Goal: Task Accomplishment & Management: Manage account settings

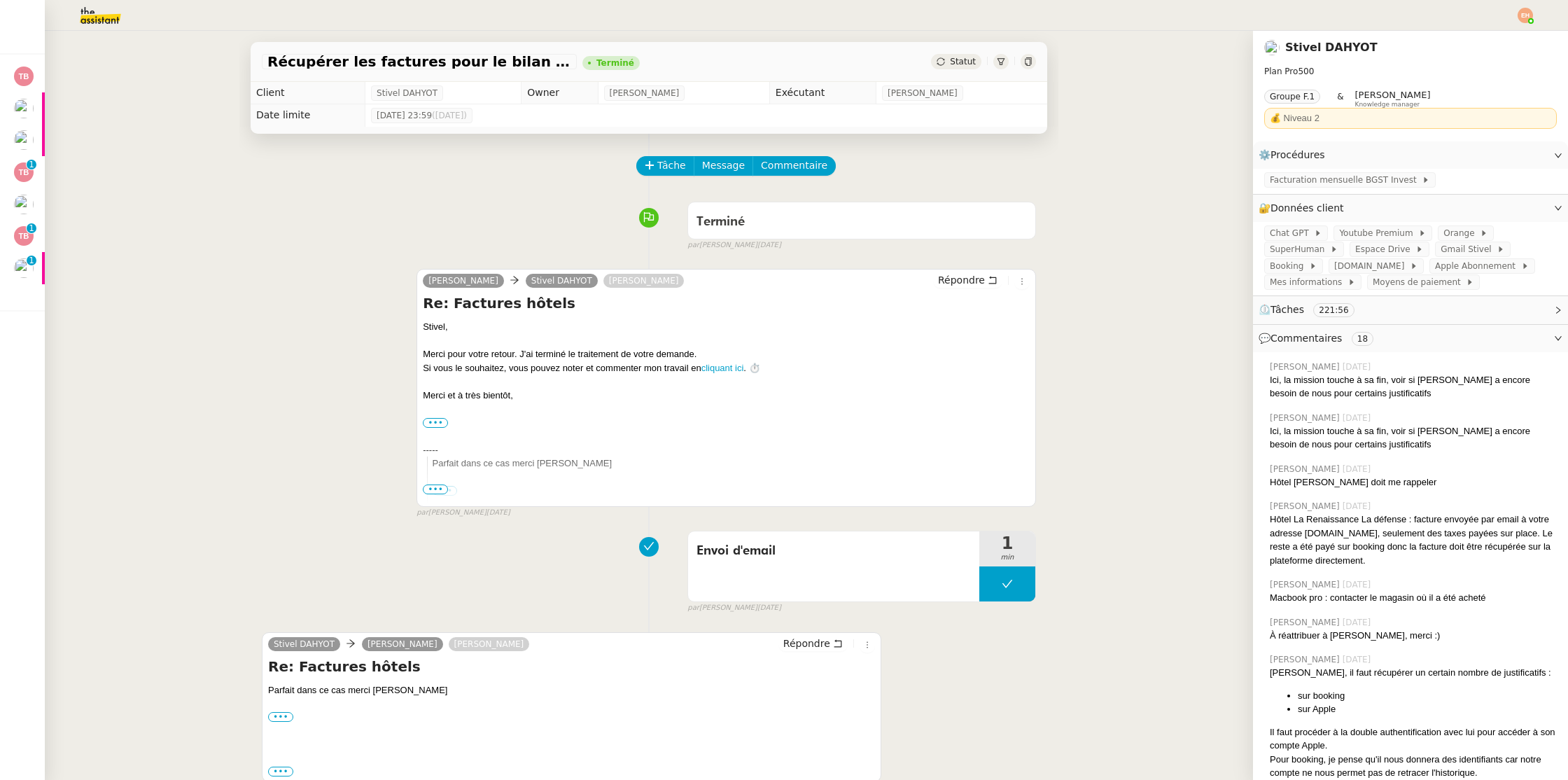
click at [108, 5] on img at bounding box center [89, 16] width 109 height 31
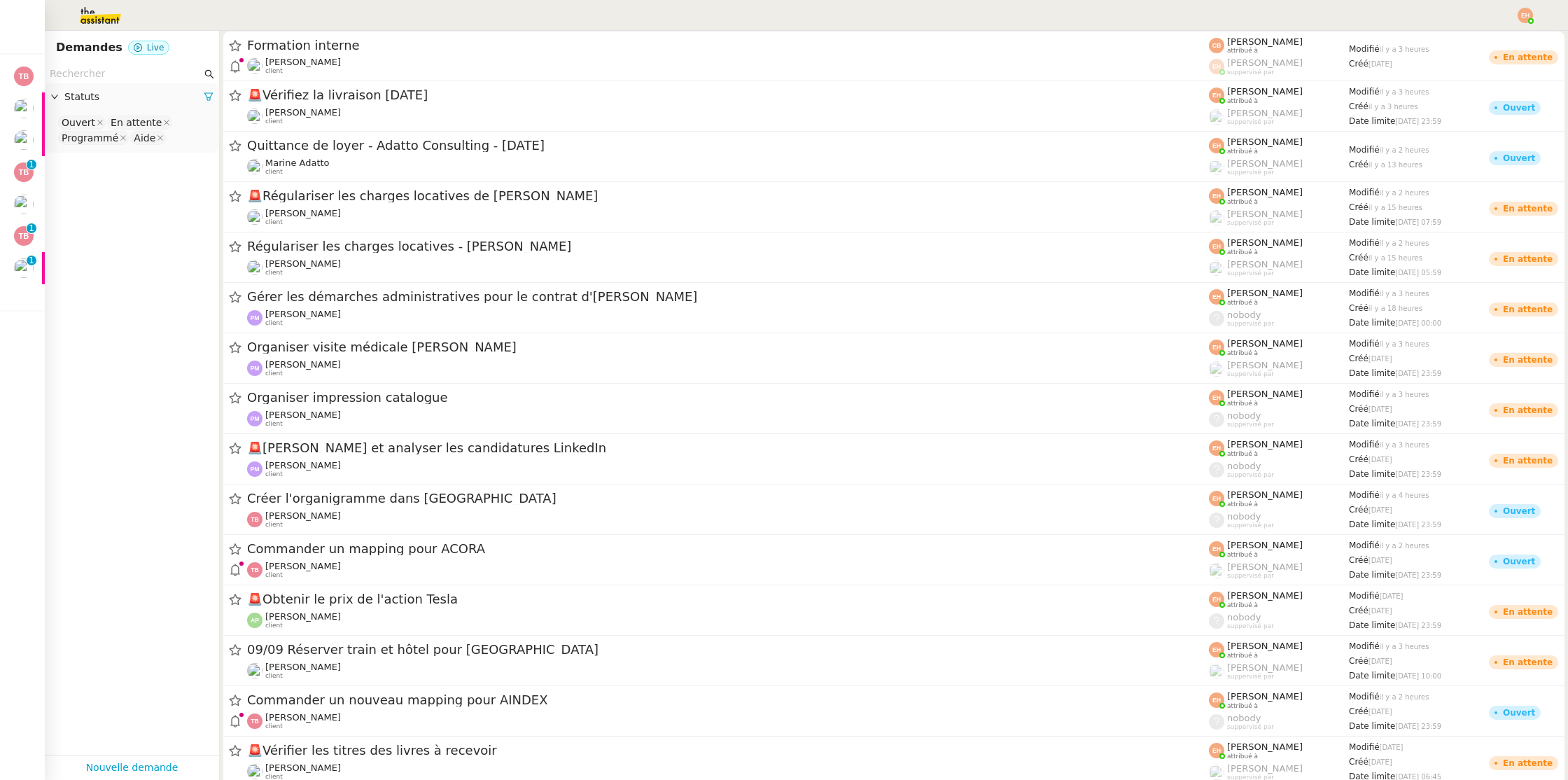
click at [120, 80] on input "text" at bounding box center [125, 74] width 152 height 16
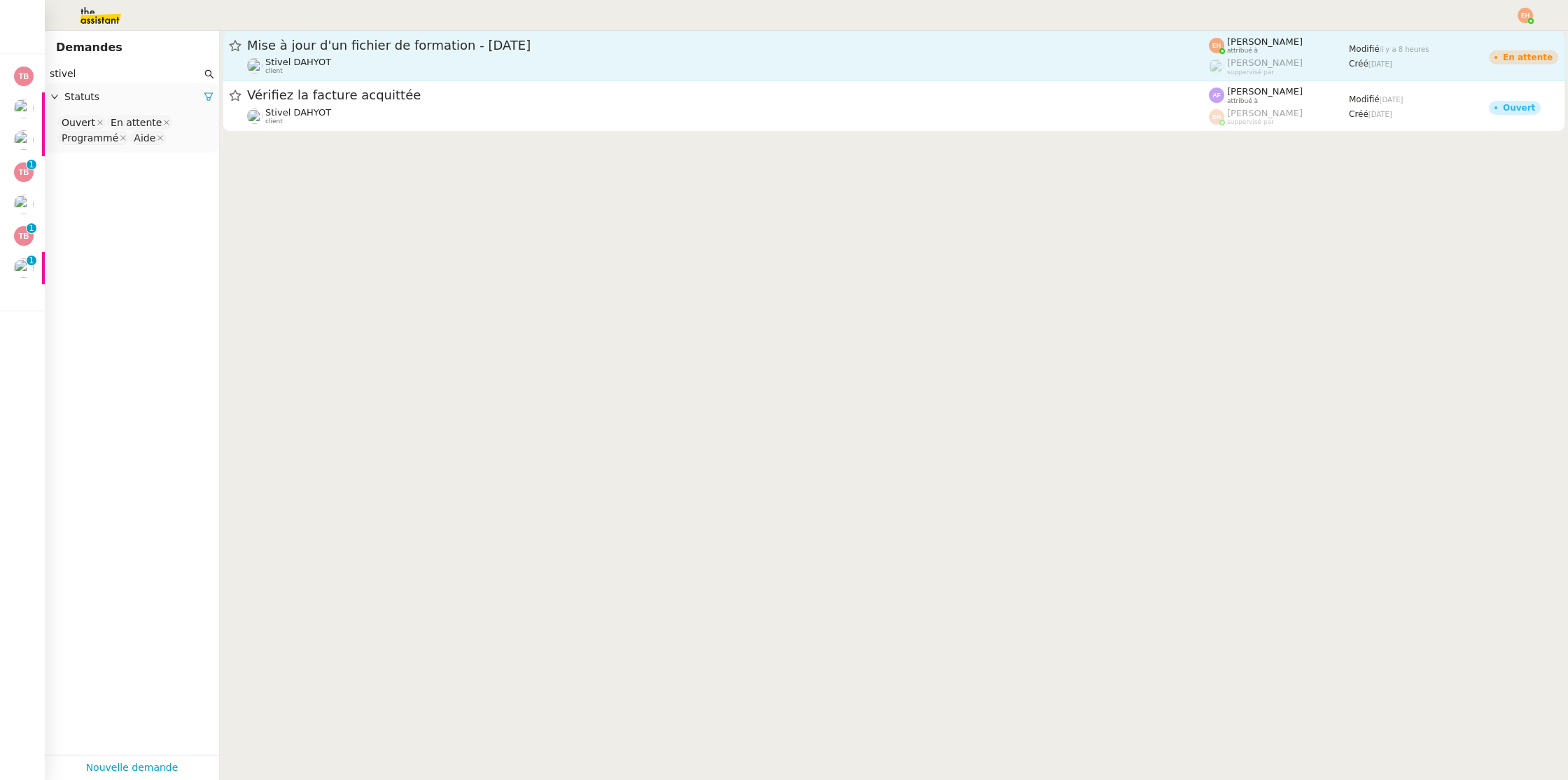
type input "stivel"
click at [442, 52] on div "Mise à jour d'un fichier de formation - [DATE]" at bounding box center [728, 46] width 962 height 16
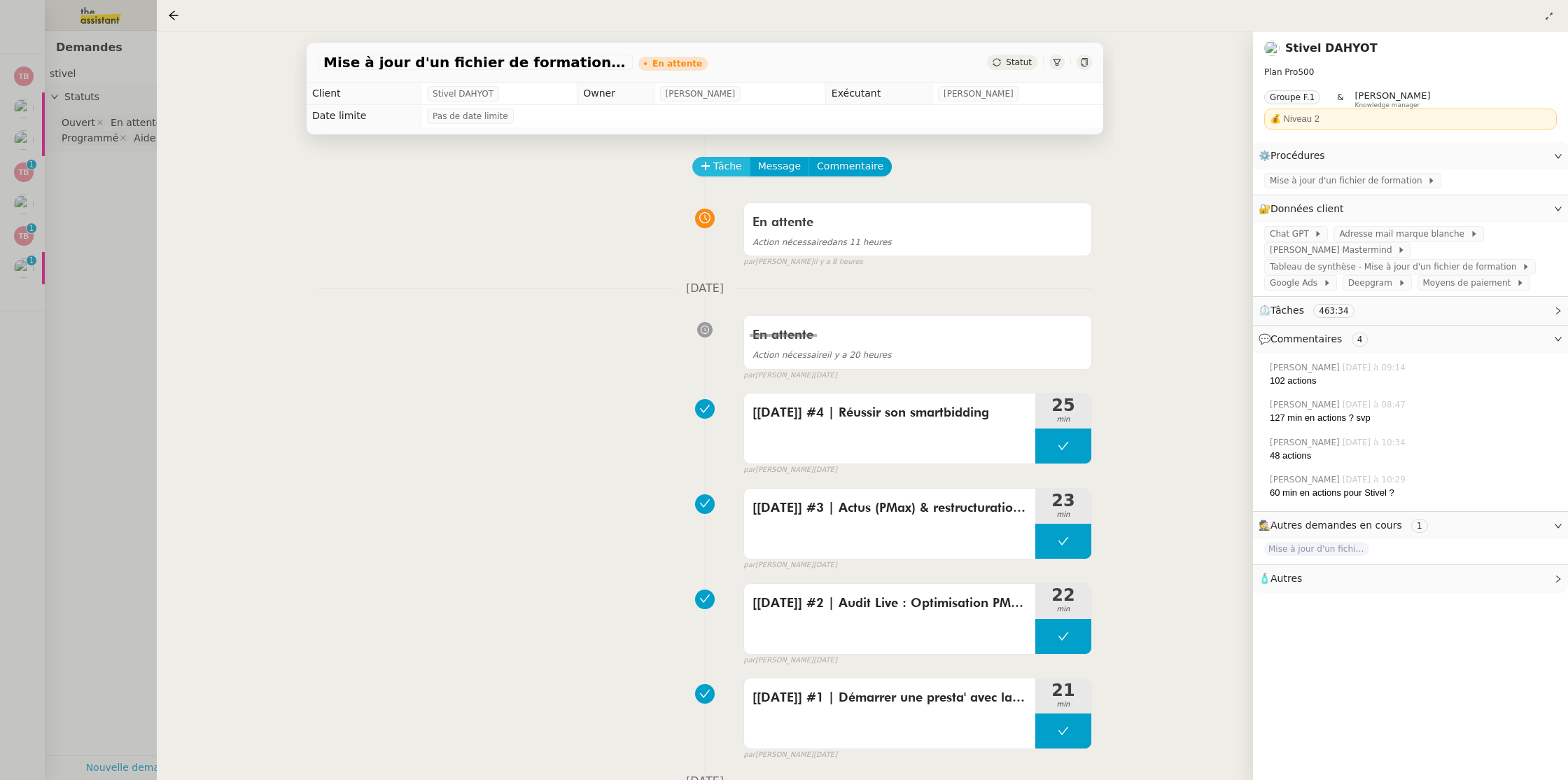
click at [707, 167] on icon at bounding box center [706, 165] width 10 height 10
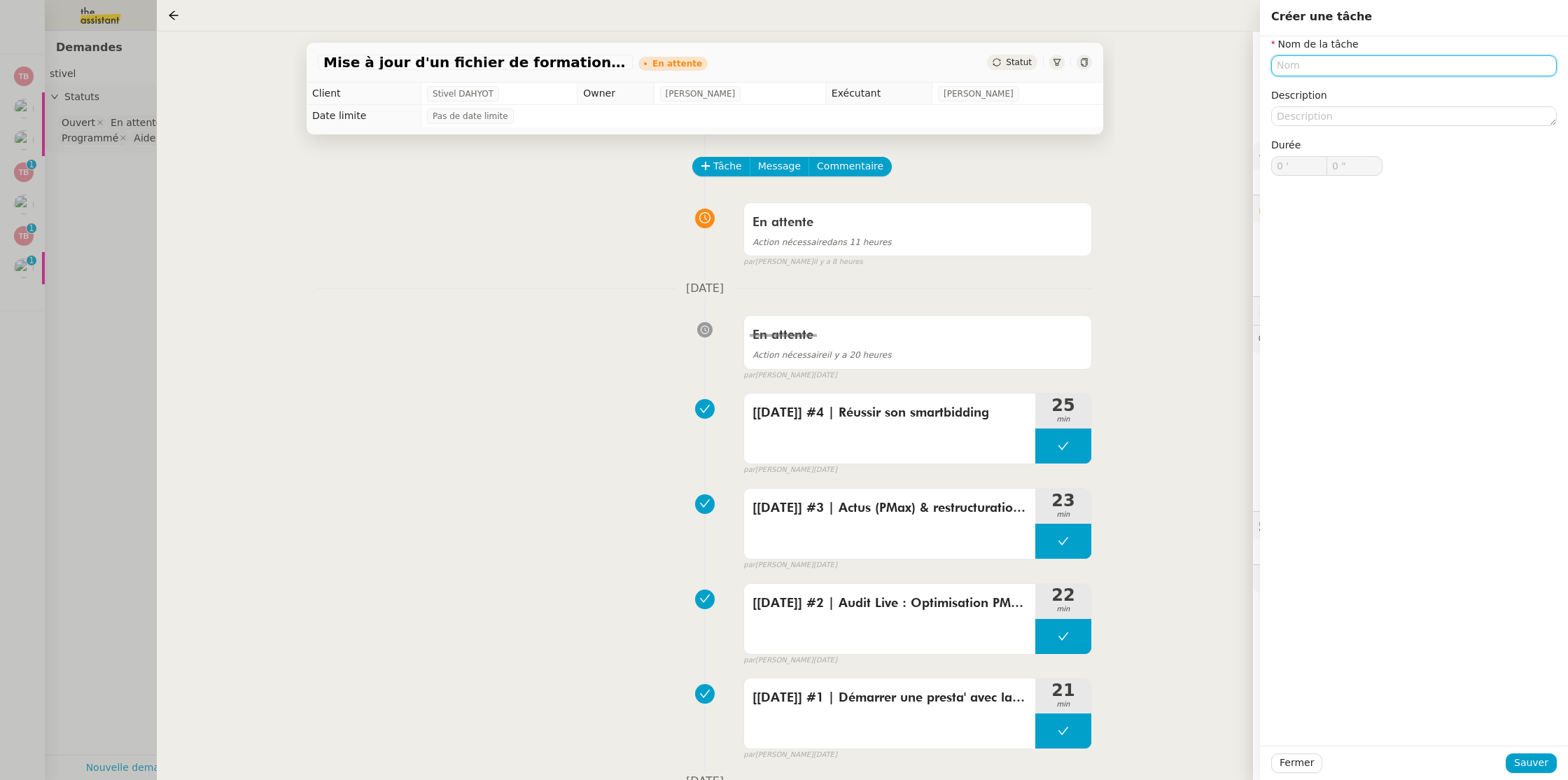
paste input "[[DATE]] #4 | Partie n°1 - Tracking SEA en 2025 : Les nouvelles règles du jeu (…"
type input "[[DATE]] #4 | Partie n°1 - Tracking SEA en 2025 : Les nouvelles règles du jeu (…"
click at [1539, 760] on span "Sauver" at bounding box center [1531, 763] width 35 height 16
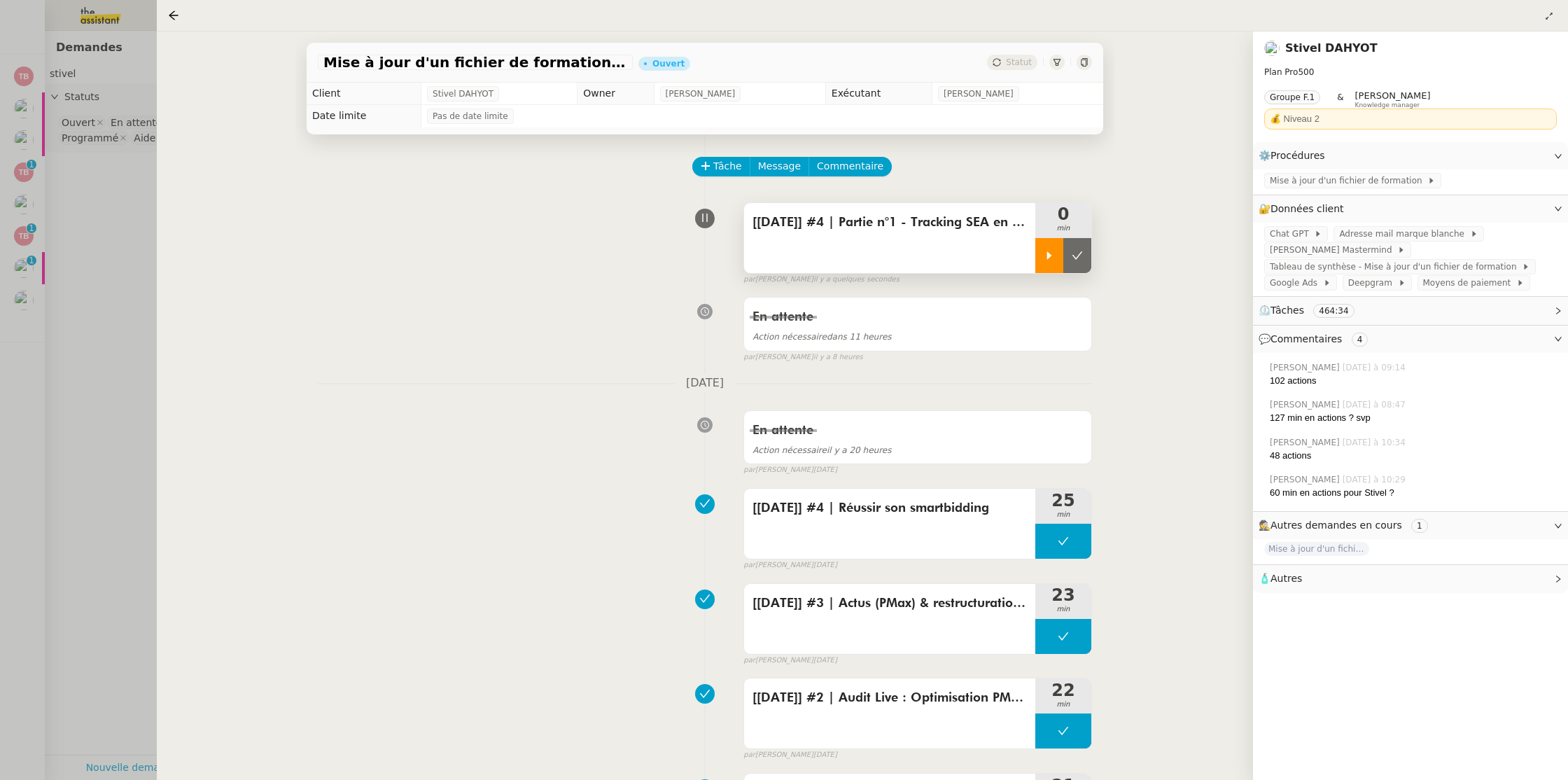
drag, startPoint x: 1051, startPoint y: 257, endPoint x: 1041, endPoint y: 259, distance: 10.2
click at [1051, 257] on icon at bounding box center [1050, 255] width 11 height 11
click at [32, 276] on div at bounding box center [784, 390] width 1568 height 780
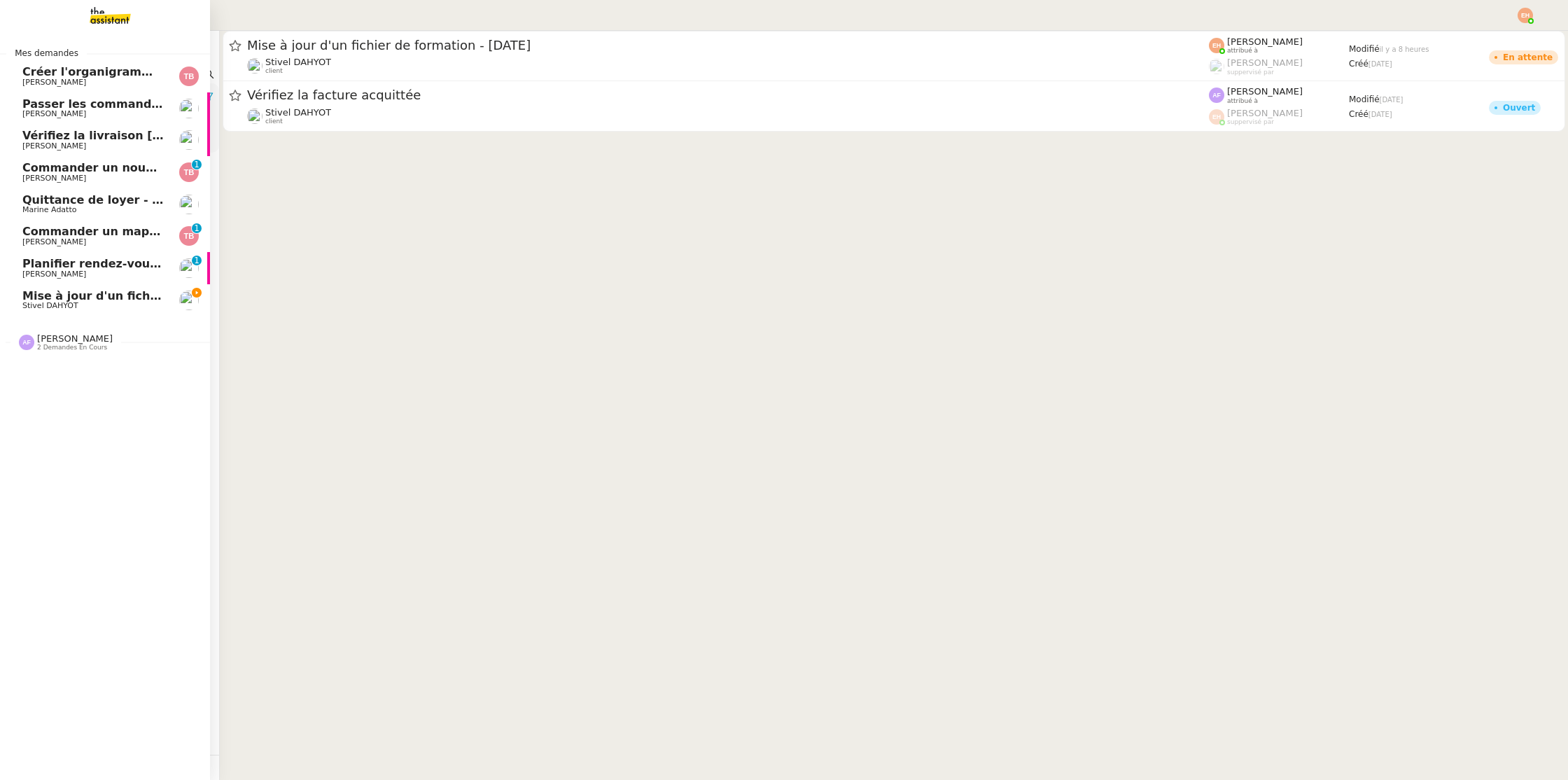
click at [32, 273] on span "[PERSON_NAME]" at bounding box center [55, 274] width 64 height 9
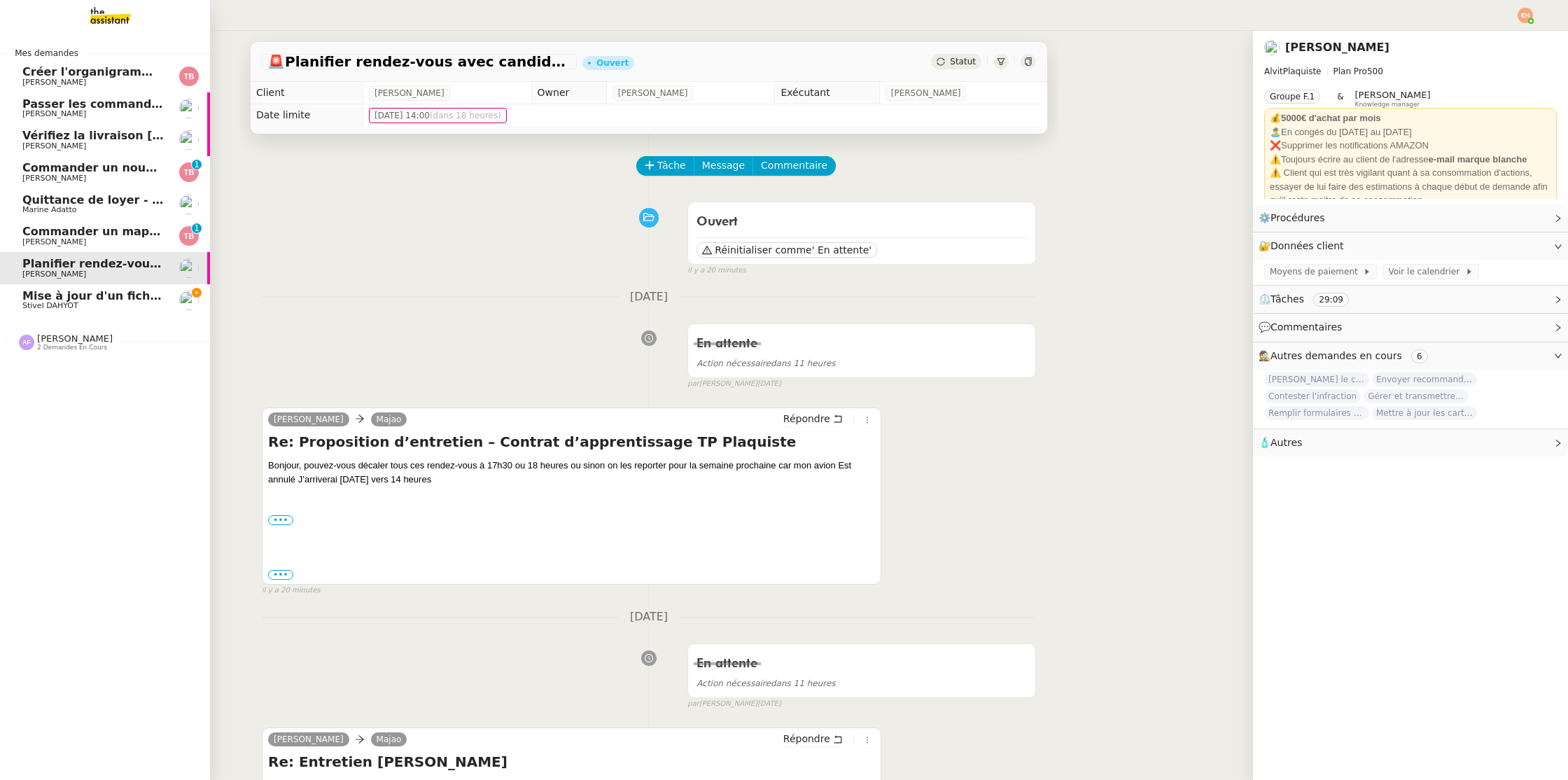
click at [37, 302] on span "Stivel DAHYOT" at bounding box center [50, 306] width 56 height 9
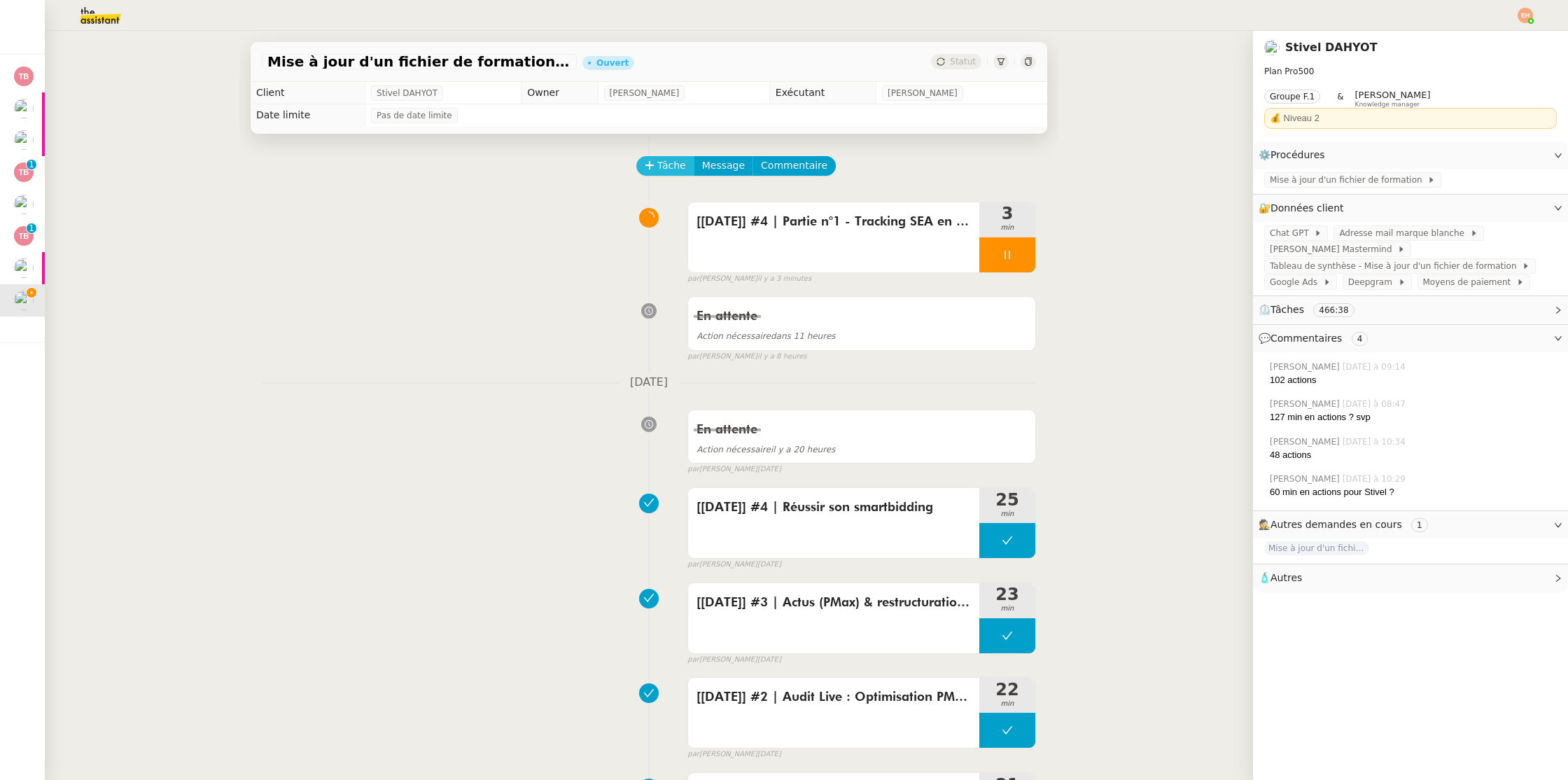
click at [668, 170] on span "Tâche" at bounding box center [671, 166] width 28 height 16
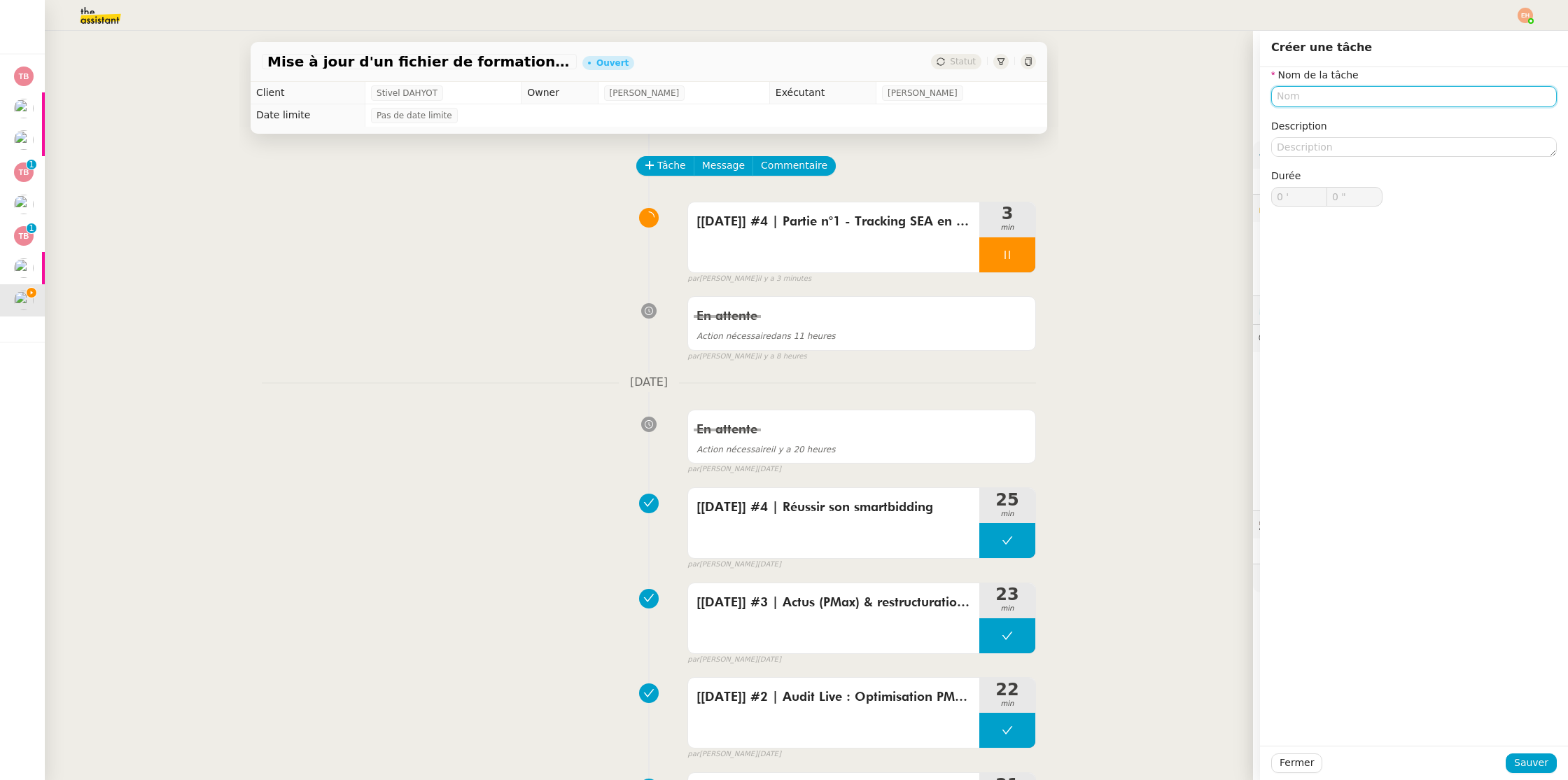
paste input "[[DATE]] #4 | Partie n°2 - Tracking SEA en 2025 : Les nouvelles règles du jeu (…"
type input "[[DATE]] #4 | Partie n°2 - Tracking SEA en 2025 : Les nouvelles règles du jeu (…"
click at [1520, 761] on span "Sauver" at bounding box center [1531, 763] width 35 height 16
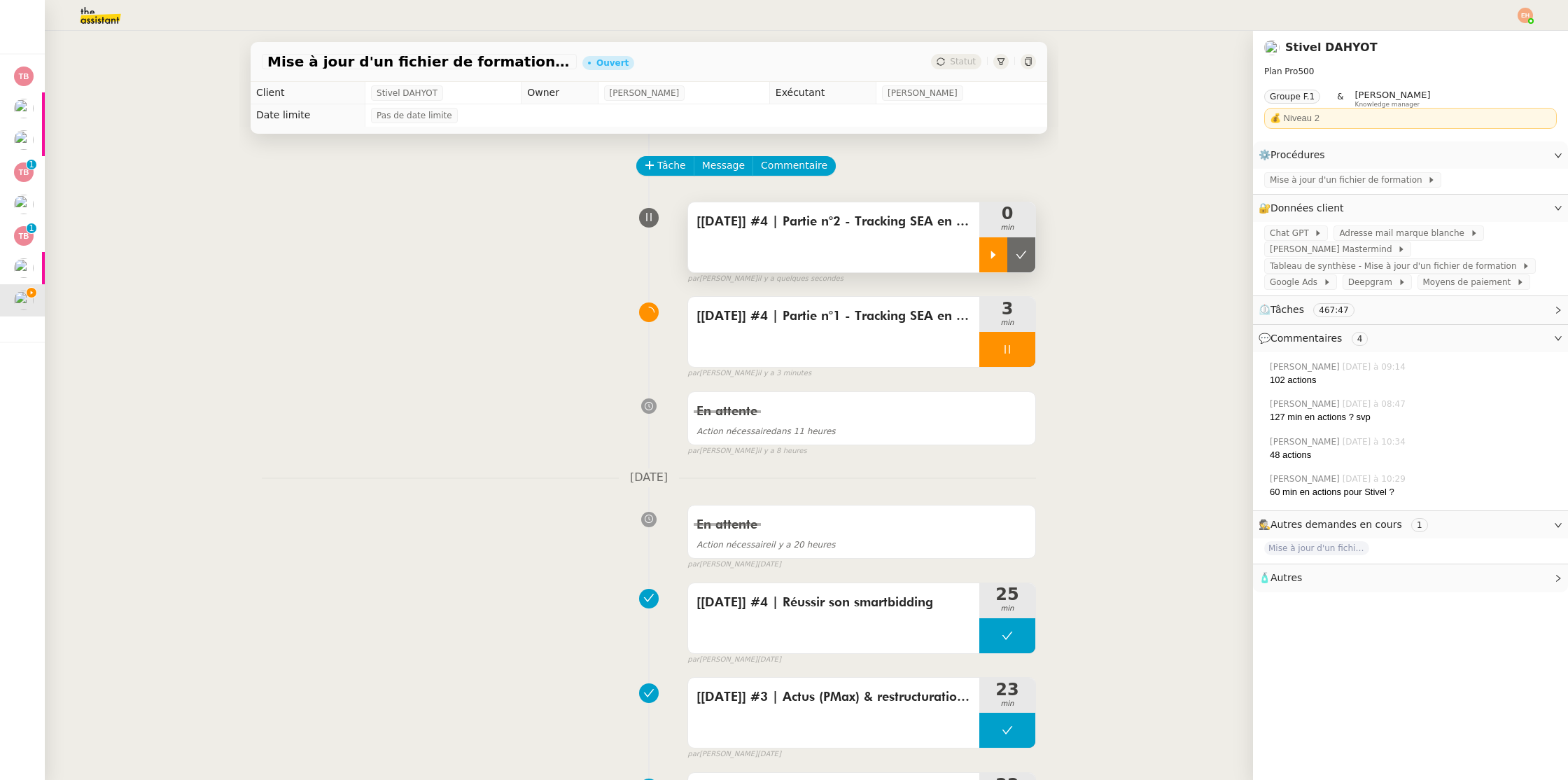
click at [993, 254] on icon at bounding box center [993, 255] width 5 height 7
click at [1003, 347] on icon at bounding box center [1008, 349] width 11 height 11
click at [1028, 350] on button at bounding box center [1021, 349] width 28 height 35
click at [662, 163] on span "Tâche" at bounding box center [671, 166] width 28 height 16
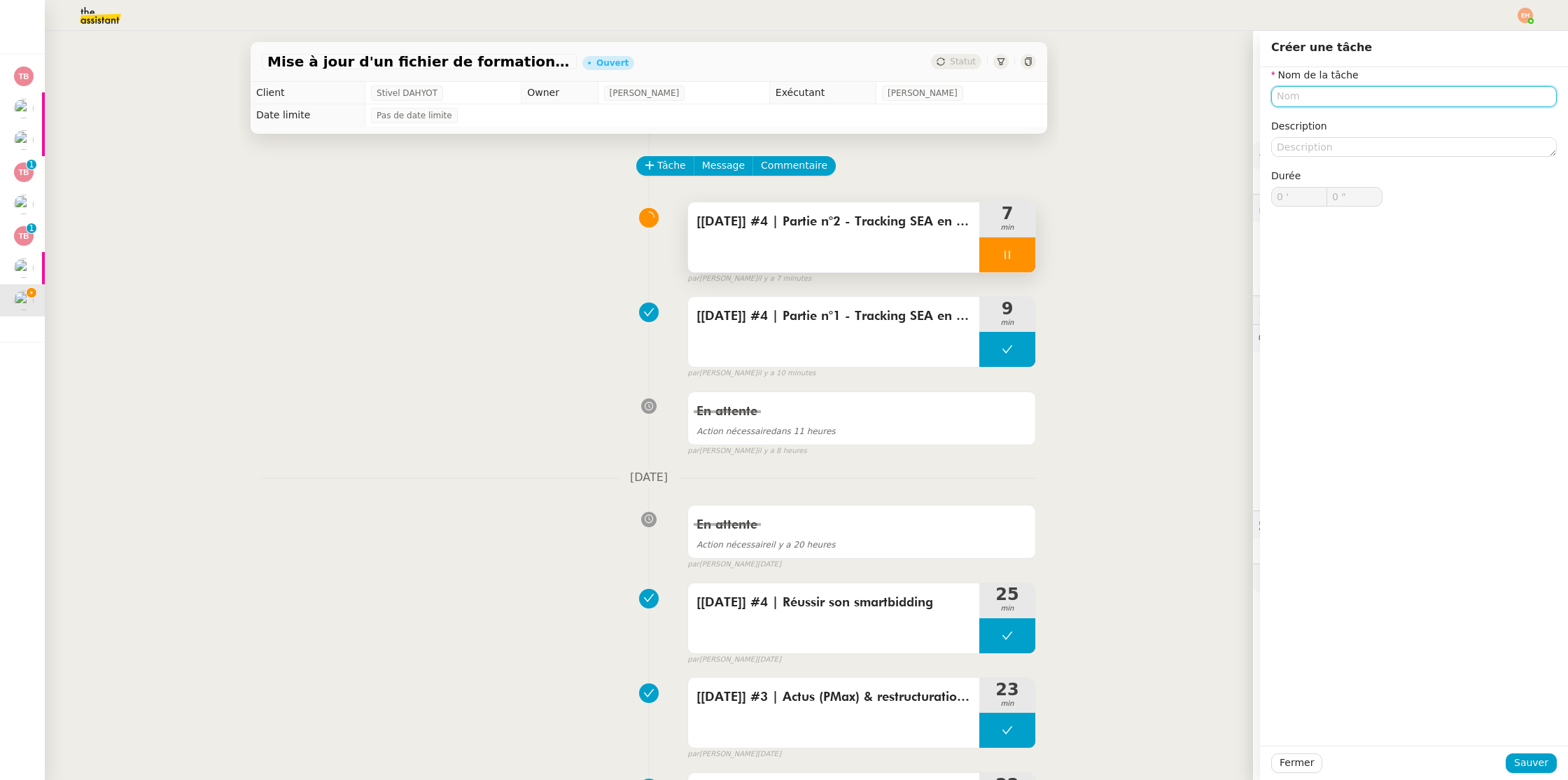
paste input "[[DATE]] #2 | Partie n°1 - Profit Driven Search : Comment calculer les contrain…"
type input "[[DATE]] #2 | Partie n°1 - Profit Driven Search : Comment calculer les contrain…"
click at [1537, 763] on span "Sauver" at bounding box center [1531, 763] width 35 height 16
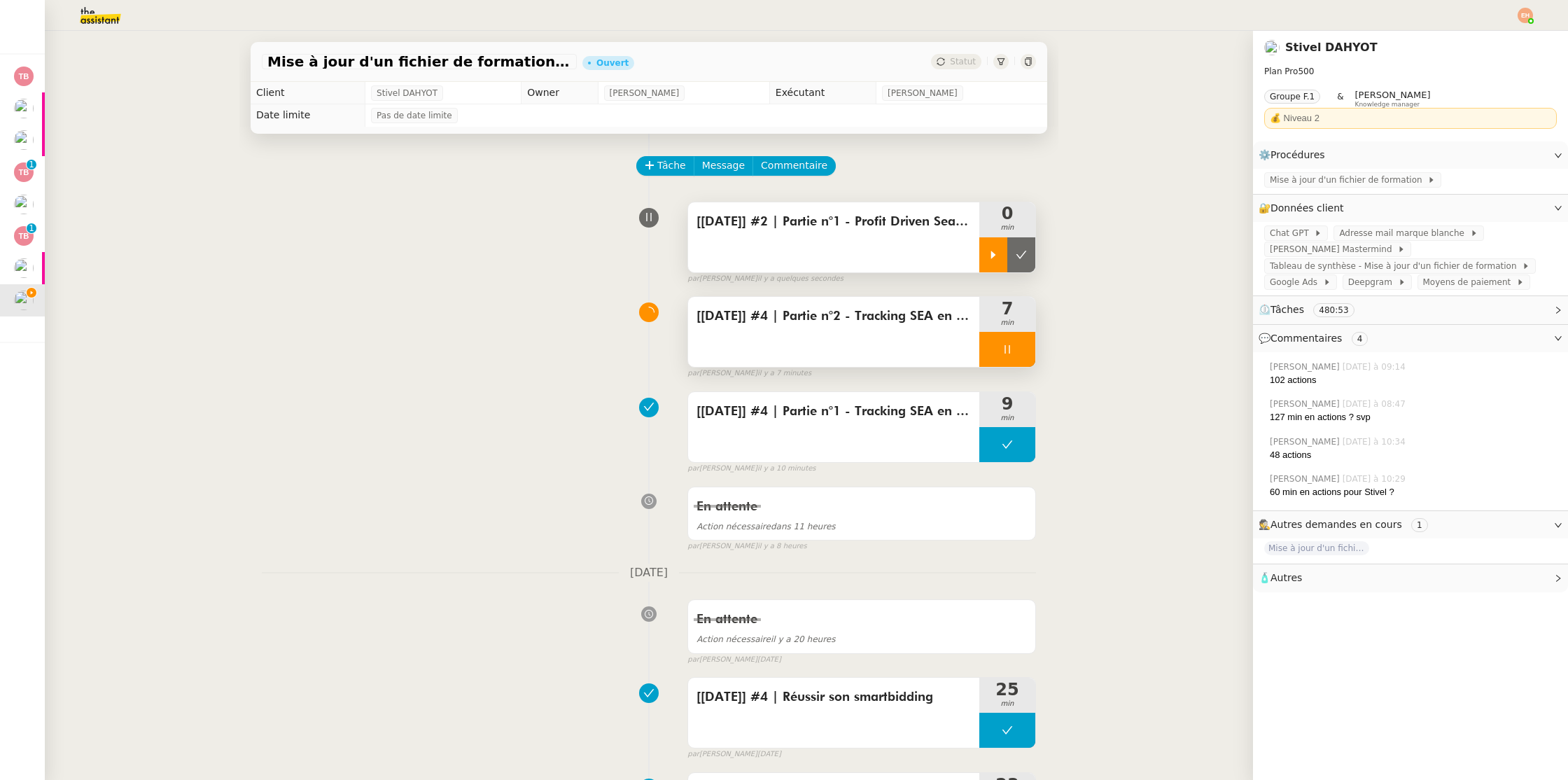
click at [1001, 257] on div at bounding box center [993, 255] width 28 height 35
click at [661, 167] on span "Tâche" at bounding box center [671, 166] width 28 height 16
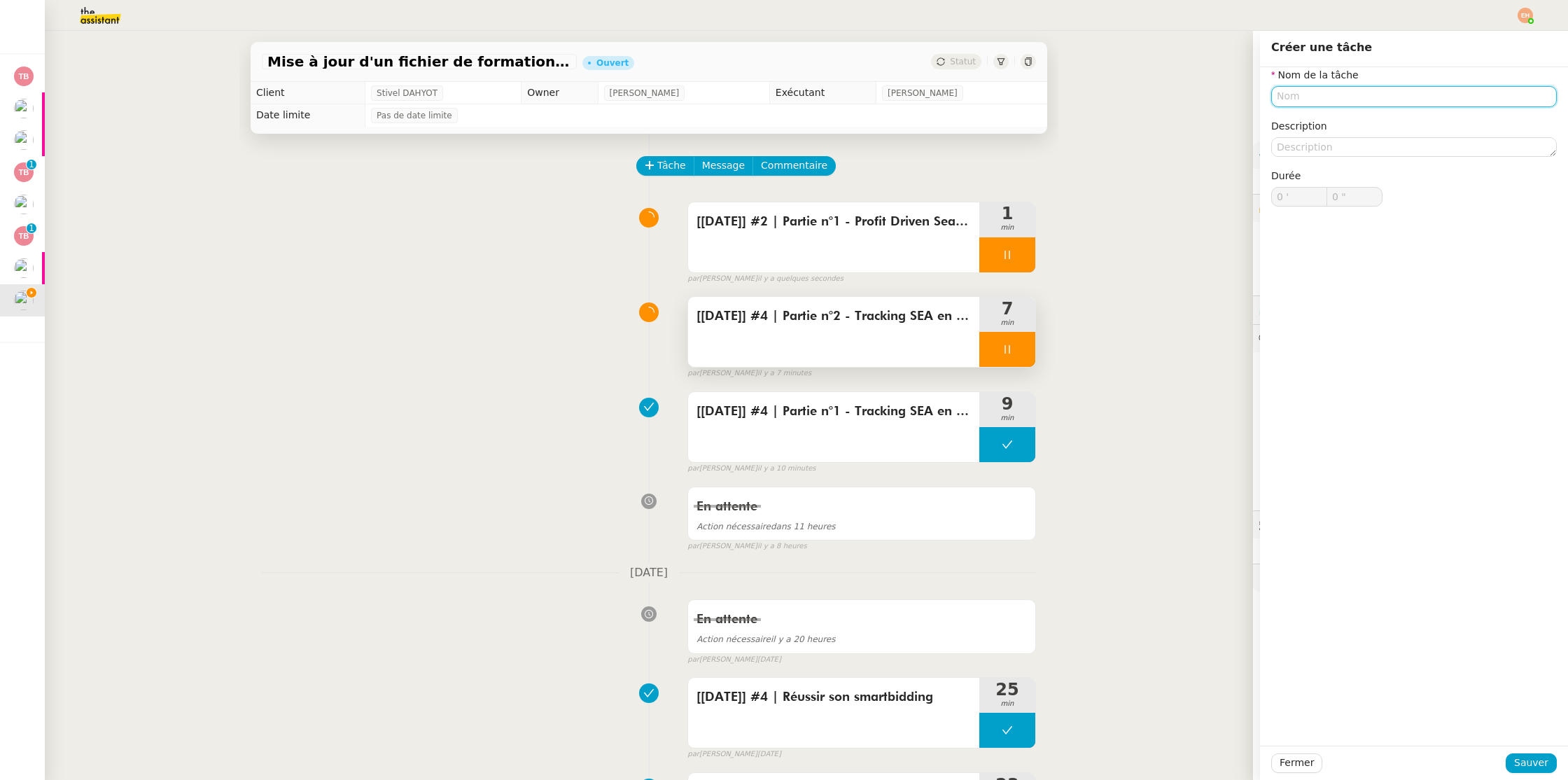
paste input "[[DATE]] #2 | Partie n°2 - Profit Driven Search : Comment calculer les contrain…"
type input "[[DATE]] #2 | Partie n°2 - Profit Driven Search : Comment calculer les contrain…"
click at [1529, 772] on button "Sauver" at bounding box center [1531, 762] width 51 height 19
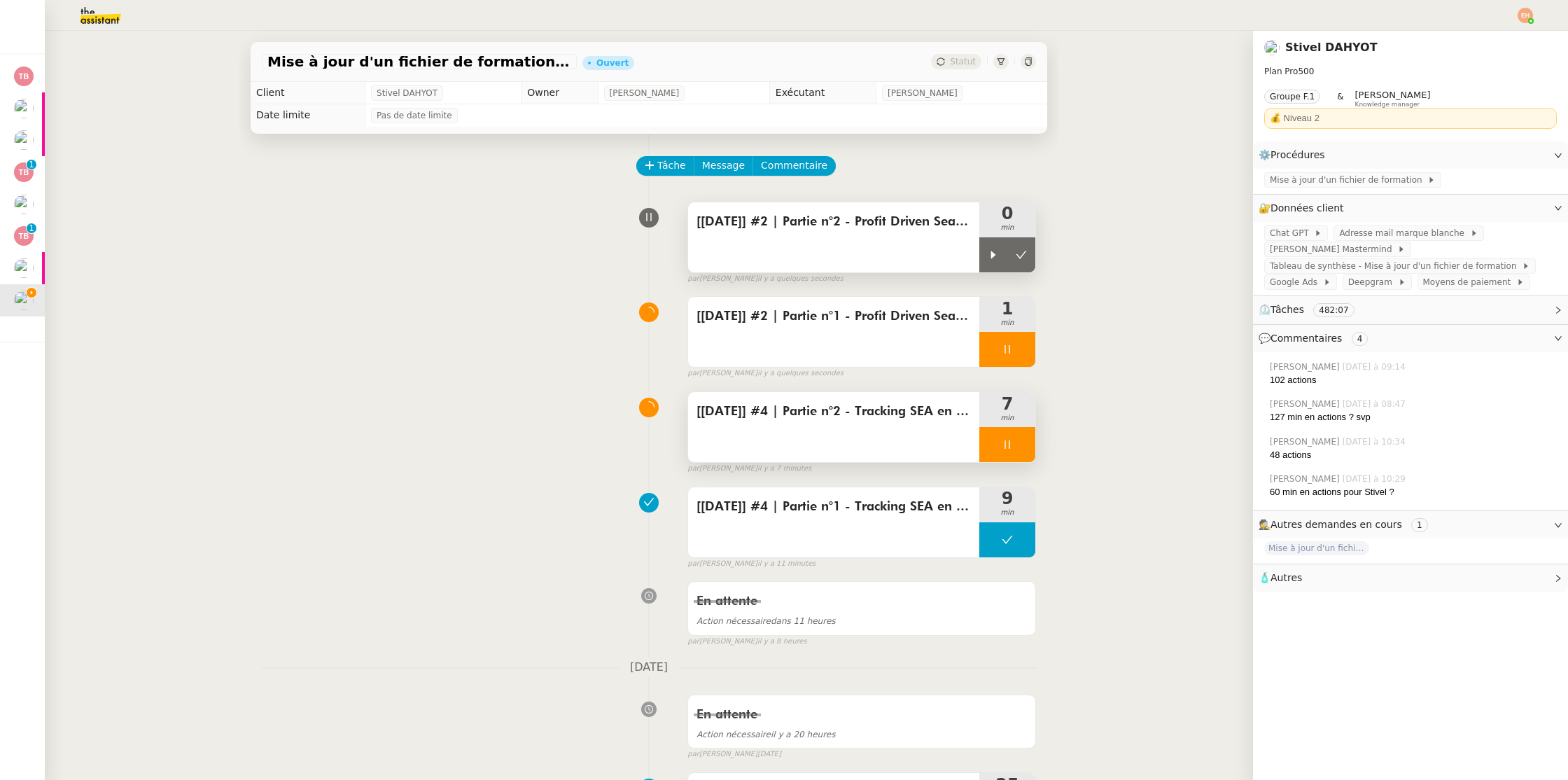
drag, startPoint x: 990, startPoint y: 257, endPoint x: 895, endPoint y: 259, distance: 95.0
click at [990, 257] on icon at bounding box center [993, 255] width 11 height 11
drag, startPoint x: 1003, startPoint y: 350, endPoint x: 1020, endPoint y: 351, distance: 17.0
click at [1003, 350] on icon at bounding box center [1008, 349] width 11 height 11
click at [1022, 351] on icon at bounding box center [1021, 349] width 11 height 11
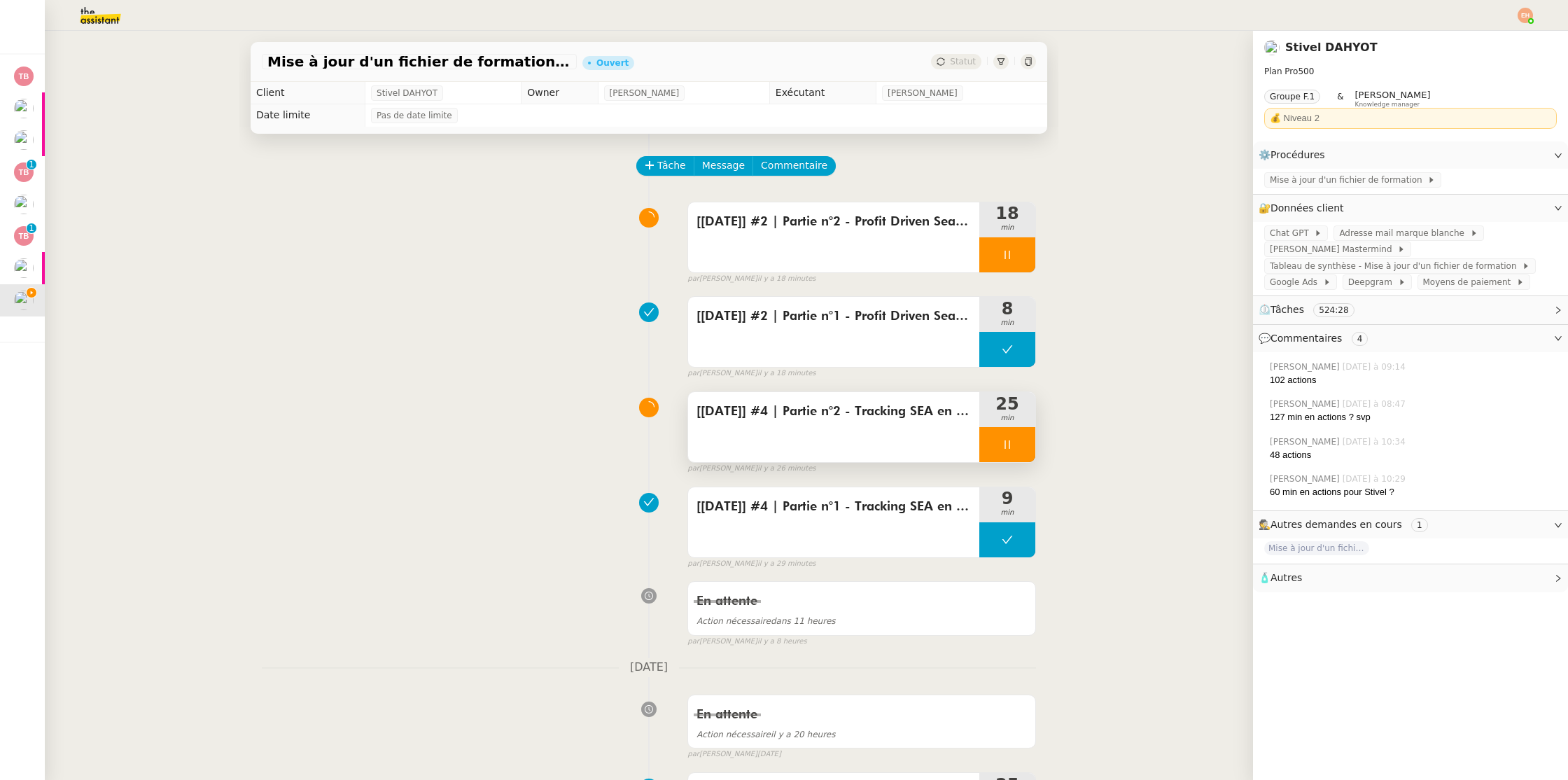
click at [1014, 445] on div at bounding box center [1007, 444] width 56 height 35
click at [1018, 444] on icon at bounding box center [1022, 443] width 11 height 7
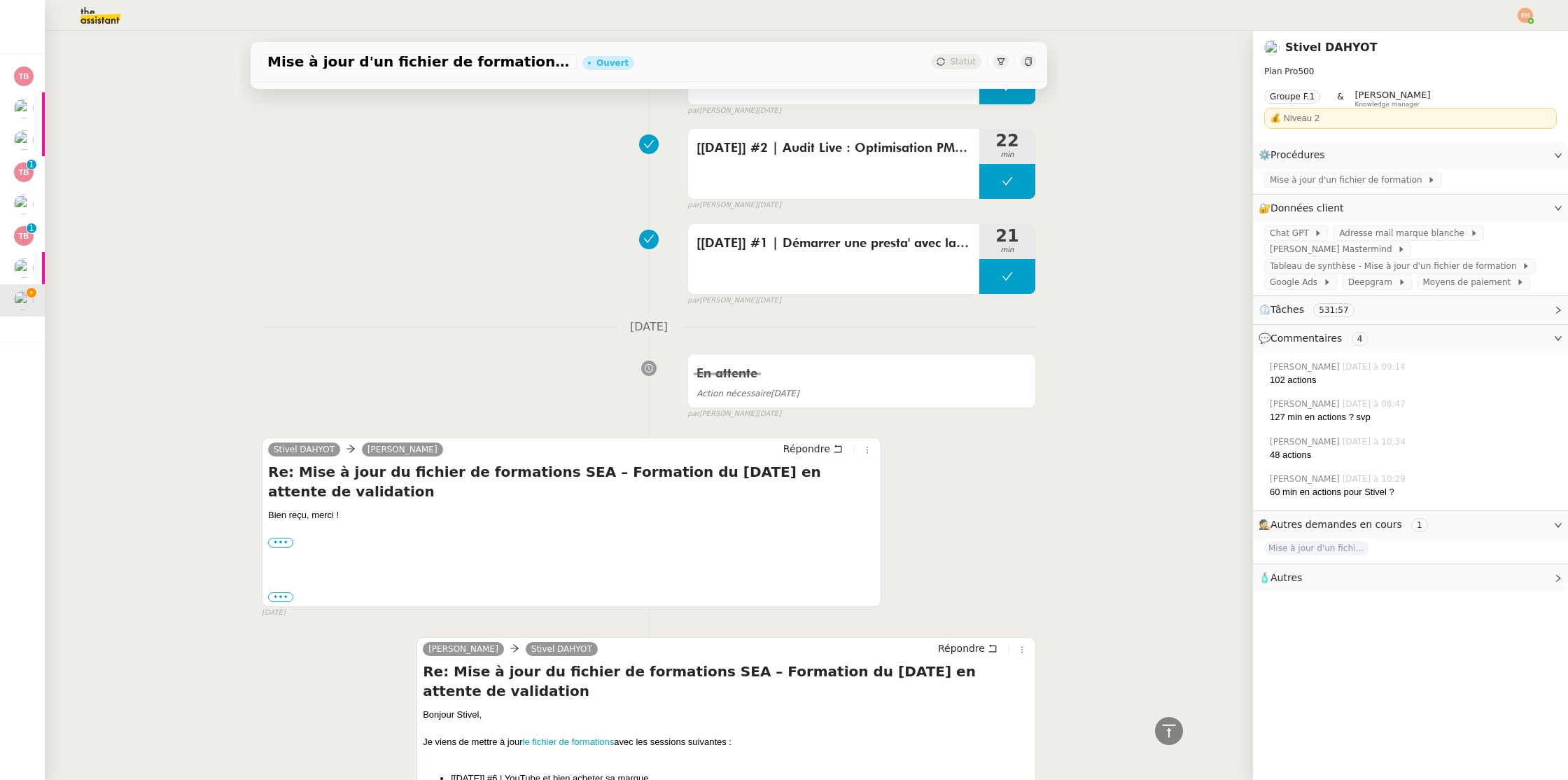
scroll to position [956, 0]
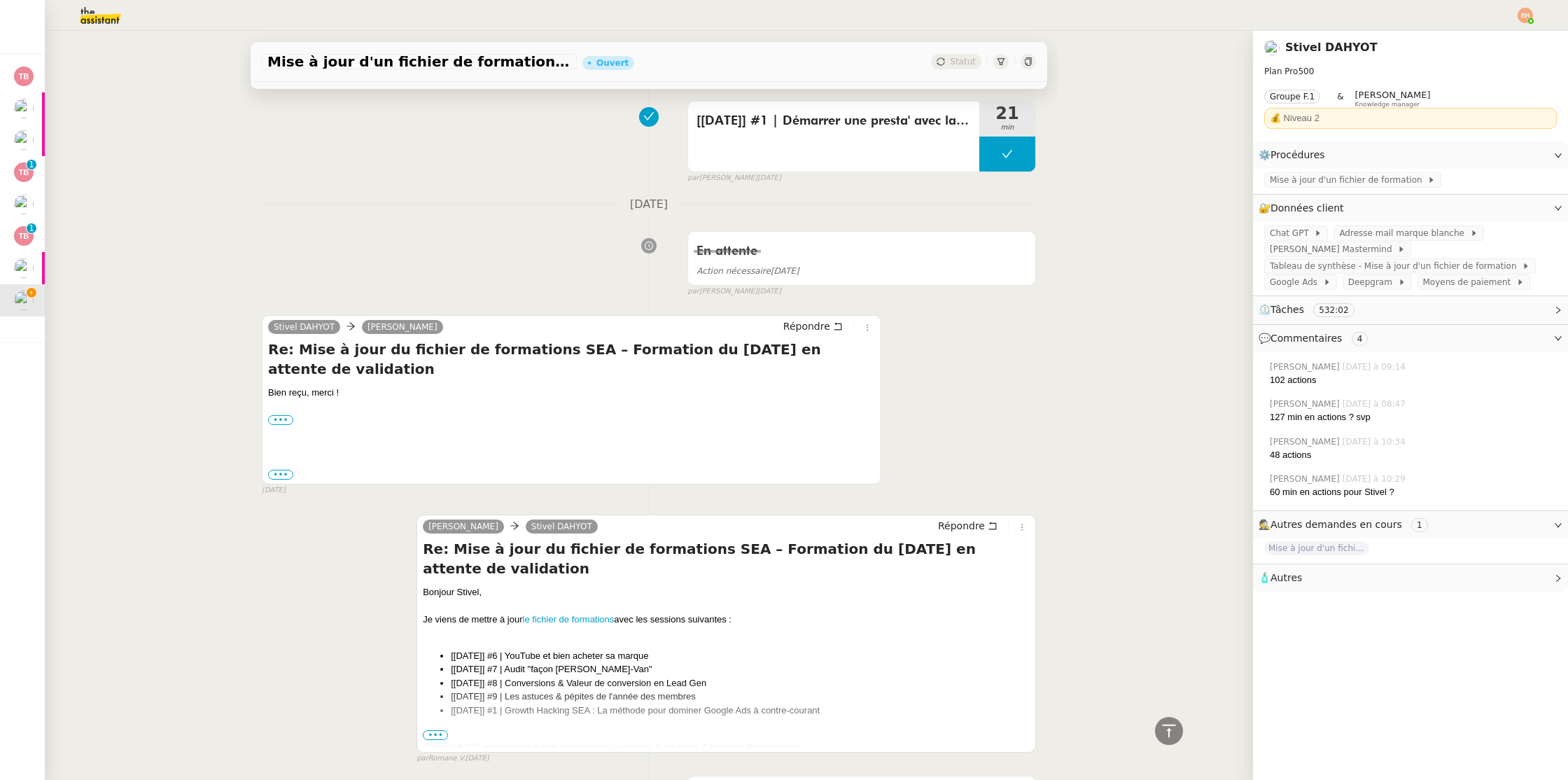
click at [440, 730] on span "•••" at bounding box center [435, 734] width 26 height 10
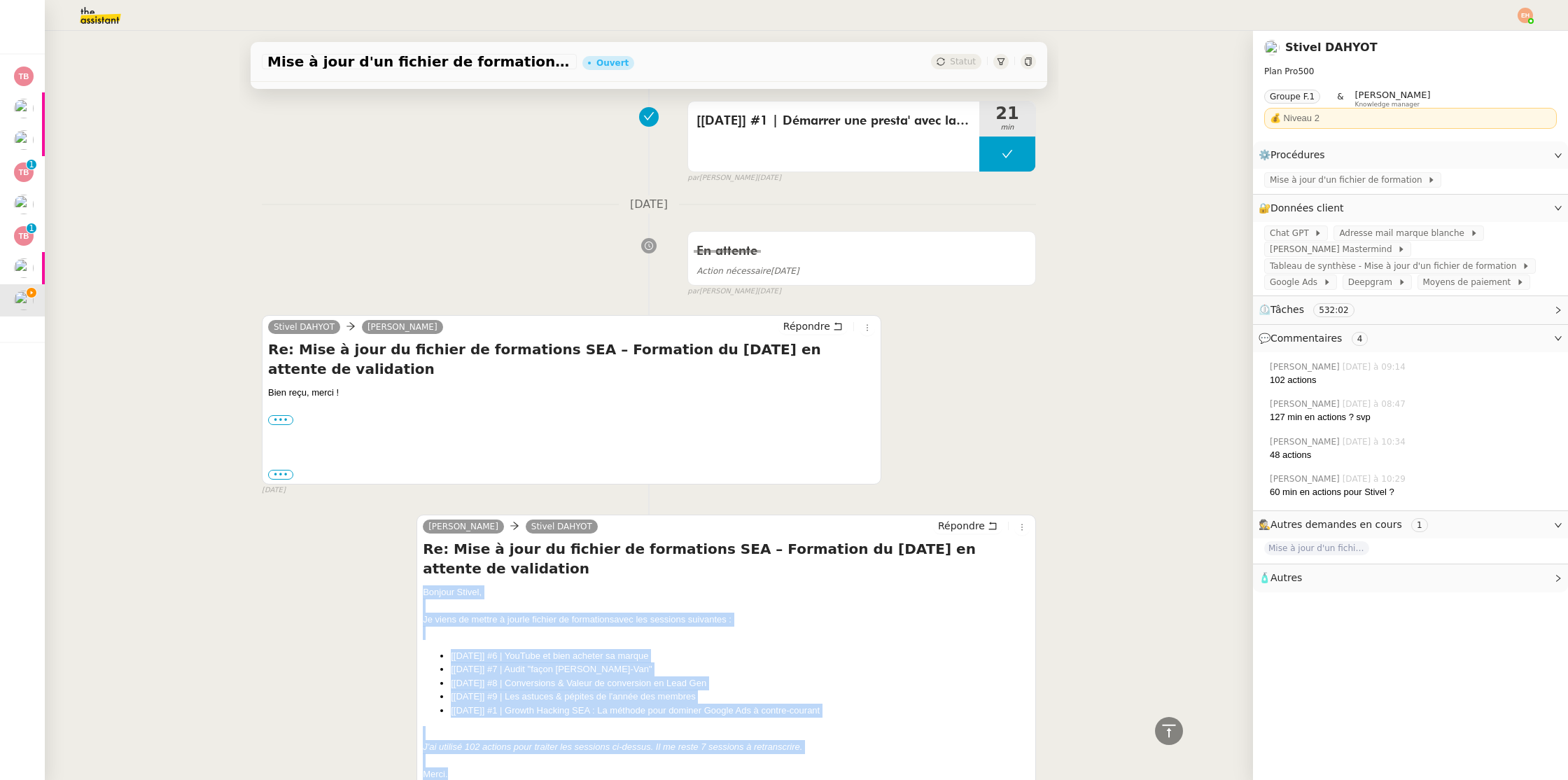
drag, startPoint x: 455, startPoint y: 720, endPoint x: 423, endPoint y: 555, distance: 168.1
click at [423, 585] on div "Bonjour Stivel, Je viens de mettre à jour le fichier de formations avec les ses…" at bounding box center [726, 757] width 607 height 345
copy div "Bonjour Stivel, Je viens de mettre à jour le fichier de formations avec les ses…"
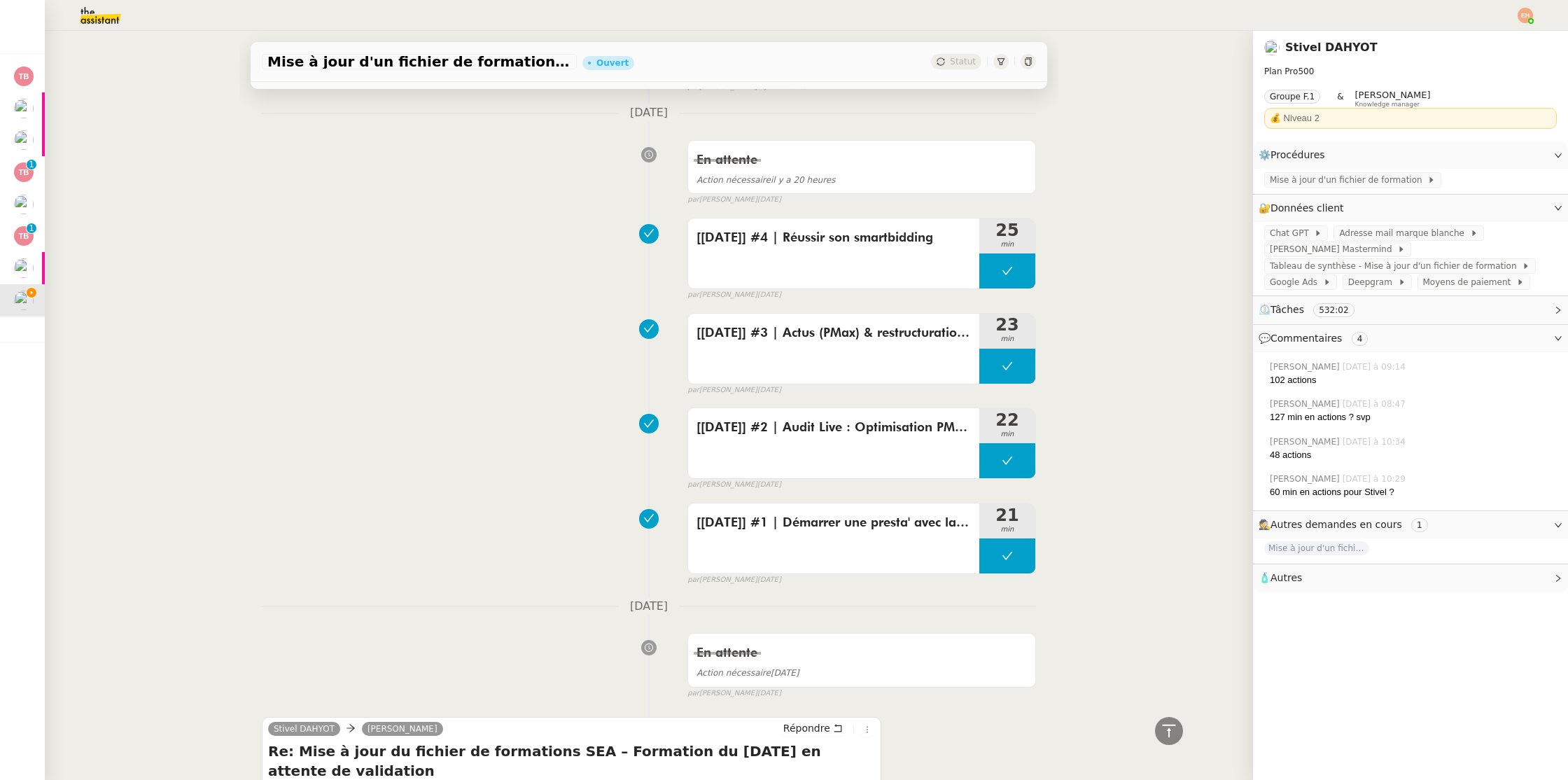
scroll to position [565, 0]
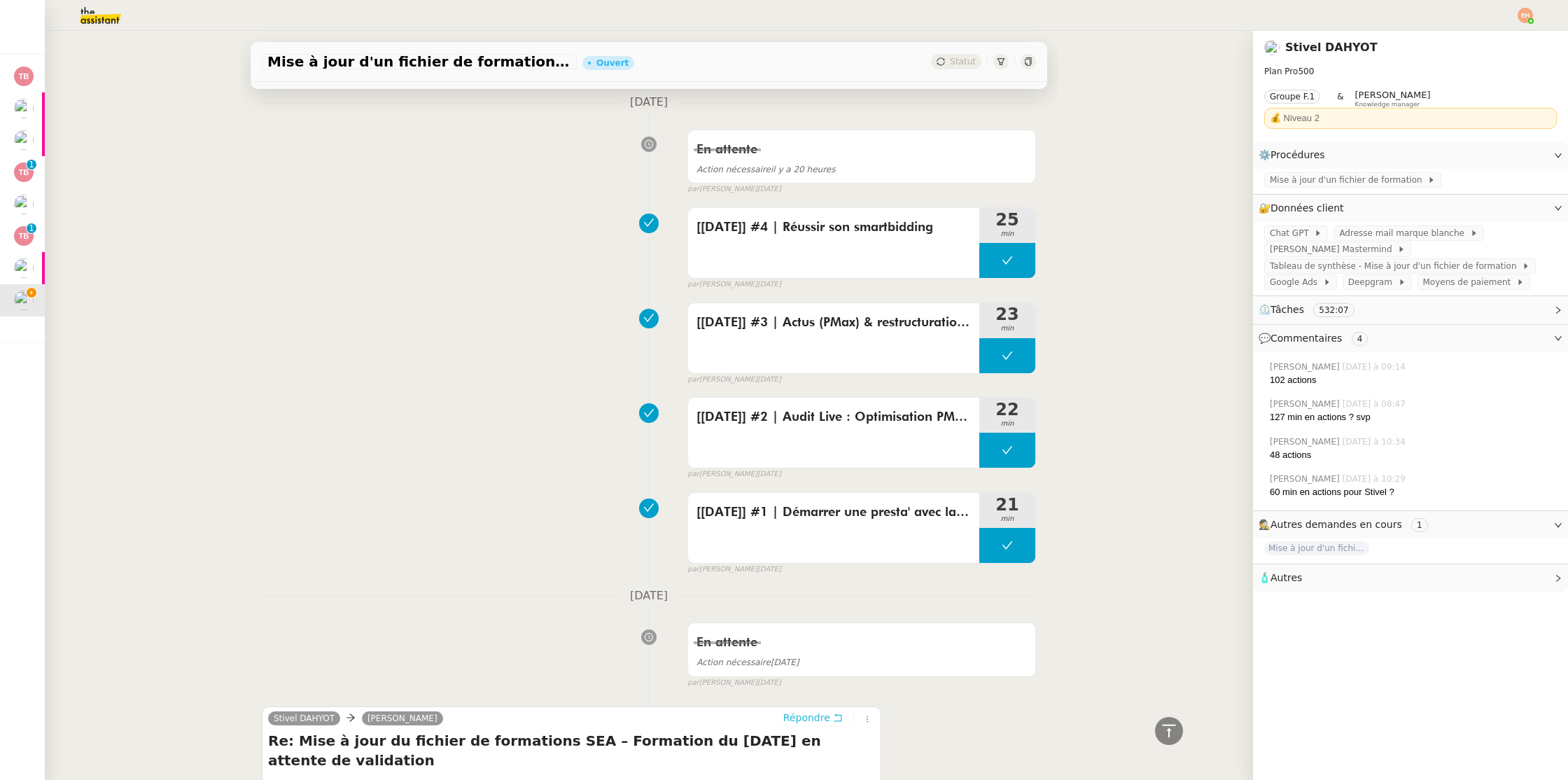
click at [828, 723] on span "Répondre" at bounding box center [806, 717] width 47 height 14
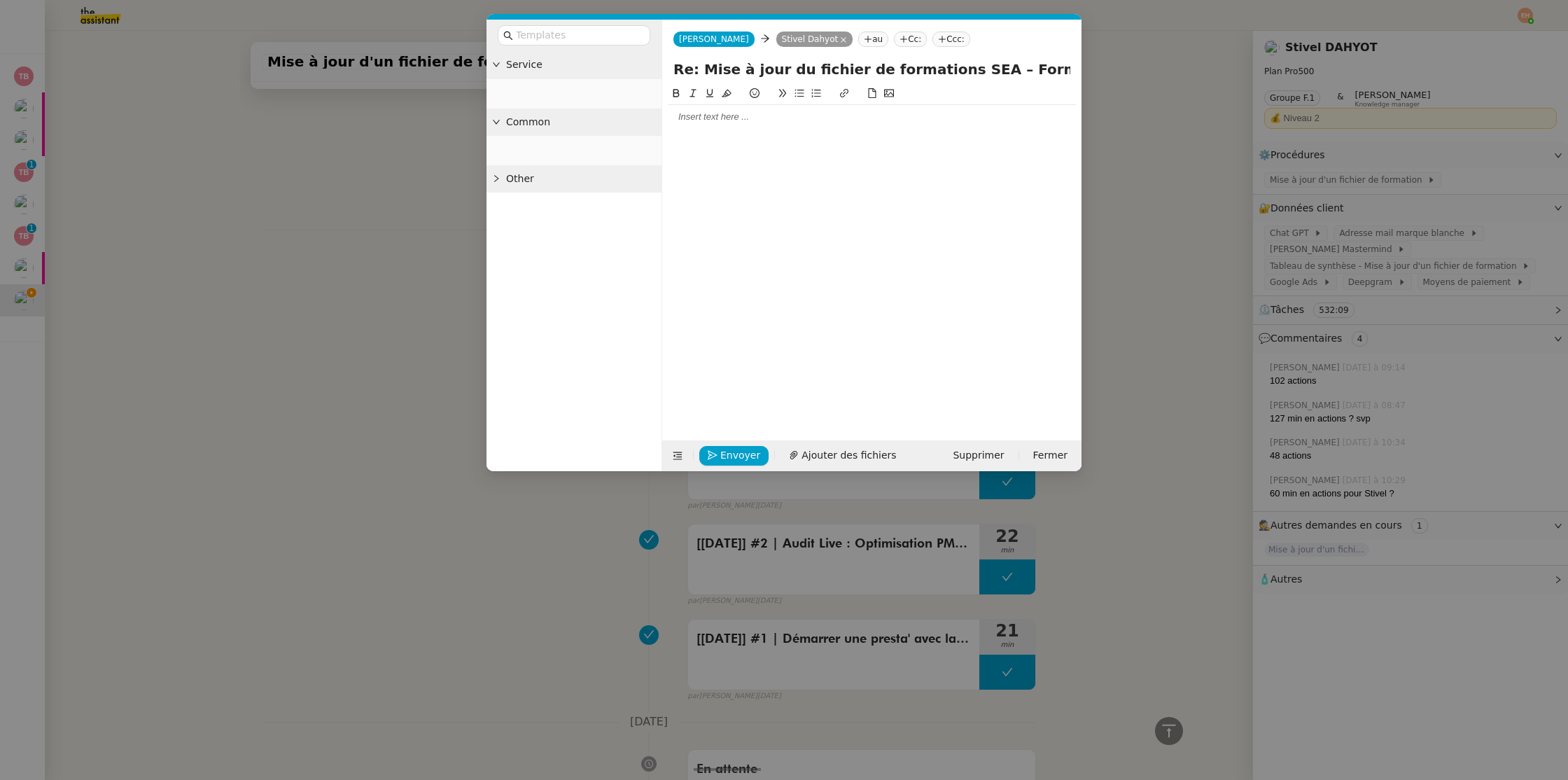
scroll to position [671, 0]
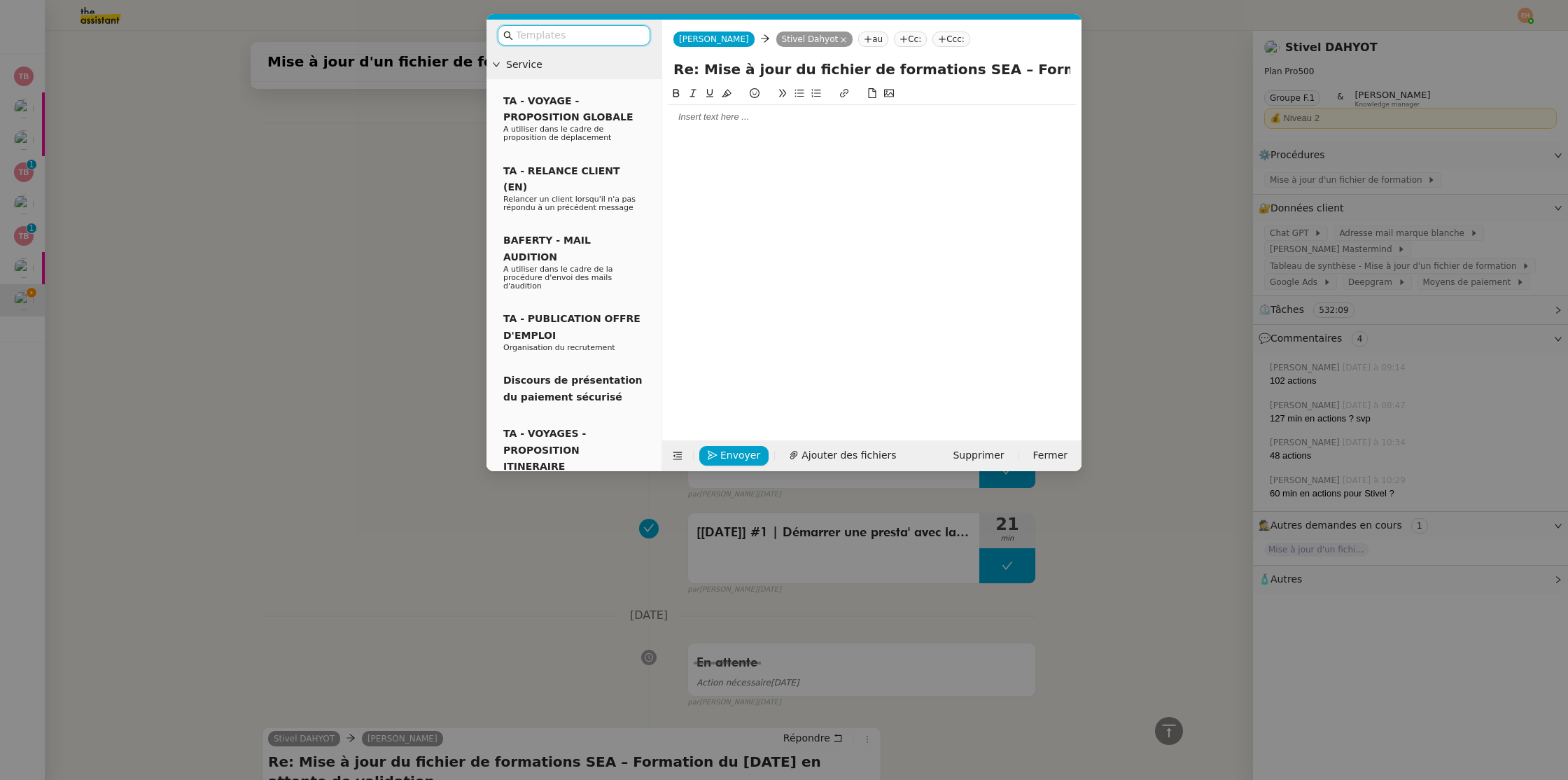
click at [732, 128] on div at bounding box center [872, 117] width 408 height 24
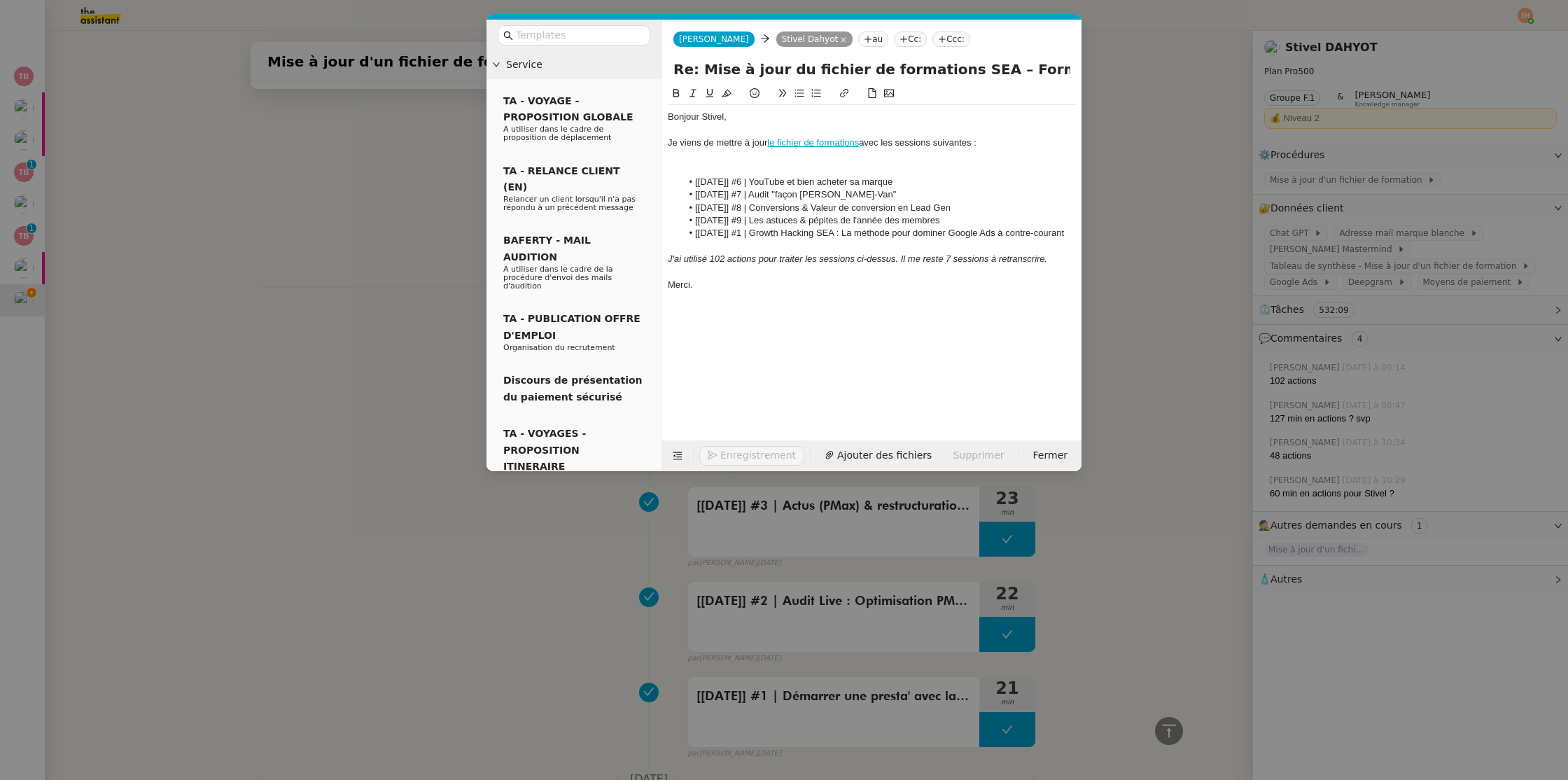
scroll to position [855, 0]
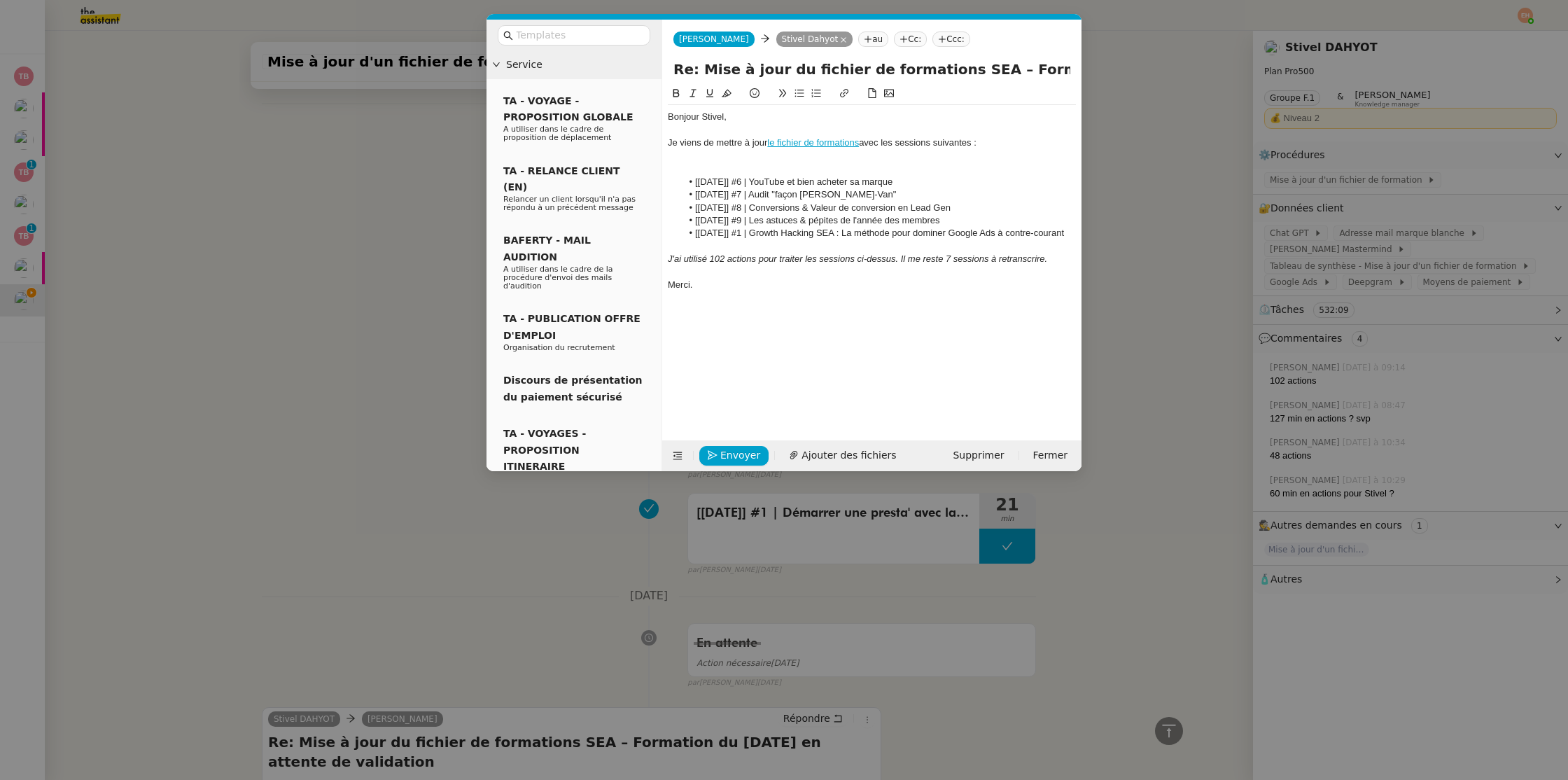
click at [720, 140] on div "Je viens de mettre à jour le fichier de formations avec les sessions suivantes :" at bounding box center [872, 143] width 408 height 13
click at [948, 140] on div "Je viens de mettre à jour le fichier de formations avec les sessions suivantes :" at bounding box center [872, 143] width 408 height 13
click at [390, 366] on nz-modal-container "Service TA - VOYAGE - PROPOSITION GLOBALE A utiliser dans le cadre de propositi…" at bounding box center [784, 390] width 1568 height 780
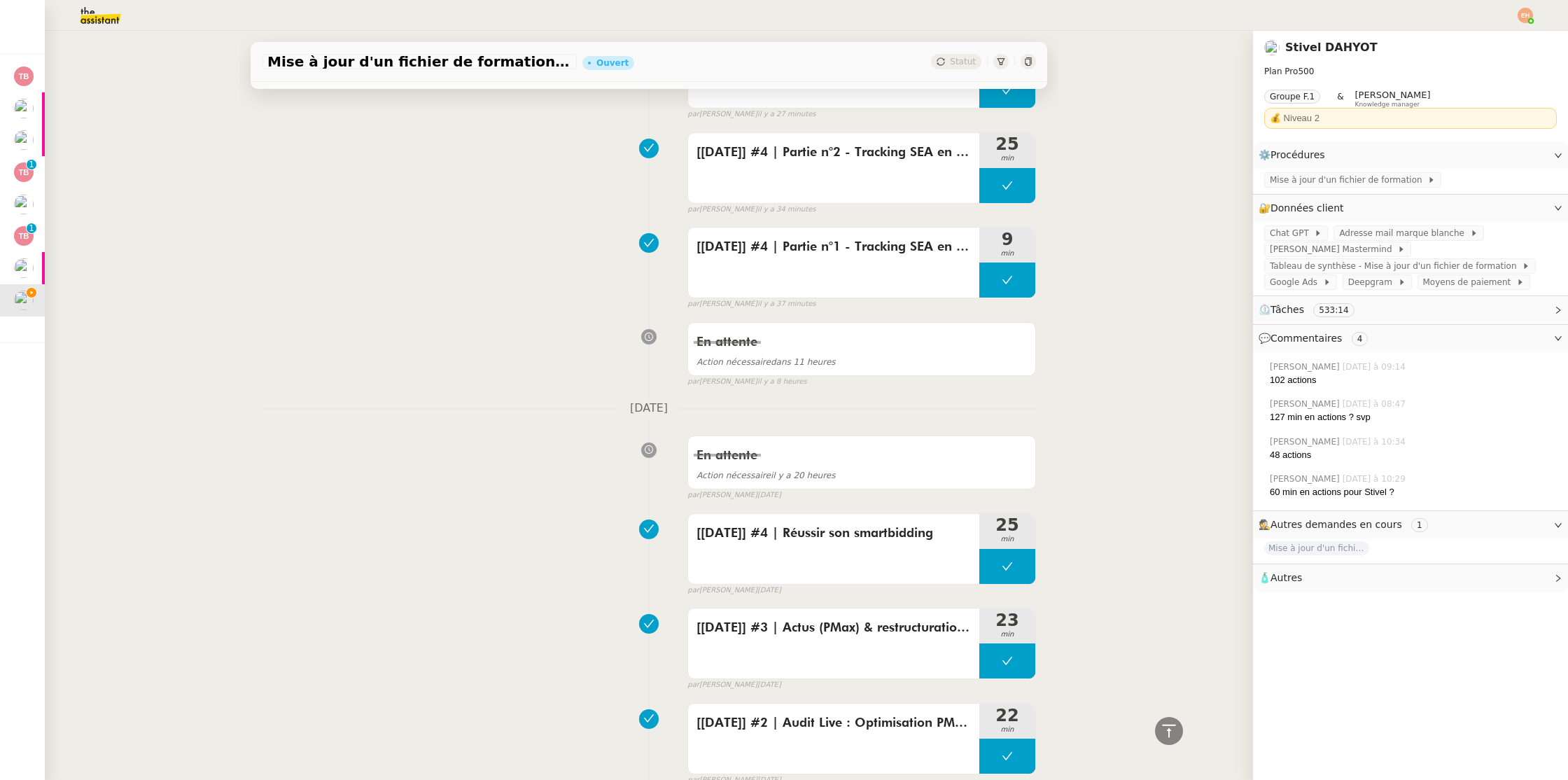
scroll to position [0, 0]
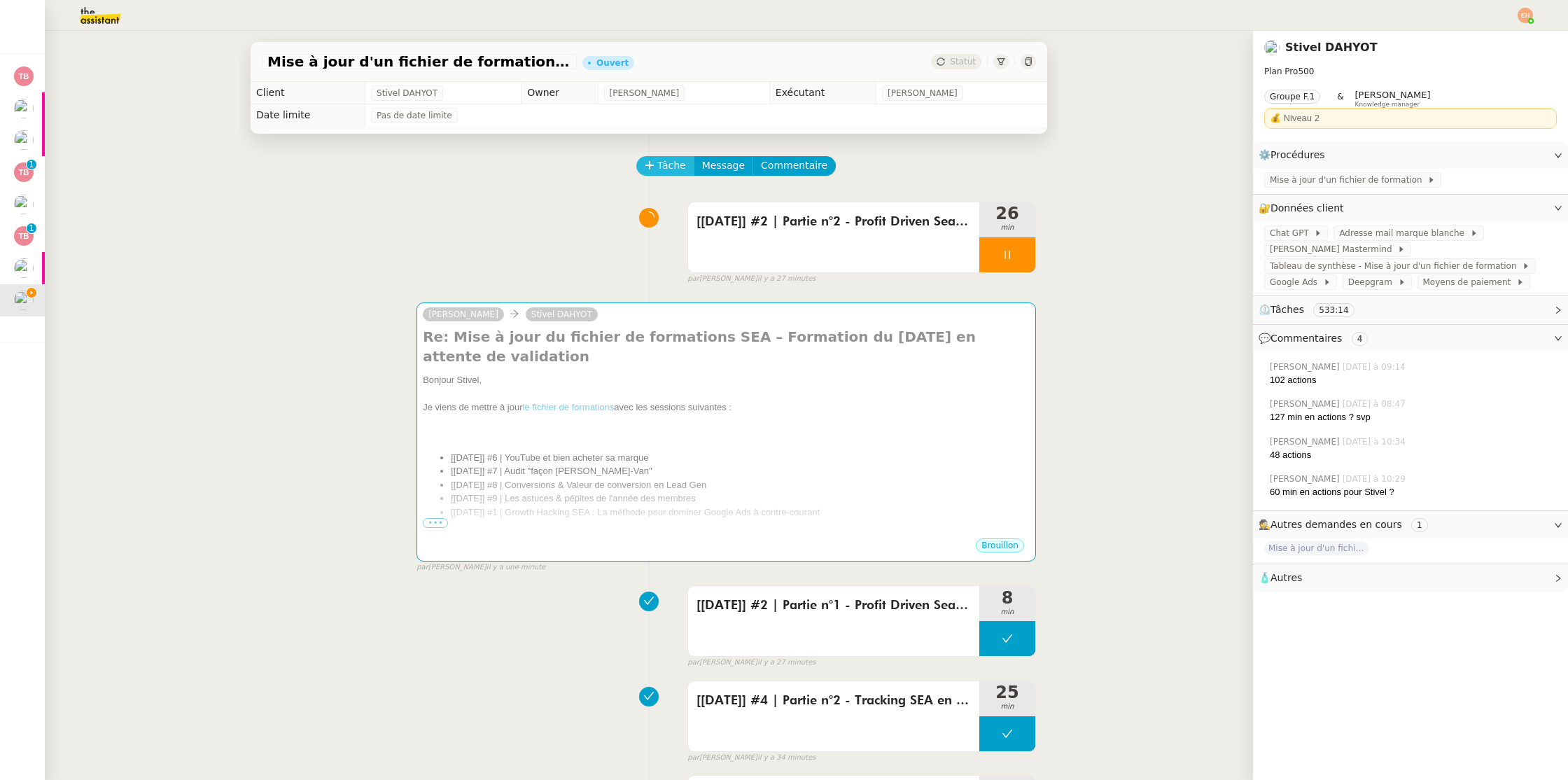
click at [671, 158] on span "Tâche" at bounding box center [671, 166] width 28 height 16
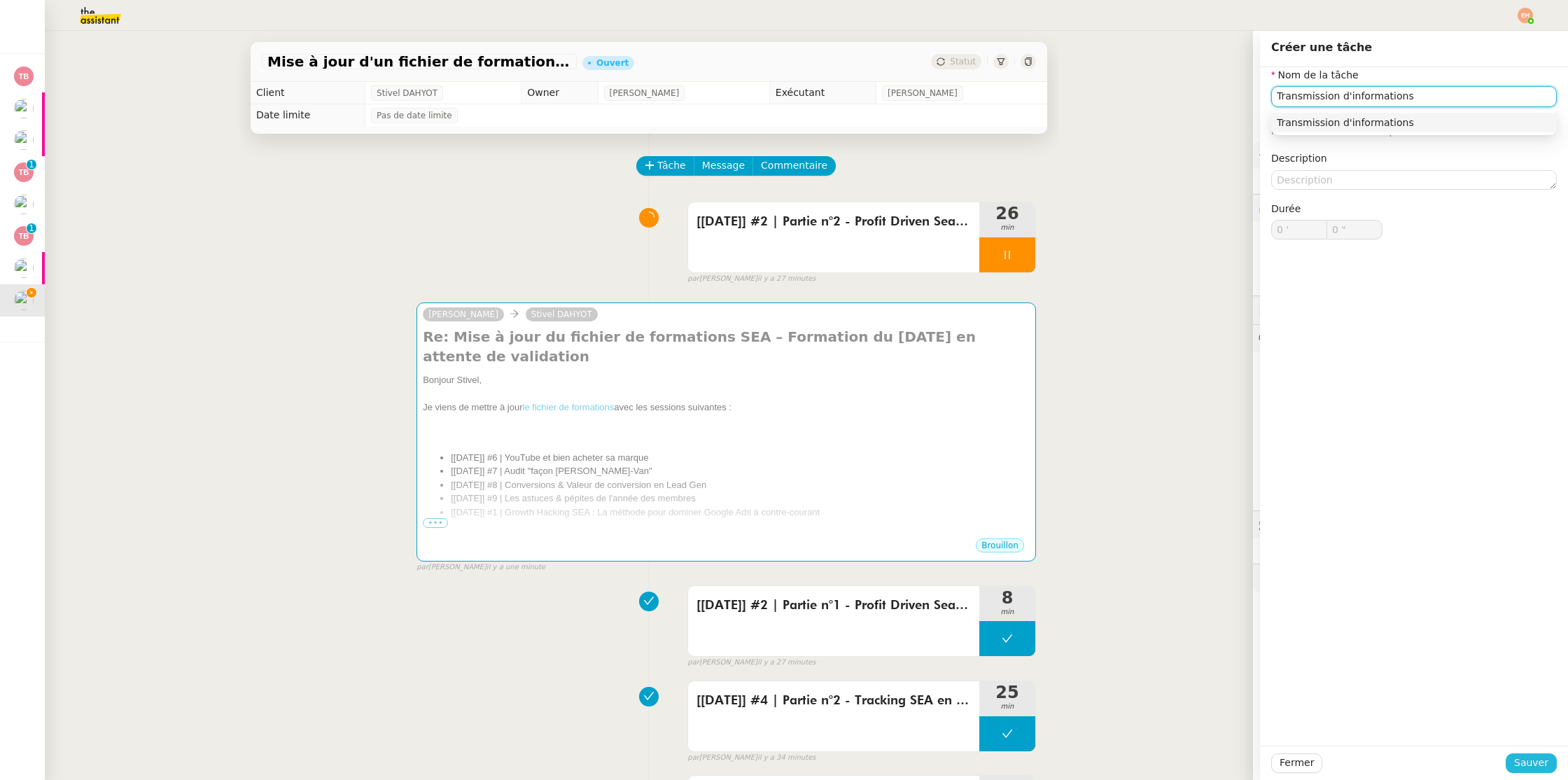
type input "Transmission d'informations"
drag, startPoint x: 1531, startPoint y: 756, endPoint x: 1522, endPoint y: 750, distance: 10.8
click at [1531, 755] on span "Sauver" at bounding box center [1531, 763] width 35 height 16
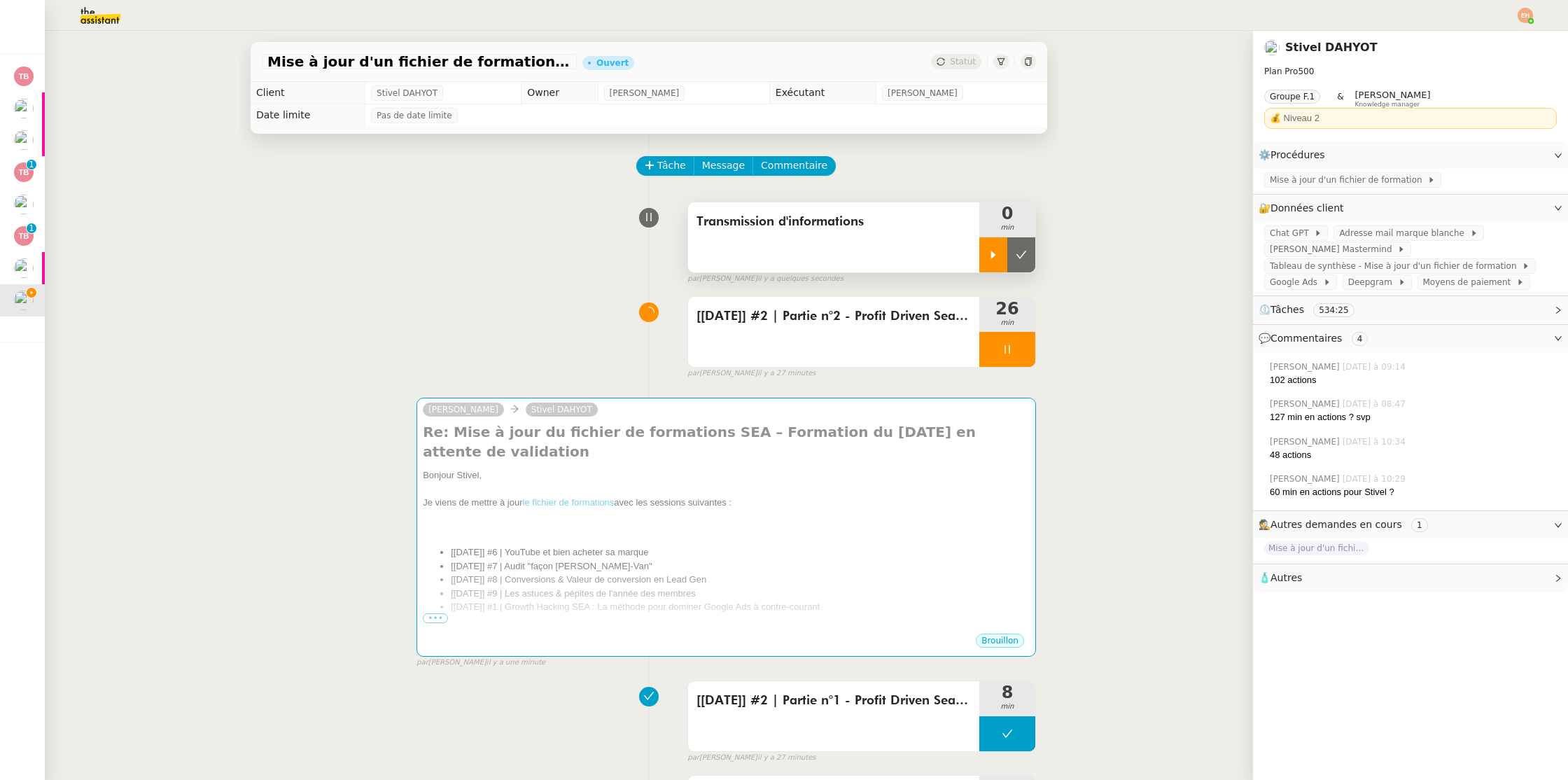
click at [990, 252] on icon at bounding box center [993, 255] width 11 height 11
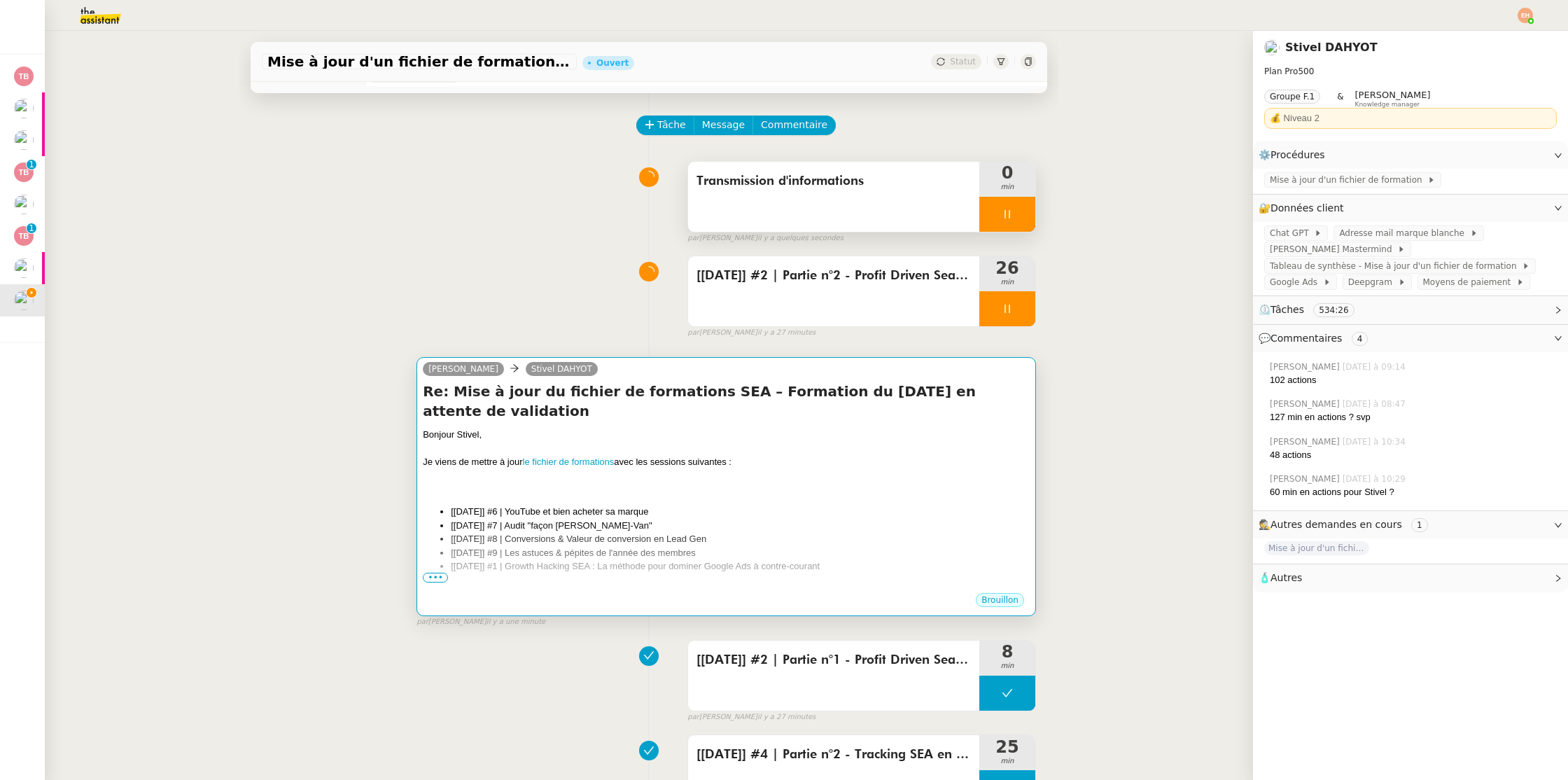
scroll to position [40, 0]
click at [678, 519] on li "[[DATE]] #7 | Audit "façon [PERSON_NAME]-Van"" at bounding box center [740, 525] width 579 height 14
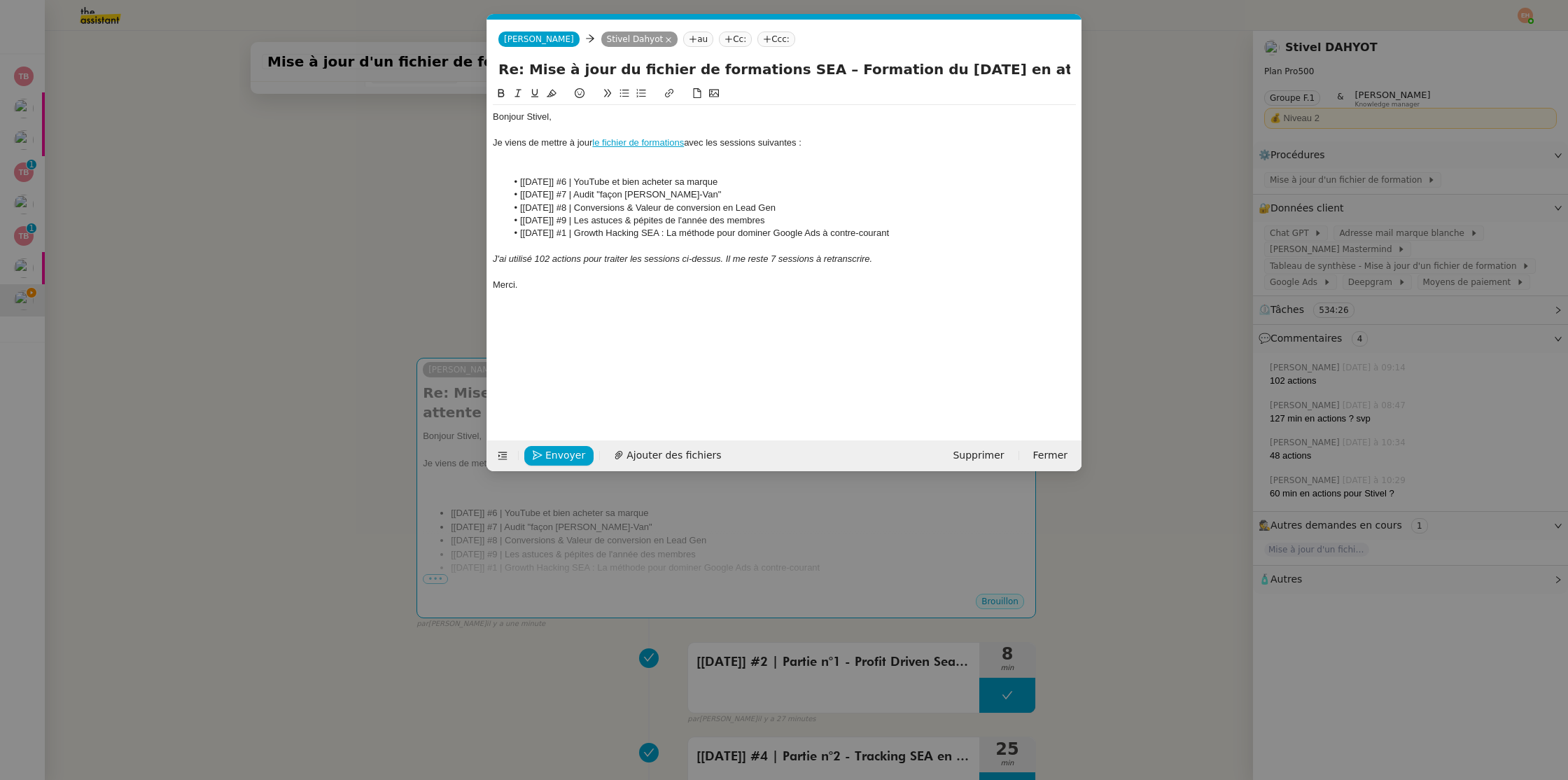
scroll to position [0, 29]
click at [726, 191] on li "[[DATE]] #7 | Audit "façon [PERSON_NAME]-Van"" at bounding box center [791, 194] width 570 height 13
drag, startPoint x: 729, startPoint y: 192, endPoint x: 512, endPoint y: 193, distance: 217.0
click at [512, 193] on li "[[DATE]] #7 | Audit "façon [PERSON_NAME]-Van"" at bounding box center [791, 194] width 570 height 13
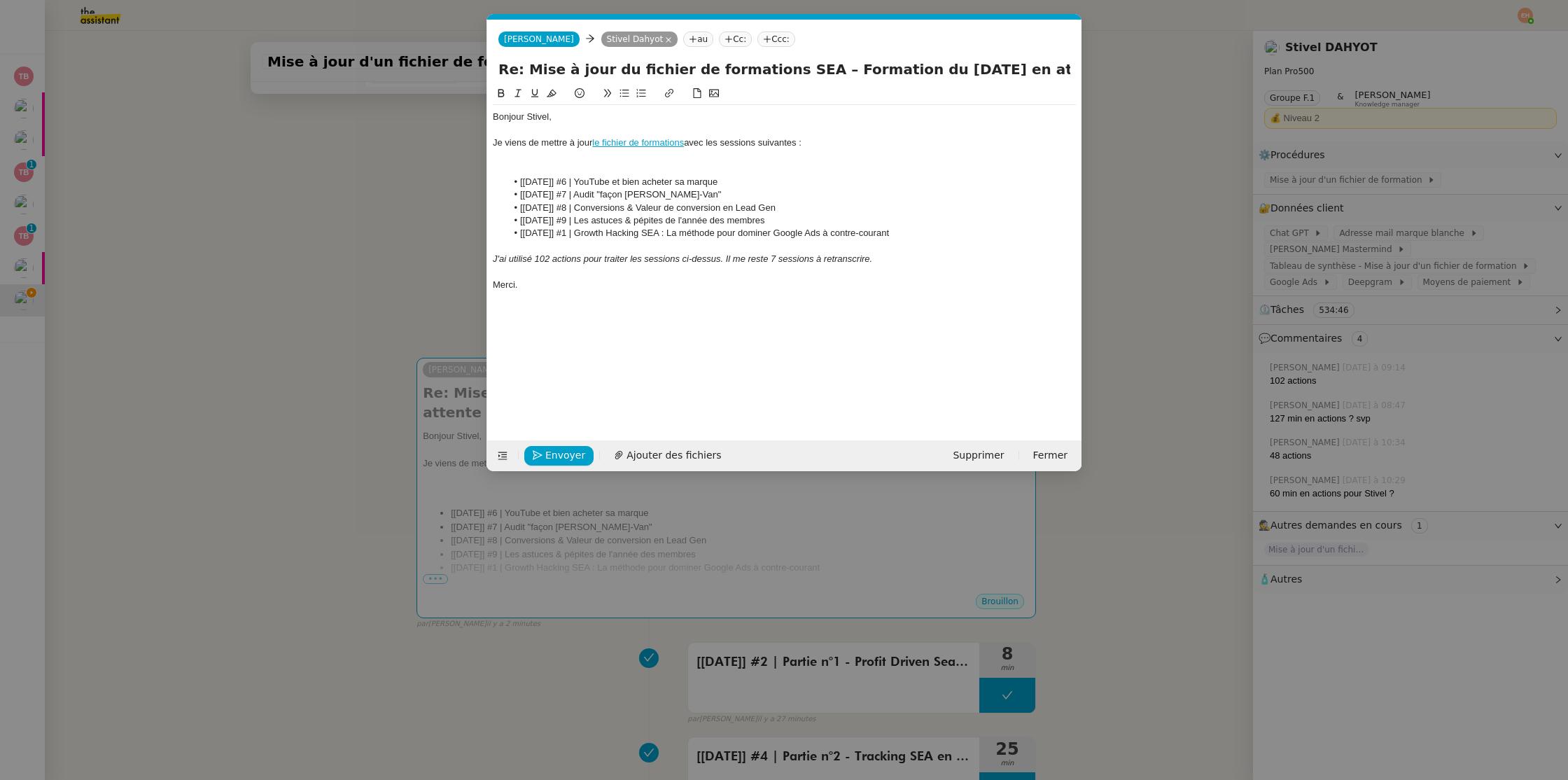
drag, startPoint x: 771, startPoint y: 195, endPoint x: 747, endPoint y: 198, distance: 24.2
click at [747, 198] on li "[[DATE]] #7 | Audit "façon [PERSON_NAME]-Van"" at bounding box center [791, 194] width 570 height 13
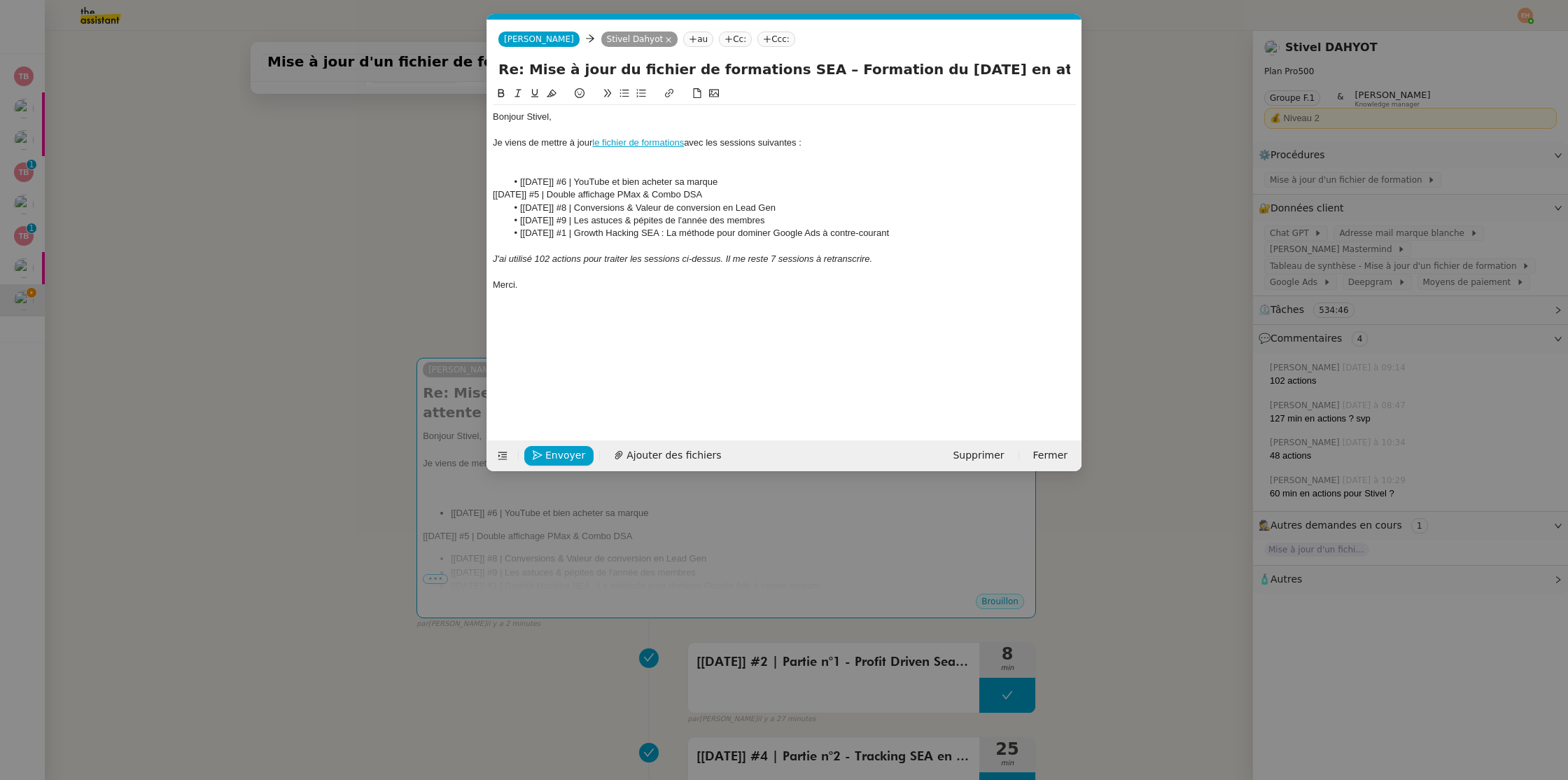
click at [727, 191] on div "[[DATE]] #5 | Double affichage PMax & Combo DSA" at bounding box center [784, 194] width 583 height 13
drag, startPoint x: 926, startPoint y: 237, endPoint x: 747, endPoint y: 193, distance: 184.3
click at [747, 193] on div "Bonjour Stivel, Je viens de mettre à jour le fichier de formations avec les ses…" at bounding box center [784, 201] width 583 height 192
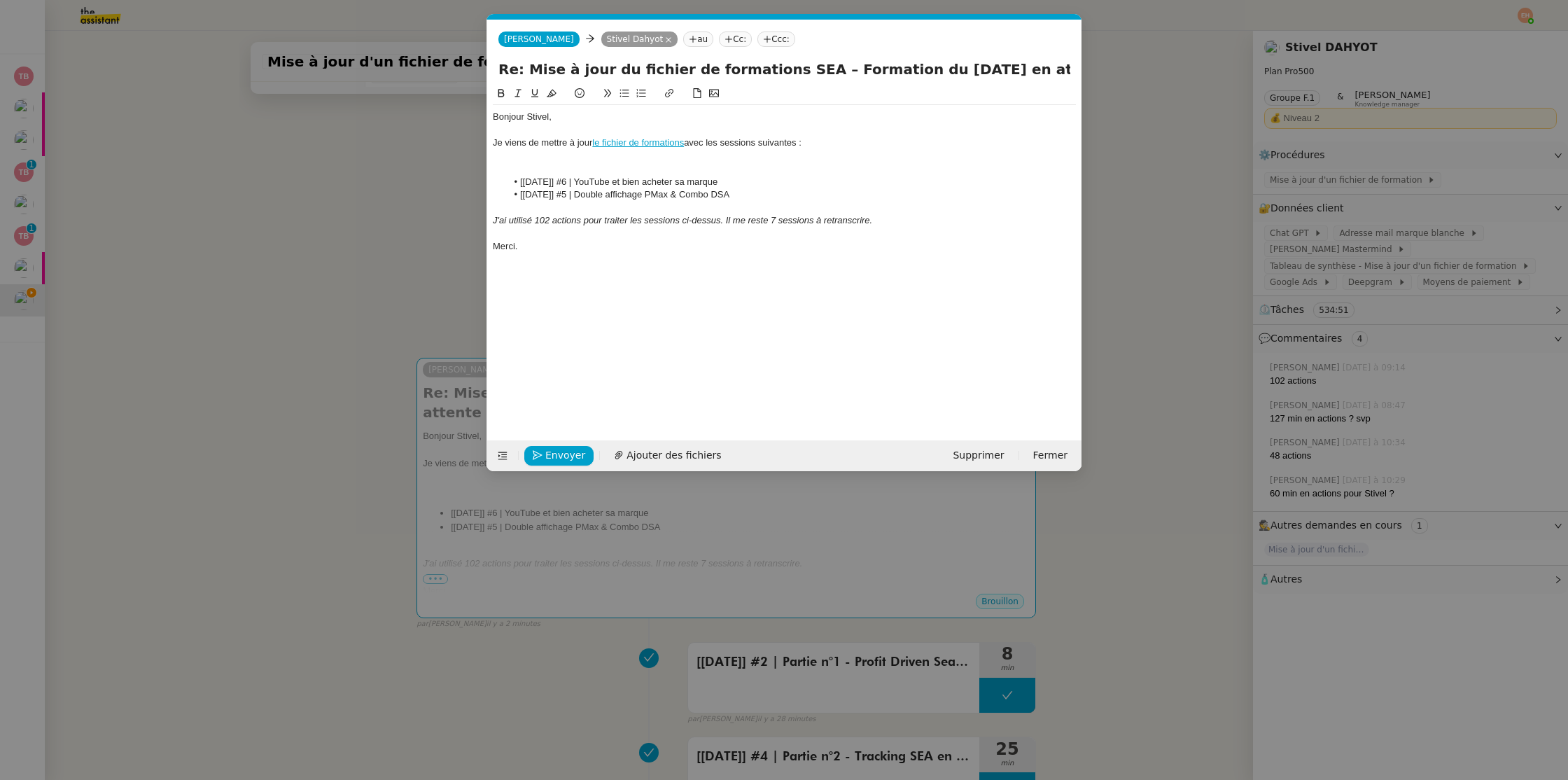
drag, startPoint x: 754, startPoint y: 191, endPoint x: 473, endPoint y: 182, distance: 281.1
click at [472, 182] on nz-modal-container "Service TA - VOYAGE - PROPOSITION GLOBALE A utiliser dans le cadre de propositi…" at bounding box center [784, 390] width 1568 height 780
click at [651, 184] on div "[[DATE]] #5 | Double affichage PMax & Combo DSA" at bounding box center [784, 182] width 583 height 13
click at [623, 88] on icon at bounding box center [624, 93] width 10 height 10
click at [623, 196] on li at bounding box center [791, 194] width 570 height 13
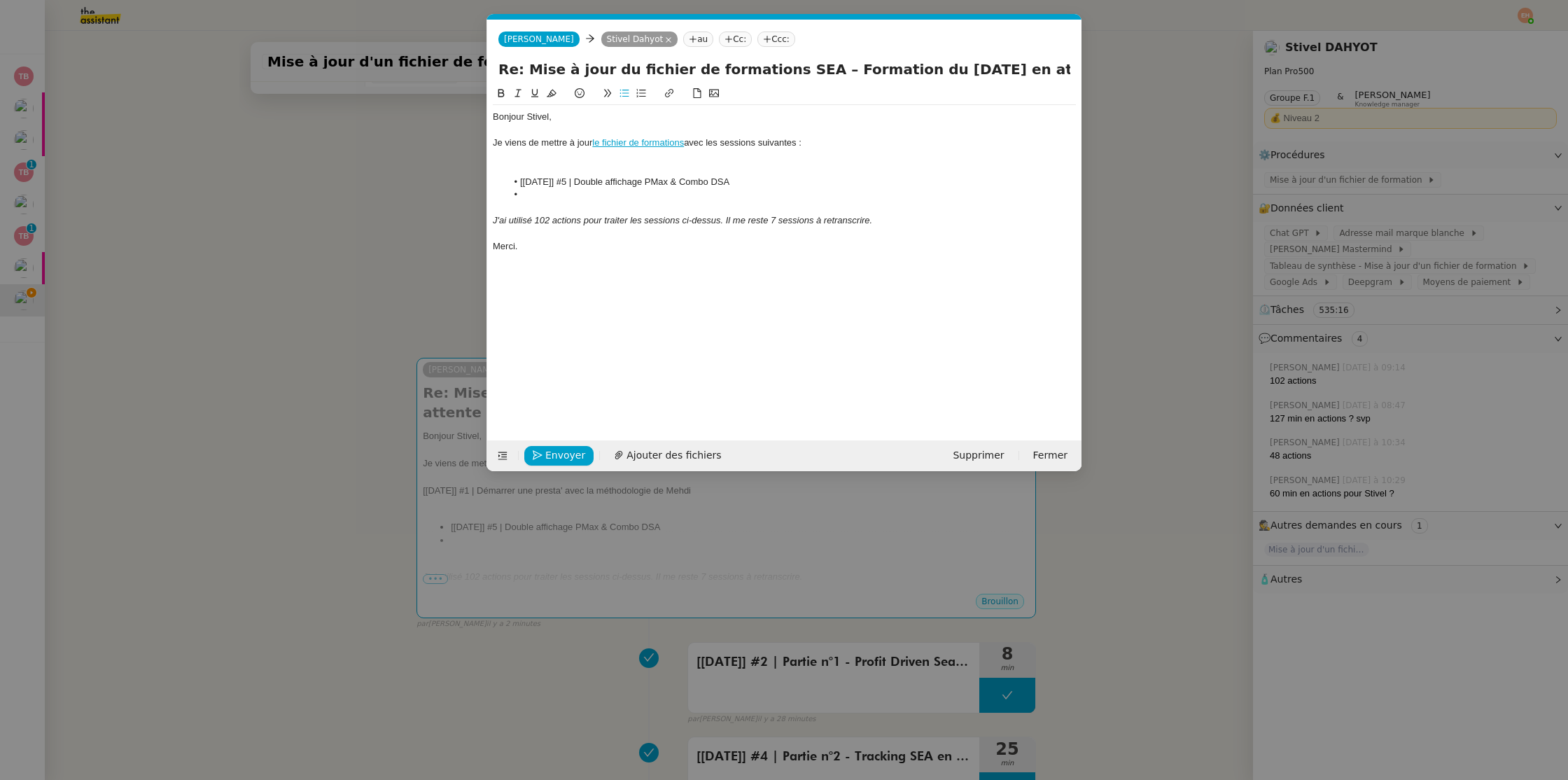
click at [428, 153] on nz-modal-container "Service TA - VOYAGE - PROPOSITION GLOBALE A utiliser dans le cadre de propositi…" at bounding box center [784, 390] width 1568 height 780
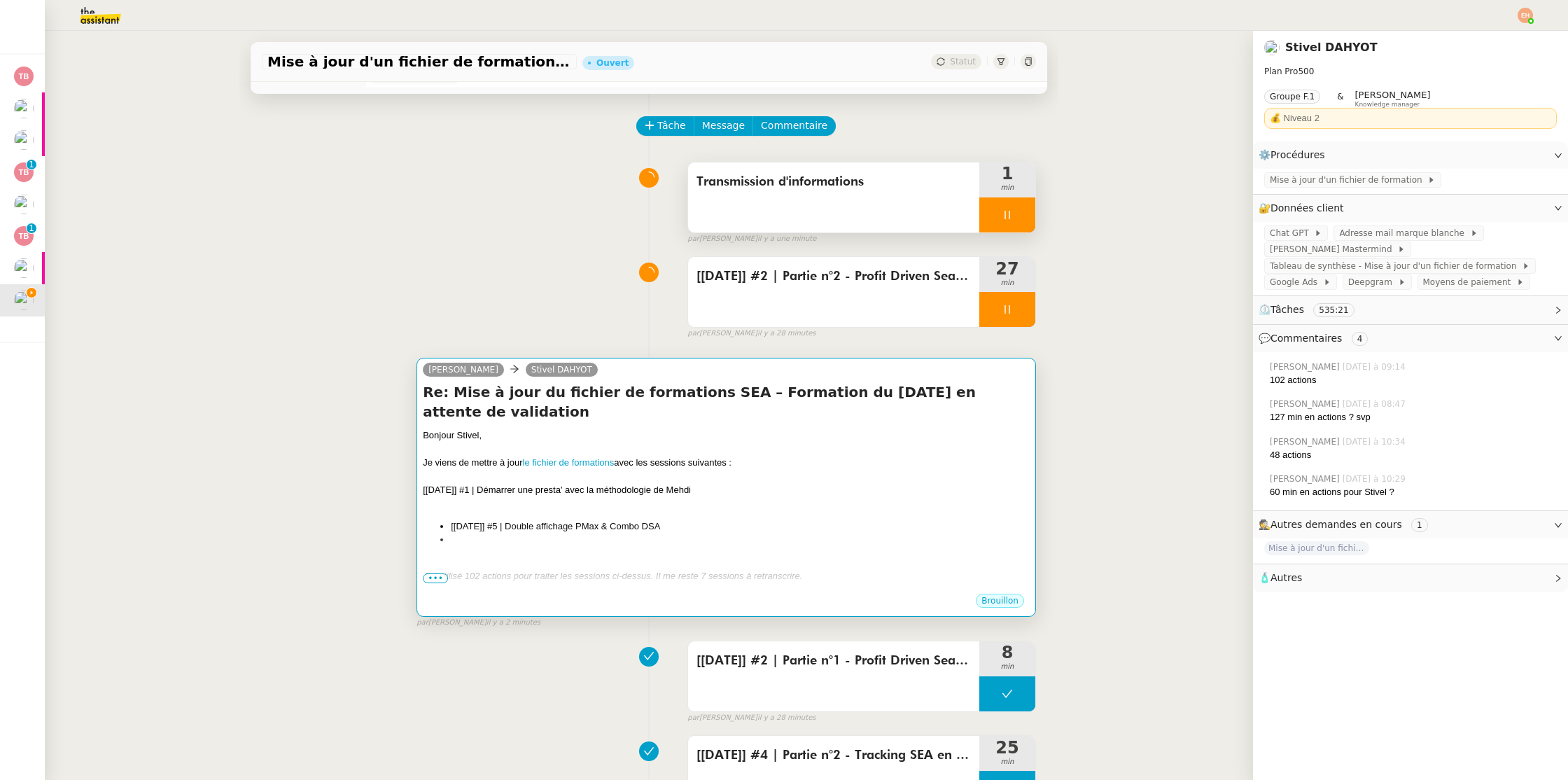
click at [597, 483] on div "[[DATE]] #1 | Démarrer une presta' avec la méthodologie de Mehdi" at bounding box center [726, 489] width 607 height 14
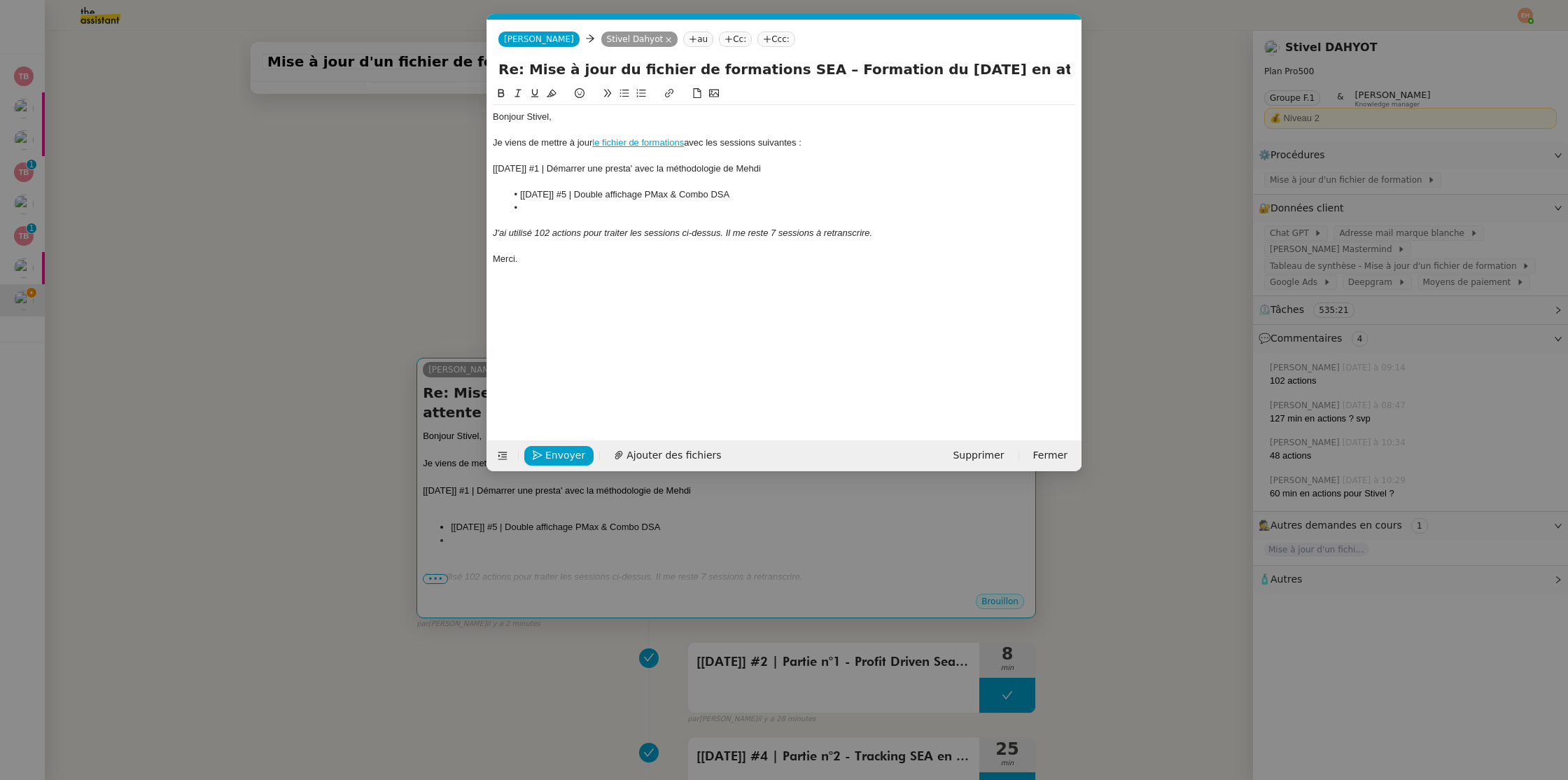
scroll to position [0, 29]
click at [321, 277] on nz-modal-container "Service TA - VOYAGE - PROPOSITION GLOBALE A utiliser dans le cadre de propositi…" at bounding box center [784, 390] width 1568 height 780
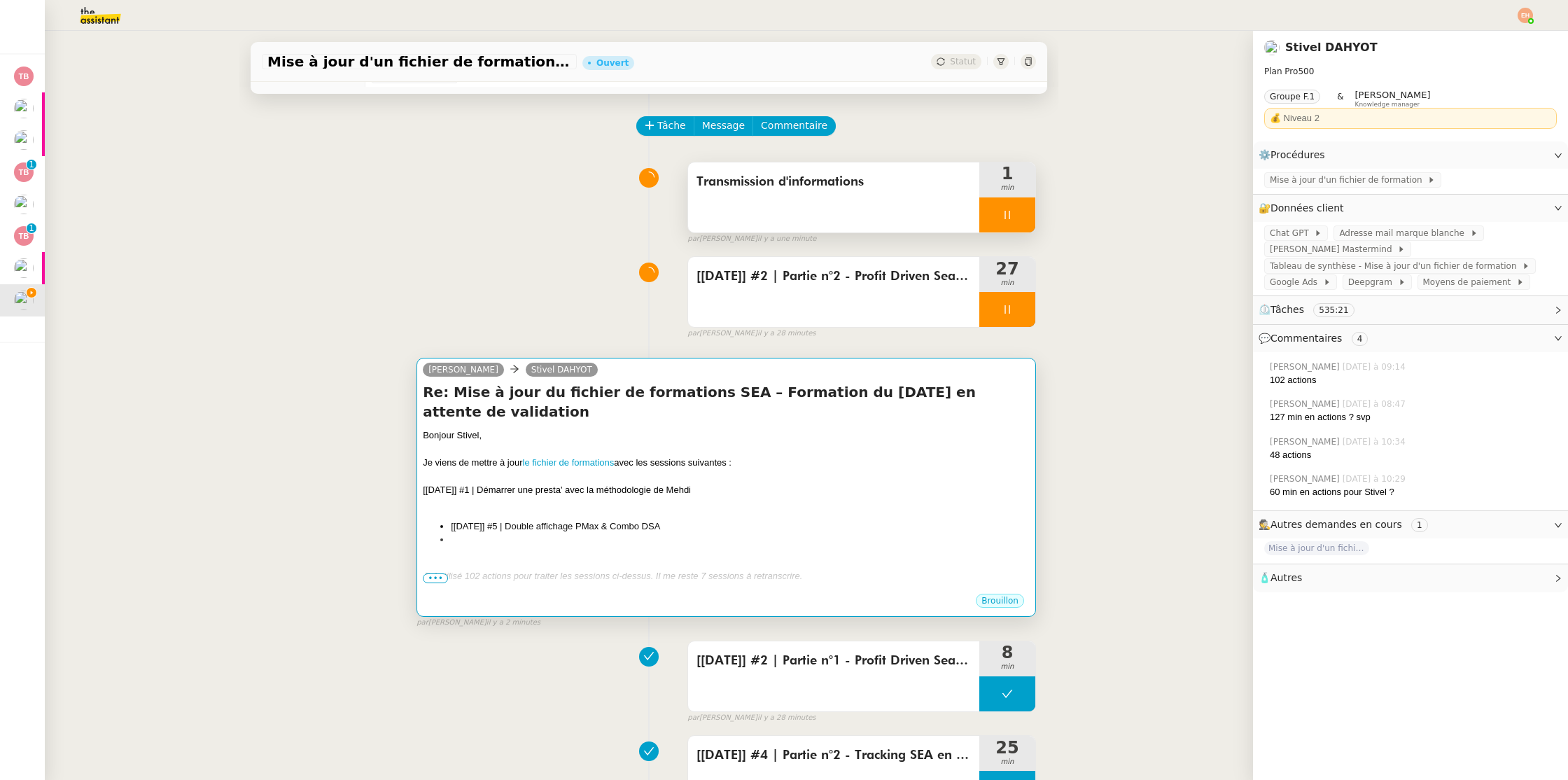
click at [528, 529] on div "Bonjour Stivel, Je viens de mettre à jour le fichier de formations avec les ses…" at bounding box center [726, 518] width 607 height 182
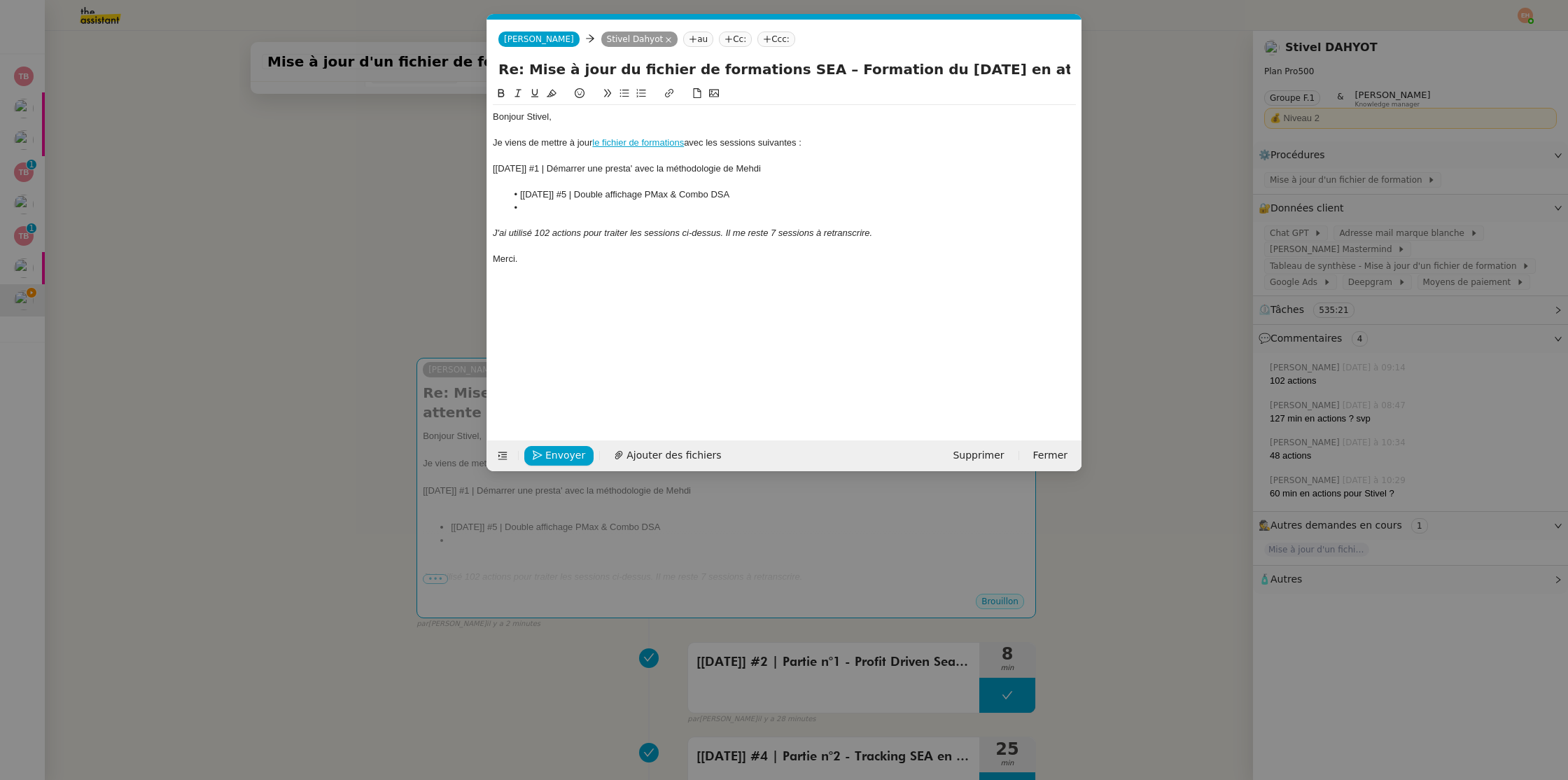
click at [554, 199] on li "[[DATE]] #5 | Double affichage PMax & Combo DSA" at bounding box center [791, 194] width 570 height 13
click at [549, 176] on div at bounding box center [784, 182] width 583 height 13
click at [347, 260] on nz-modal-container "Service TA - VOYAGE - PROPOSITION GLOBALE A utiliser dans le cadre de propositi…" at bounding box center [784, 390] width 1568 height 780
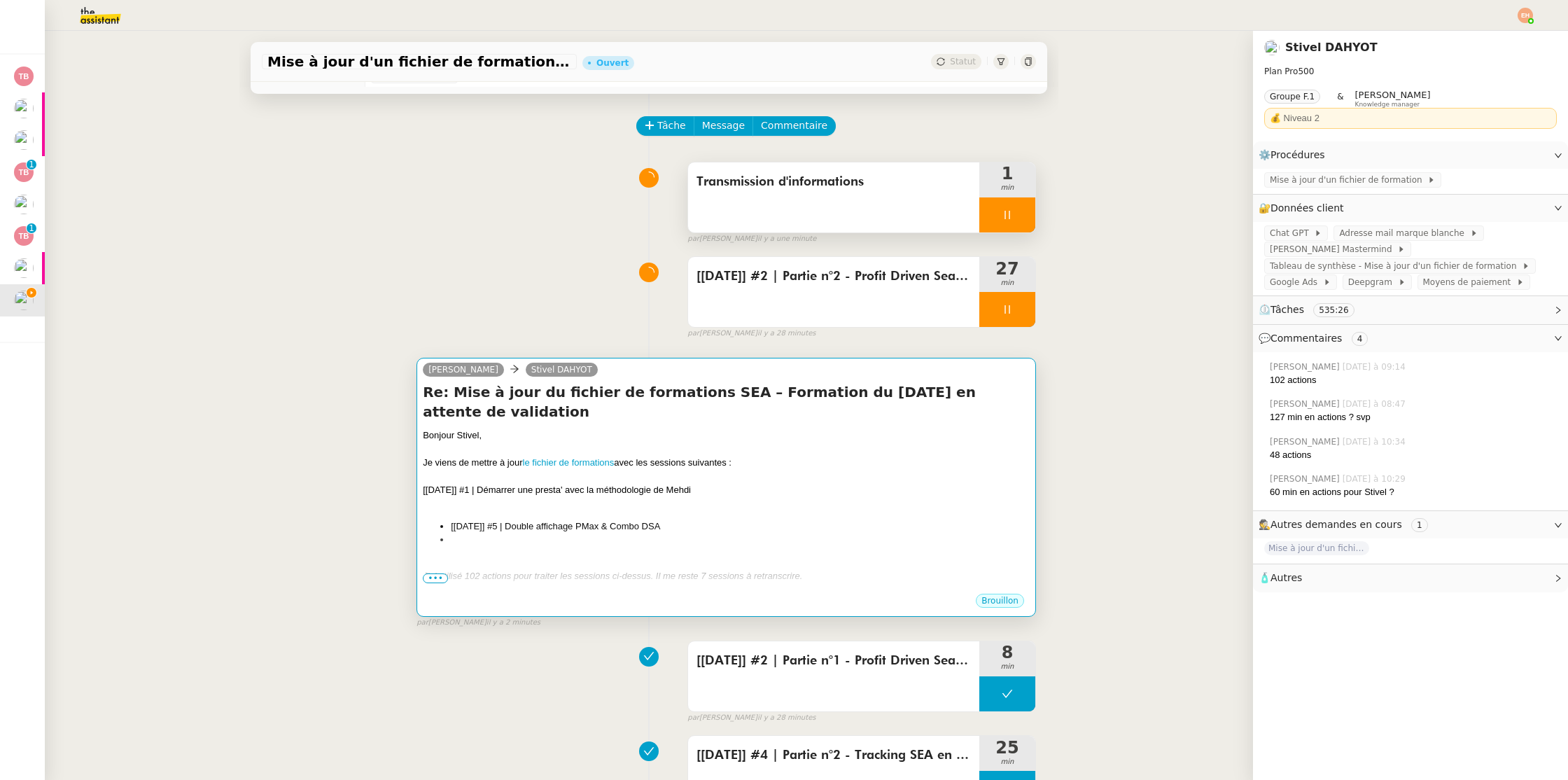
click at [537, 428] on div "Bonjour Stivel," at bounding box center [726, 434] width 607 height 14
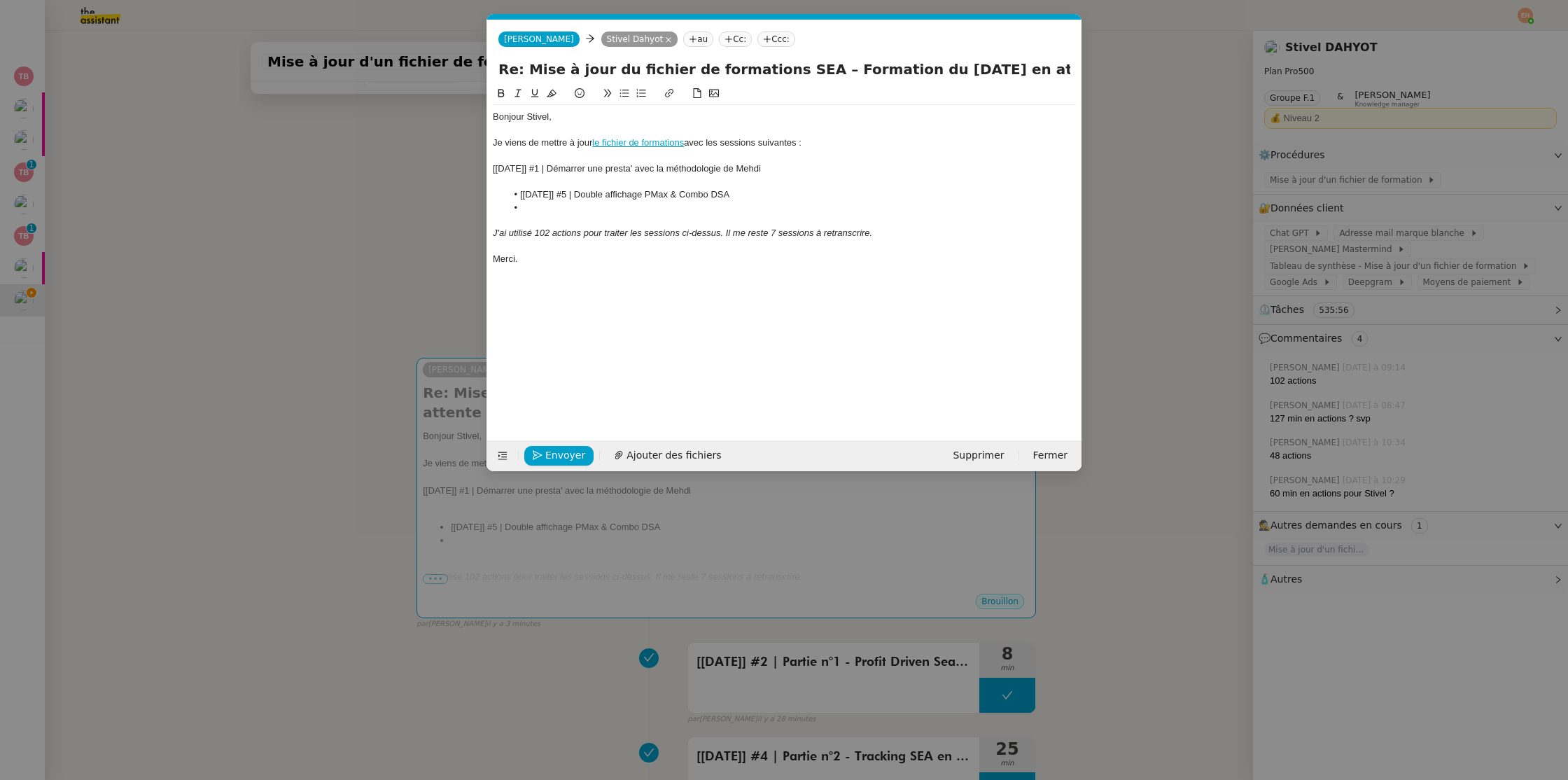
click at [685, 181] on div at bounding box center [784, 182] width 583 height 13
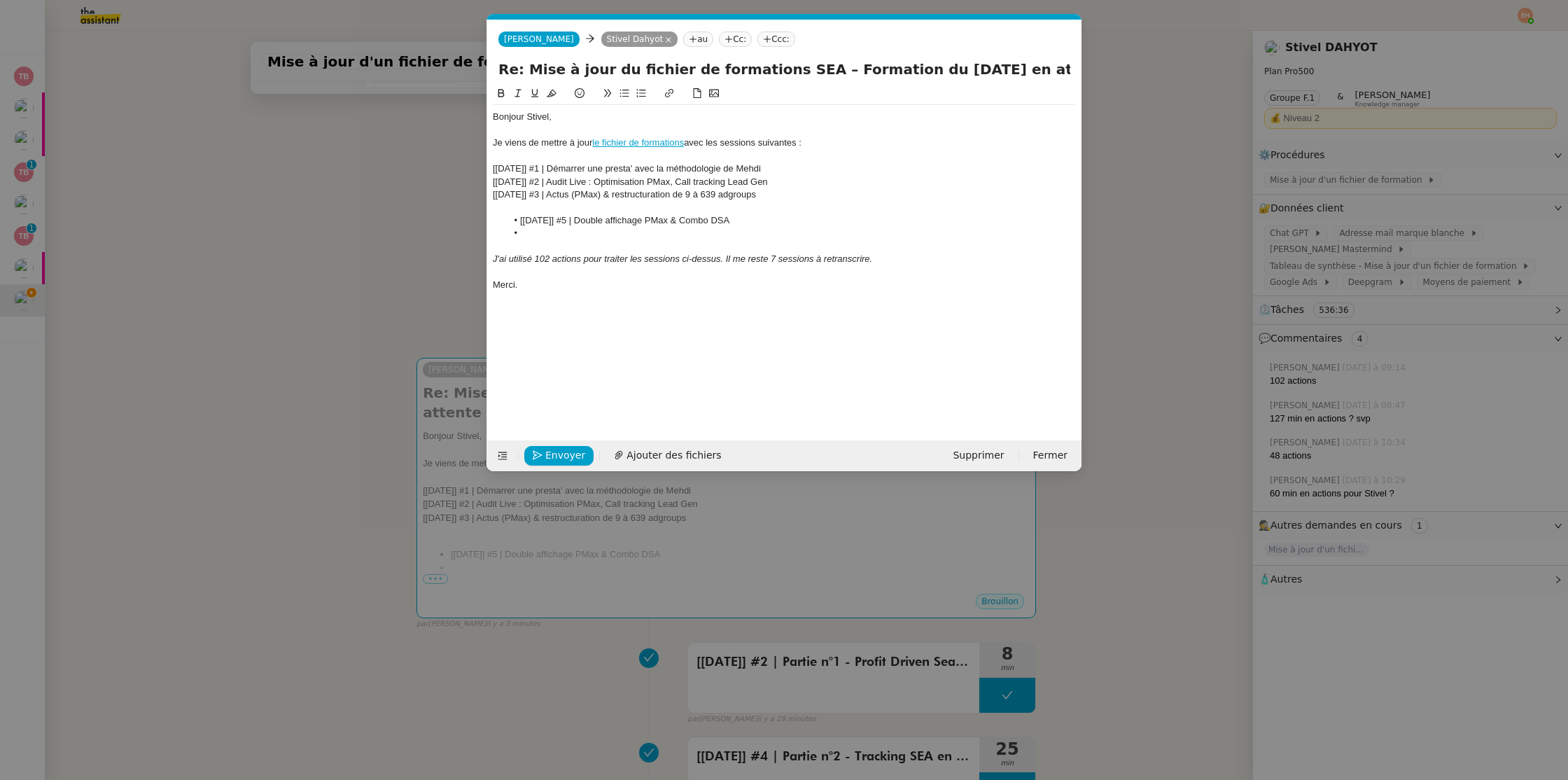
scroll to position [0, 0]
drag, startPoint x: 698, startPoint y: 206, endPoint x: 453, endPoint y: 168, distance: 247.9
click at [453, 169] on nz-modal-container "Service TA - VOYAGE - PROPOSITION GLOBALE A utiliser dans le cadre de propositi…" at bounding box center [784, 390] width 1568 height 780
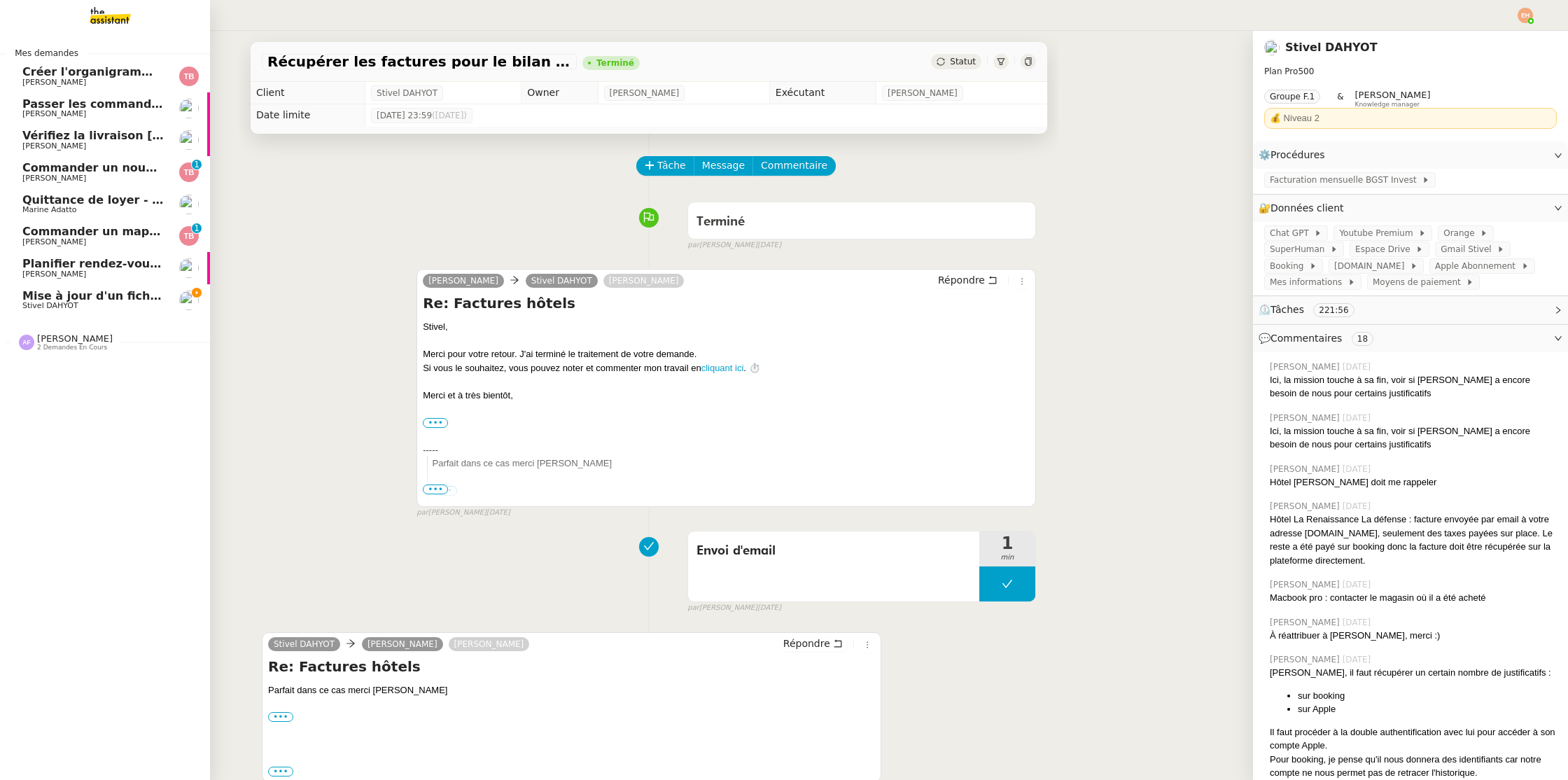
click at [26, 302] on span "Stivel DAHYOT" at bounding box center [50, 306] width 56 height 9
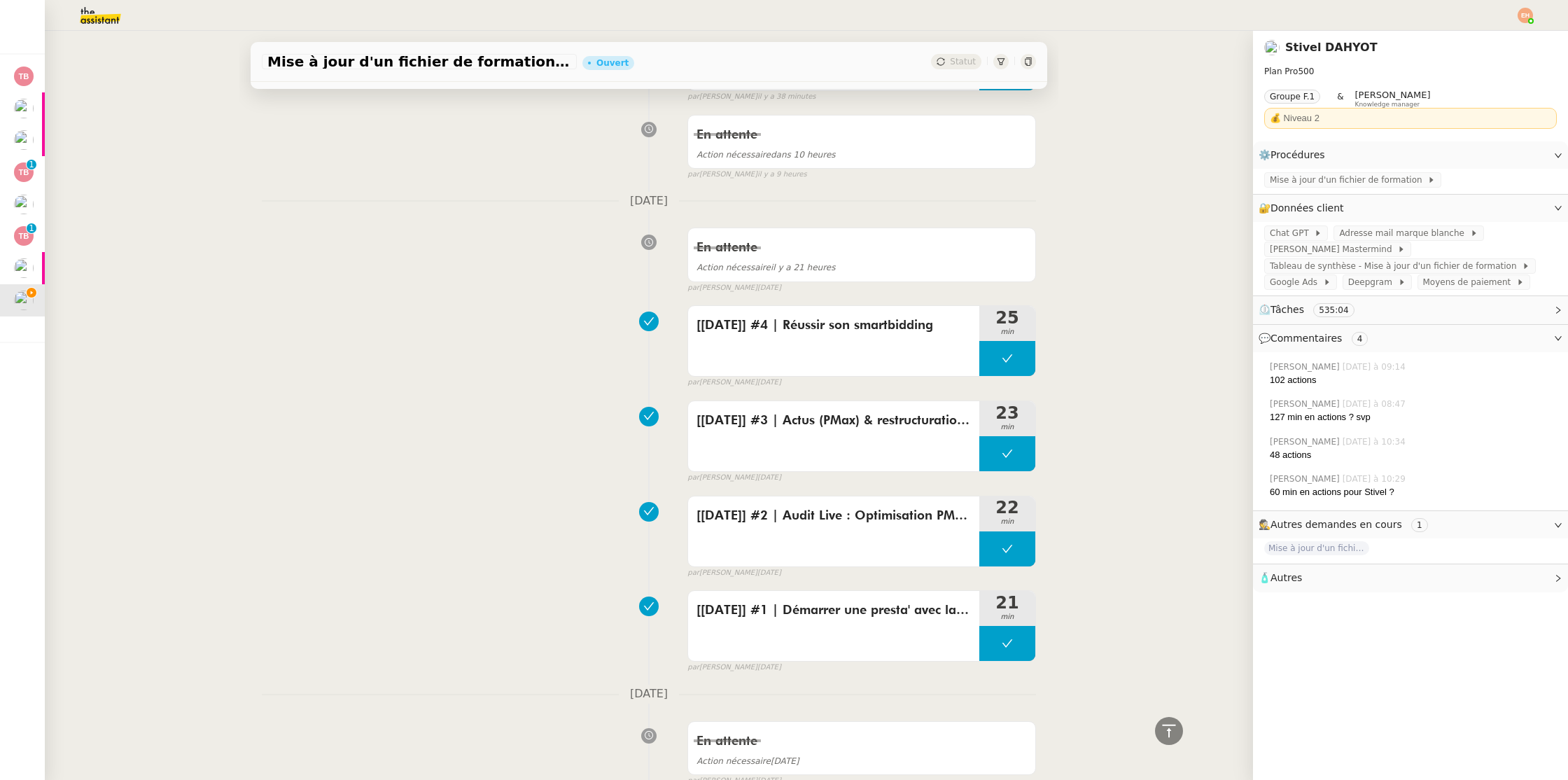
scroll to position [957, 0]
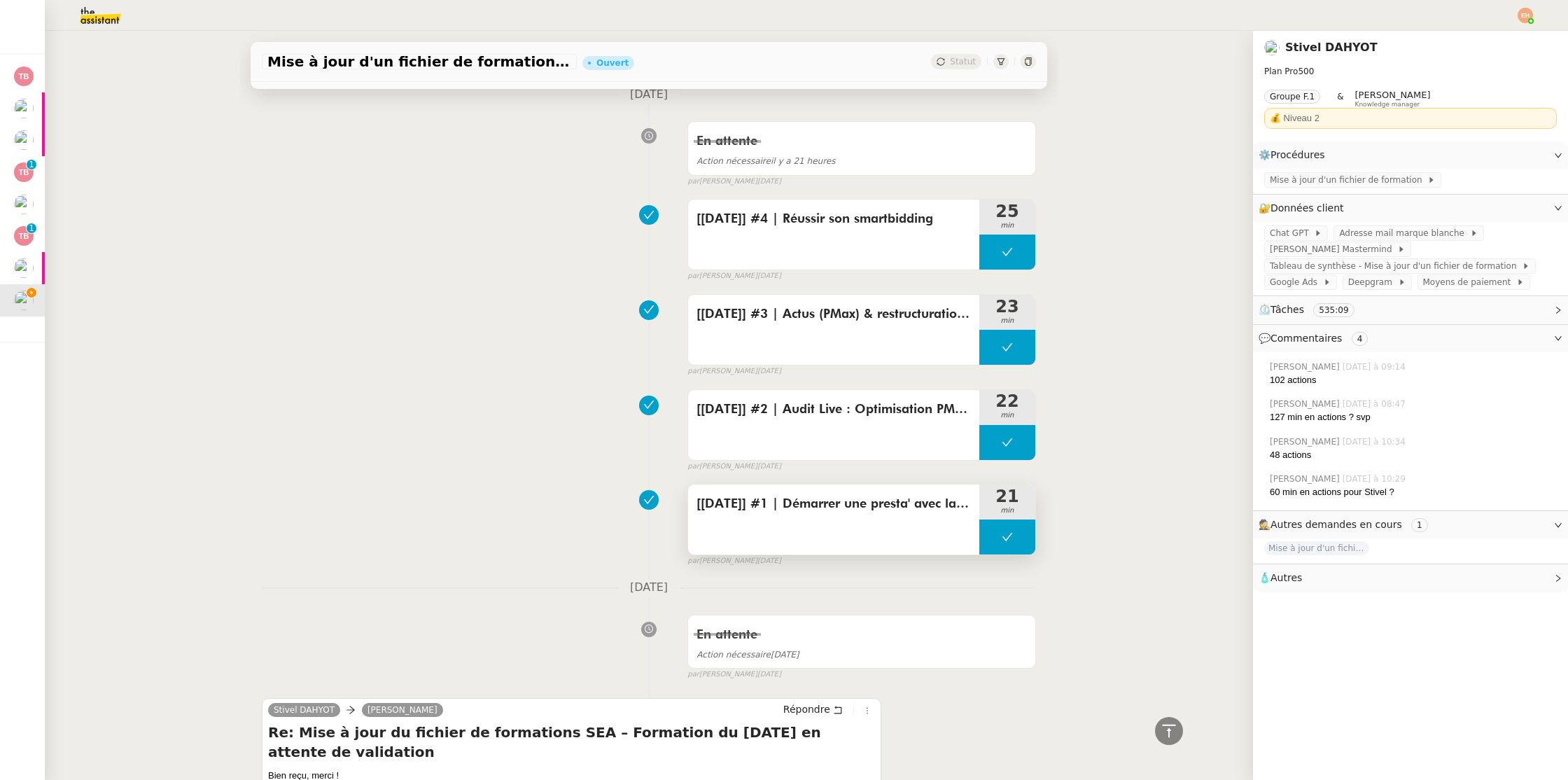
click at [791, 500] on div "[[DATE]] #1 | Démarrer une presta' avec la méthodologie de Mehdi" at bounding box center [833, 519] width 291 height 70
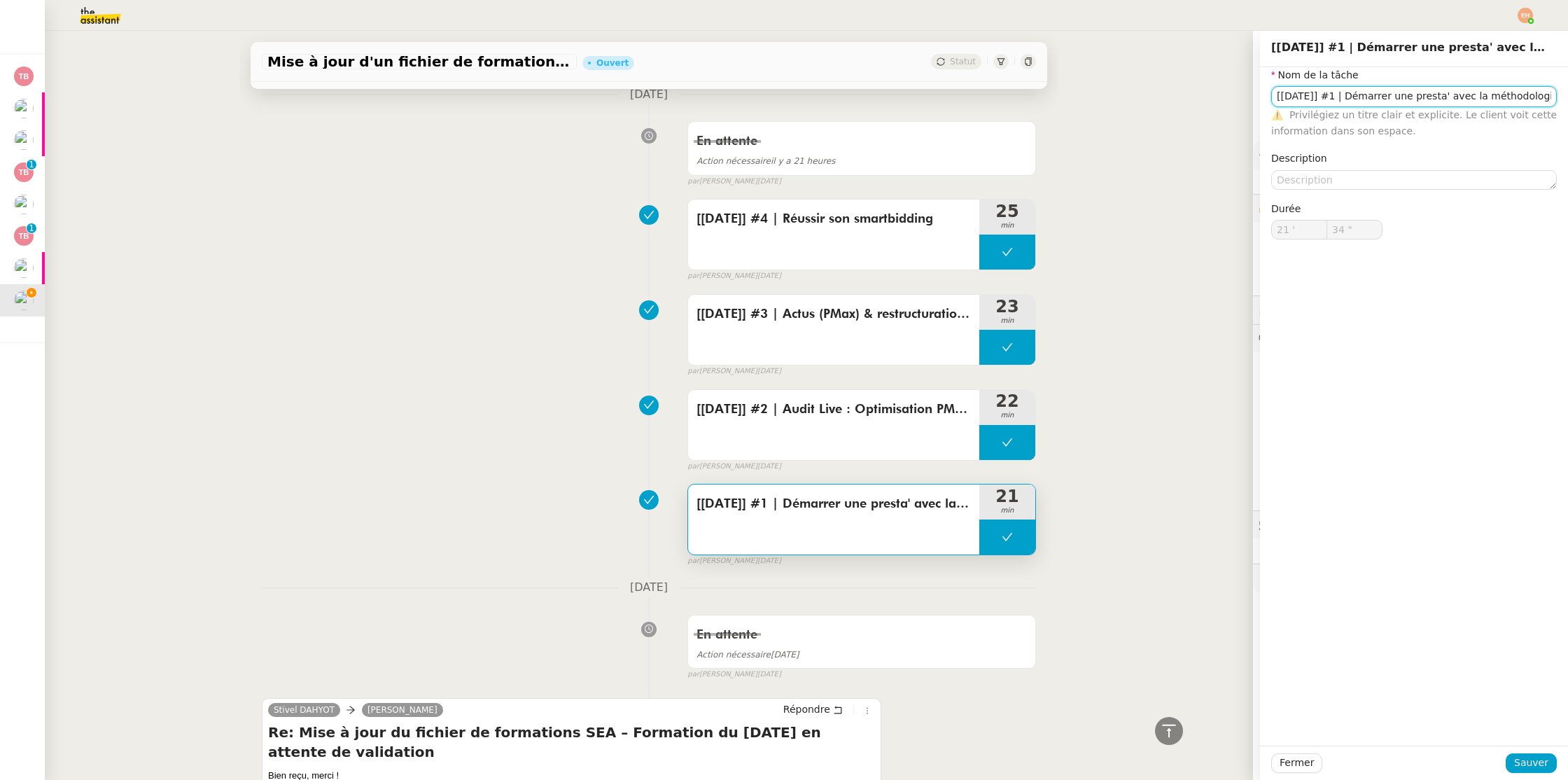
click at [1358, 104] on input "[[DATE]] #1 | Démarrer une presta' avec la méthodologie de Mehdi" at bounding box center [1414, 96] width 286 height 20
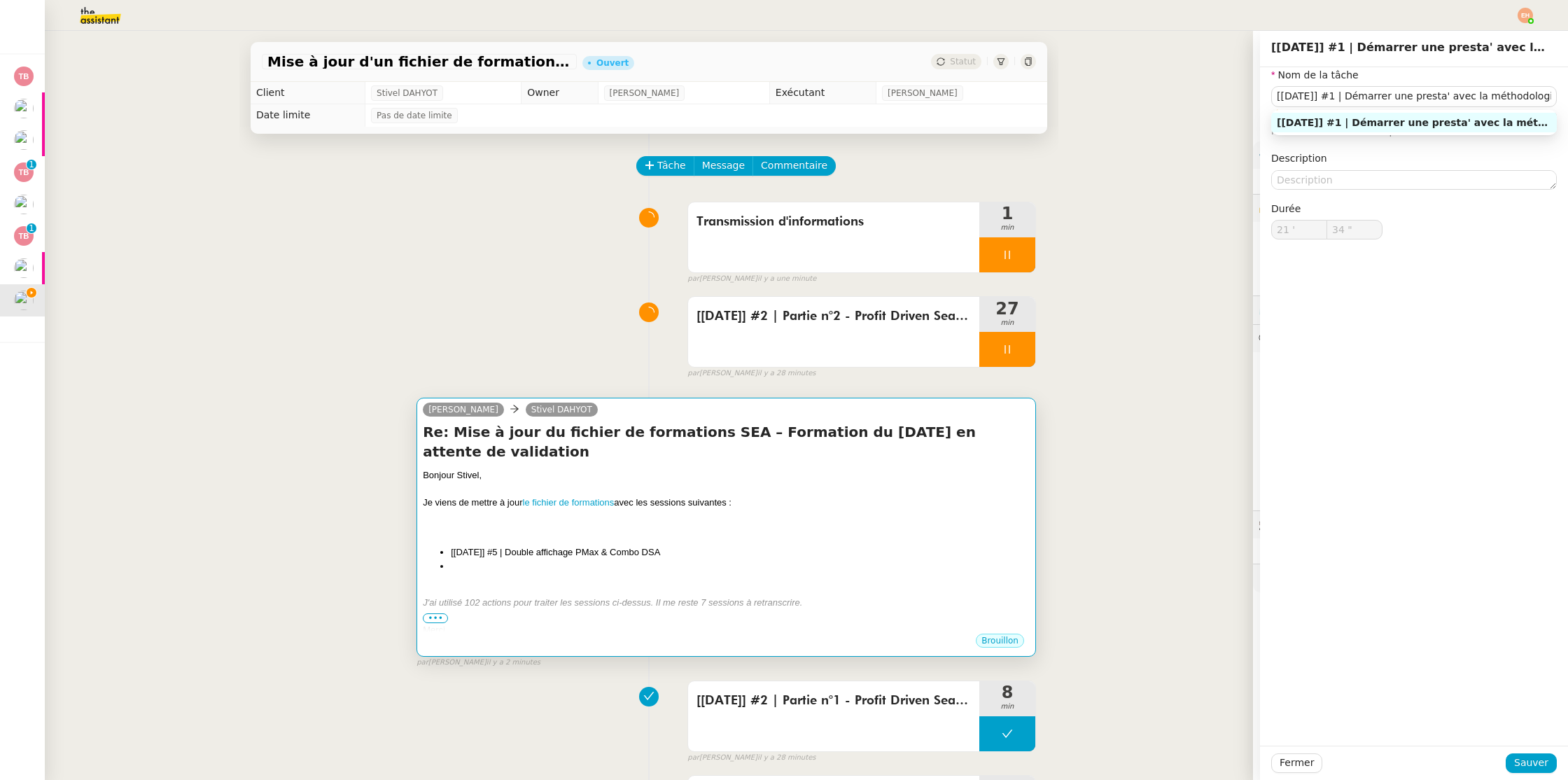
click at [608, 434] on h4 "Re: Mise à jour du fichier de formations SEA – Formation du [DATE] en attente d…" at bounding box center [726, 442] width 607 height 39
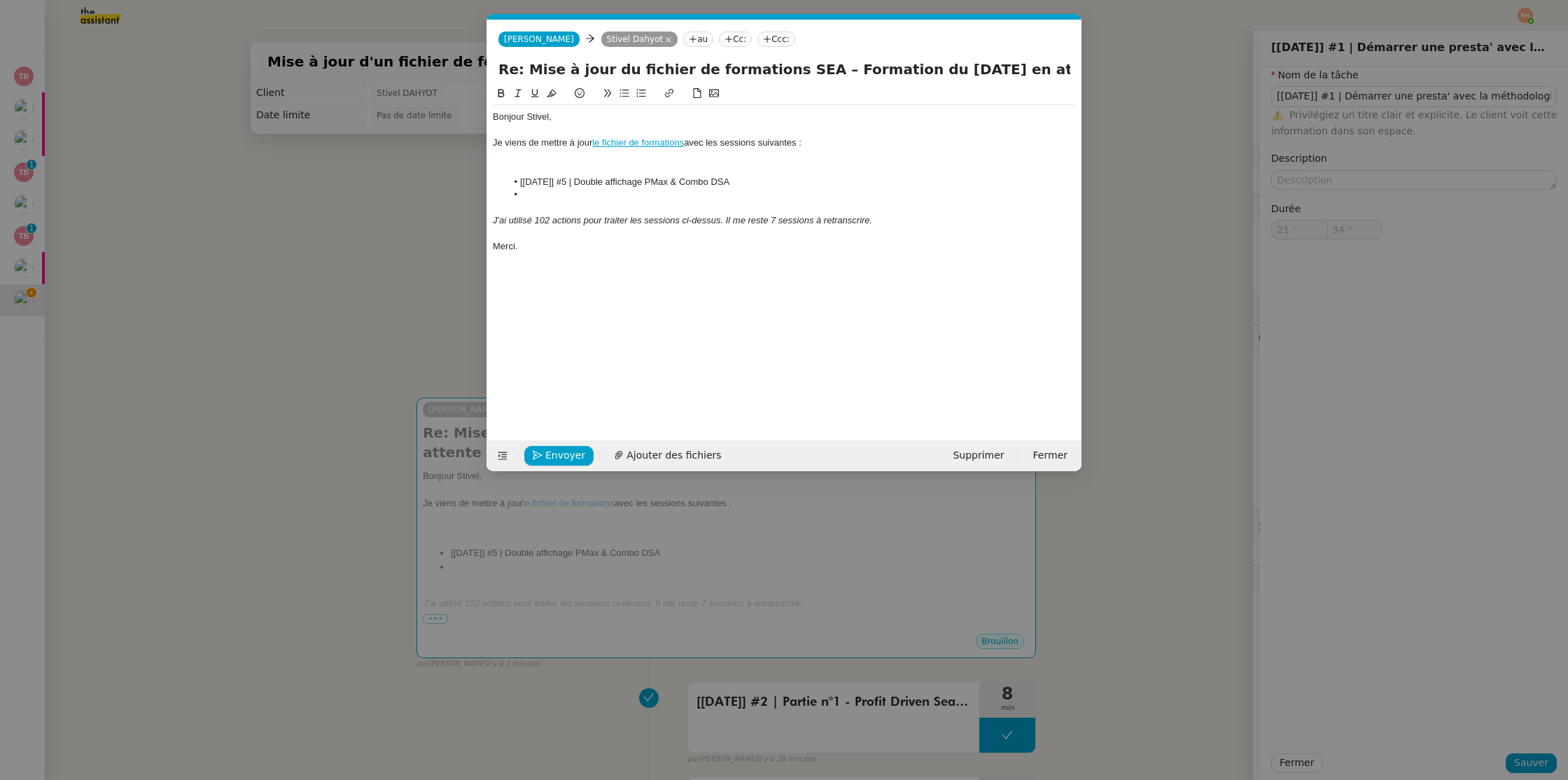
scroll to position [0, 29]
click at [622, 163] on div at bounding box center [784, 169] width 583 height 13
click at [350, 179] on nz-modal-container "Service TA - VOYAGE - PROPOSITION GLOBALE A utiliser dans le cadre de propositi…" at bounding box center [784, 390] width 1568 height 780
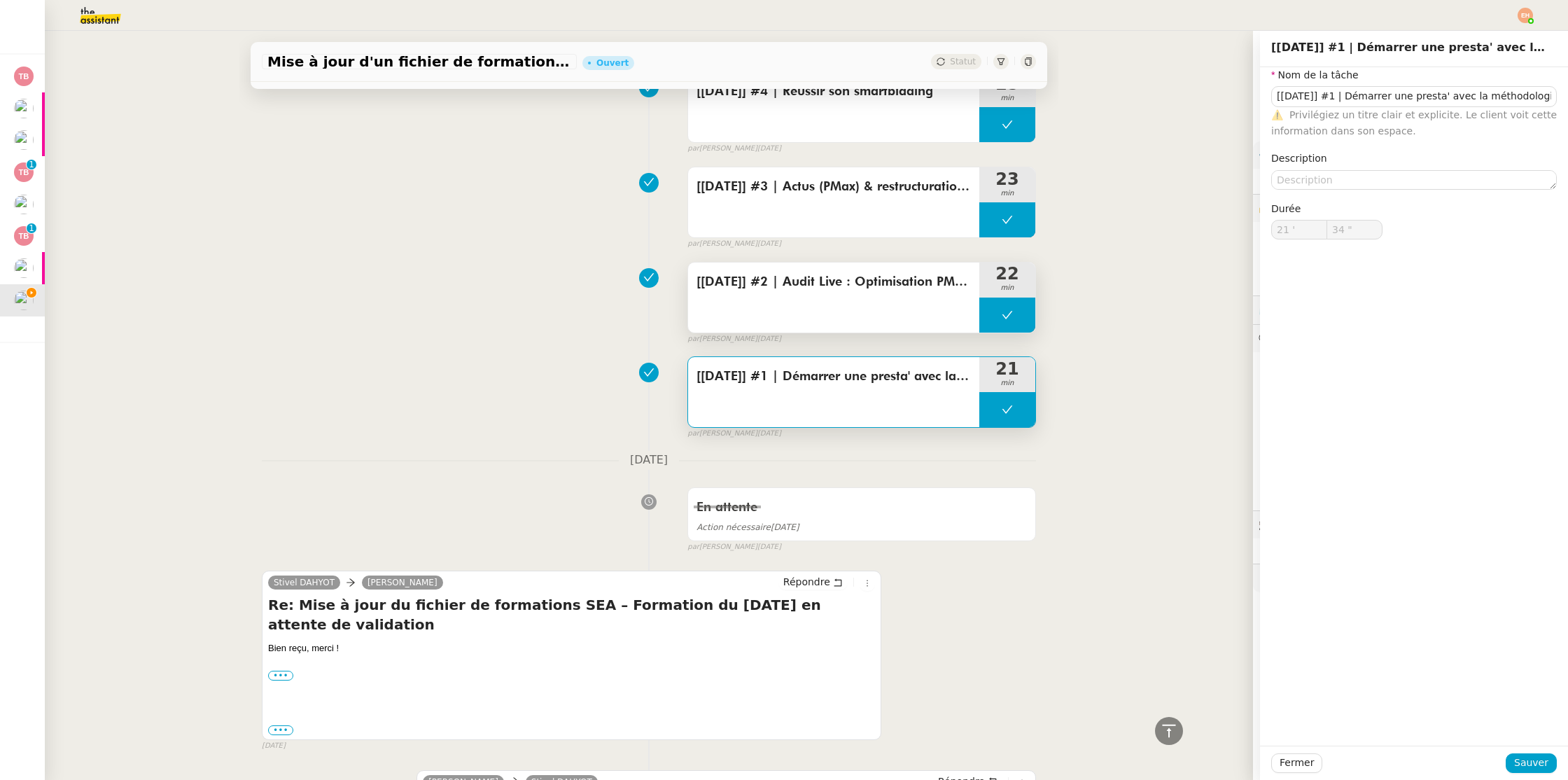
scroll to position [1086, 0]
click at [855, 302] on div "[[DATE]] #2 | Audit Live : Optimisation PMax, Call tracking Lead Gen" at bounding box center [833, 295] width 291 height 70
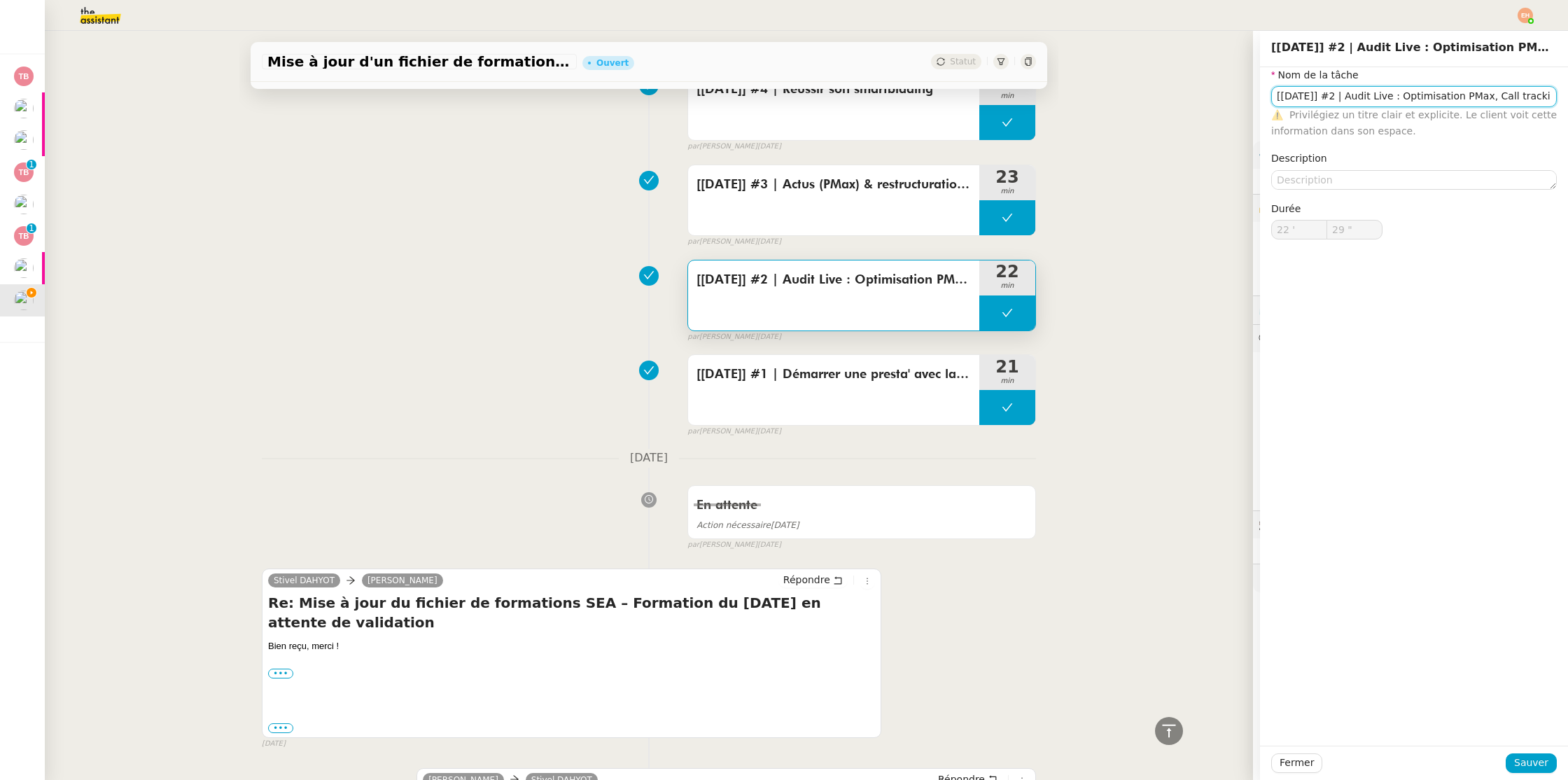
click at [1426, 100] on input "[[DATE]] #2 | Audit Live : Optimisation PMax, Call tracking Lead Gen" at bounding box center [1414, 96] width 286 height 20
click at [1427, 100] on input "[[DATE]] #2 | Audit Live : Optimisation PMax, Call tracking Lead Gen" at bounding box center [1414, 96] width 286 height 20
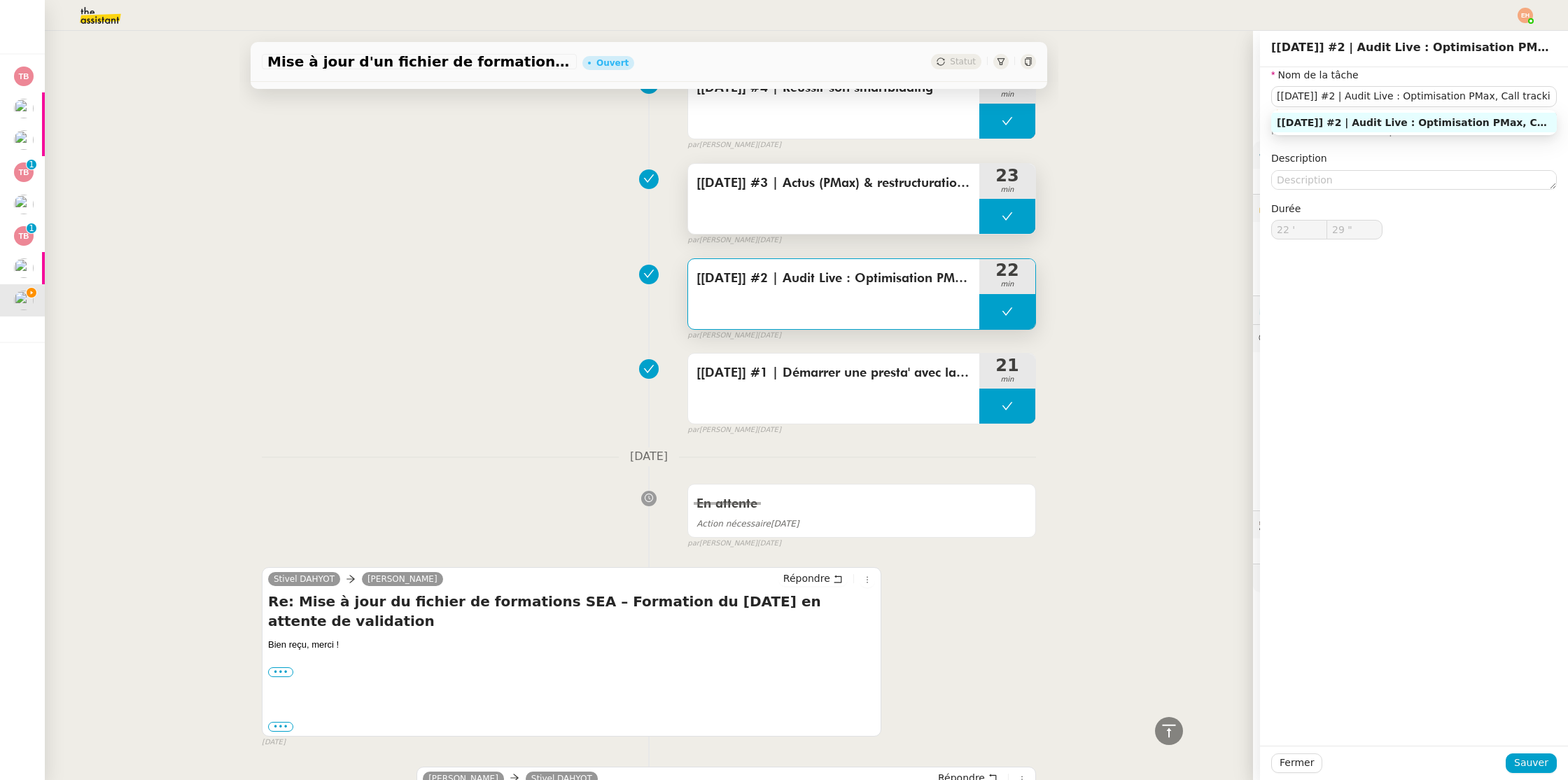
click at [885, 233] on div "[[DATE]] #3 | Actus (PMax) & restructuration de 9 à 639 adgroups" at bounding box center [833, 198] width 291 height 70
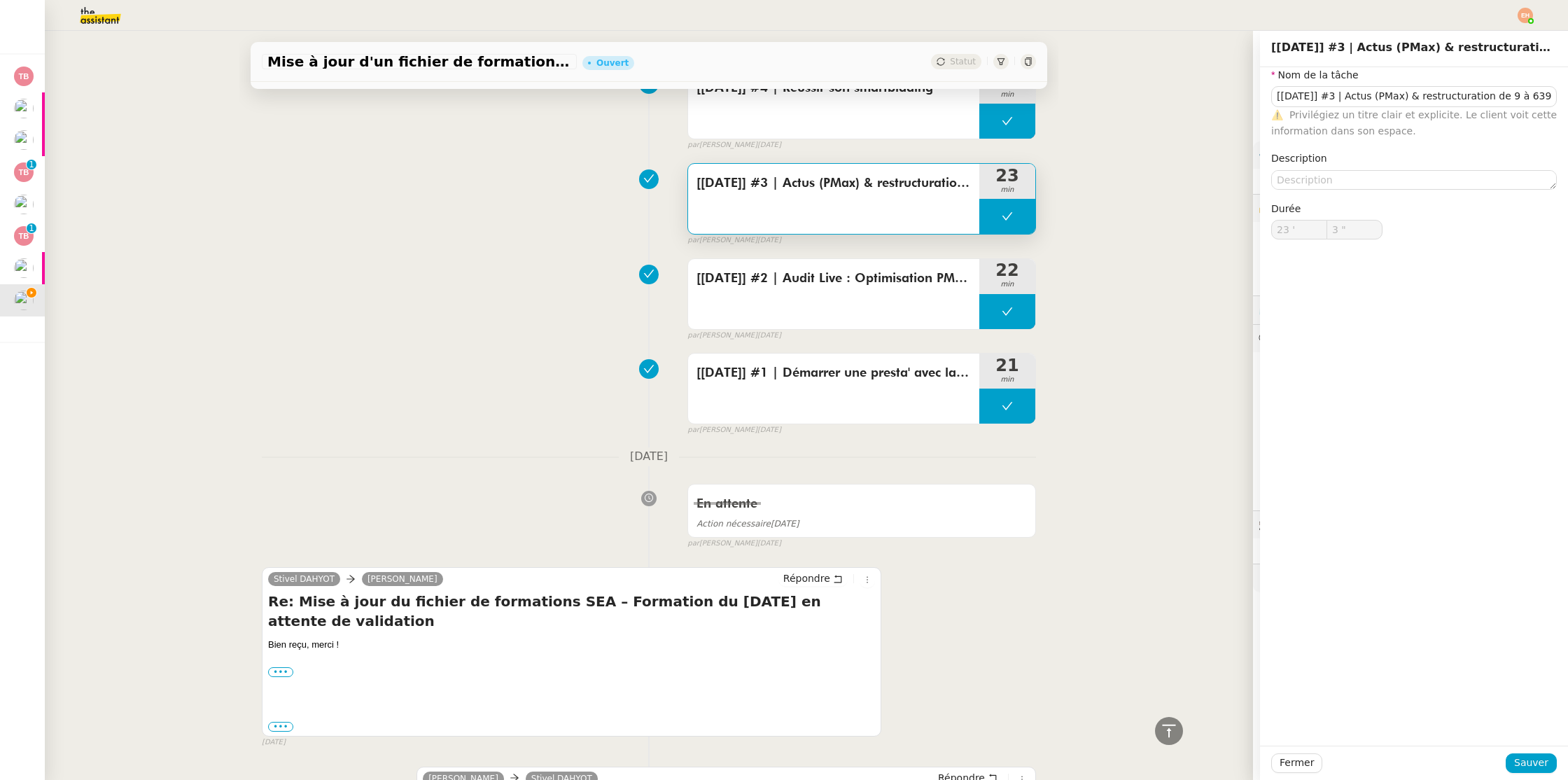
drag, startPoint x: 887, startPoint y: 204, endPoint x: 915, endPoint y: 198, distance: 28.6
click at [887, 204] on div "[[DATE]] #3 | Actus (PMax) & restructuration de 9 à 639 adgroups" at bounding box center [833, 198] width 291 height 70
click at [1448, 98] on input "[[DATE]] #3 | Actus (PMax) & restructuration de 9 à 639 adgroups" at bounding box center [1414, 96] width 286 height 20
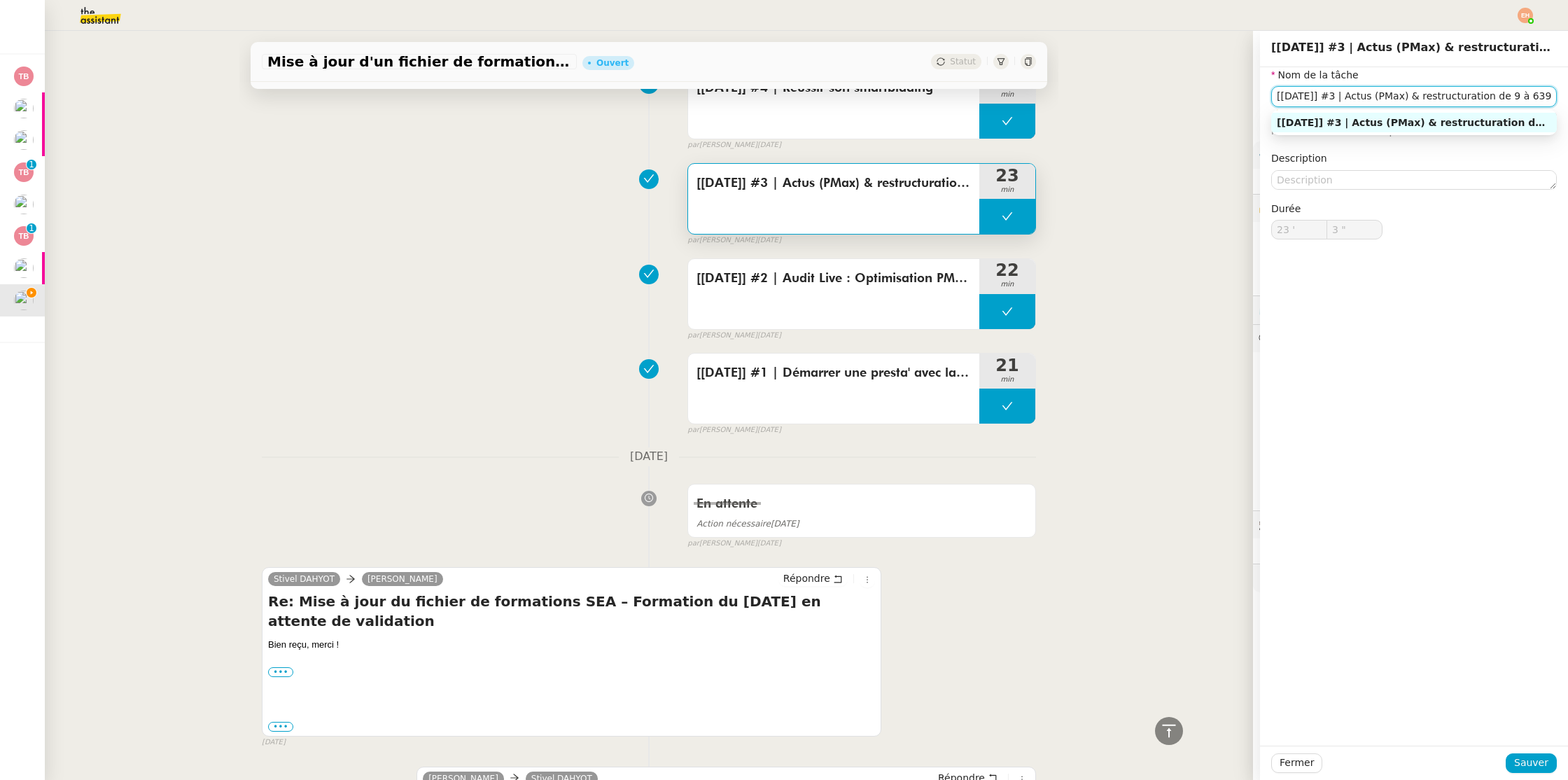
click at [1448, 98] on input "[[DATE]] #3 | Actus (PMax) & restructuration de 9 à 639 adgroups" at bounding box center [1414, 96] width 286 height 20
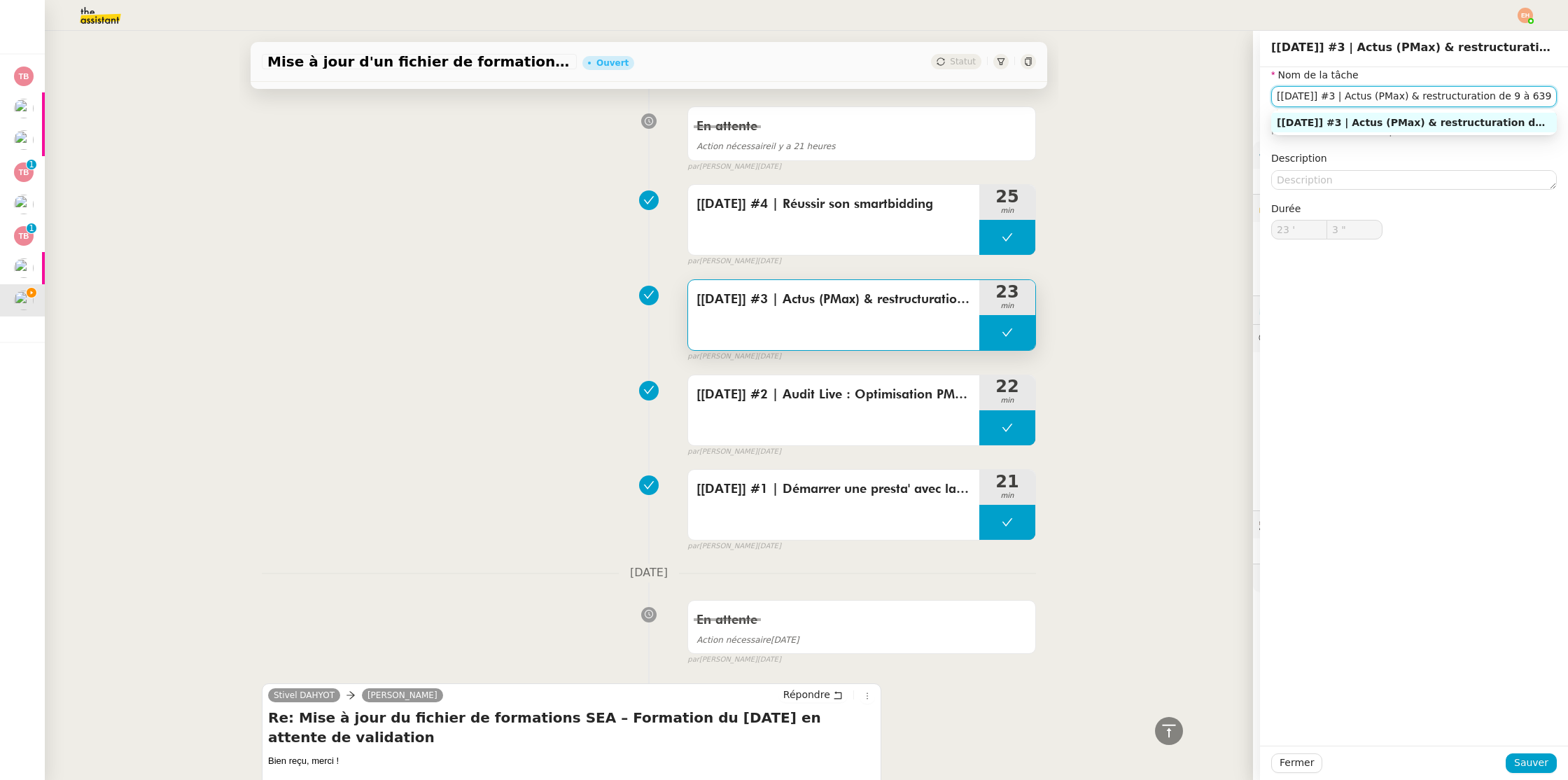
scroll to position [969, 0]
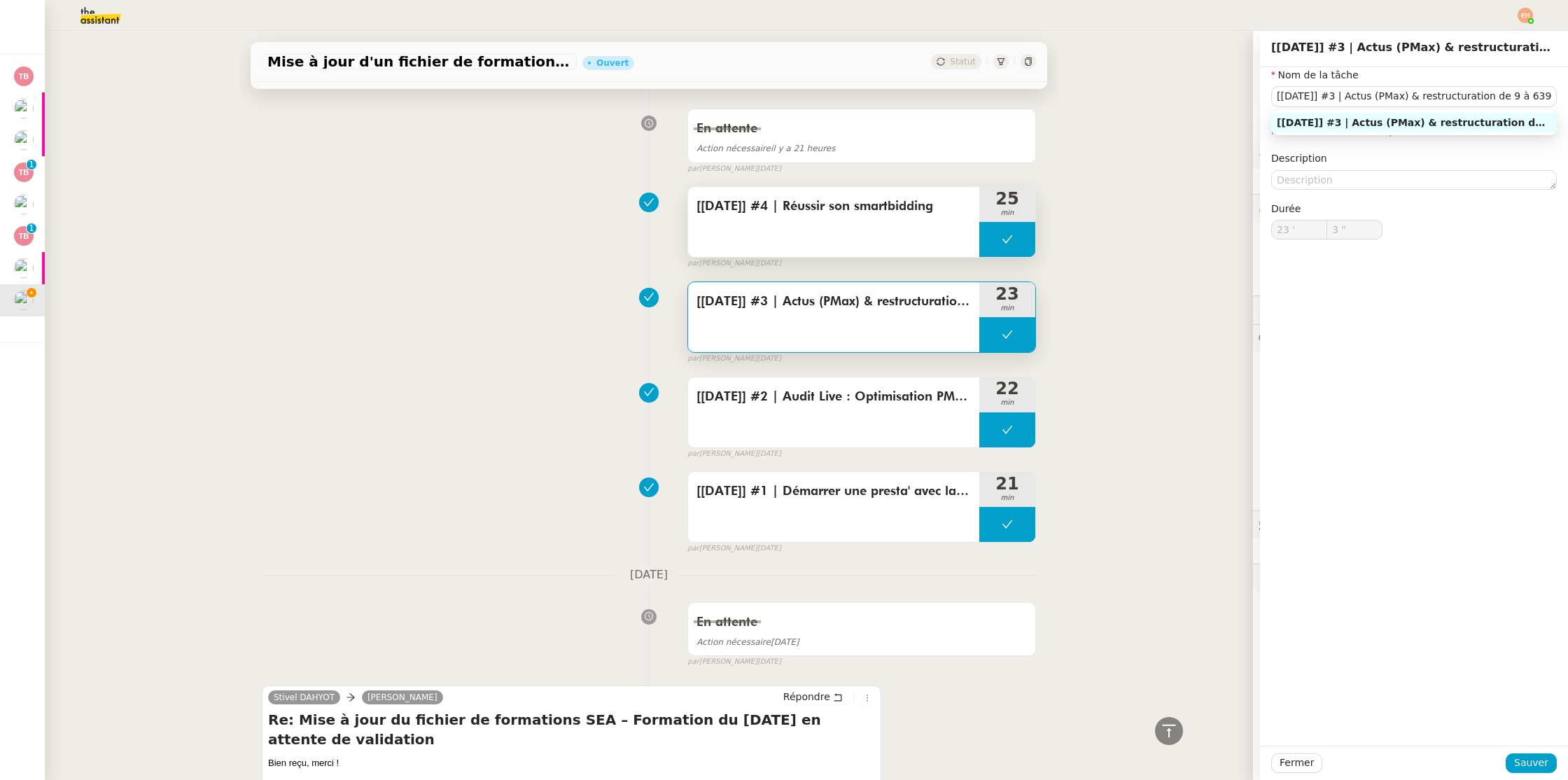
click at [894, 243] on div "[[DATE]] #4 | Réussir son smartbidding" at bounding box center [833, 222] width 291 height 70
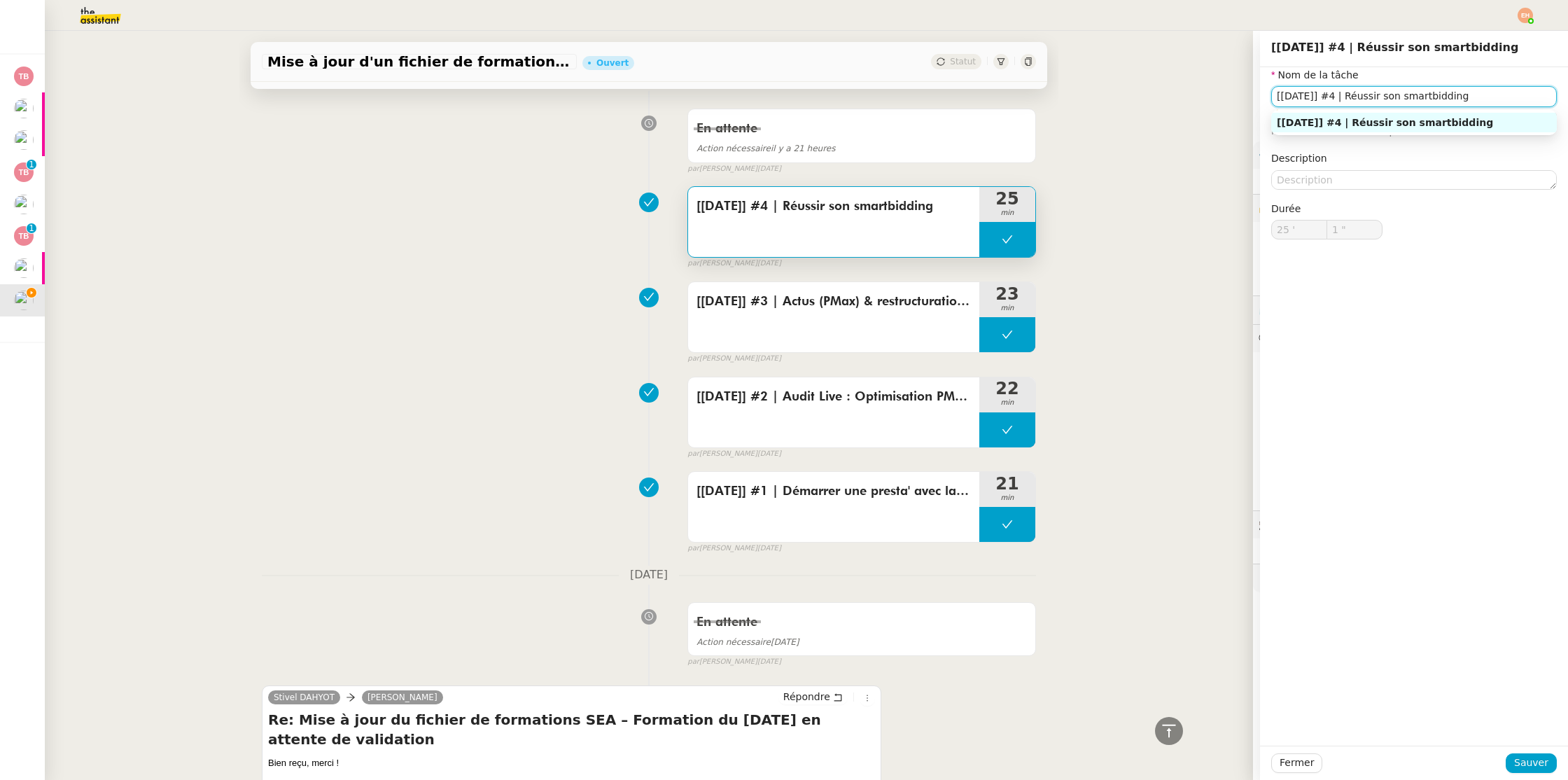
click at [1390, 104] on input "[[DATE]] #4 | Réussir son smartbidding" at bounding box center [1414, 96] width 286 height 20
click at [1389, 104] on input "[[DATE]] #4 | Réussir son smartbidding" at bounding box center [1414, 96] width 286 height 20
click at [1390, 104] on input "[[DATE]] #4 | Réussir son smartbidding" at bounding box center [1414, 96] width 286 height 20
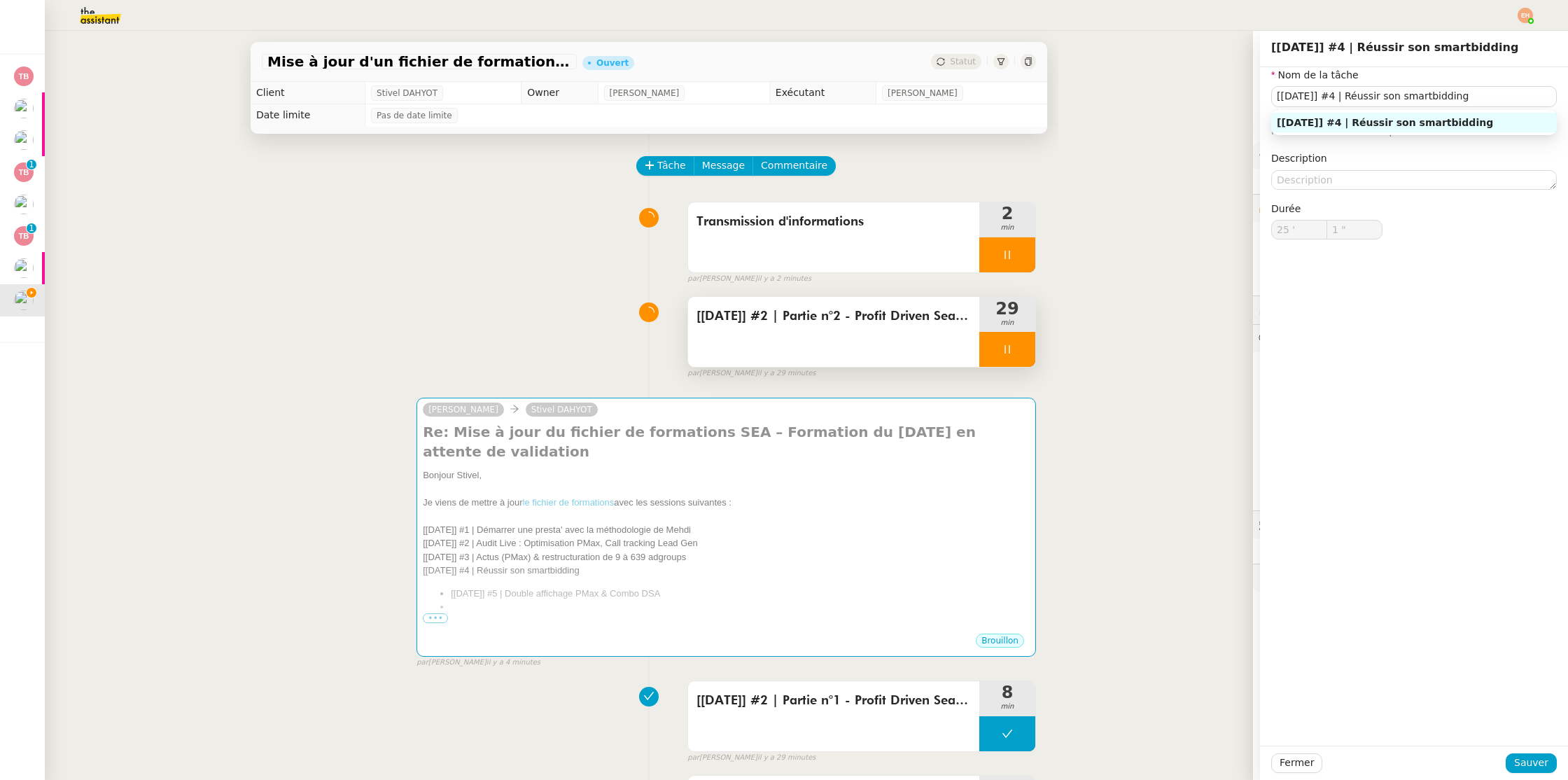
click at [1020, 343] on div at bounding box center [1007, 349] width 56 height 35
type input "[[DATE]] #4 | Réussir son smartbidding"
type input "25 '"
type input "1 ""
type input "[[DATE]] #4 | Réussir son smartbidding"
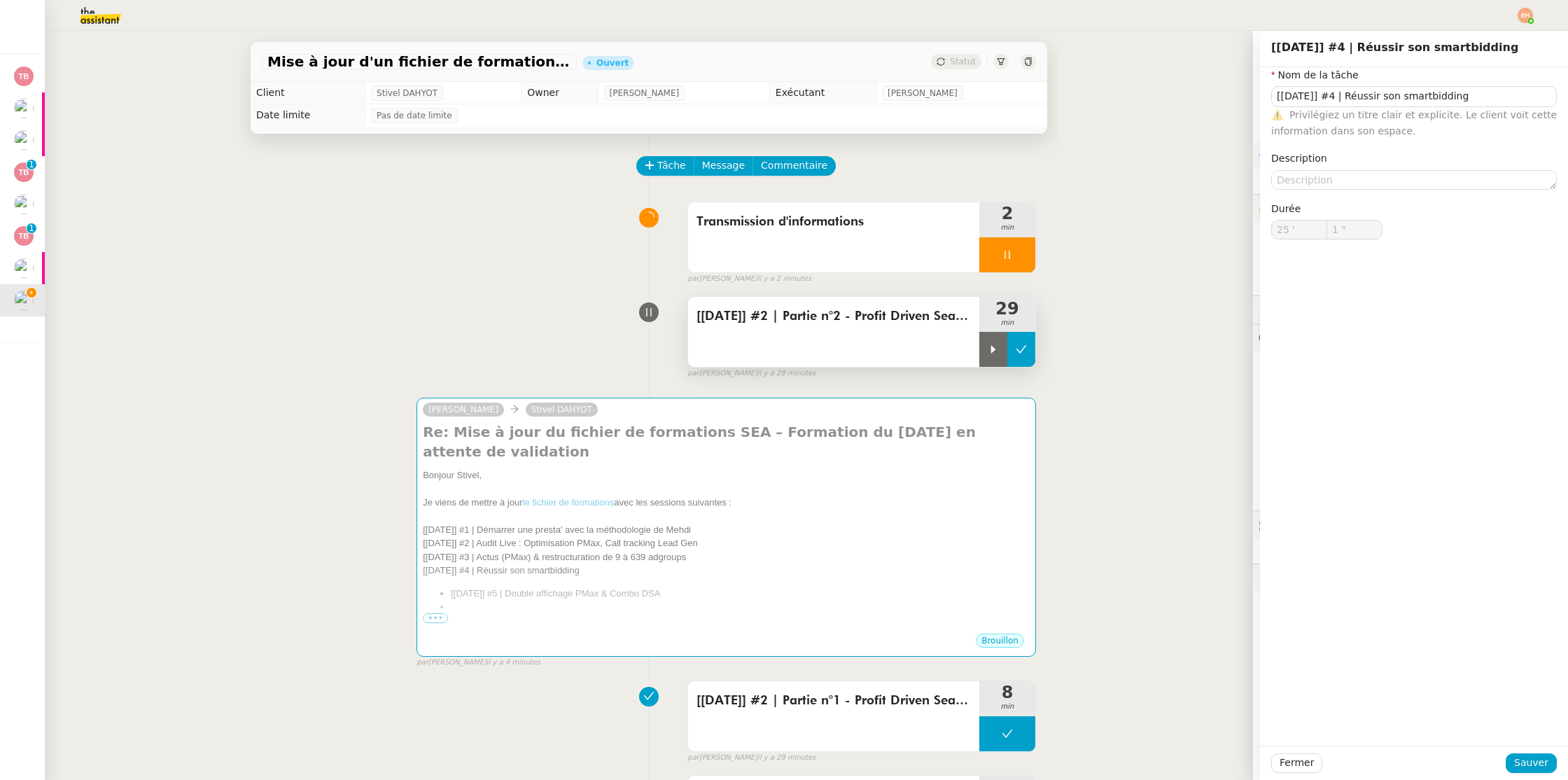
type input "25 '"
type input "1 ""
click at [1020, 343] on button at bounding box center [1021, 349] width 28 height 35
type input "[[DATE]] #4 | Réussir son smartbidding"
type input "25 '"
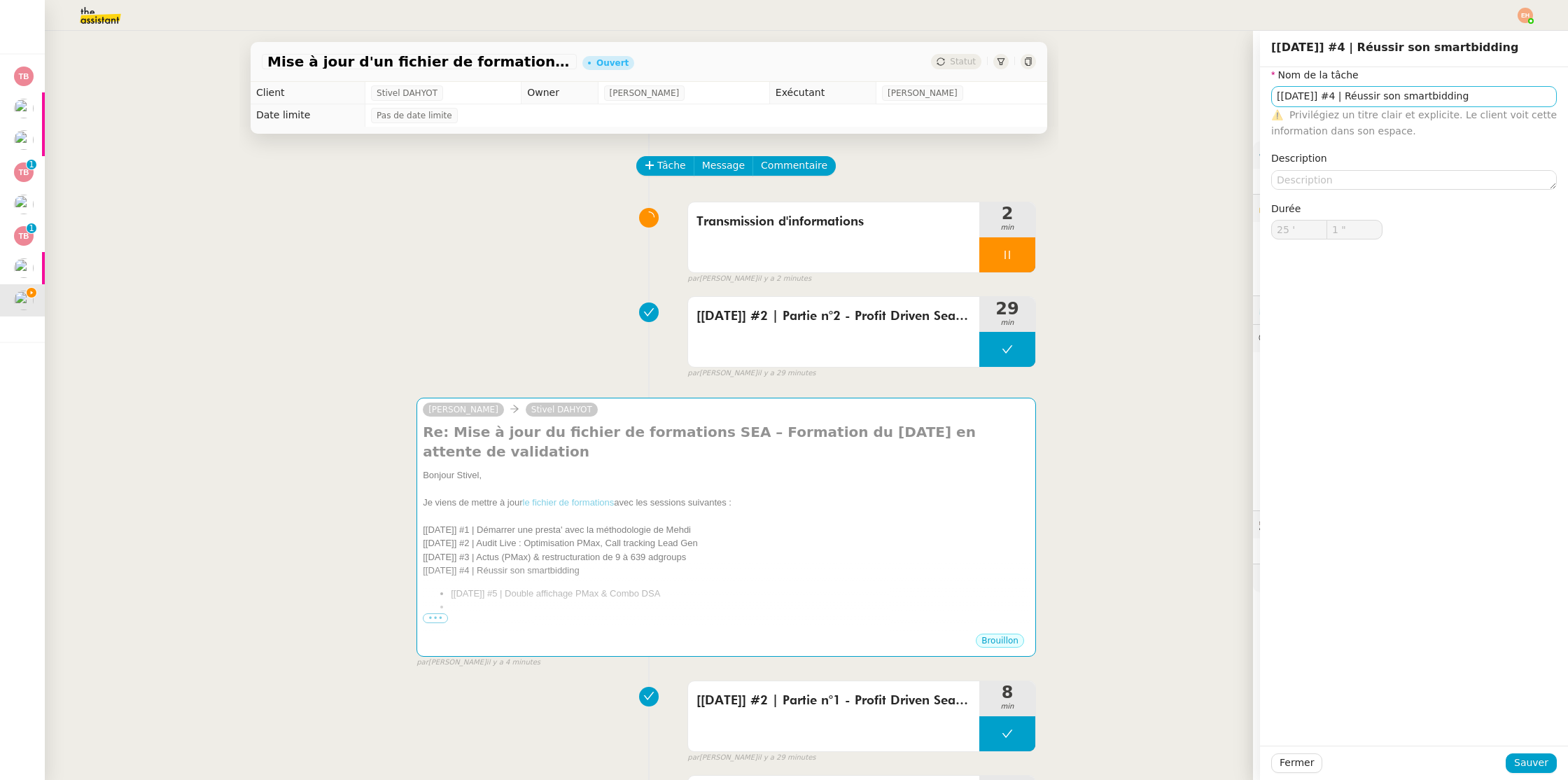
type input "1 ""
type input "[[DATE]] #4 | Réussir son smartbidding"
type input "25 '"
type input "1 ""
click at [1522, 18] on img at bounding box center [1525, 15] width 16 height 16
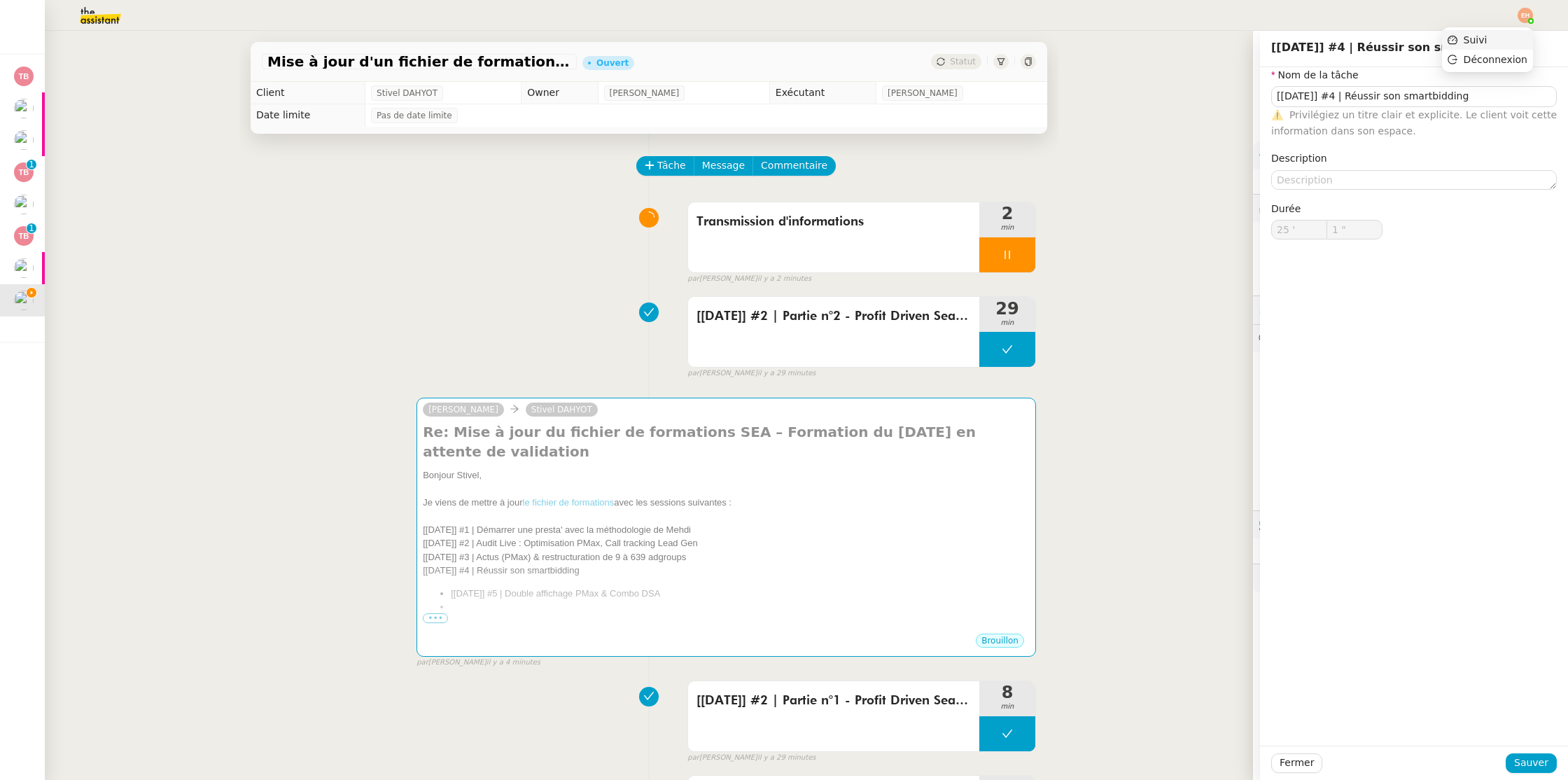
click at [1494, 39] on li "Suivi" at bounding box center [1488, 39] width 91 height 19
click at [803, 349] on div "[[DATE]] #2 | Partie n°2 - Profit Driven Search : Comment calculer les contrain…" at bounding box center [833, 331] width 291 height 70
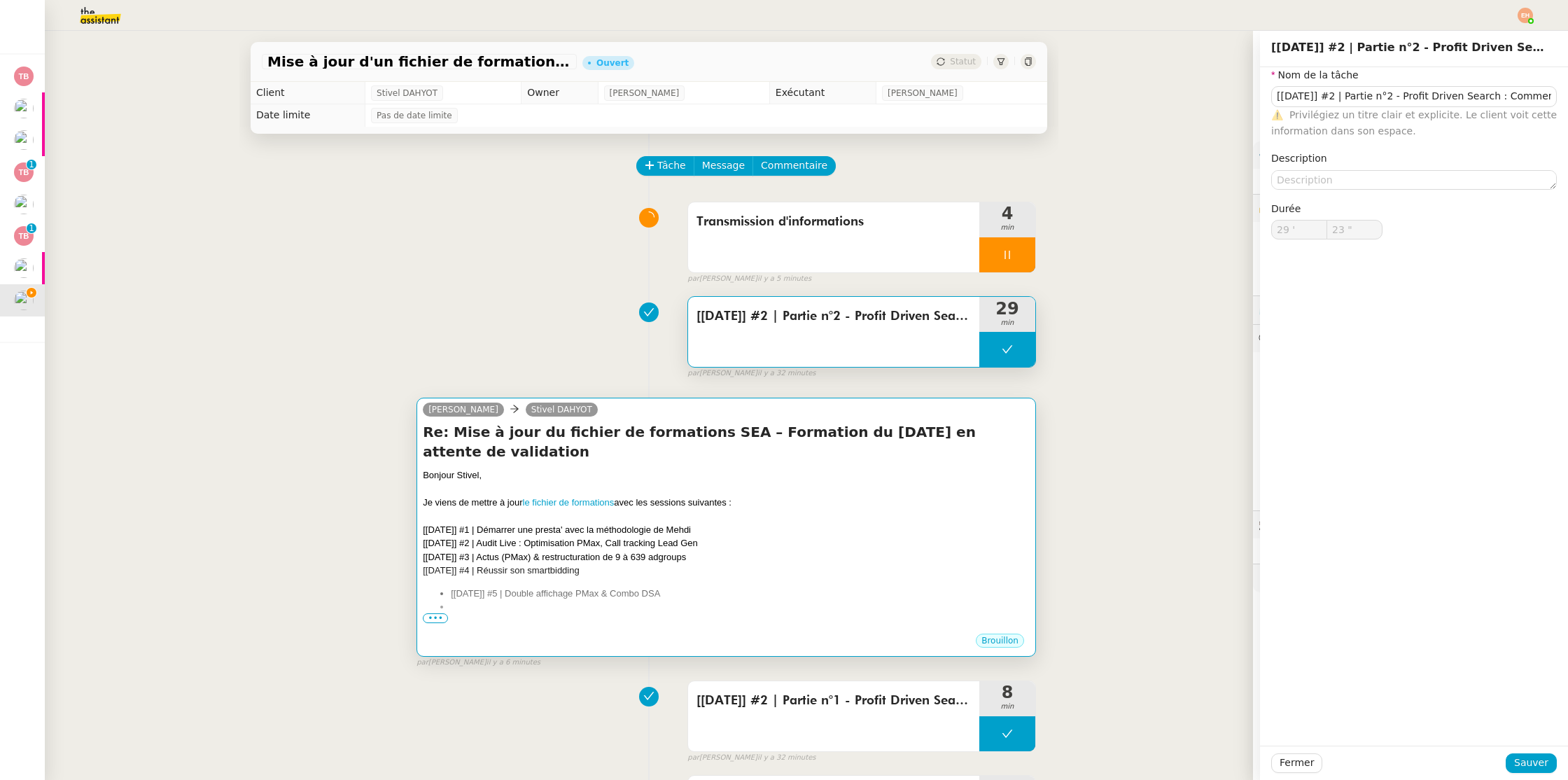
click at [584, 563] on div "[[DATE]] #4 | Réussir son smartbidding" at bounding box center [726, 569] width 607 height 14
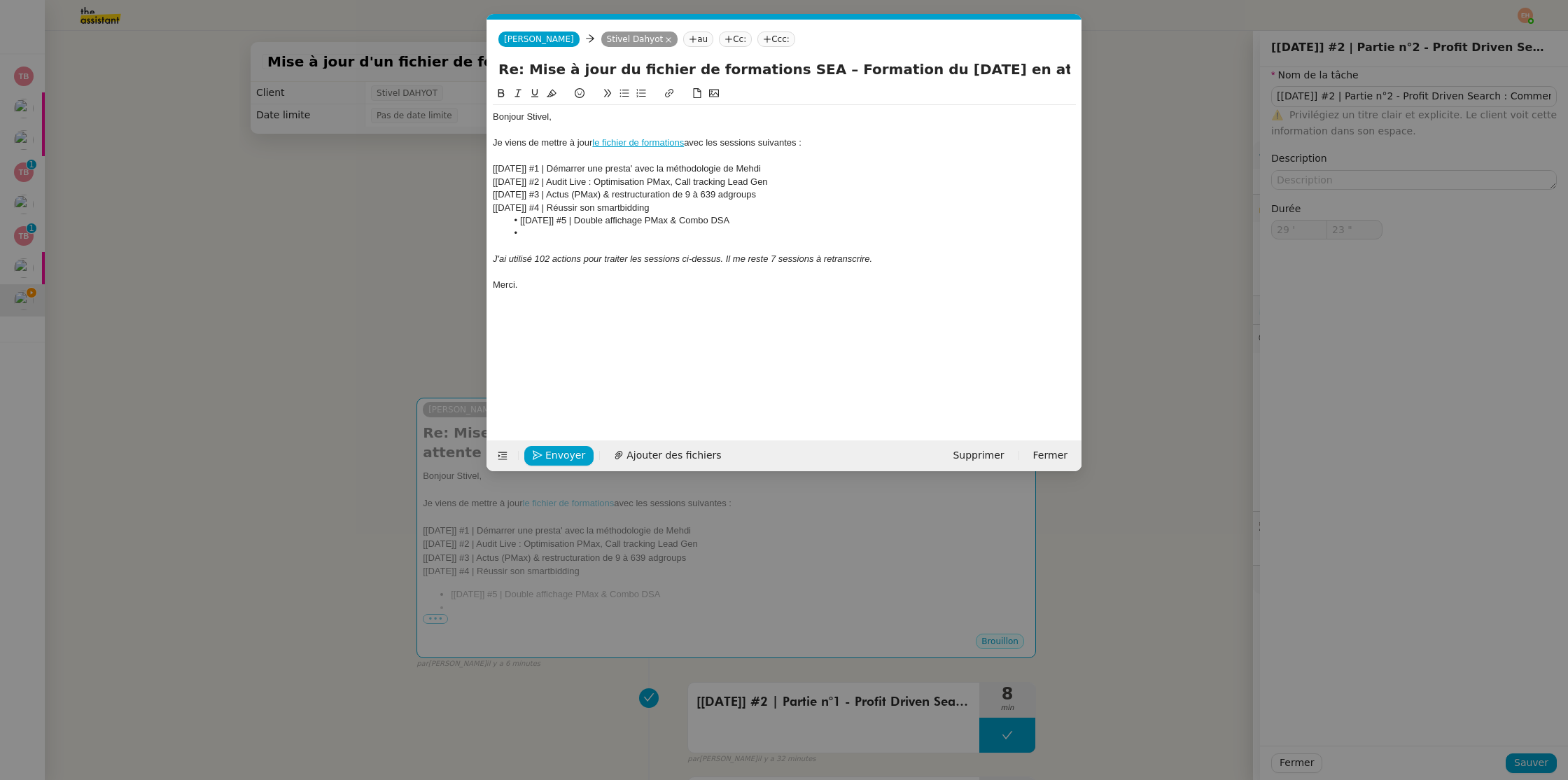
scroll to position [0, 29]
drag, startPoint x: 737, startPoint y: 198, endPoint x: 600, endPoint y: 182, distance: 137.9
click at [563, 176] on div "Bonjour Stivel, Je viens de mettre à jour le fichier de formations avec les ses…" at bounding box center [784, 201] width 583 height 192
drag, startPoint x: 703, startPoint y: 204, endPoint x: 512, endPoint y: 161, distance: 195.8
click at [512, 161] on div "Bonjour Stivel, Je viens de mettre à jour le fichier de formations avec les ses…" at bounding box center [784, 201] width 583 height 192
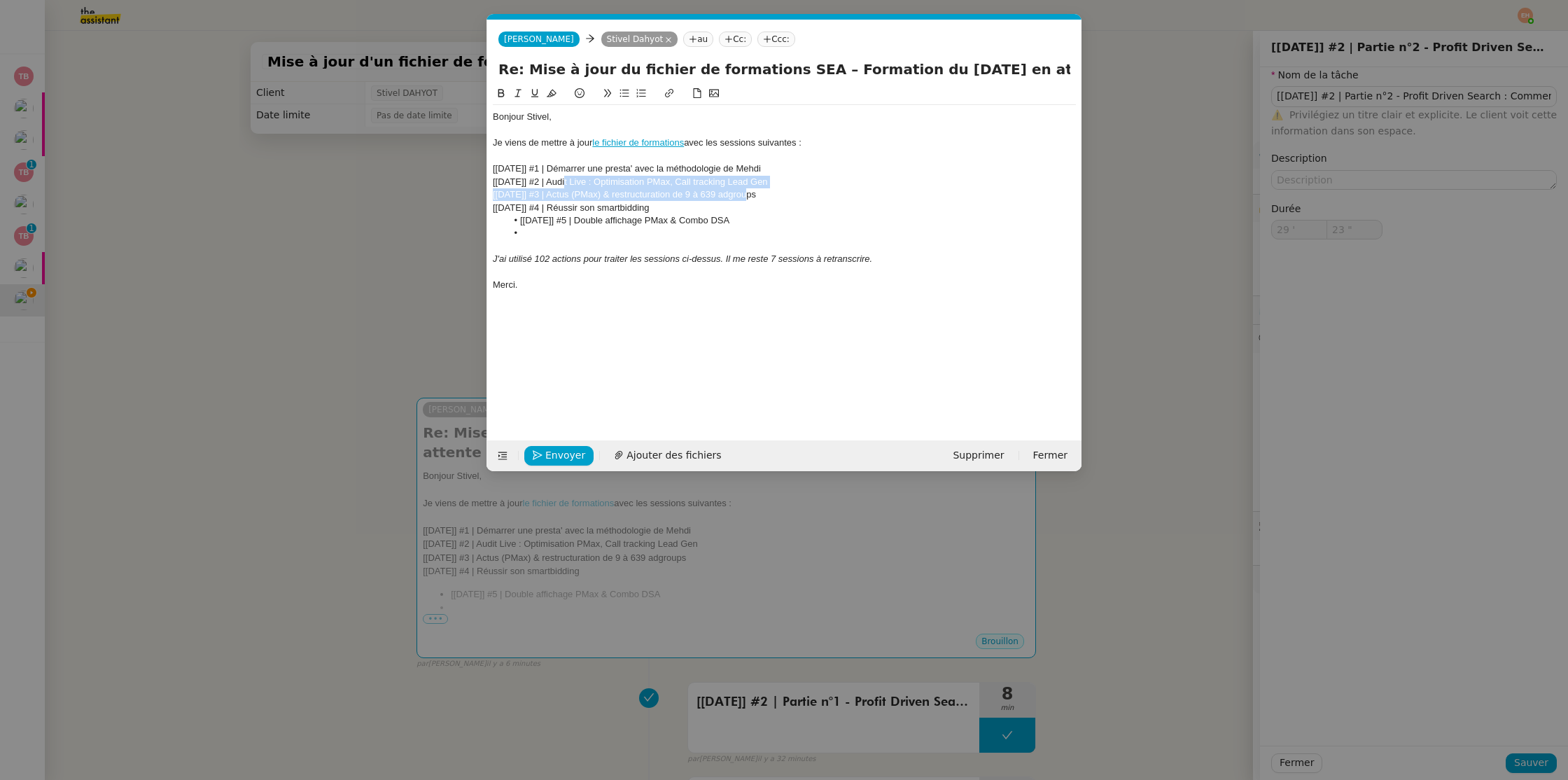
click at [624, 92] on icon at bounding box center [624, 93] width 10 height 10
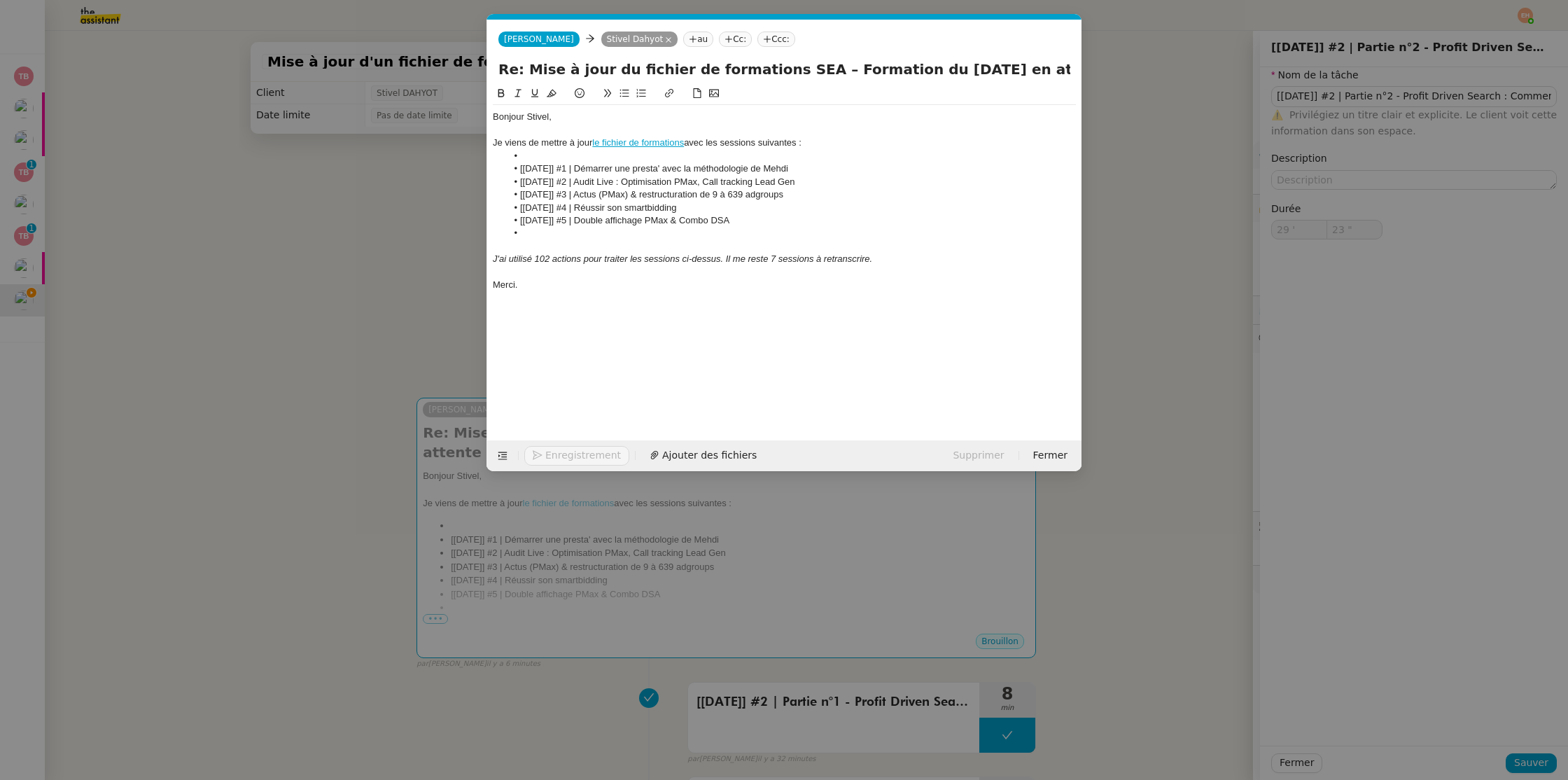
click at [836, 224] on li "[[DATE]] #5 | Double affichage PMax & Combo DSA" at bounding box center [791, 221] width 570 height 13
click at [539, 151] on li at bounding box center [791, 156] width 570 height 13
click at [559, 228] on li at bounding box center [791, 234] width 570 height 13
click at [304, 254] on nz-modal-container "Service TA - VOYAGE - PROPOSITION GLOBALE A utiliser dans le cadre de propositi…" at bounding box center [784, 390] width 1568 height 780
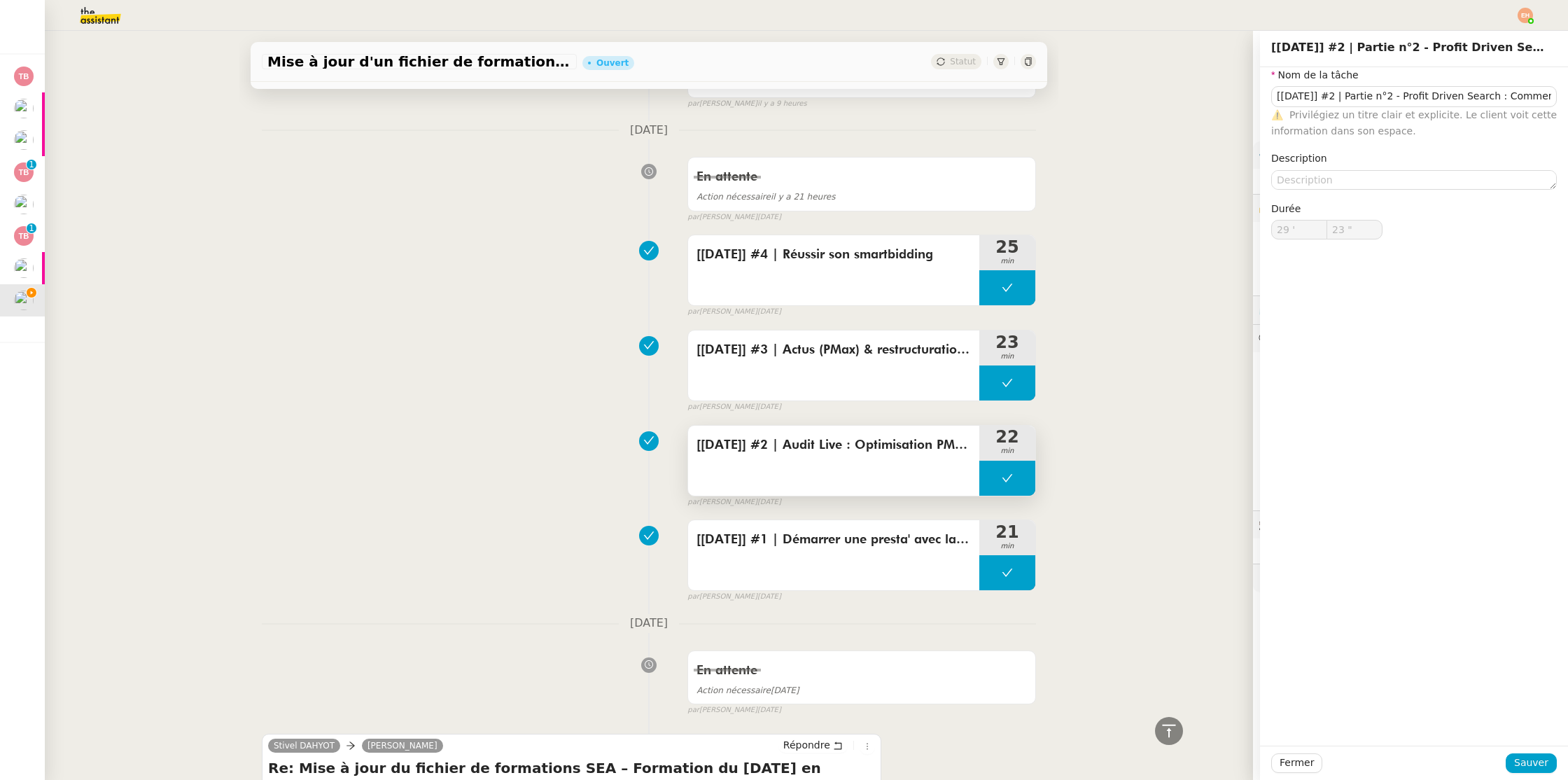
scroll to position [923, 0]
click at [799, 455] on div "[[DATE]] #2 | Audit Live : Optimisation PMax, Call tracking Lead Gen" at bounding box center [833, 458] width 291 height 70
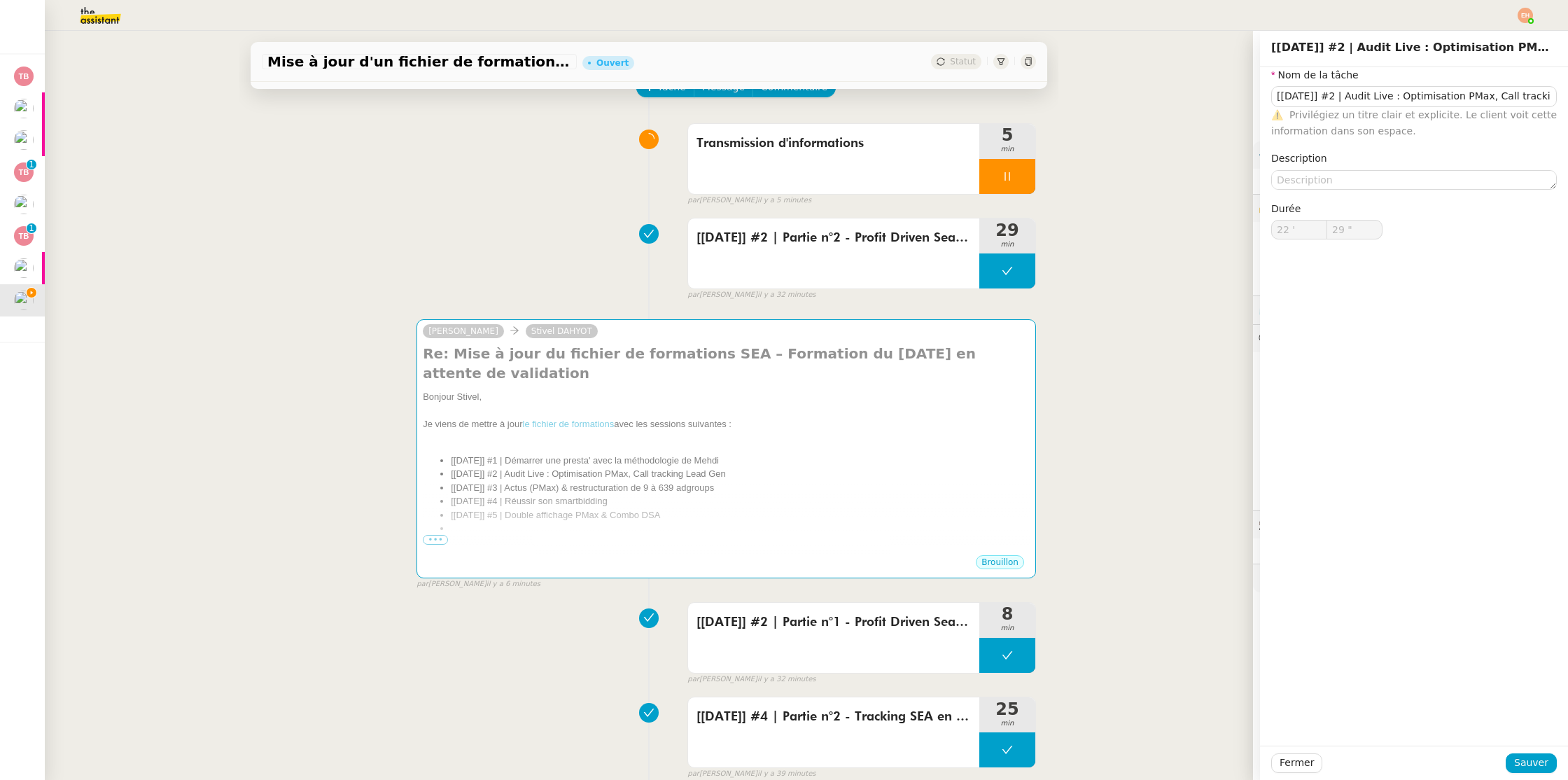
scroll to position [75, 0]
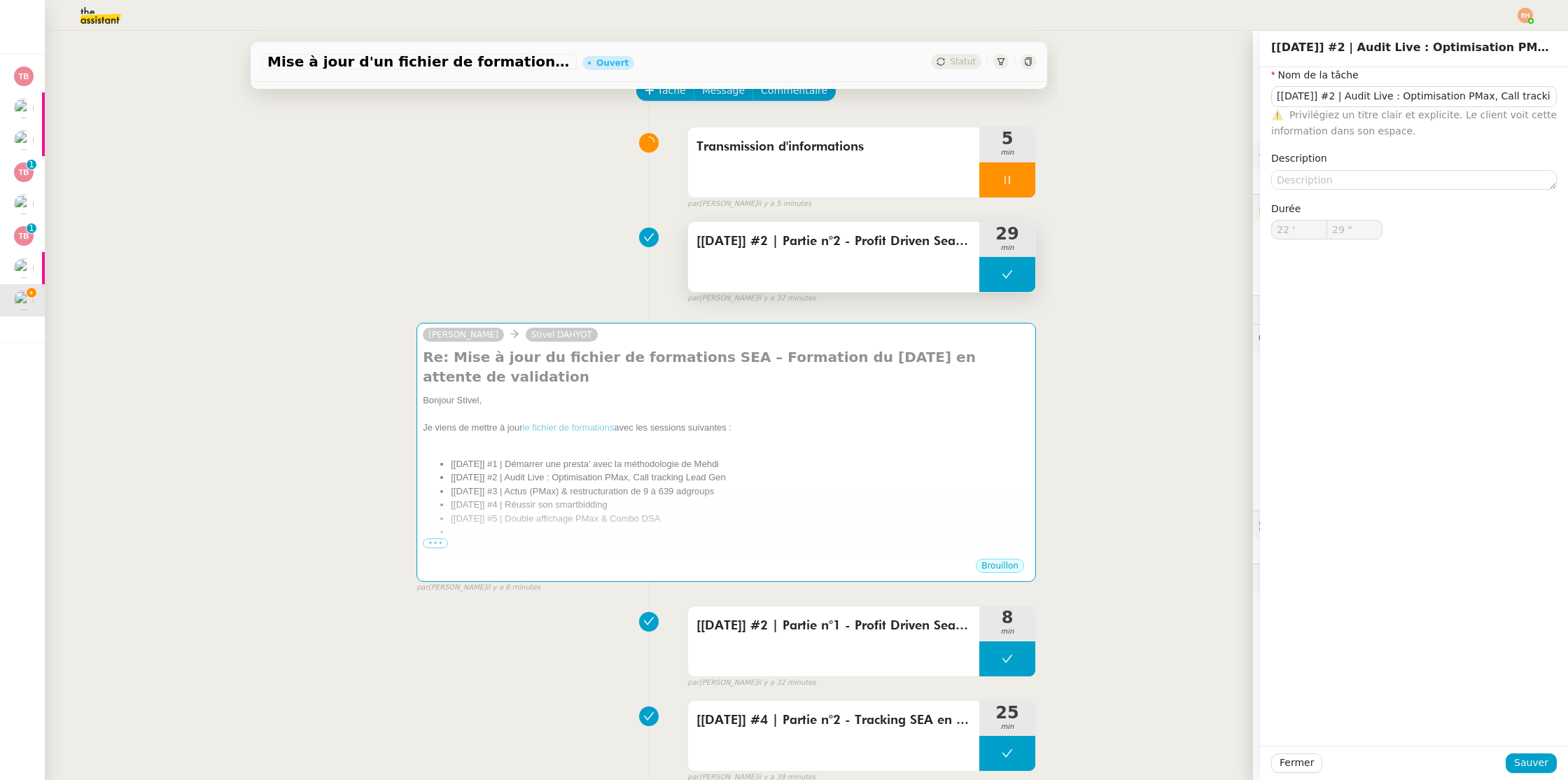
click at [763, 235] on span "[[DATE]] #2 | Partie n°2 - Profit Driven Search : Comment calculer les contrain…" at bounding box center [833, 241] width 275 height 21
click at [1363, 99] on input "[[DATE]] #2 | Partie n°2 - Profit Driven Search : Comment calculer les contrain…" at bounding box center [1414, 96] width 286 height 20
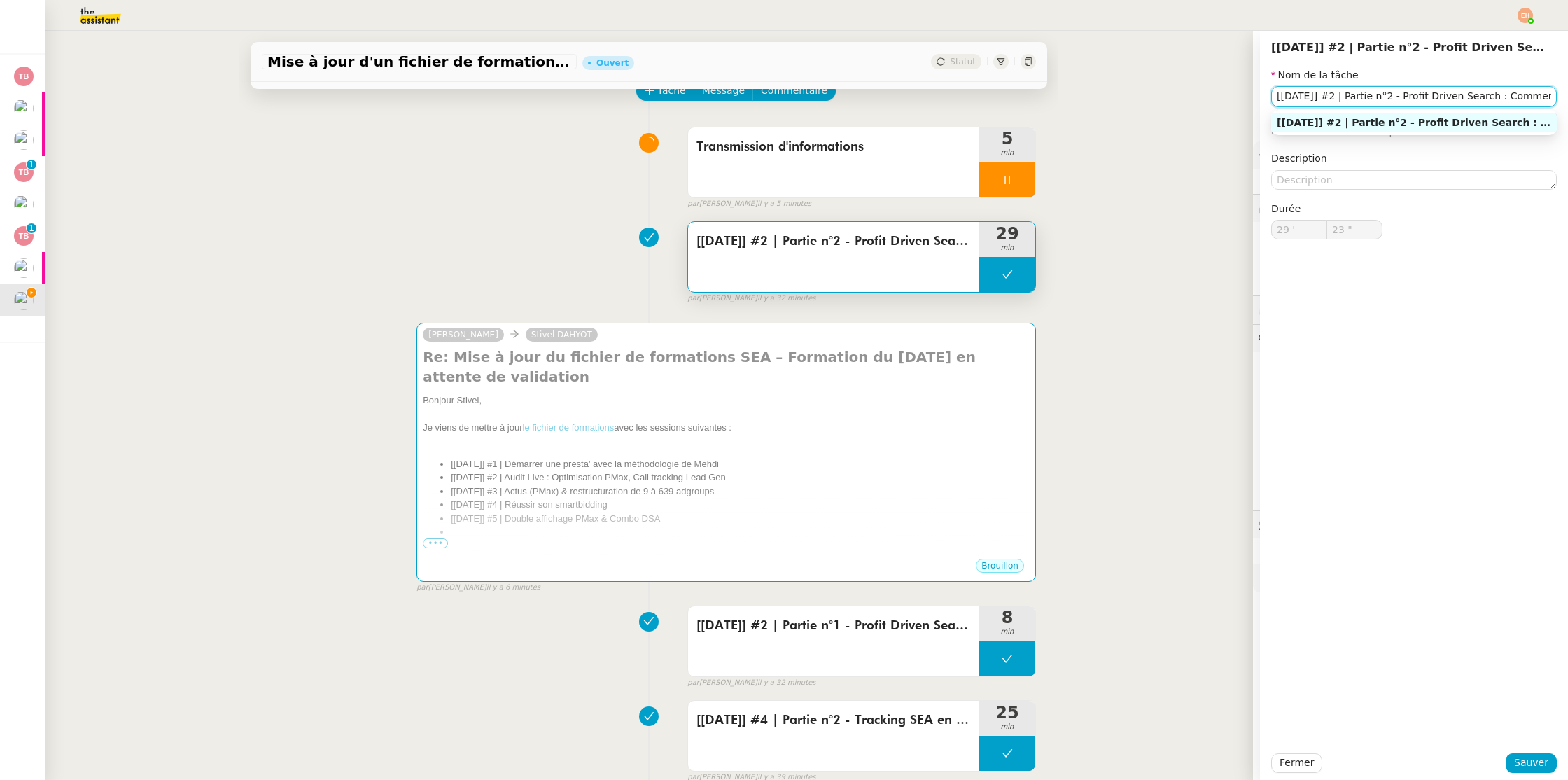
click at [1363, 99] on input "[[DATE]] #2 | Partie n°2 - Profit Driven Search : Comment calculer les contrain…" at bounding box center [1414, 96] width 286 height 20
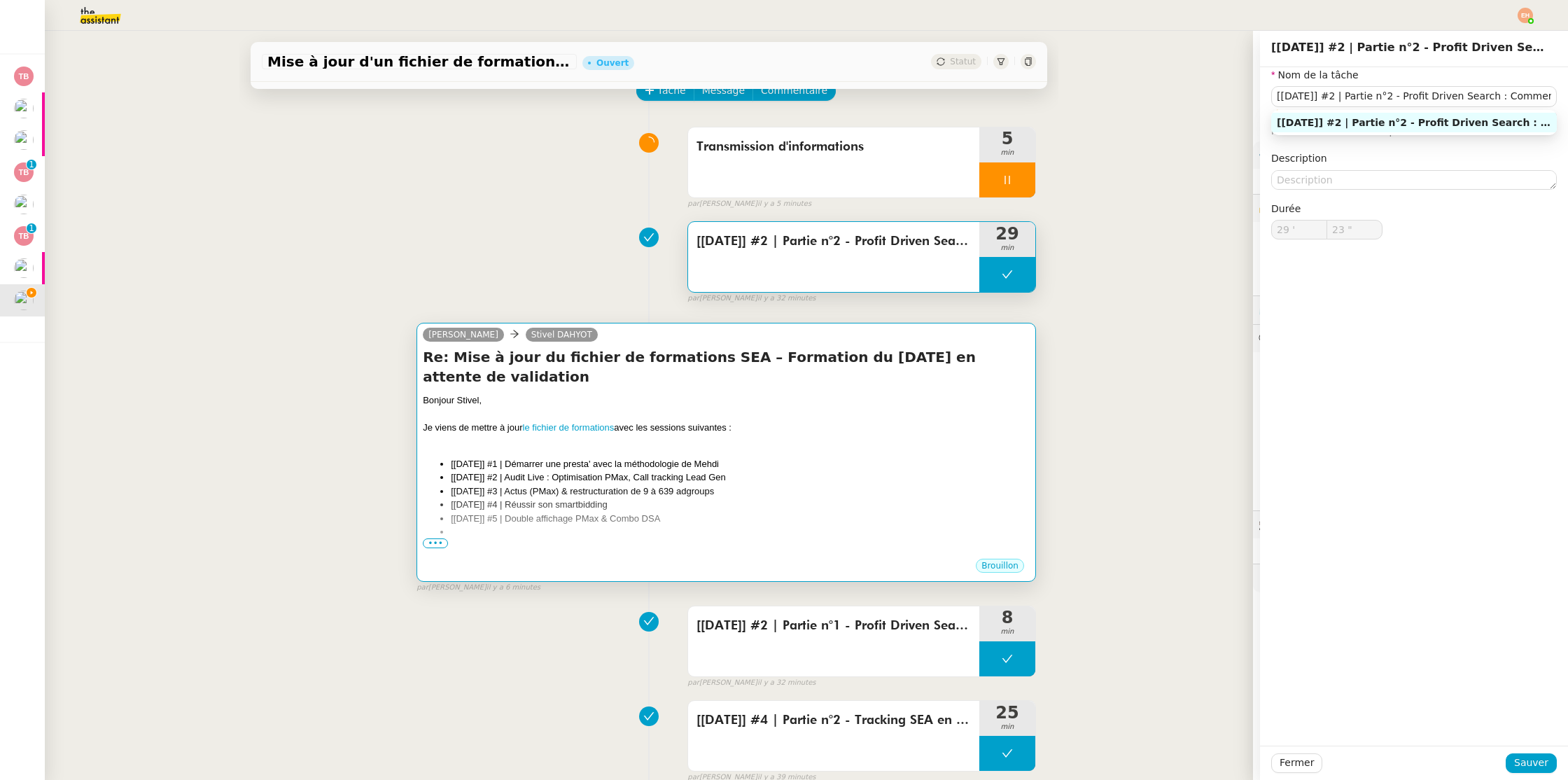
click at [747, 484] on li "[[DATE]] #3 | Actus (PMax) & restructuration de 9 à 639 adgroups" at bounding box center [740, 491] width 579 height 14
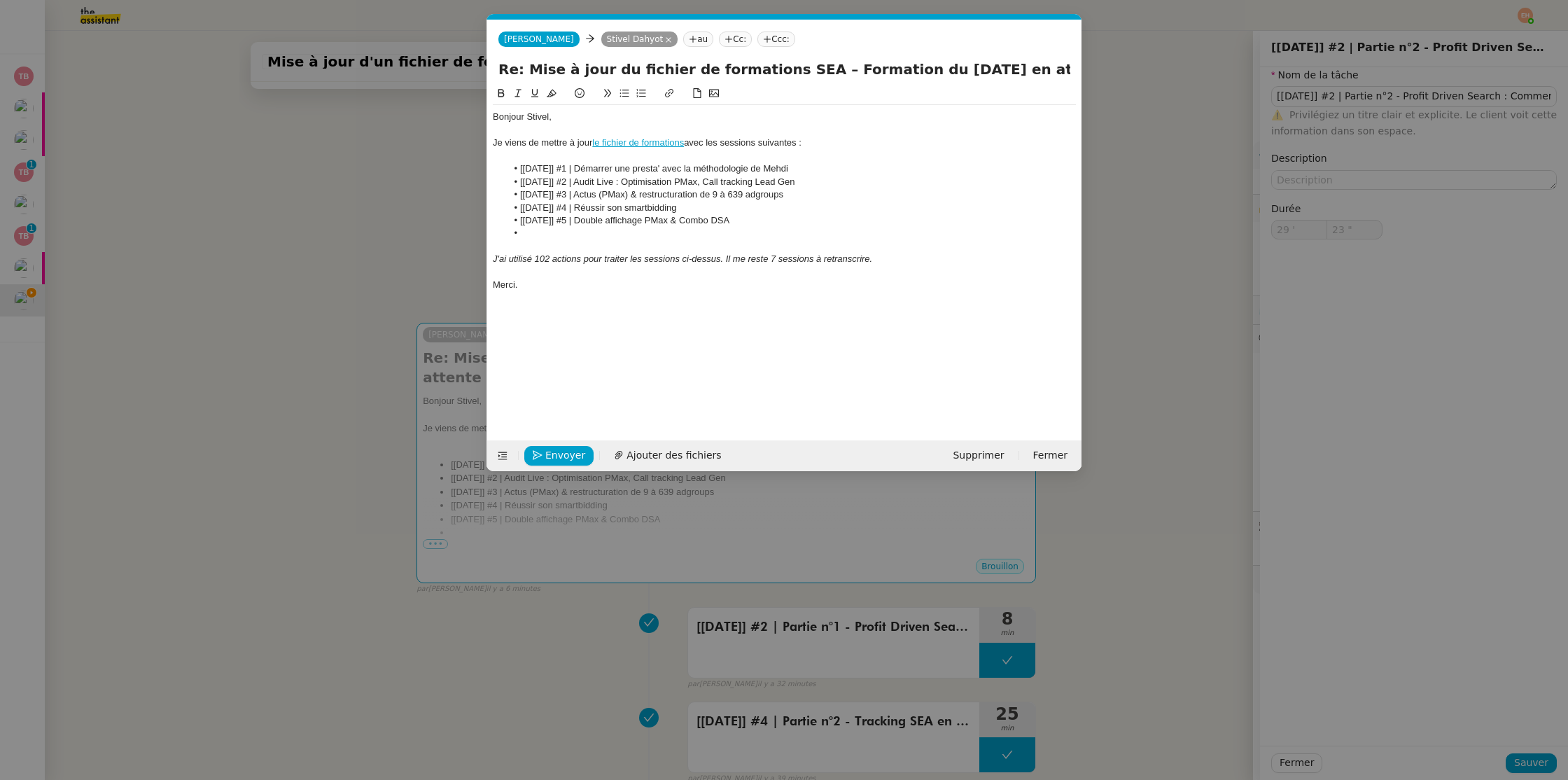
scroll to position [0, 29]
click at [772, 214] on li "[[DATE]] #5 | Double affichage PMax & Combo DSA" at bounding box center [791, 221] width 570 height 13
drag, startPoint x: 639, startPoint y: 233, endPoint x: 592, endPoint y: 233, distance: 47.0
click at [592, 233] on li "[[DATE]] #2 | Partie n°2 - Profit Driven Search : Comment calculer les contrain…" at bounding box center [791, 240] width 570 height 26
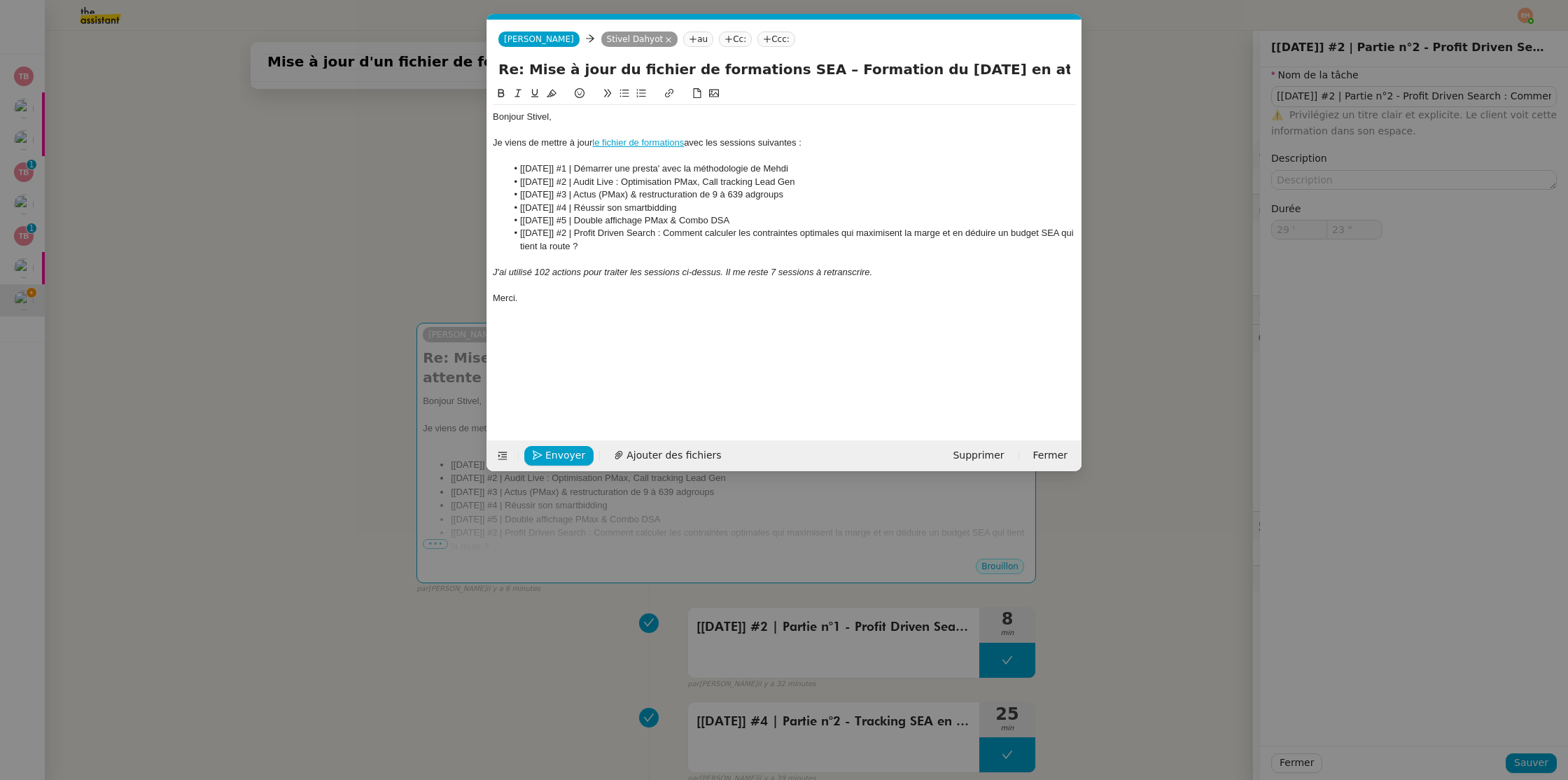
click at [639, 247] on li "[[DATE]] #2 | Profit Driven Search : Comment calculer les contraintes optimales…" at bounding box center [791, 240] width 570 height 26
click at [231, 303] on nz-modal-container "Service TA - VOYAGE - PROPOSITION GLOBALE A utiliser dans le cadre de propositi…" at bounding box center [784, 390] width 1568 height 780
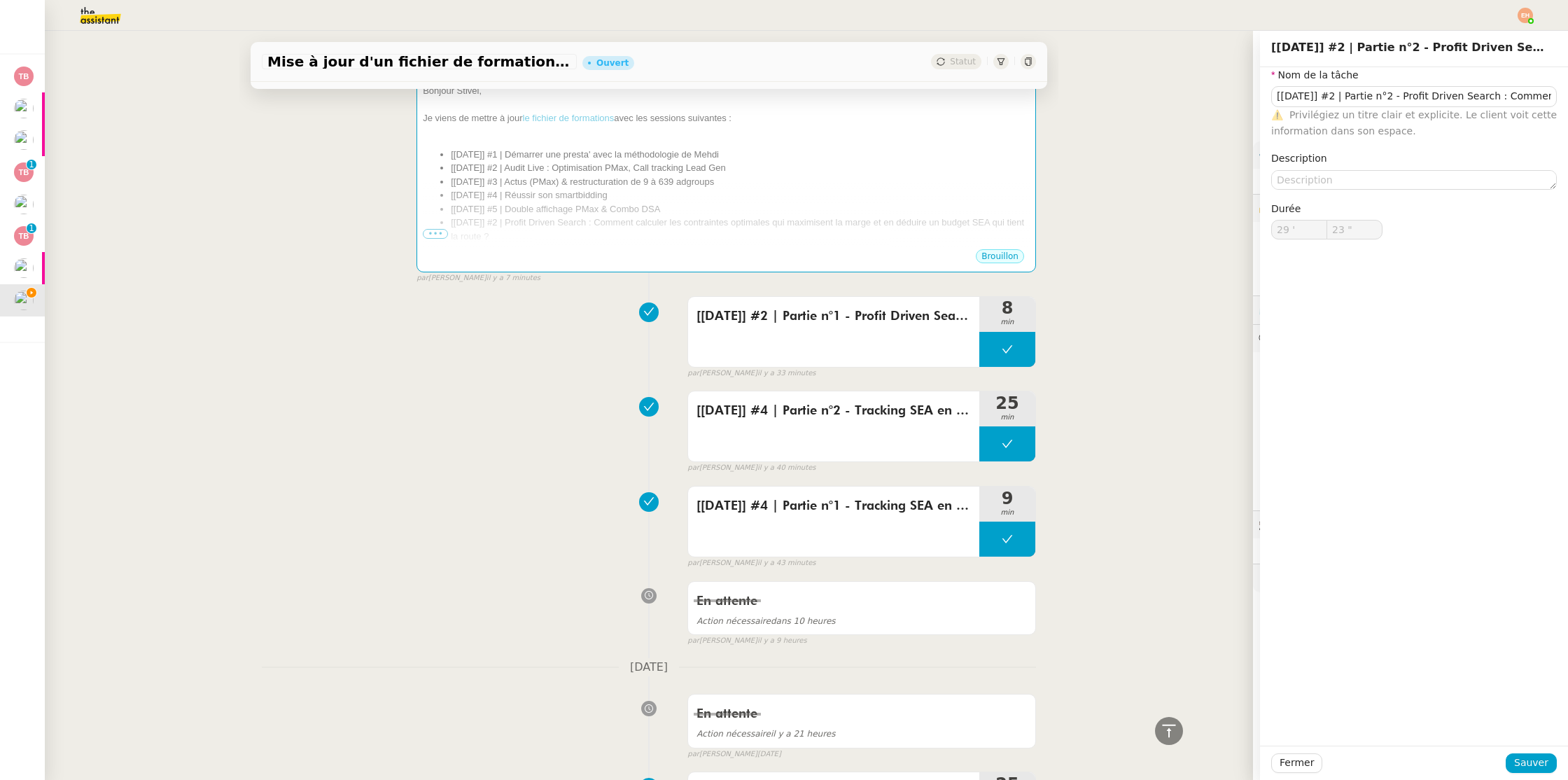
scroll to position [356, 0]
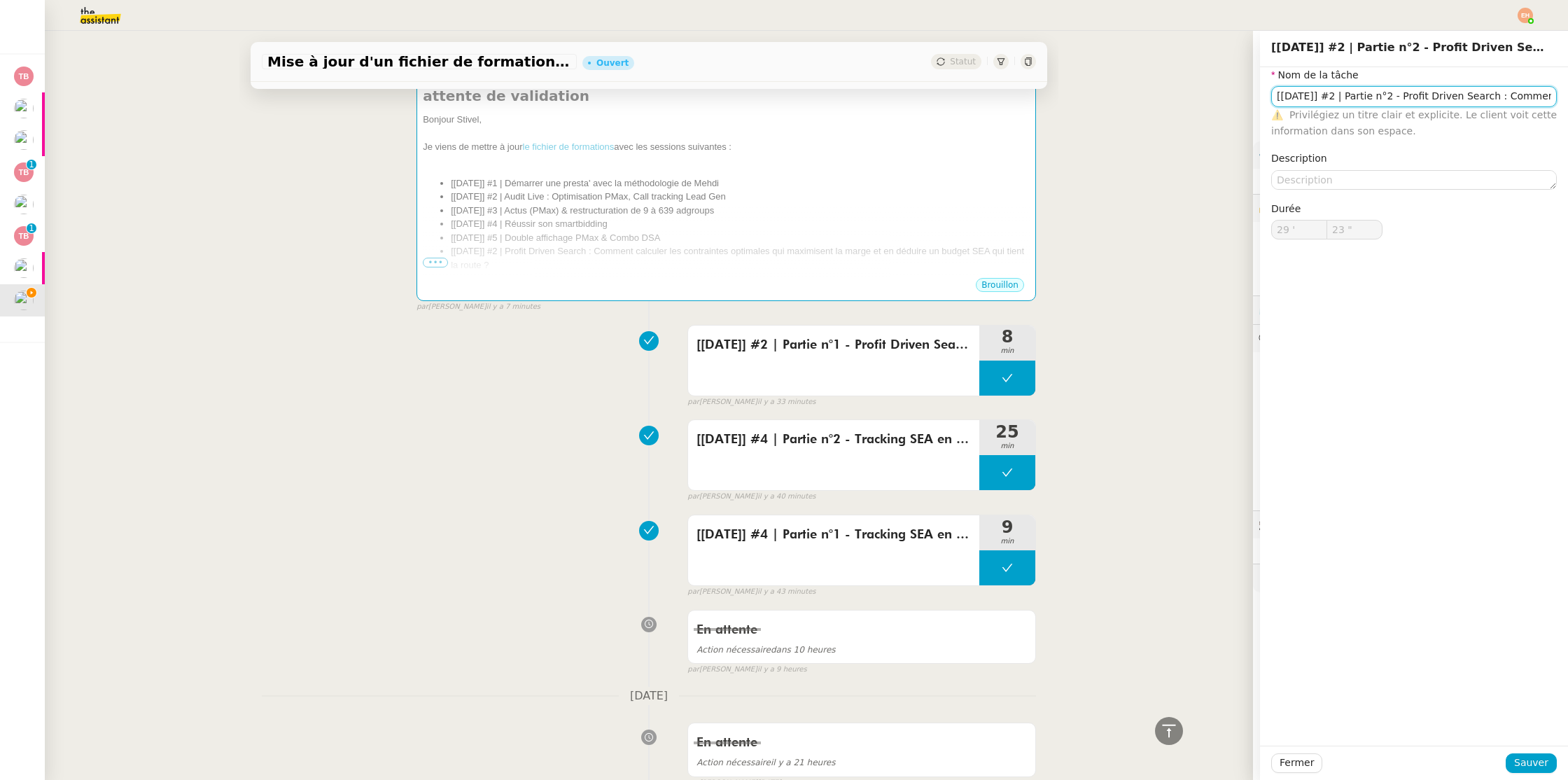
click at [1337, 107] on body "Mes demandes Créer l'organigramme dans Figma Thomas Blanc Passer les commandes …" at bounding box center [784, 390] width 1568 height 780
click at [822, 468] on div "[[DATE]] #4 | Partie n°2 - Tracking SEA en 2025 : Les nouvelles règles du jeu (…" at bounding box center [833, 454] width 291 height 70
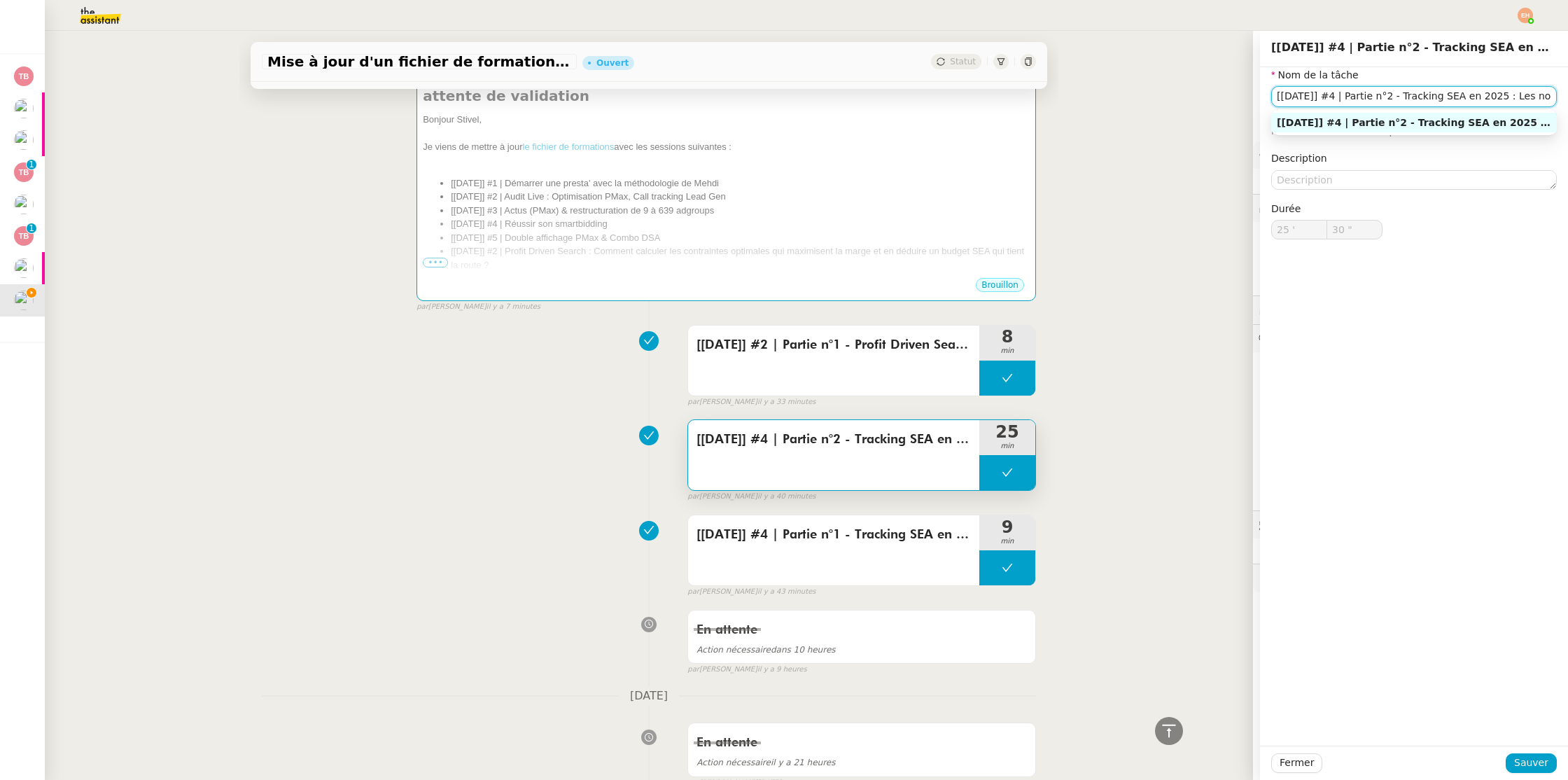
click at [1435, 103] on input "[[DATE]] #4 | Partie n°2 - Tracking SEA en 2025 : Les nouvelles règles du jeu (…" at bounding box center [1414, 96] width 286 height 20
click at [474, 342] on div "[30/01/2025] #2 | Partie n°1 - Profit Driven Search : Comment calculer les cont…" at bounding box center [649, 363] width 774 height 89
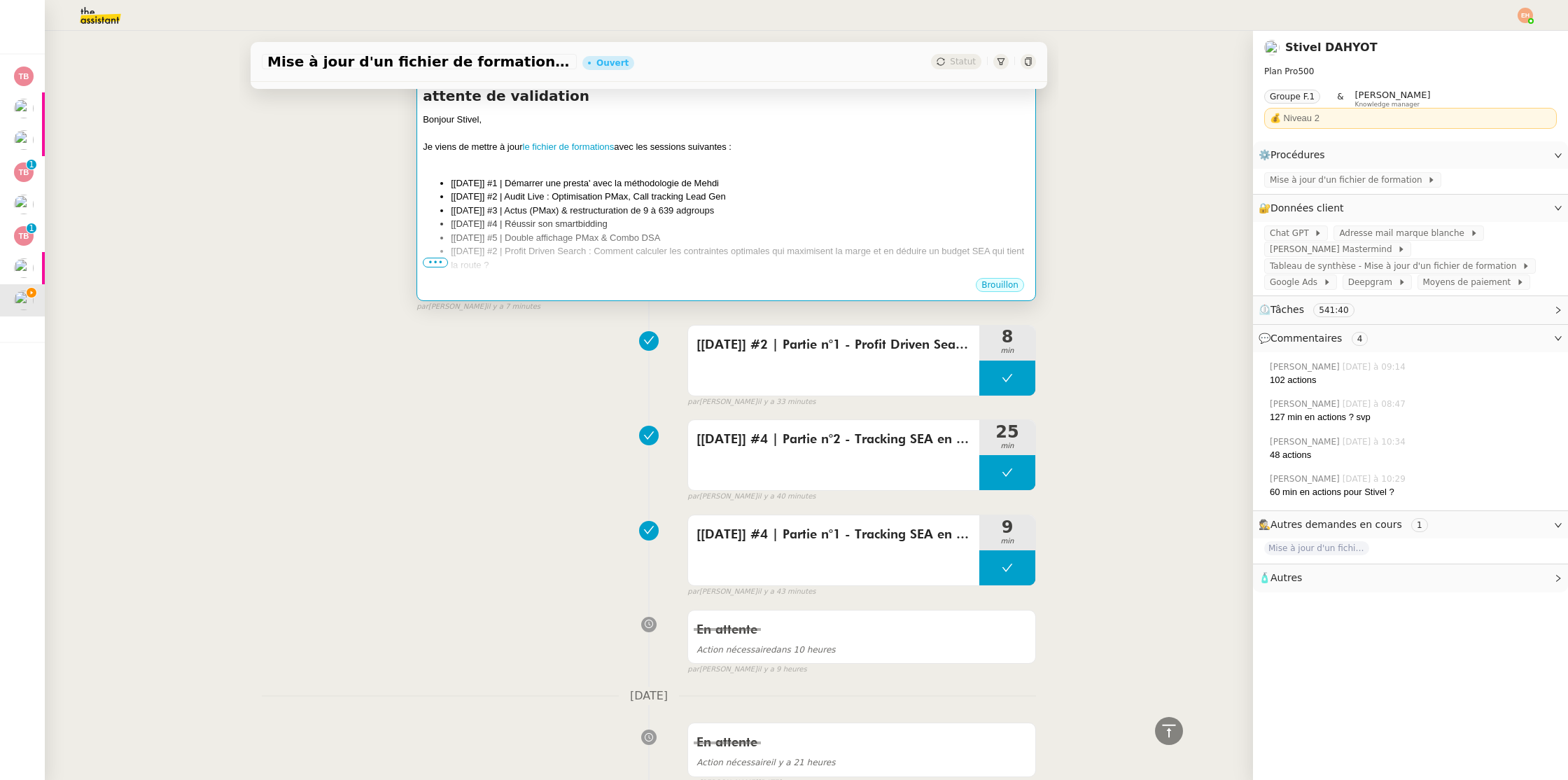
click at [627, 231] on li "[[DATE]] #5 | Double affichage PMax & Combo DSA" at bounding box center [740, 237] width 579 height 14
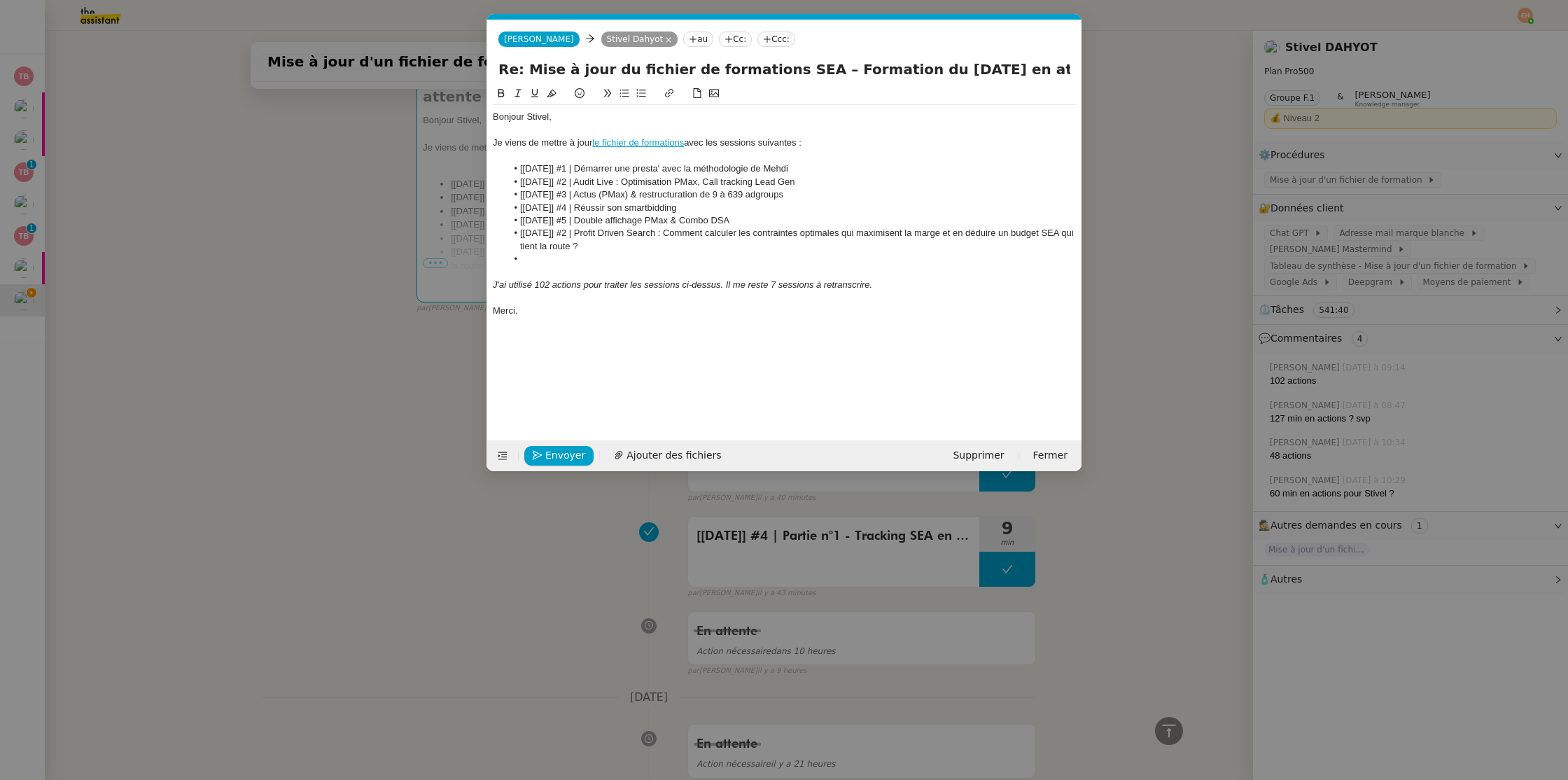
scroll to position [0, 29]
click at [622, 256] on li at bounding box center [791, 259] width 570 height 13
drag, startPoint x: 593, startPoint y: 260, endPoint x: 640, endPoint y: 260, distance: 47.0
click at [640, 260] on li "[[DATE]] #4 | Partie n°2 - Tracking SEA en 2025 : Les nouvelles règles du jeu (…" at bounding box center [791, 259] width 570 height 13
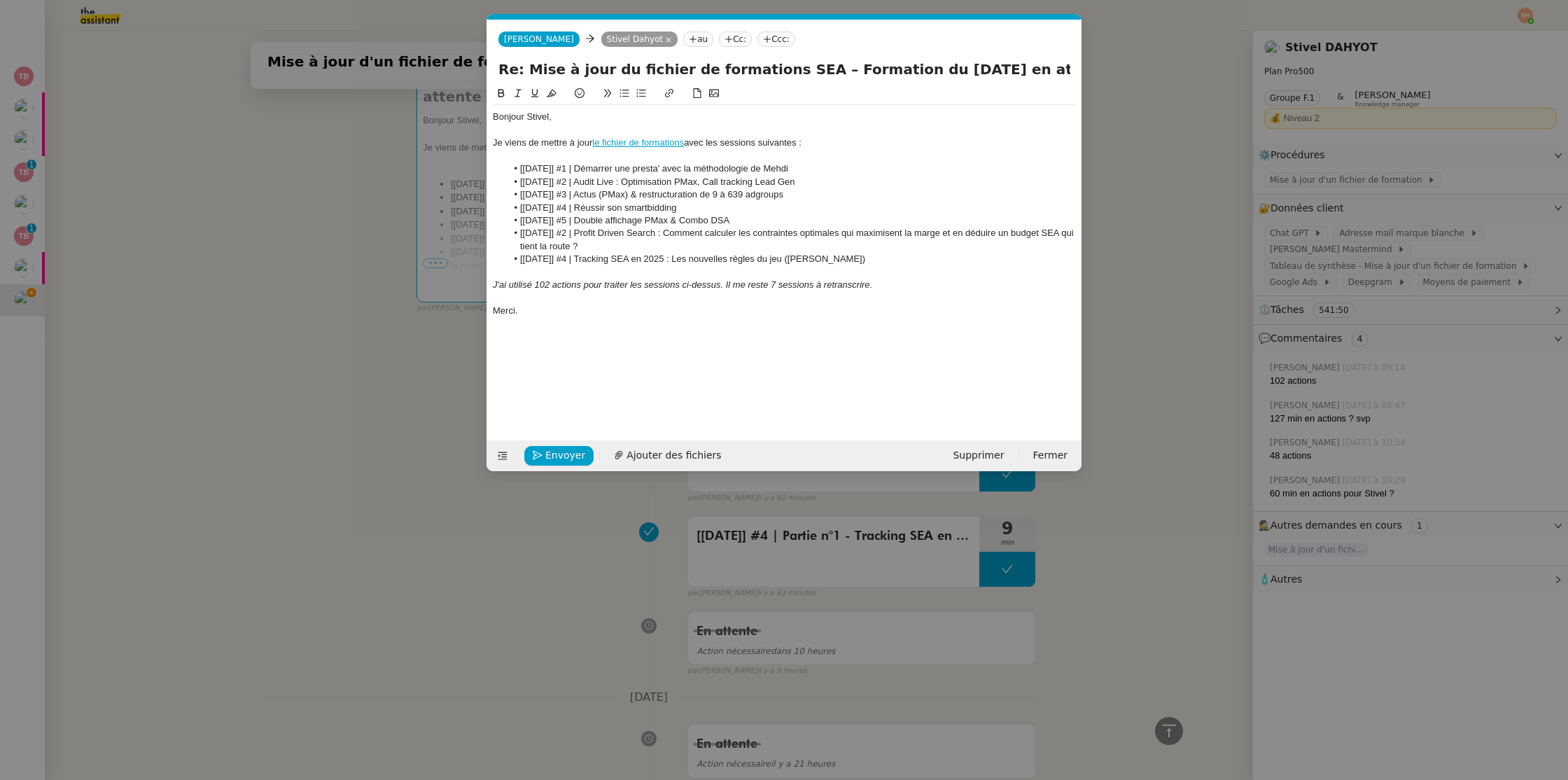
click at [572, 276] on div at bounding box center [784, 272] width 583 height 13
click at [601, 286] on div "Nous sommes donc à jour avec l'ensemble des résumés réalisés." at bounding box center [784, 285] width 583 height 13
click at [602, 286] on div "Nous sommes donc à jour avec l'ensemble des résumés réalisés." at bounding box center [784, 285] width 583 height 13
click at [786, 284] on div "Nous sommes donc à jour avec l'ensemble des résumés réalisés." at bounding box center [784, 285] width 583 height 13
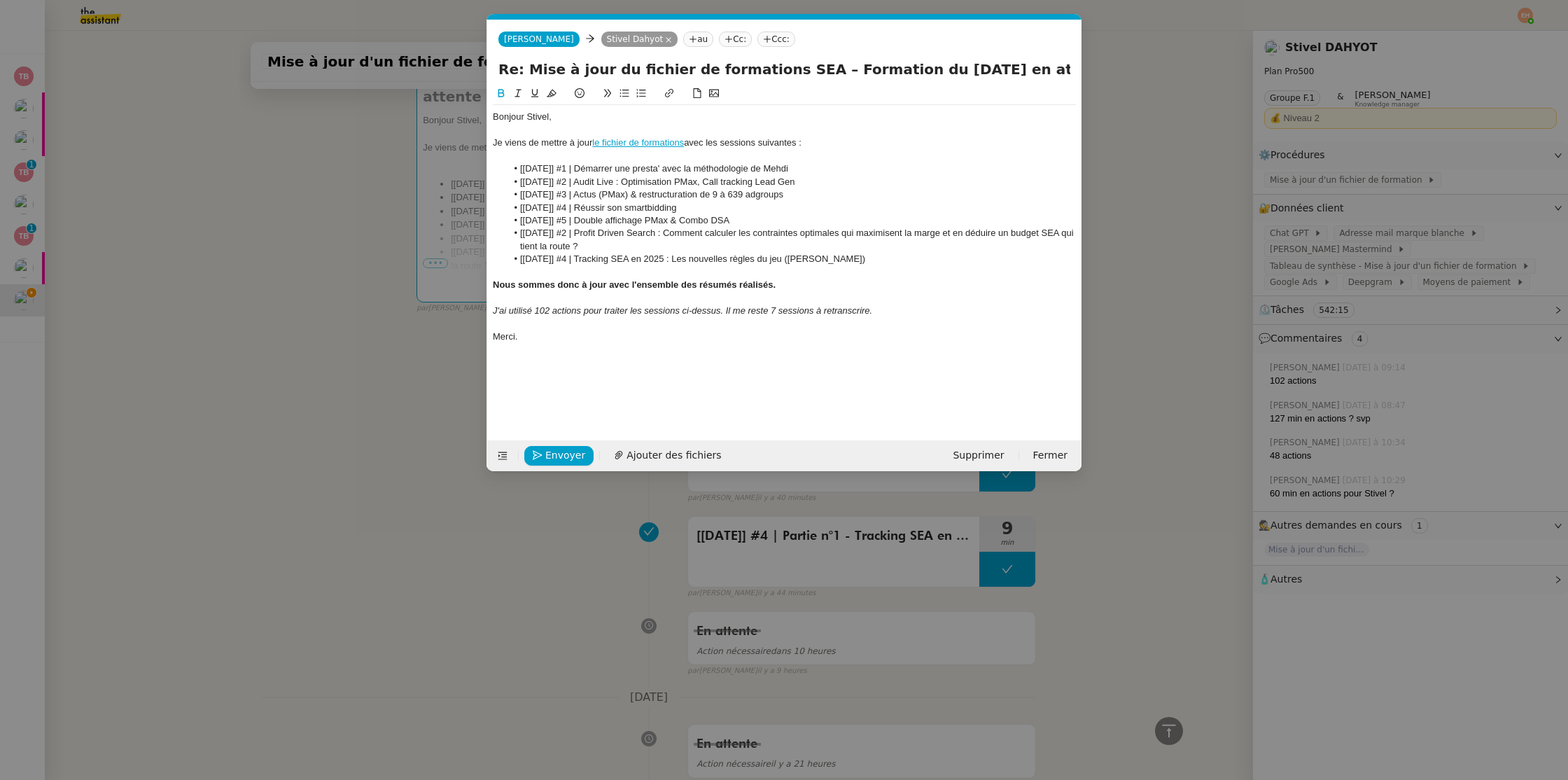
click at [756, 284] on strong "Nous sommes donc à jour avec l'ensemble des résumés réalisés." at bounding box center [634, 285] width 283 height 11
click at [699, 301] on div at bounding box center [784, 298] width 583 height 13
click at [772, 284] on strong "Nous sommes donc à jour avec l'ensemble des résumés réalisés." at bounding box center [634, 285] width 283 height 11
click at [821, 282] on div "Nous sommes donc à jour avec l'ensemble des résumés réalisés." at bounding box center [784, 285] width 583 height 13
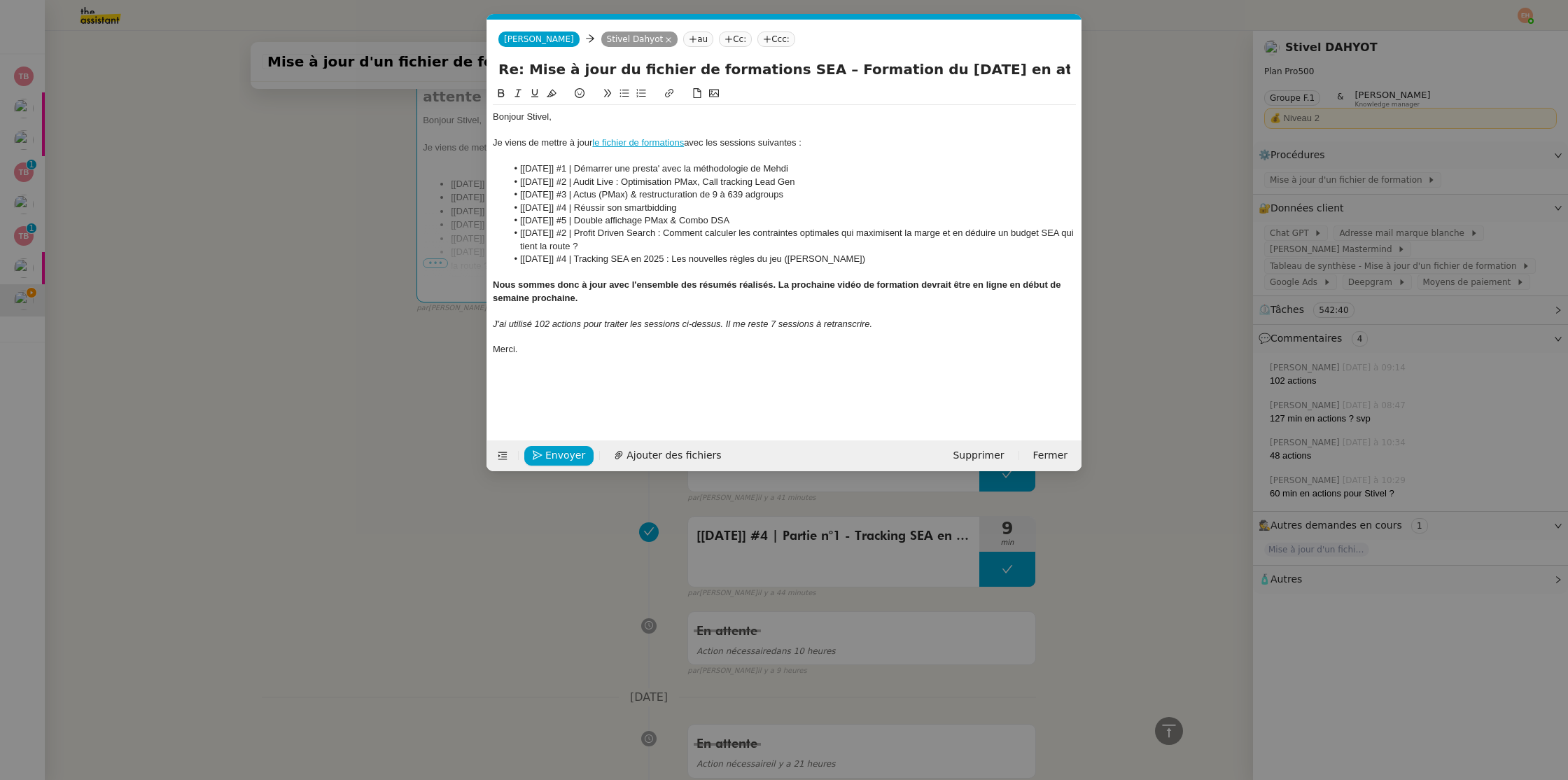
click at [668, 324] on em "J'ai utilisé 102 actions pour traiter les sessions ci-dessus. Il me reste 7 ses…" at bounding box center [683, 324] width 380 height 11
click at [729, 322] on em "J'ai utilisé 102 actions pour traiter les sessions ci-dessus. Il me reste 7 ses…" at bounding box center [683, 324] width 380 height 11
drag, startPoint x: 881, startPoint y: 324, endPoint x: 725, endPoint y: 328, distance: 156.1
click at [725, 328] on div "J'ai utilisé 102 actions pour traiter les sessions ci-dessus. Il me reste 7 ses…" at bounding box center [784, 324] width 583 height 13
click at [289, 366] on nz-modal-container "Service TA - VOYAGE - PROPOSITION GLOBALE A utiliser dans le cadre de propositi…" at bounding box center [784, 390] width 1568 height 780
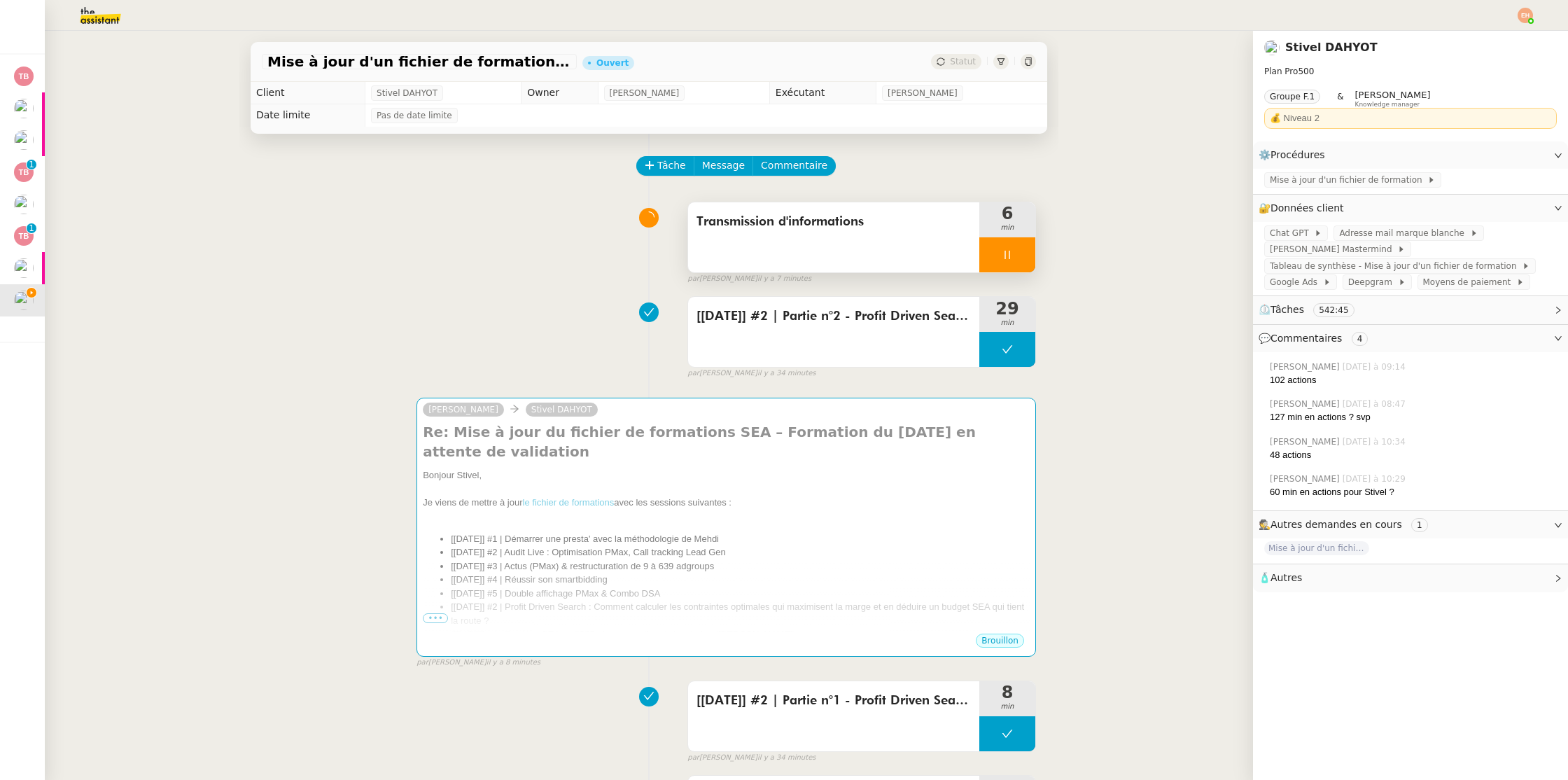
click at [1011, 260] on div at bounding box center [1007, 255] width 56 height 35
click at [1018, 260] on icon at bounding box center [1021, 255] width 11 height 11
click at [789, 167] on span "Commentaire" at bounding box center [794, 166] width 67 height 16
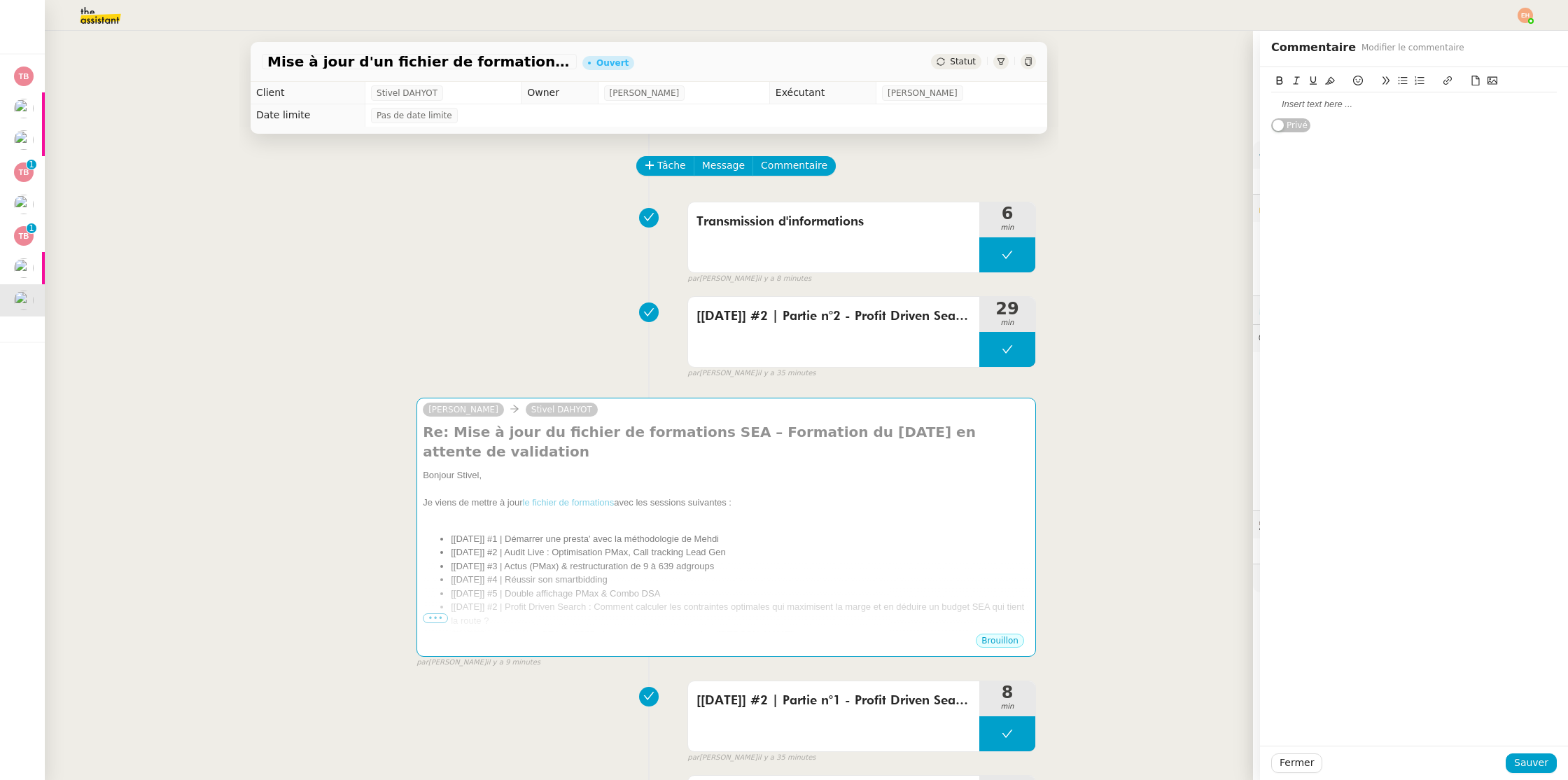
click at [1331, 109] on div at bounding box center [1414, 104] width 286 height 13
click at [1525, 764] on span "Sauver" at bounding box center [1531, 763] width 35 height 16
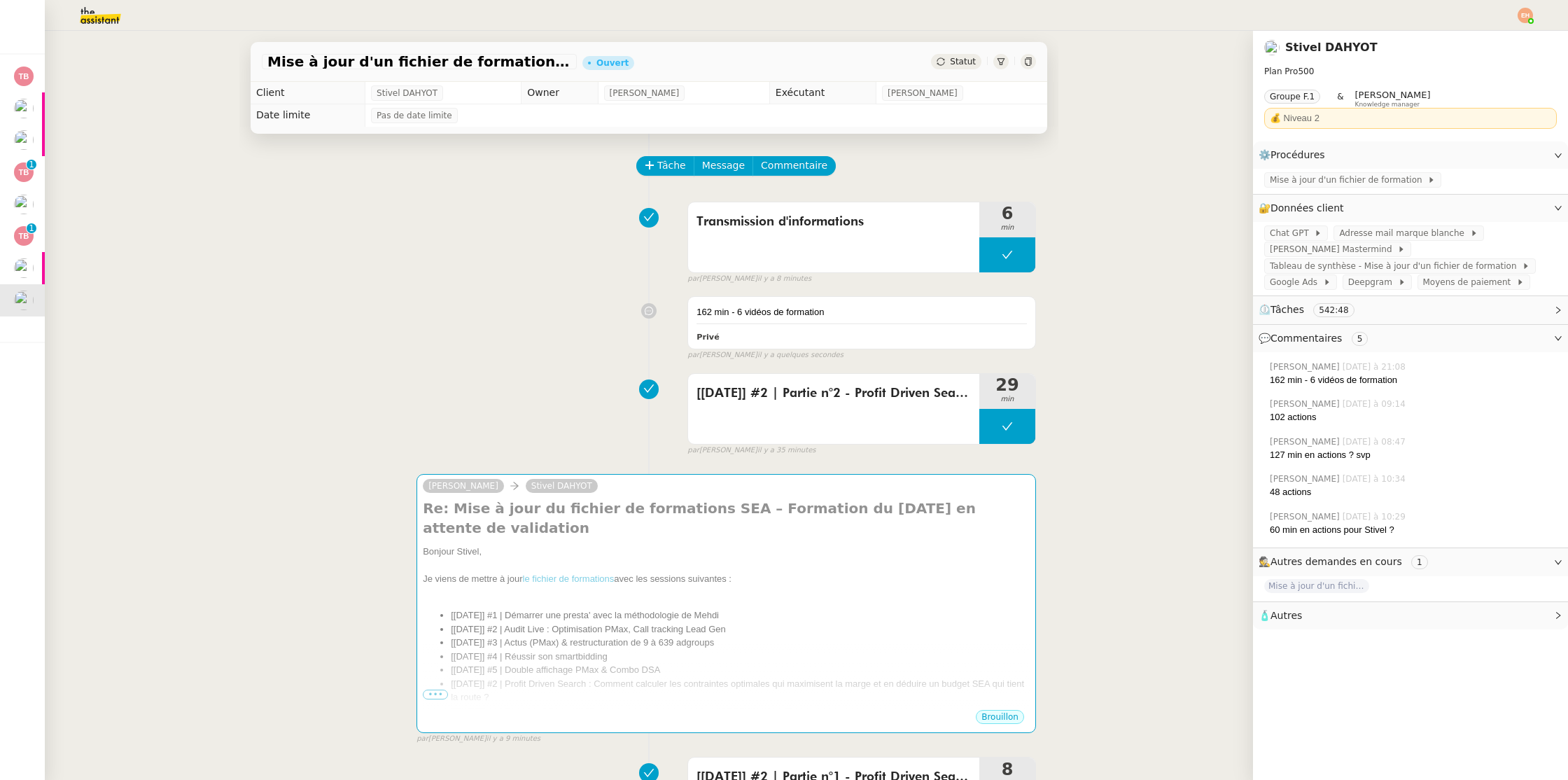
click at [952, 58] on span "Statut" at bounding box center [963, 61] width 26 height 10
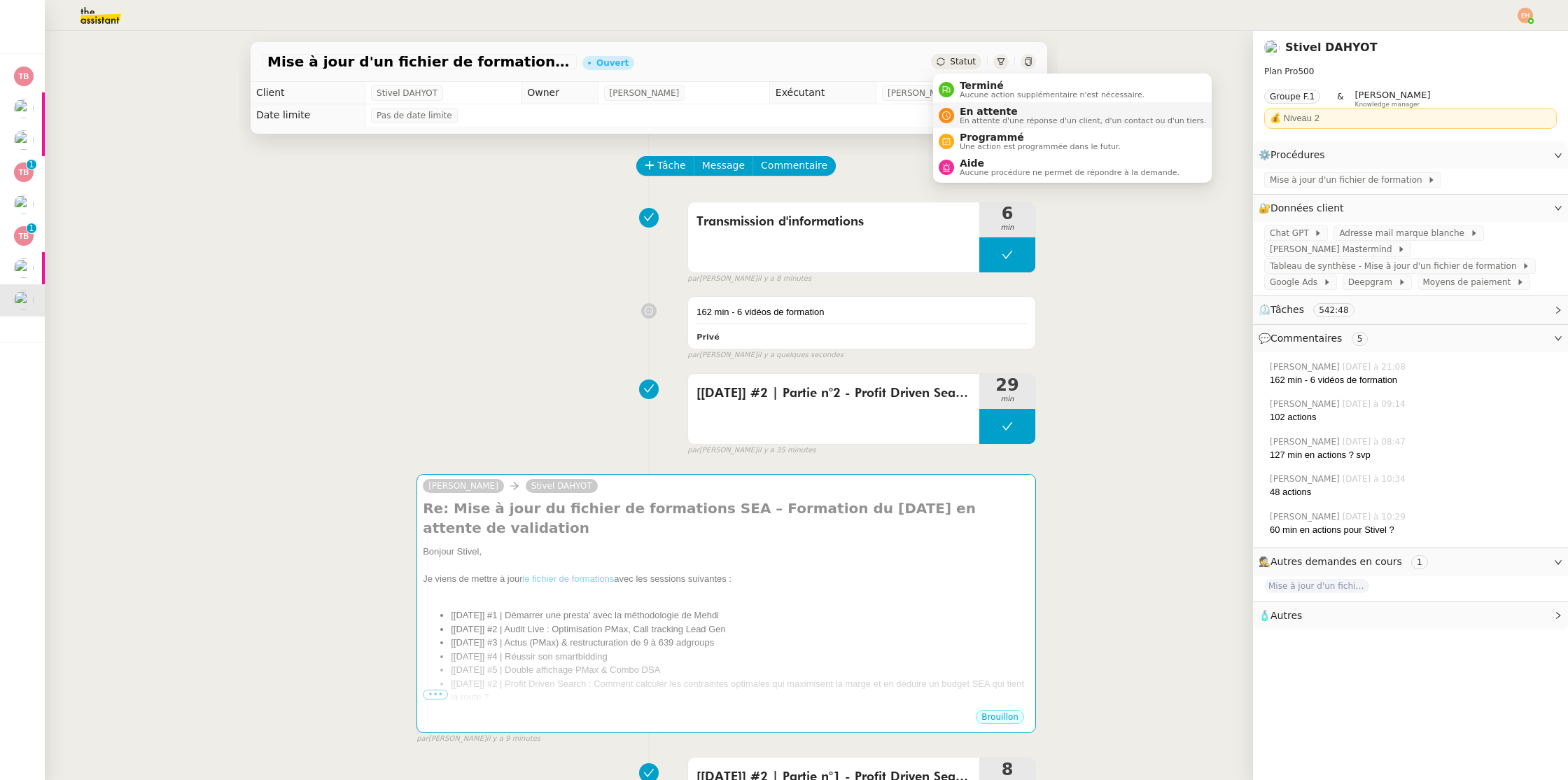
click at [981, 109] on span "En attente" at bounding box center [1083, 111] width 246 height 11
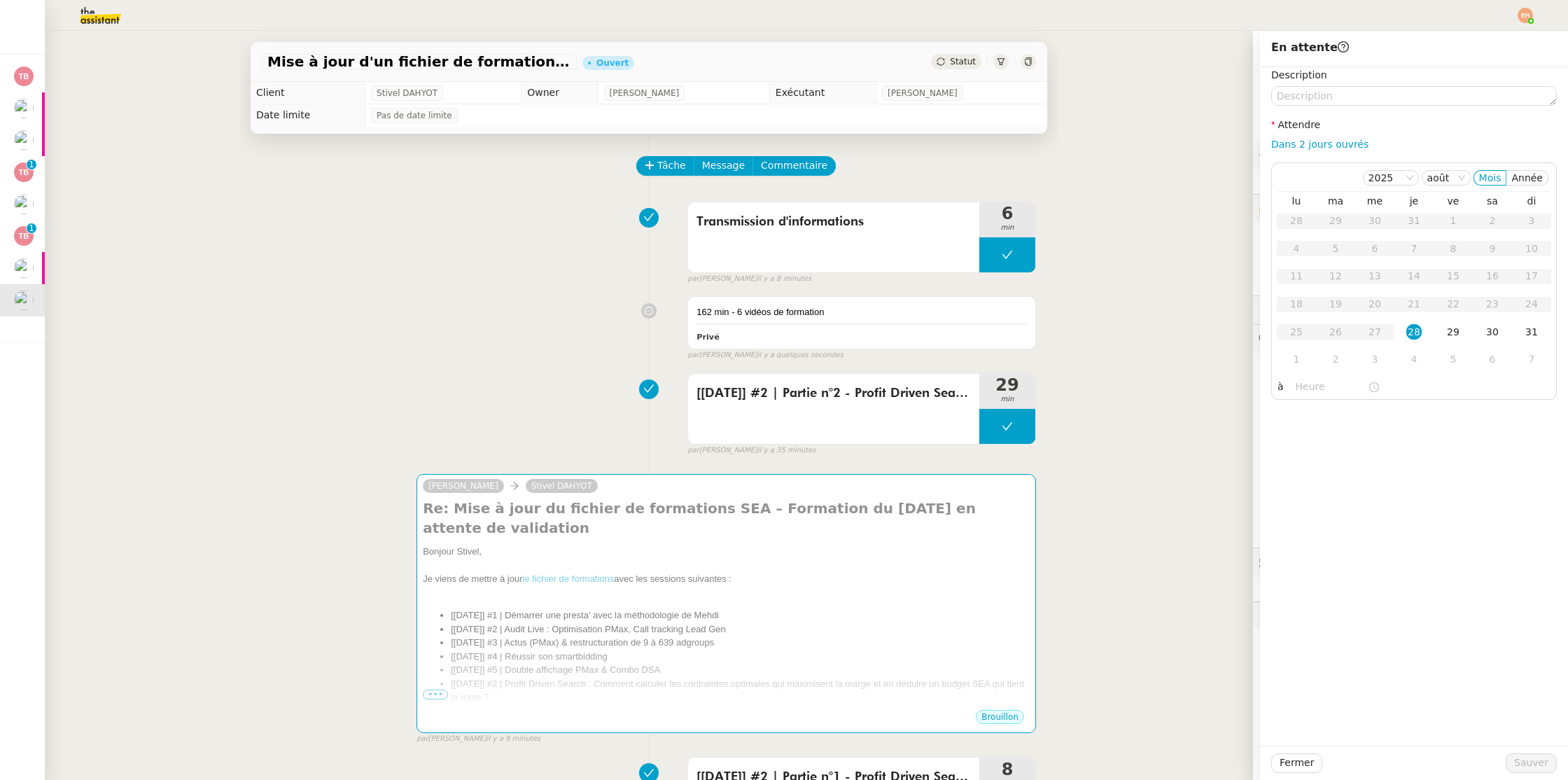
drag, startPoint x: 1447, startPoint y: 334, endPoint x: 1490, endPoint y: 464, distance: 136.9
click at [1447, 334] on div "29" at bounding box center [1453, 331] width 16 height 16
click at [1523, 757] on span "Sauver" at bounding box center [1531, 763] width 35 height 16
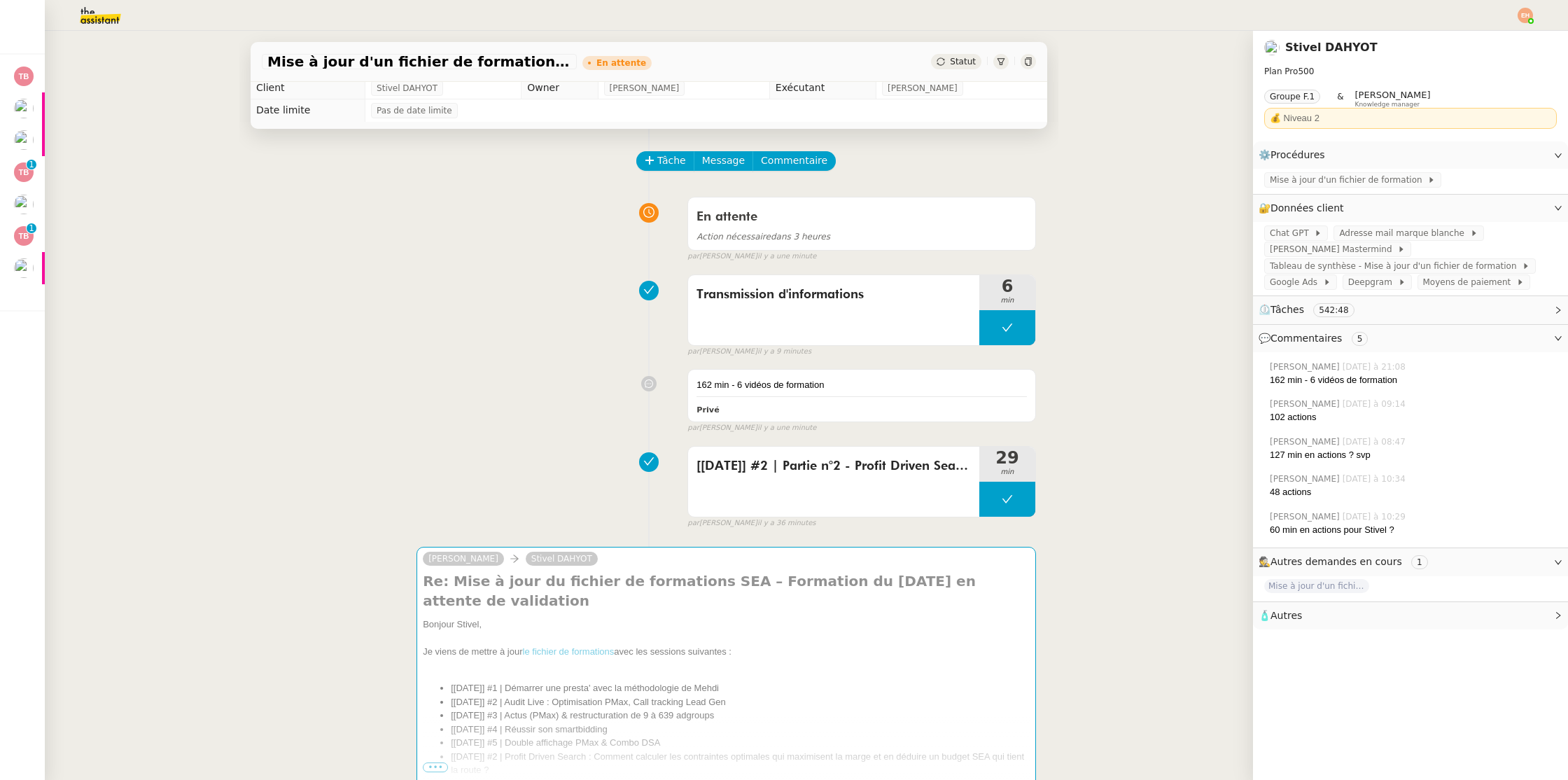
click at [390, 238] on div "En attente Action nécessaire dans 3 heures false par Esther H. il y a une minute" at bounding box center [649, 226] width 774 height 72
click at [1526, 14] on img at bounding box center [1525, 15] width 16 height 16
click at [1477, 35] on span "Suivi" at bounding box center [1476, 40] width 24 height 11
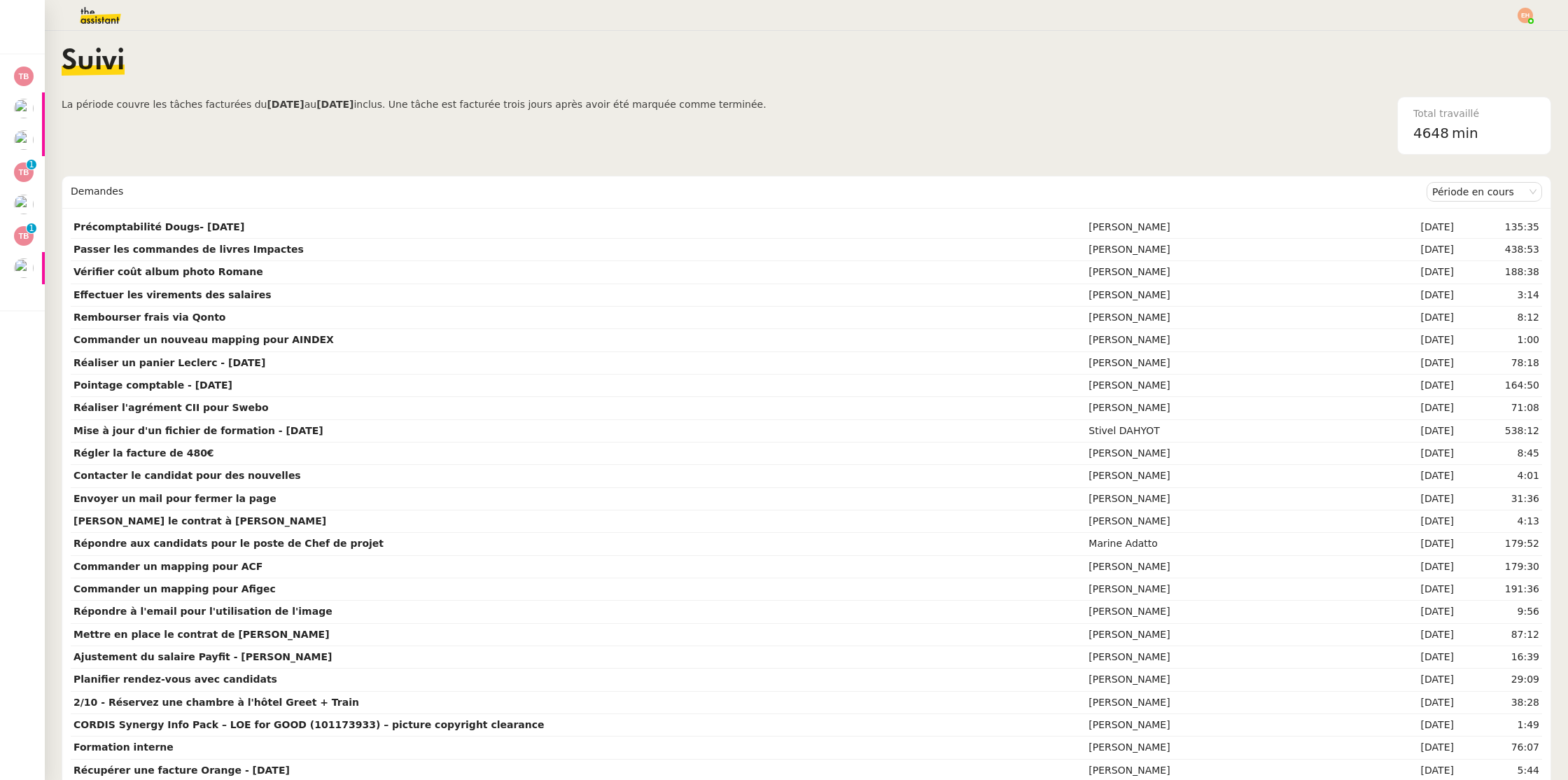
click at [99, 14] on img at bounding box center [89, 16] width 109 height 31
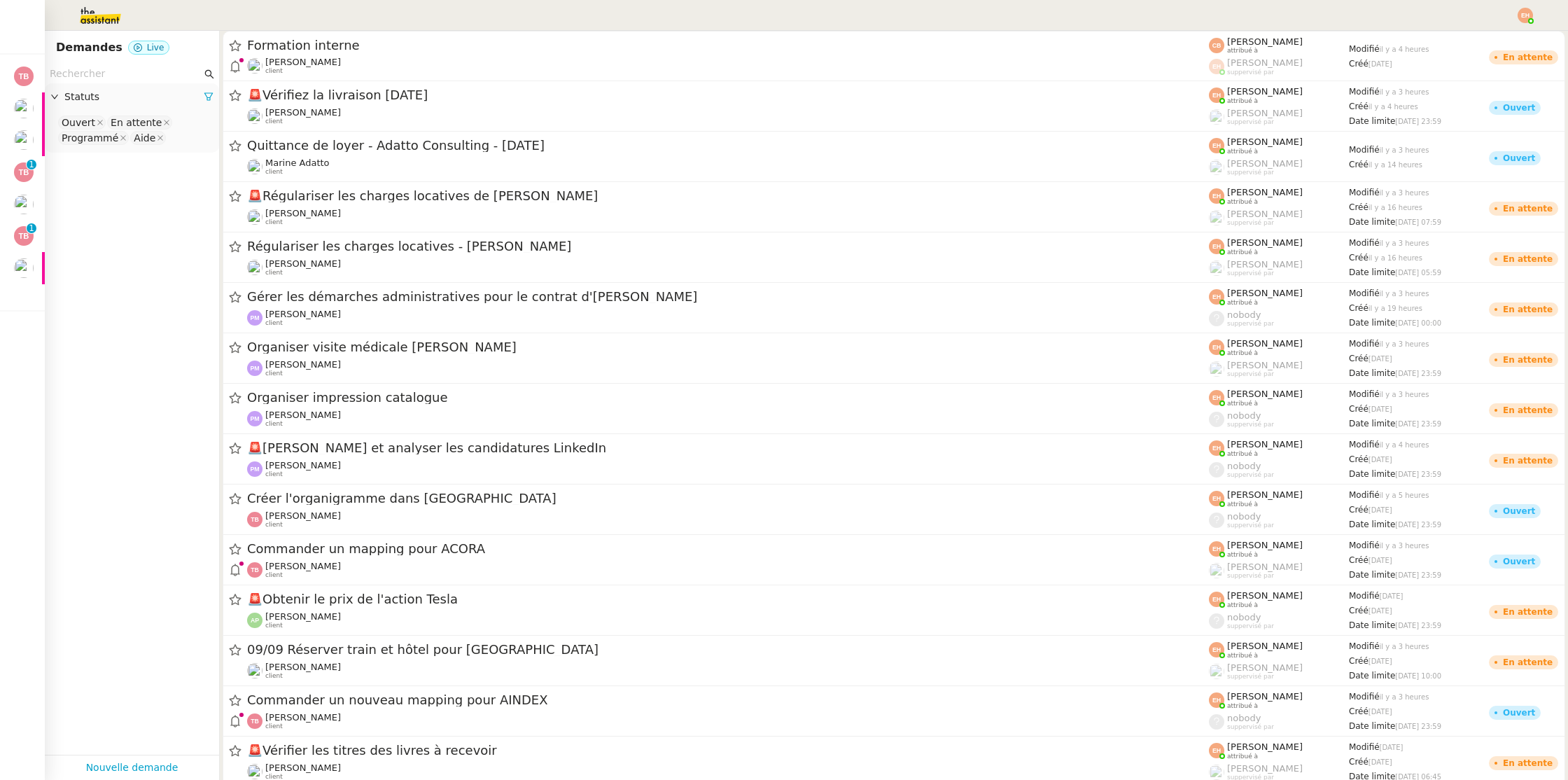
click at [83, 72] on input "text" at bounding box center [125, 74] width 152 height 16
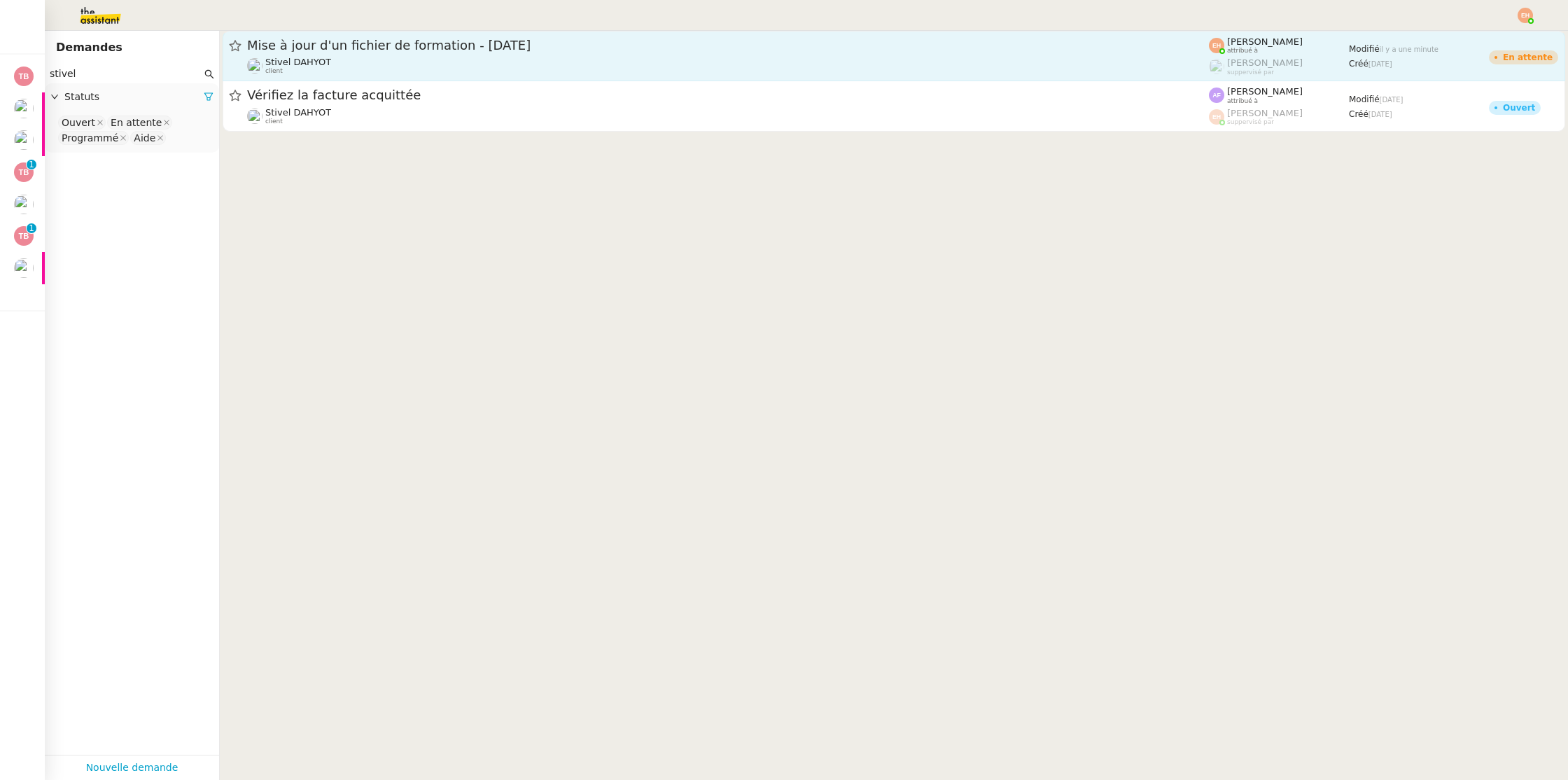
type input "stivel"
click at [497, 61] on div "Stivel DAHYOT client" at bounding box center [728, 66] width 962 height 18
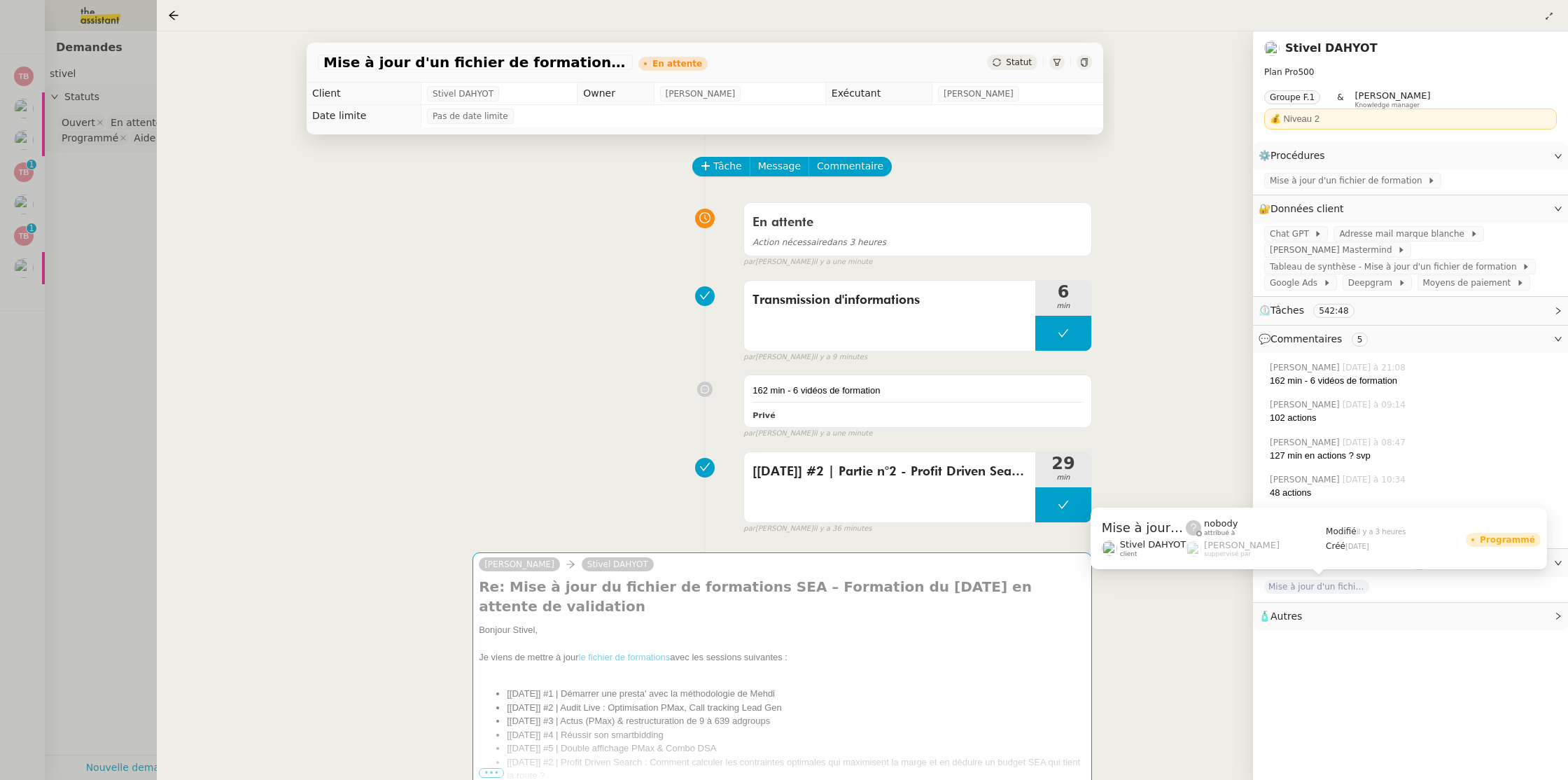
click at [1324, 590] on span "Mise à jour d'un fichier de formation - [DATE]" at bounding box center [1316, 586] width 105 height 14
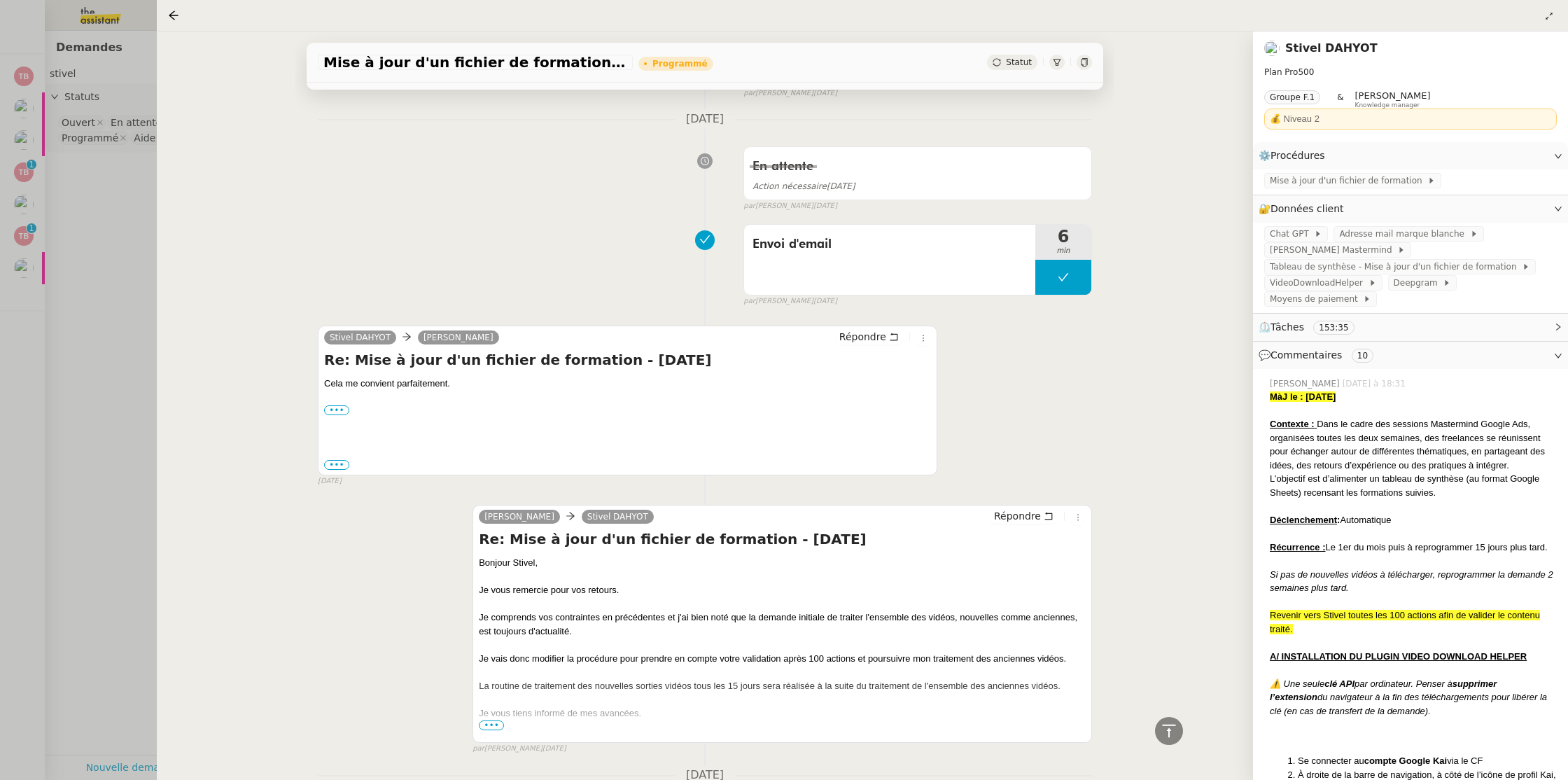
scroll to position [2797, 0]
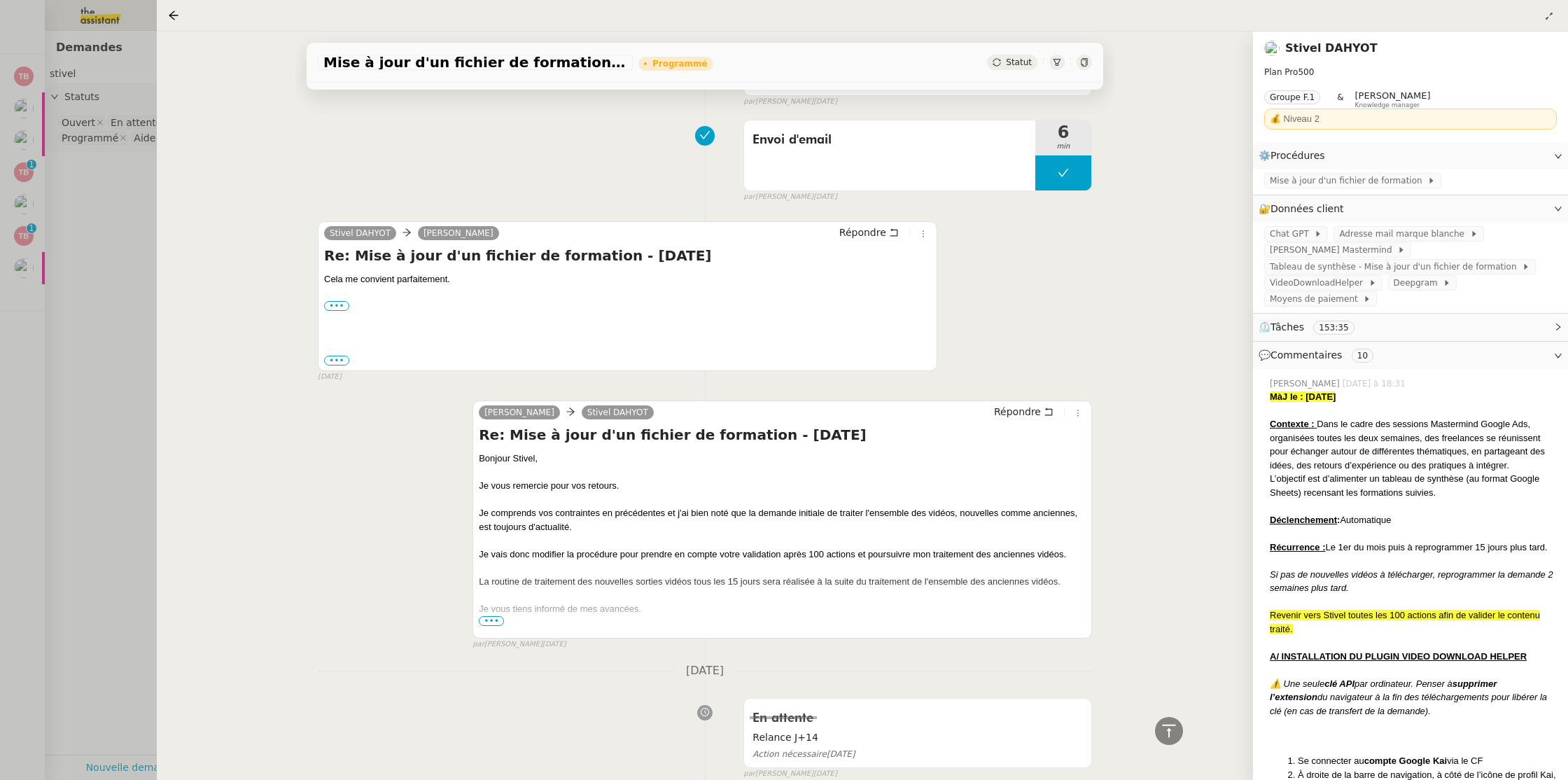
click at [98, 326] on div at bounding box center [784, 390] width 1568 height 780
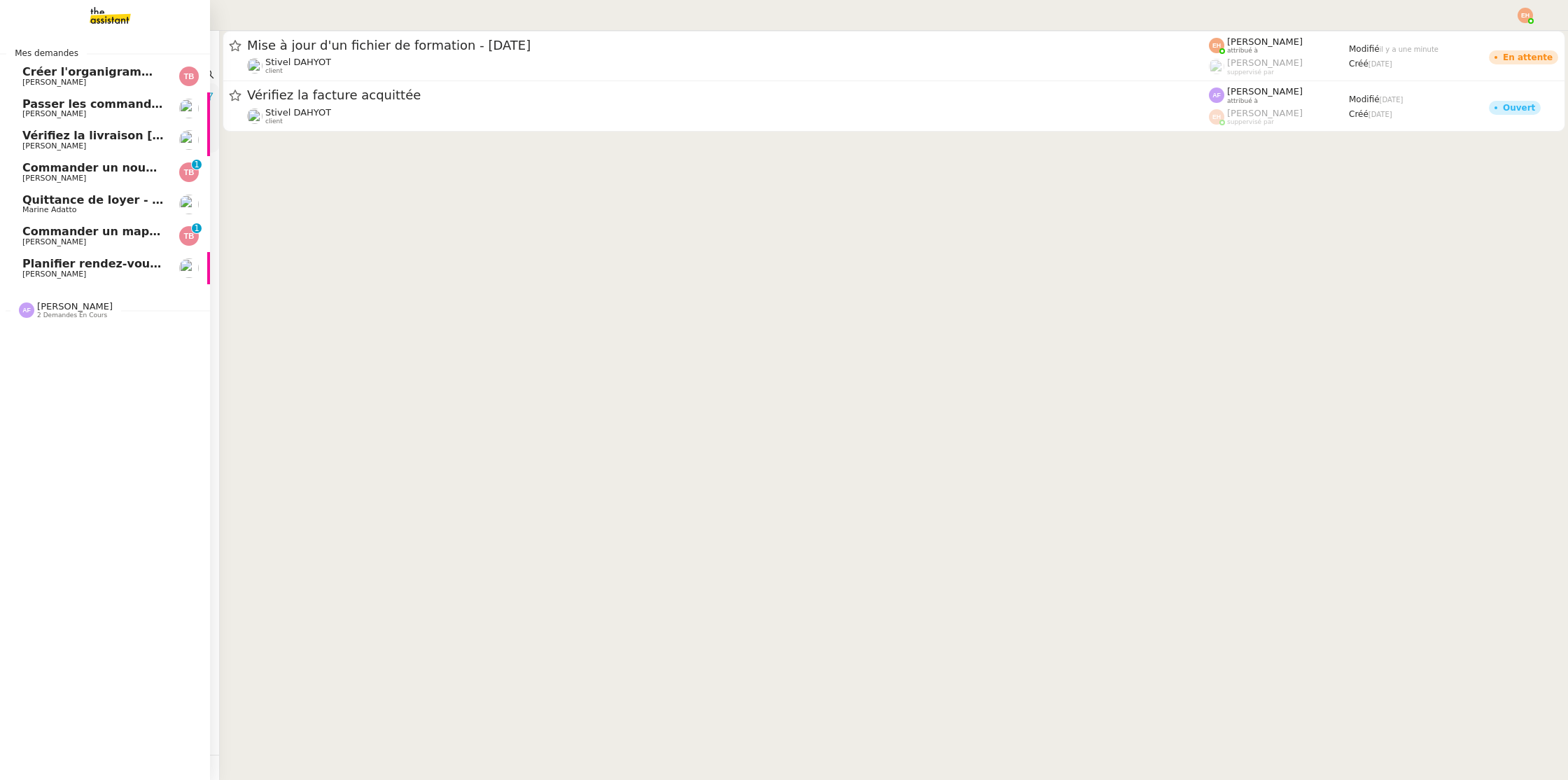
click at [56, 278] on span "[PERSON_NAME]" at bounding box center [55, 274] width 64 height 9
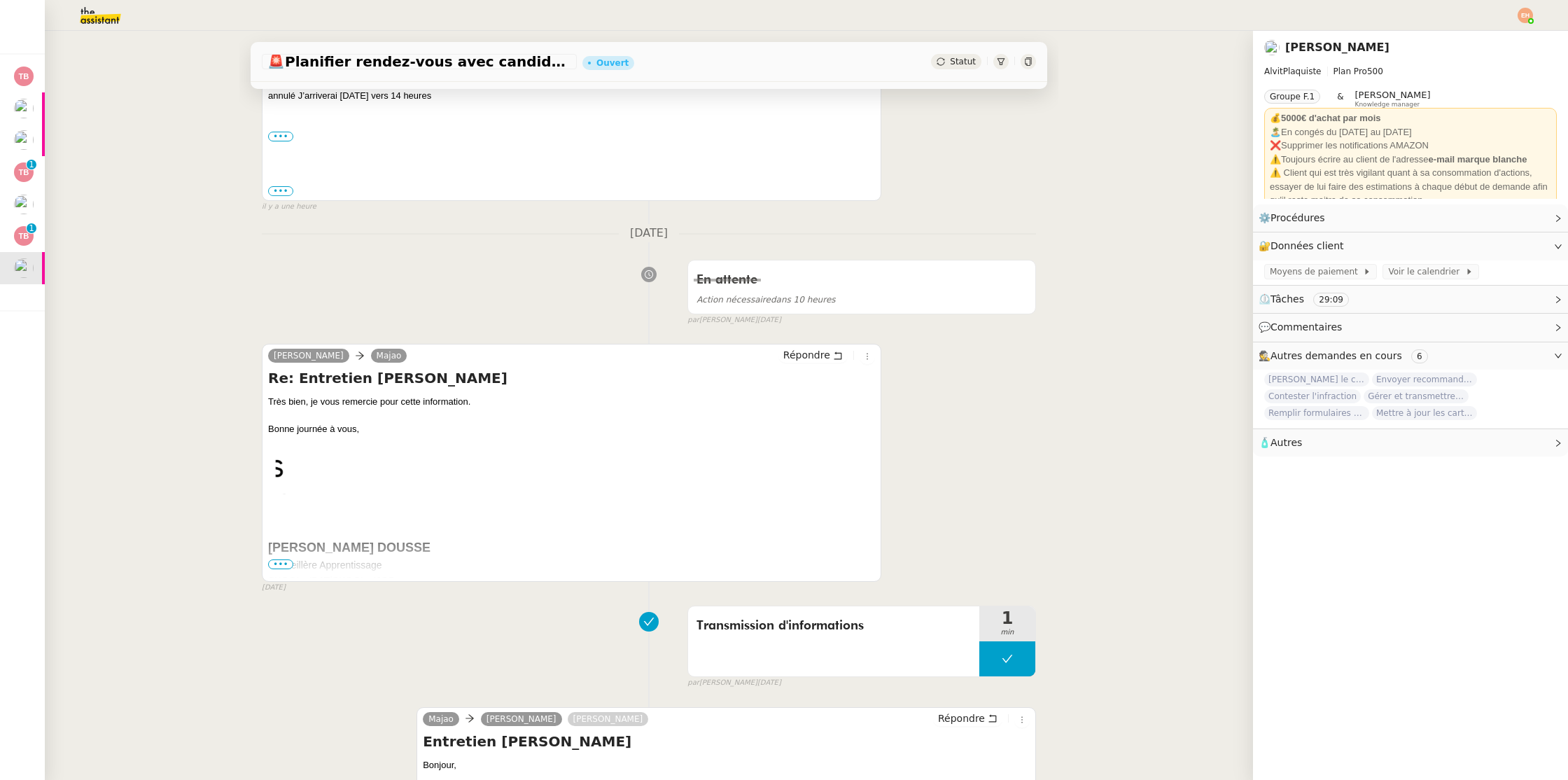
scroll to position [428, 0]
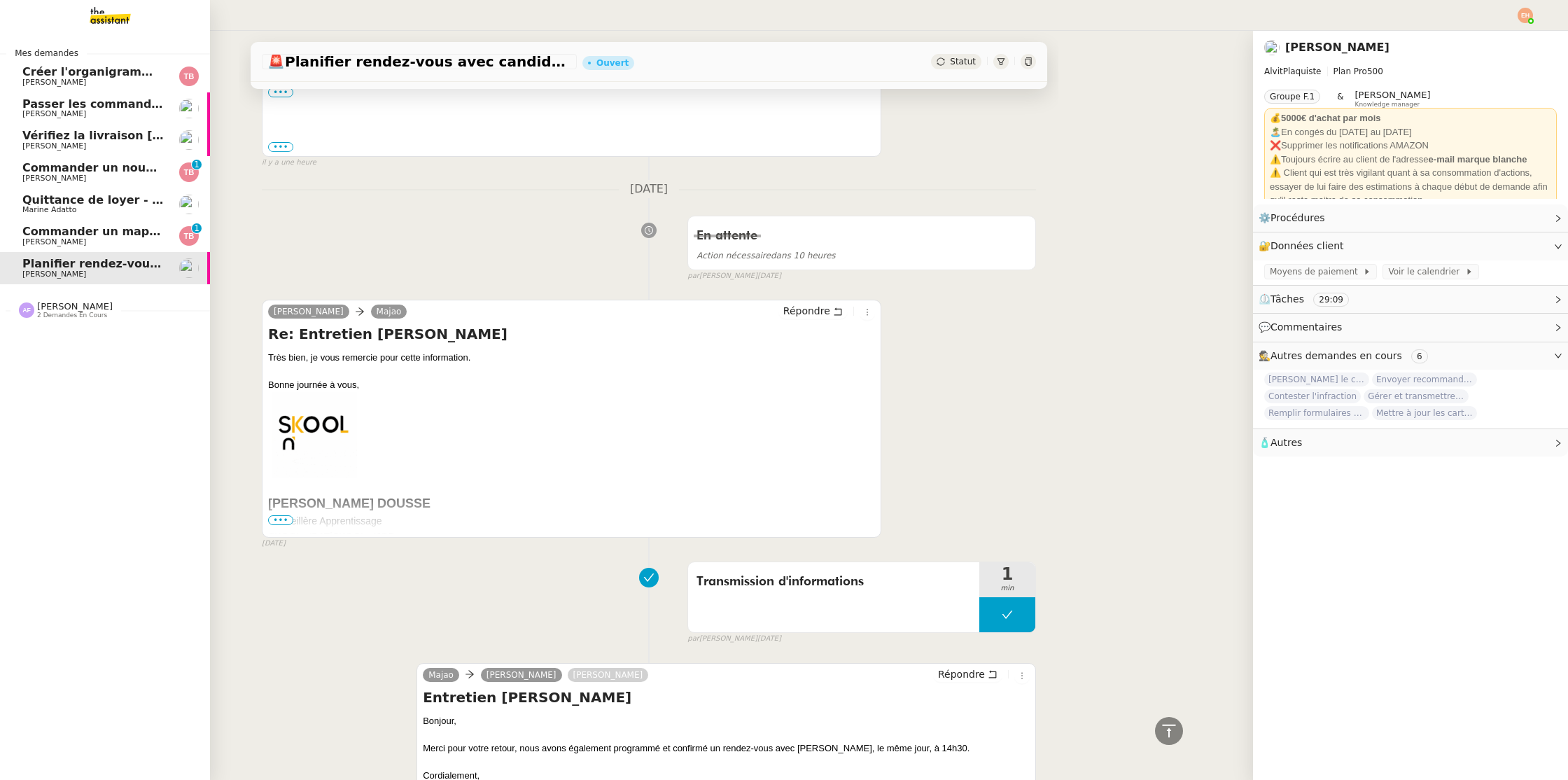
click at [66, 241] on span "[PERSON_NAME]" at bounding box center [55, 242] width 64 height 9
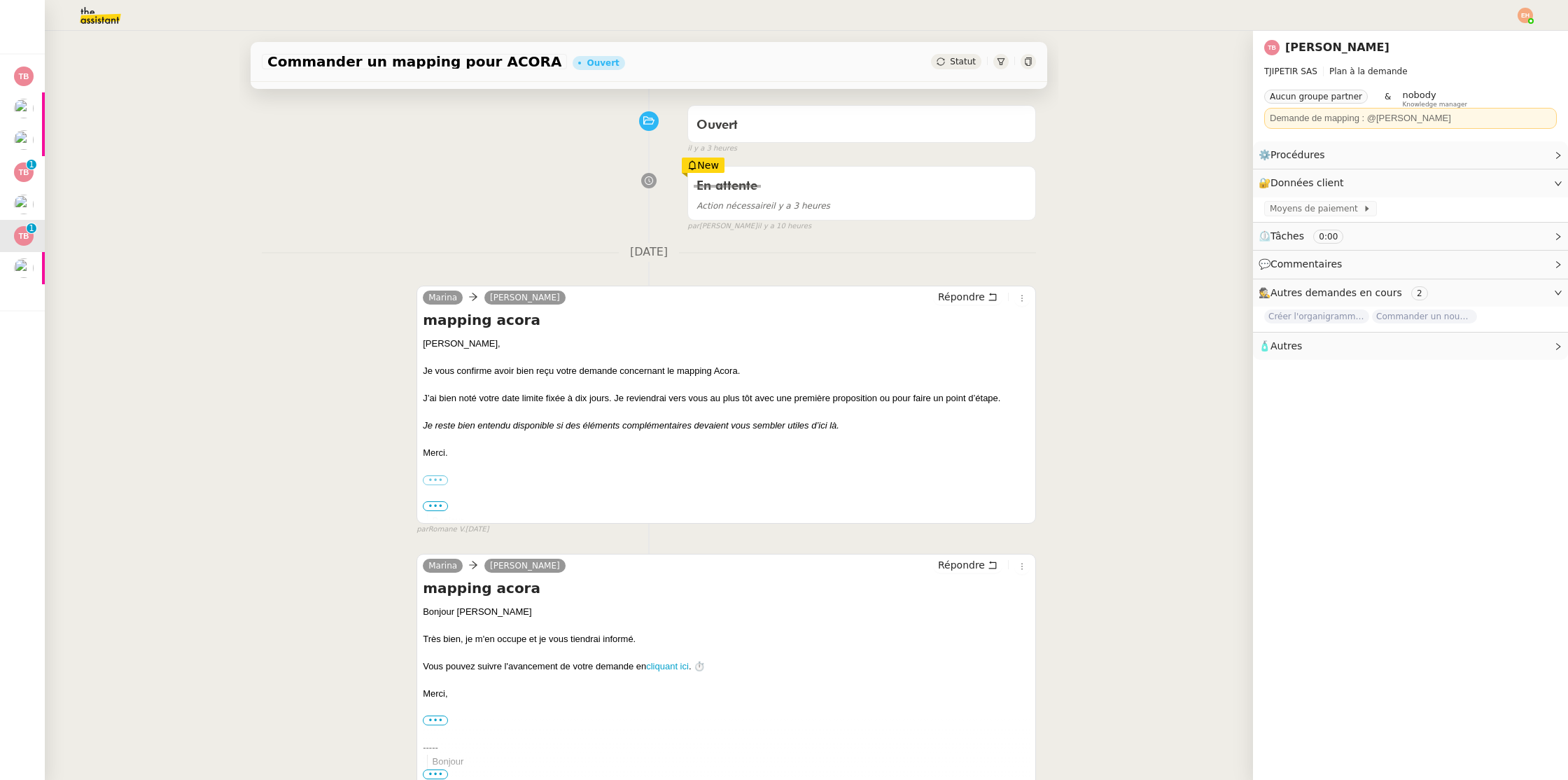
scroll to position [95, 0]
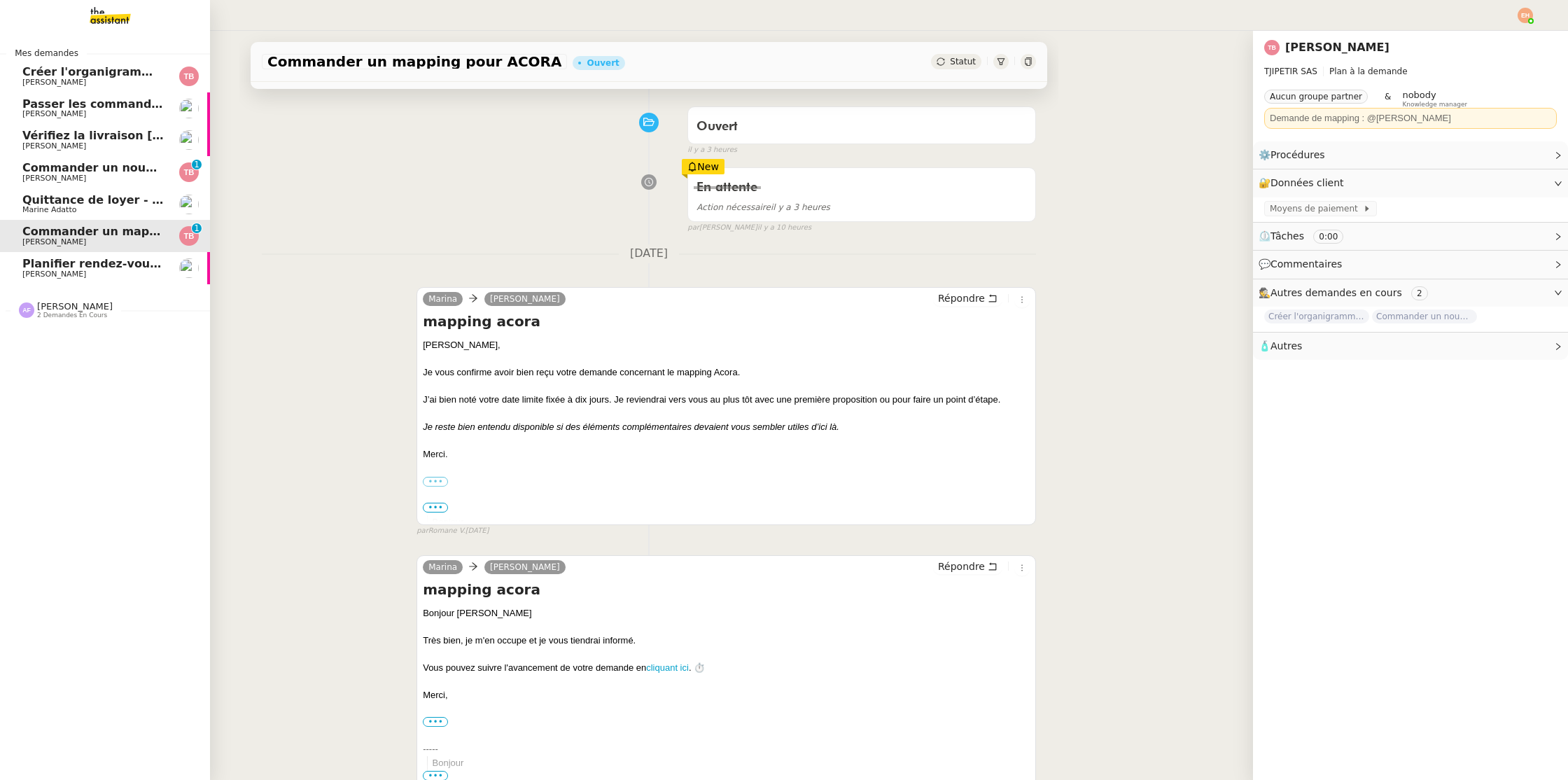
click at [17, 201] on link "Quittance de loyer - Adatto Consulting - août 2025 Marine Adatto" at bounding box center [105, 203] width 210 height 32
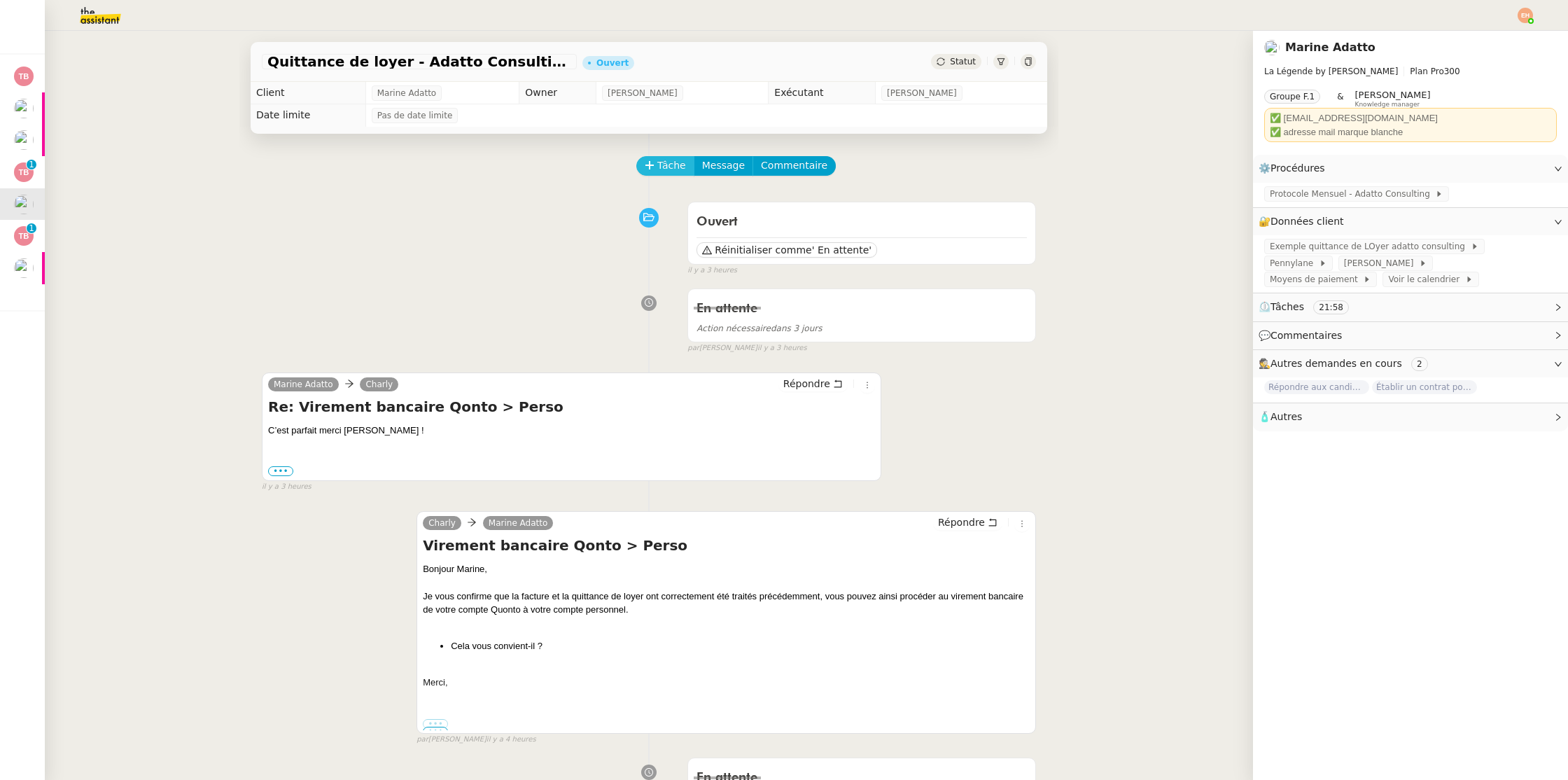
click at [655, 158] on button "Tâche" at bounding box center [665, 165] width 58 height 19
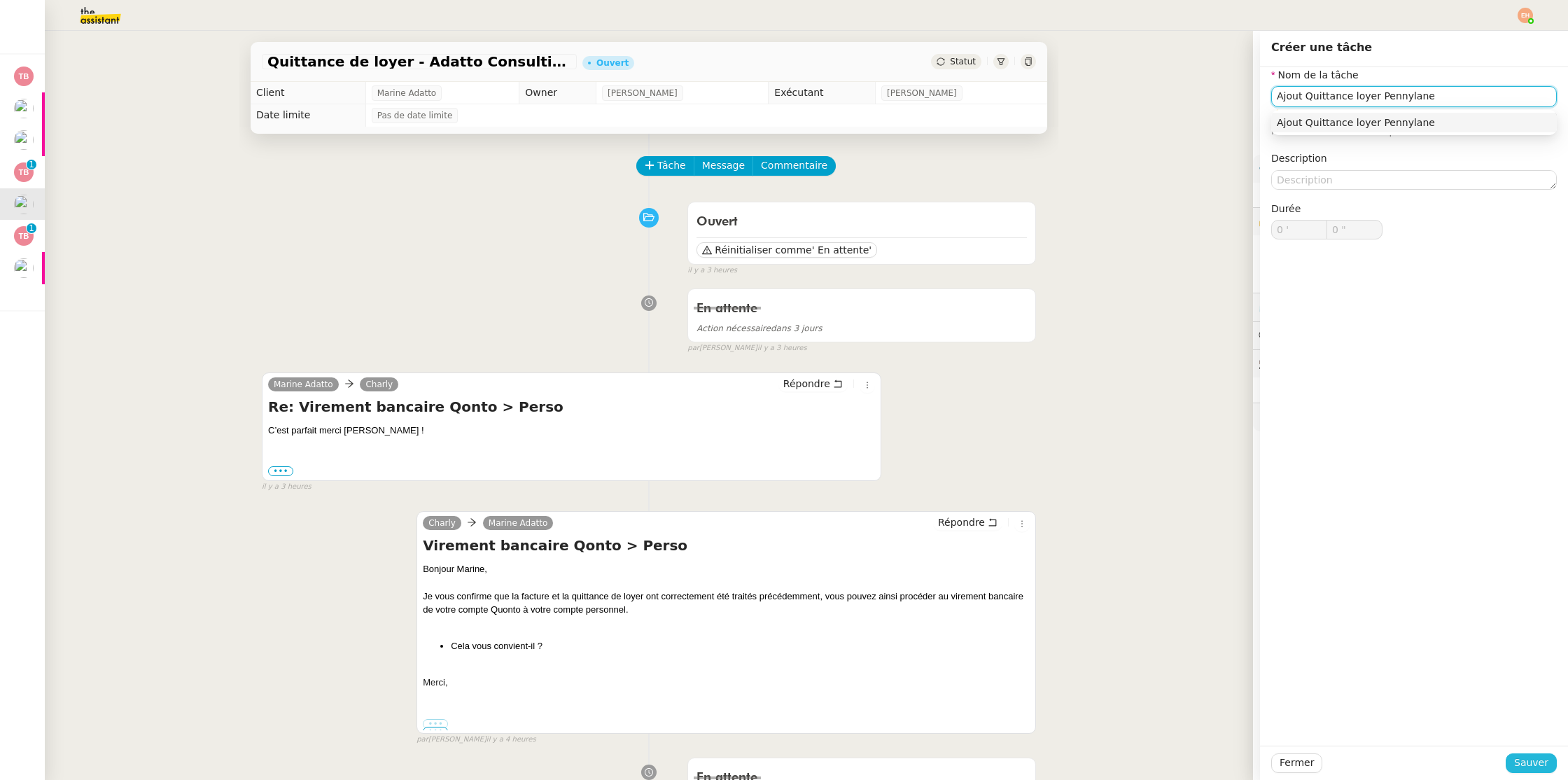
type input "Ajout Quittance loyer Pennylane"
drag, startPoint x: 1532, startPoint y: 758, endPoint x: 1520, endPoint y: 751, distance: 13.9
click at [1531, 758] on span "Sauver" at bounding box center [1531, 763] width 35 height 16
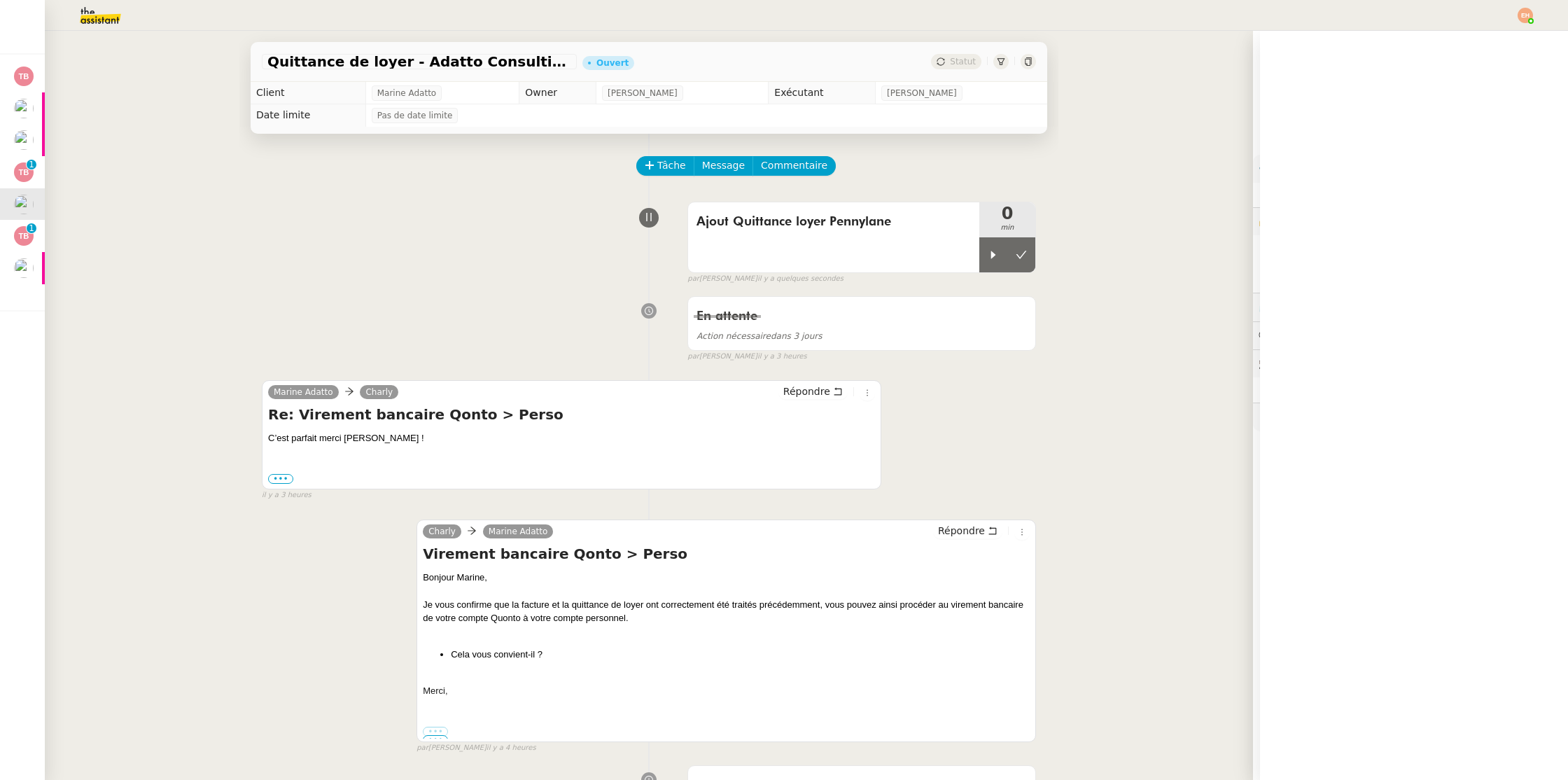
drag, startPoint x: 993, startPoint y: 252, endPoint x: 891, endPoint y: 123, distance: 164.5
click at [993, 252] on icon at bounding box center [993, 255] width 5 height 7
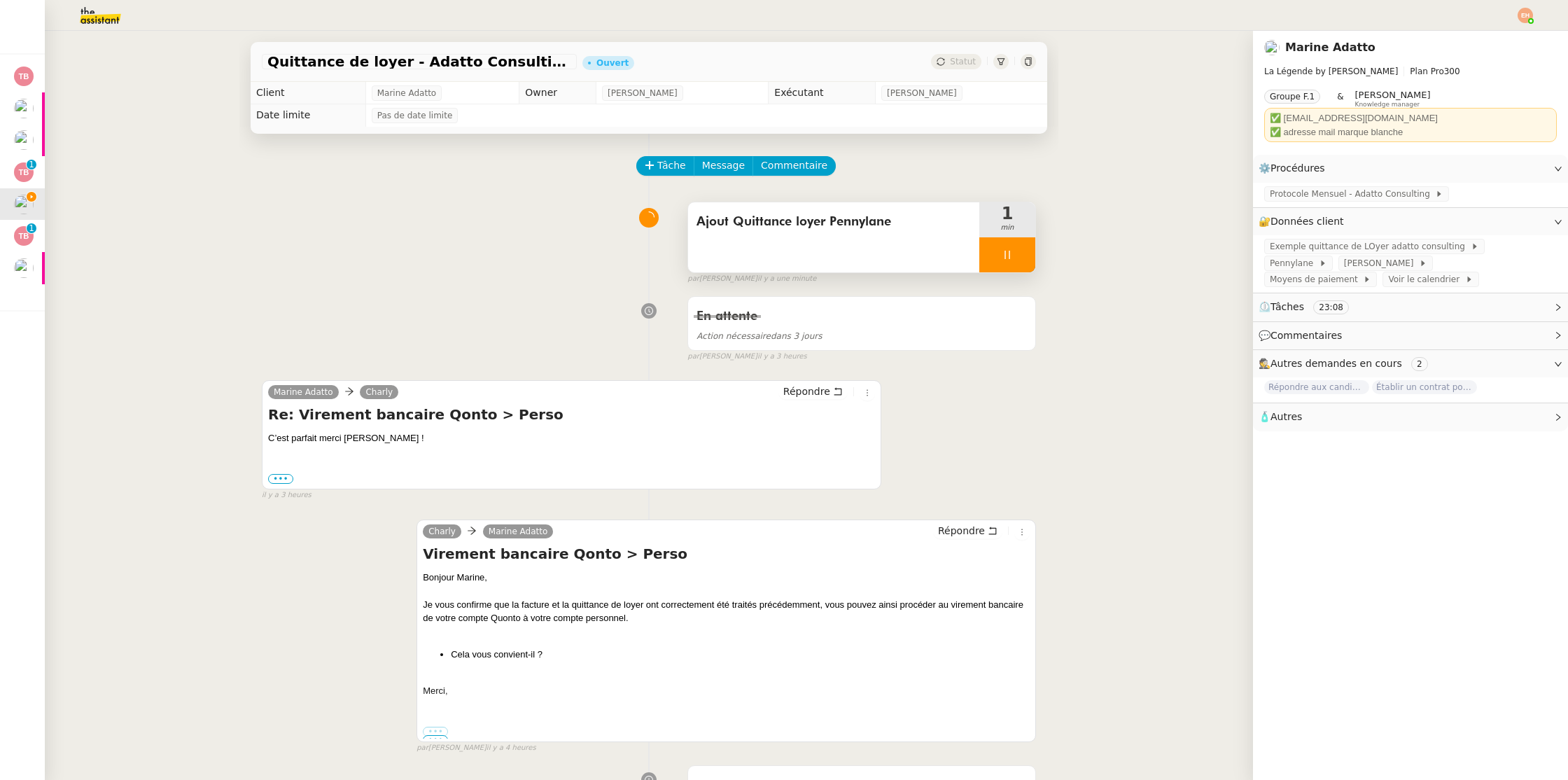
click at [1000, 262] on div at bounding box center [1007, 255] width 56 height 35
click at [1018, 259] on icon at bounding box center [1021, 255] width 11 height 11
click at [828, 395] on span "Répondre" at bounding box center [806, 390] width 47 height 14
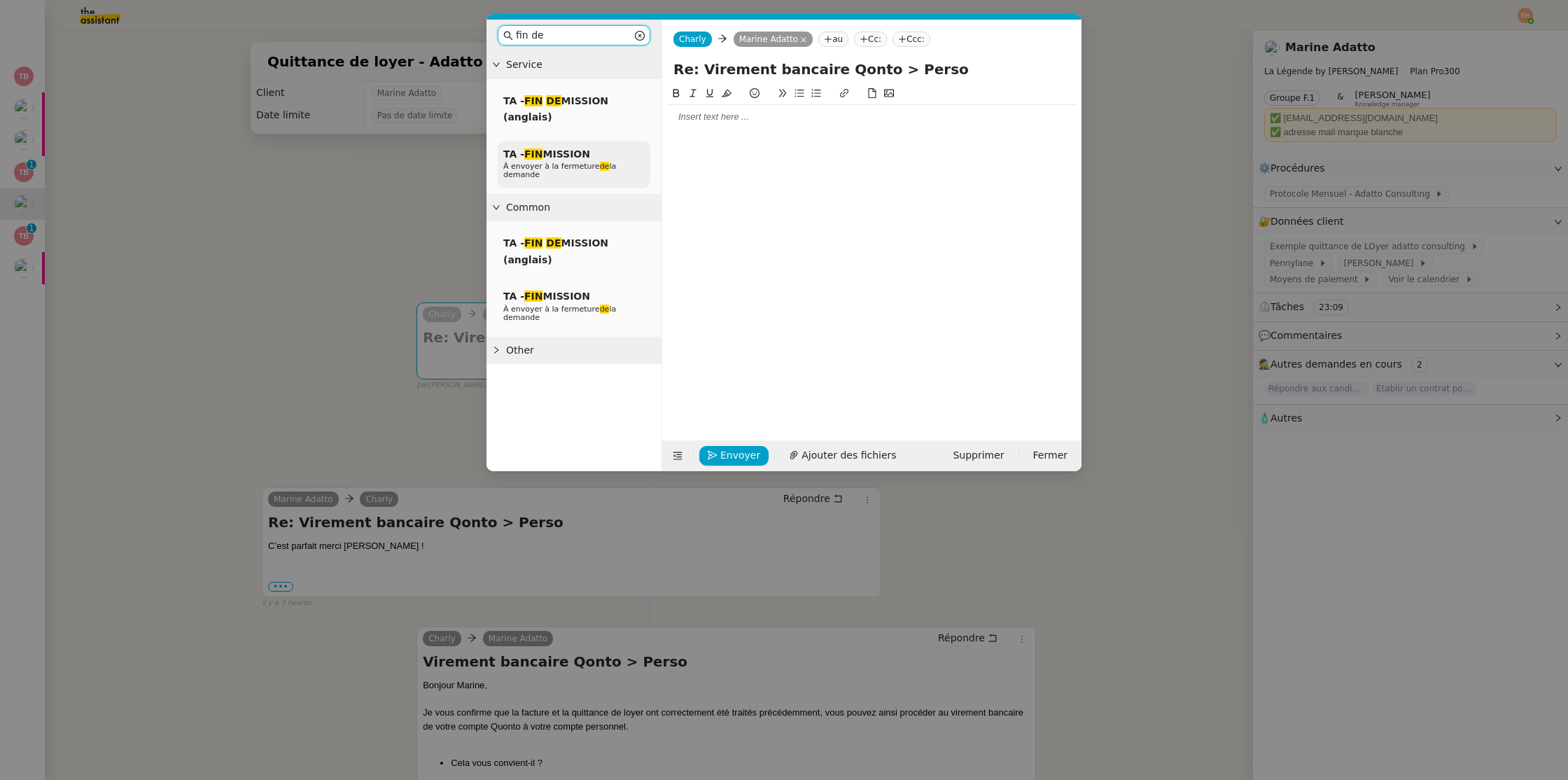
type input "fin de"
drag, startPoint x: 555, startPoint y: 146, endPoint x: 612, endPoint y: 257, distance: 124.8
click at [554, 146] on div "TA - FIN MISSION À envoyer à la fermeture de la demande" at bounding box center [573, 164] width 152 height 48
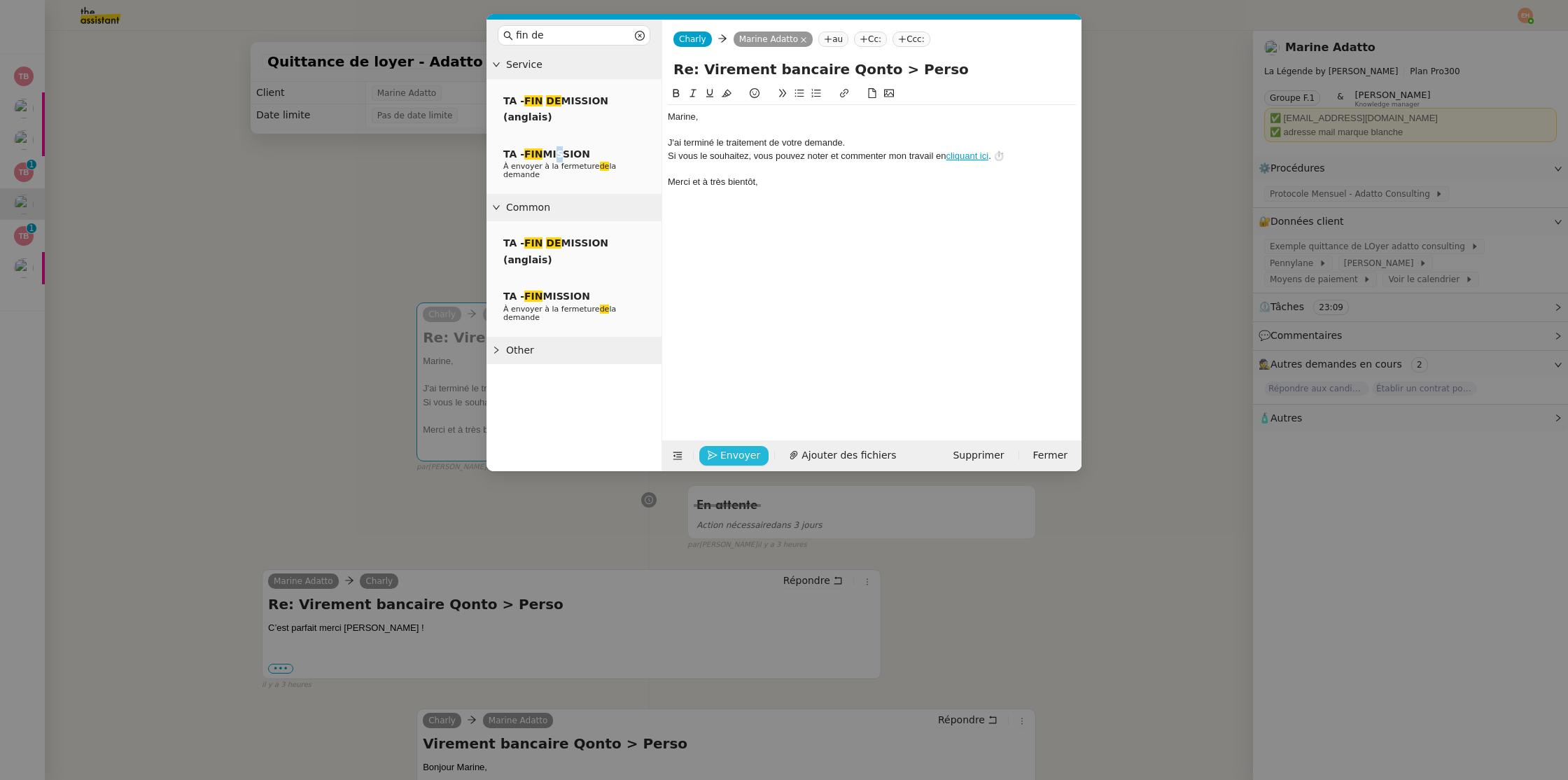
click at [737, 454] on span "Envoyer" at bounding box center [740, 455] width 40 height 16
click at [737, 443] on span "Confirmer l'envoi" at bounding box center [762, 436] width 84 height 16
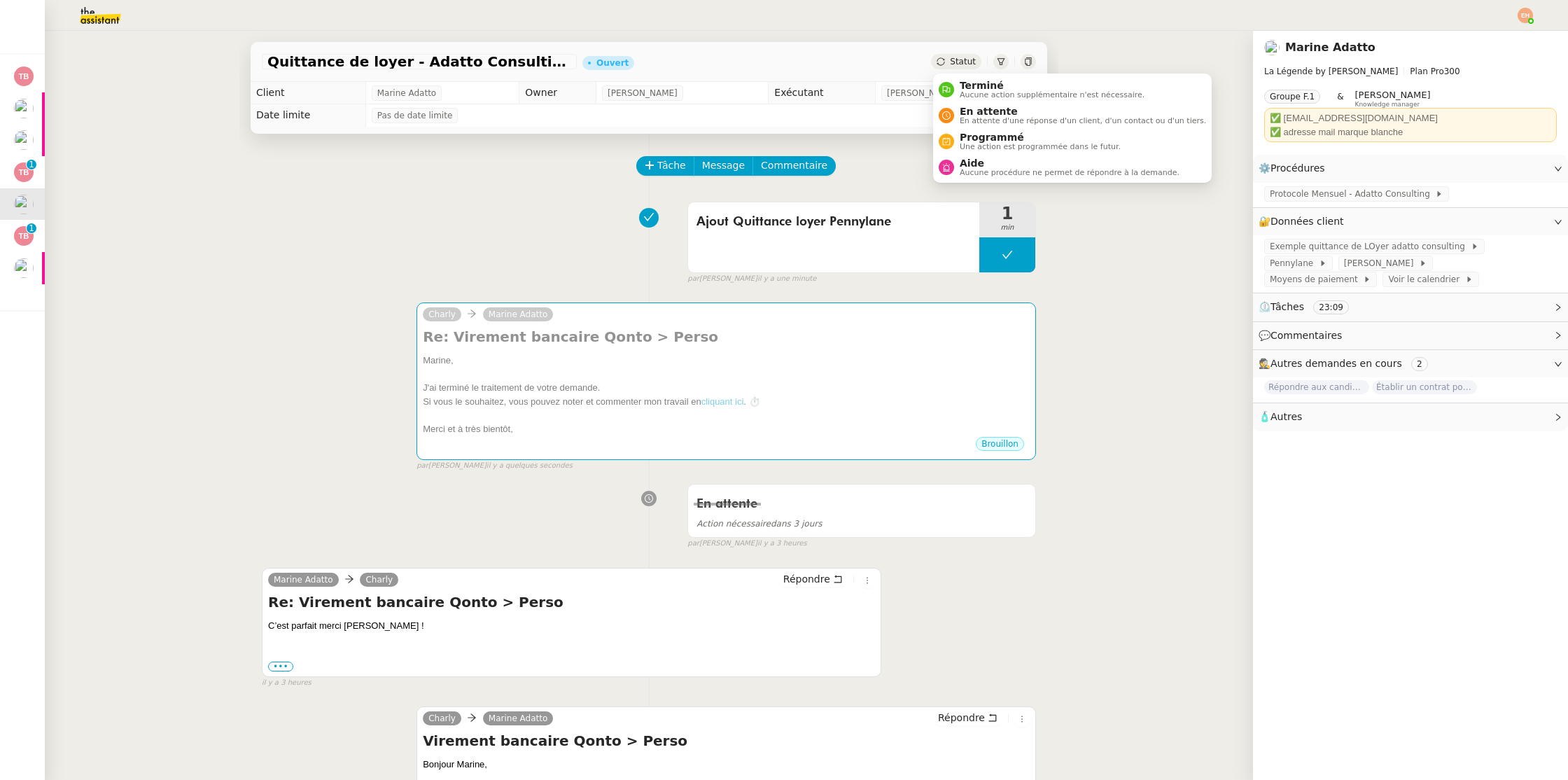
click at [962, 68] on div "Statut" at bounding box center [956, 61] width 50 height 16
click at [973, 101] on li "Terminé Aucune action supplémentaire n'est nécessaire." at bounding box center [1071, 89] width 278 height 26
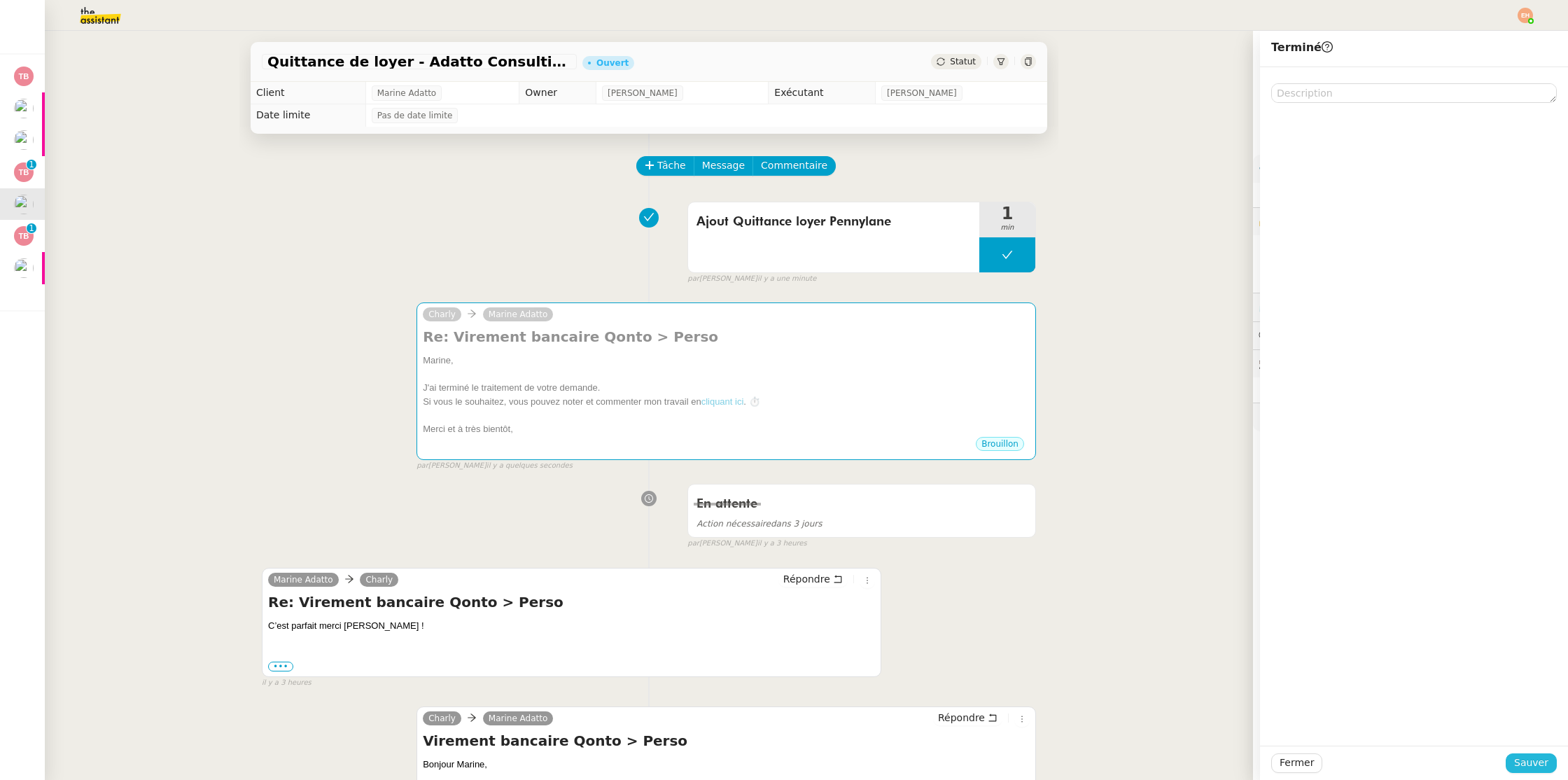
drag, startPoint x: 1535, startPoint y: 764, endPoint x: 1528, endPoint y: 764, distance: 7.0
click at [1534, 764] on span "Sauver" at bounding box center [1531, 763] width 35 height 16
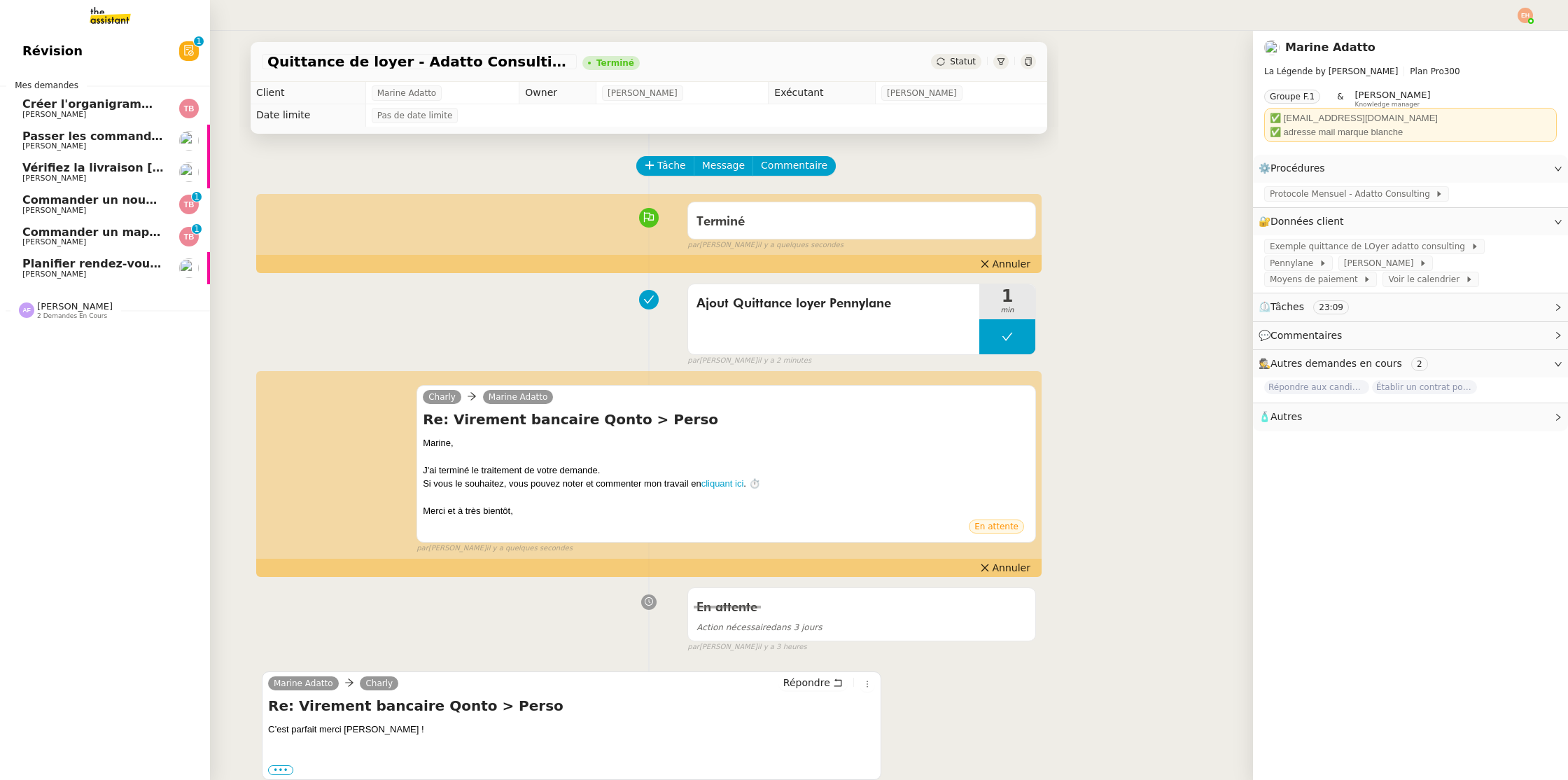
click at [79, 138] on span "Passer les commandes de livres Impactes" at bounding box center [154, 136] width 263 height 14
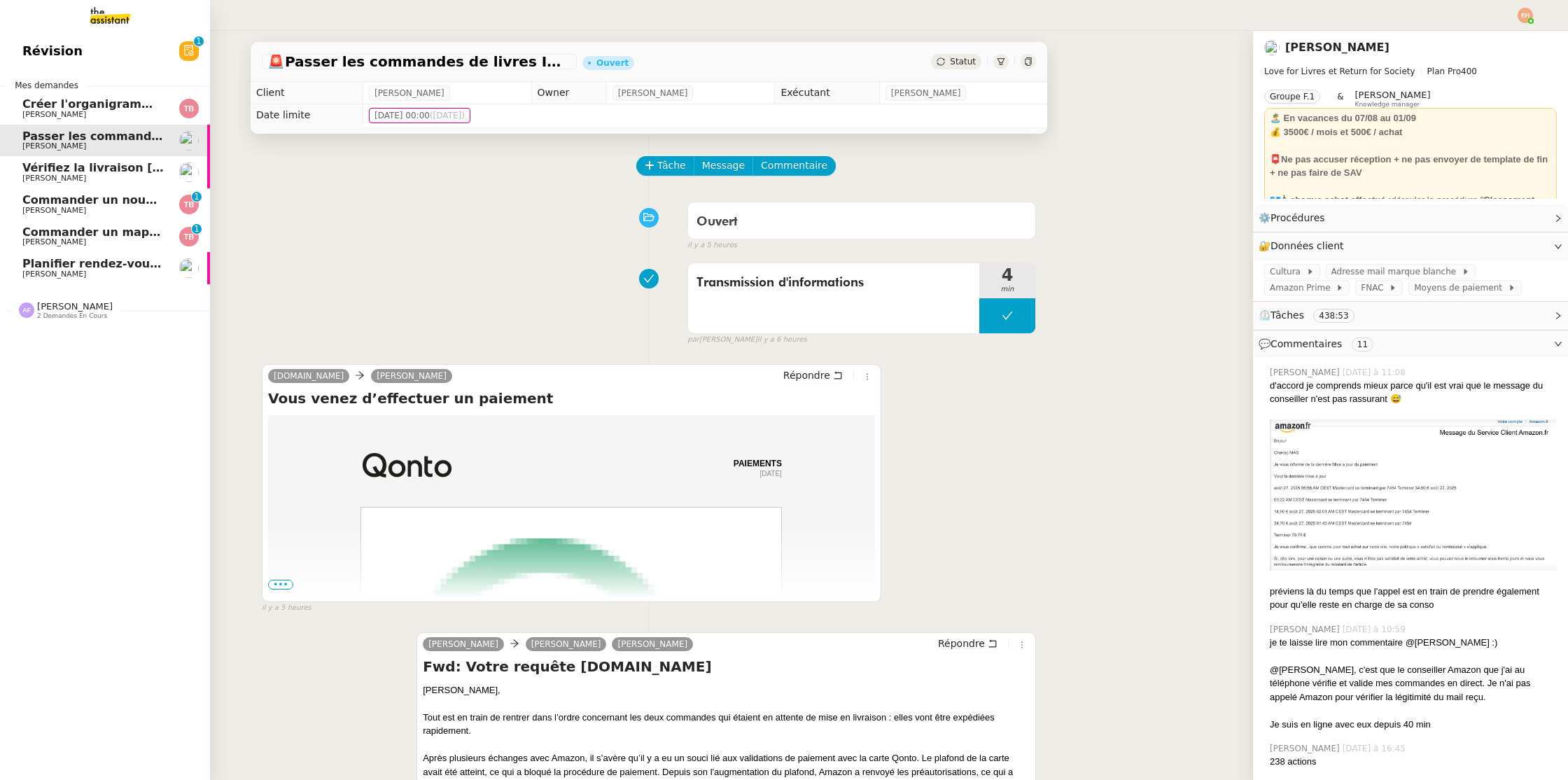
click at [85, 164] on span "Vérifiez la livraison [DATE]" at bounding box center [106, 167] width 167 height 14
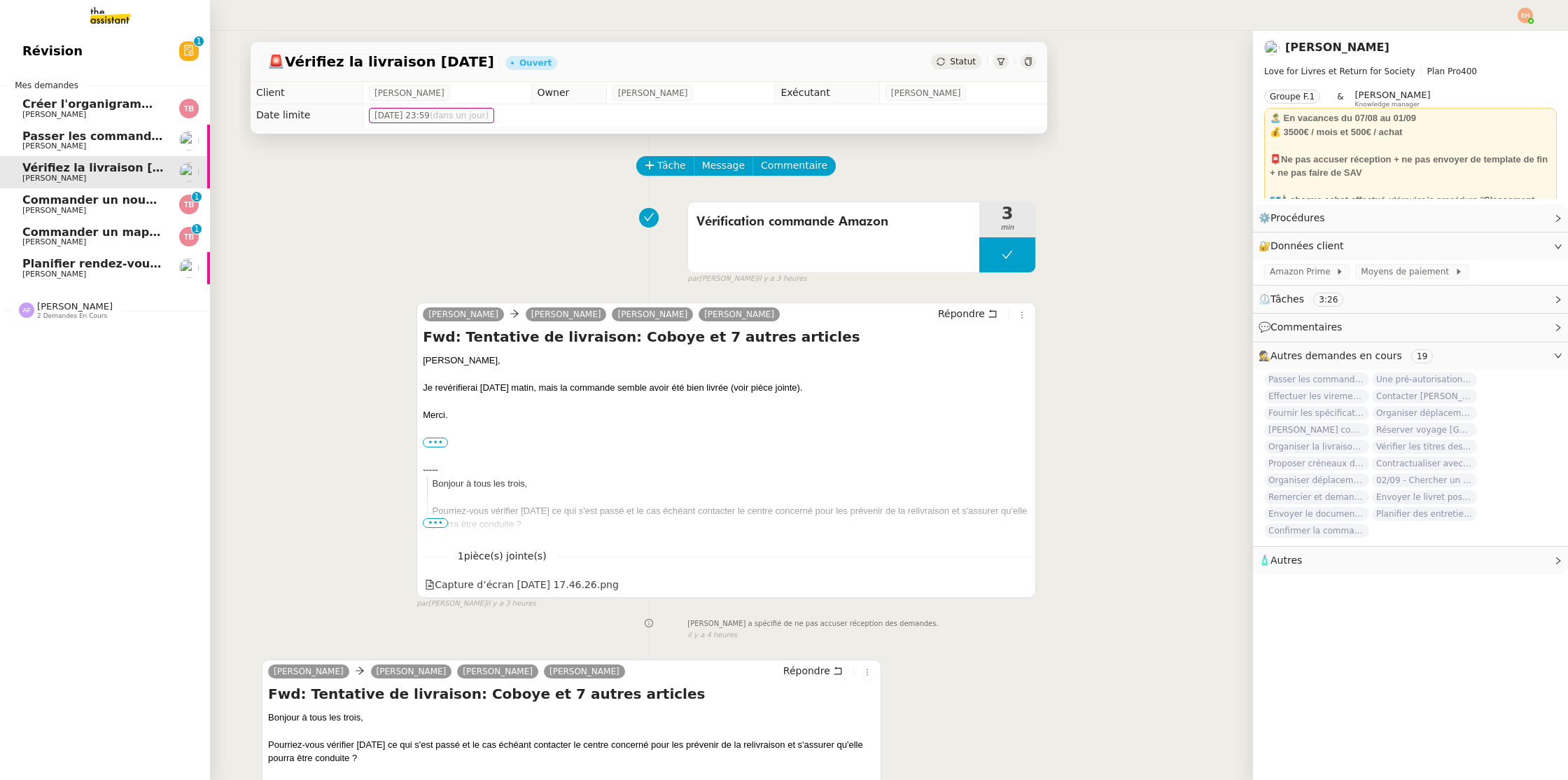
click at [102, 278] on link "Planifier rendez-vous avec candidats Vitor Alvites" at bounding box center [105, 267] width 210 height 32
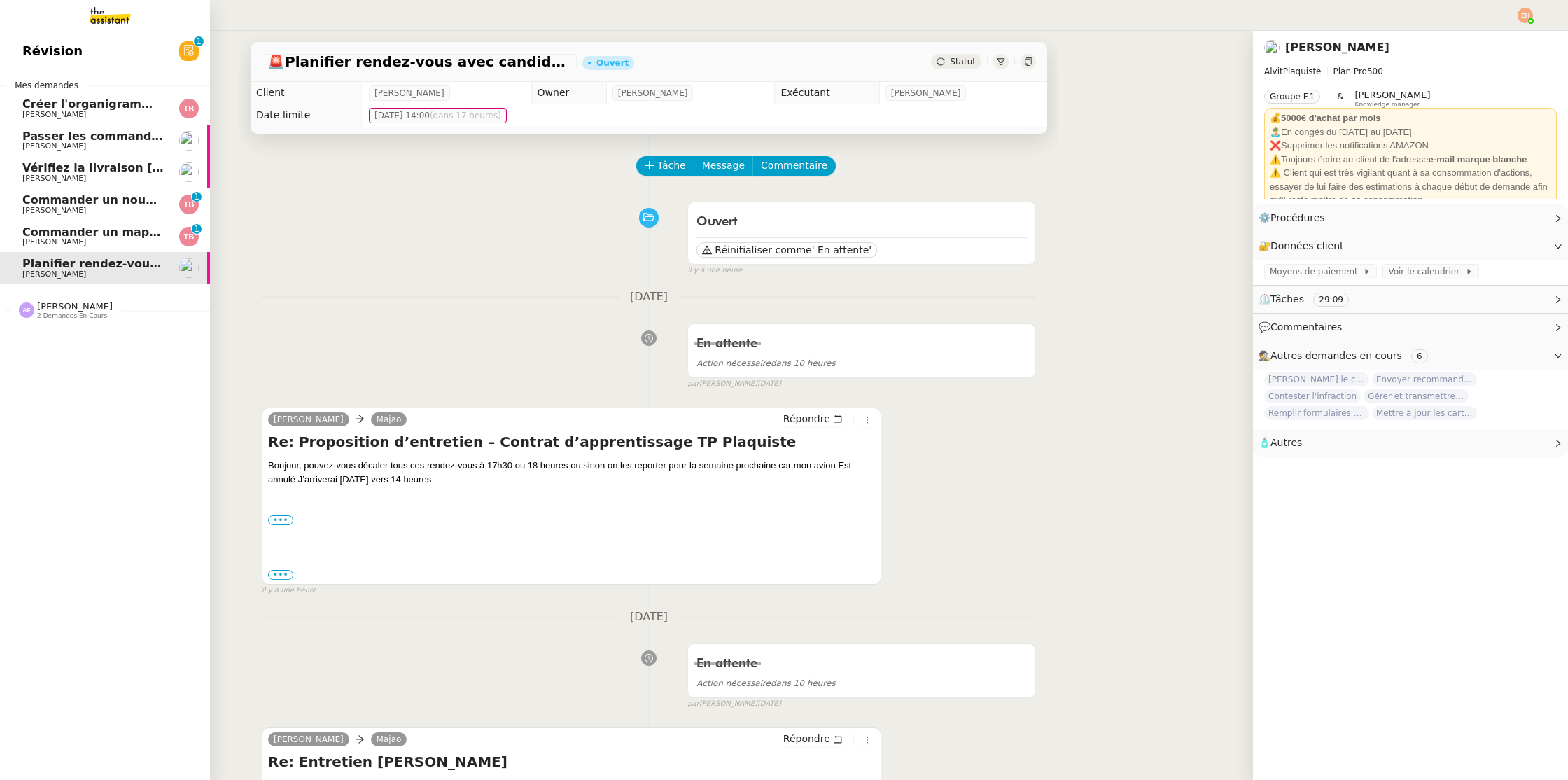
click at [109, 220] on link "Commander un nouveau mapping pour AINDEX Thomas Blanc 0 1 2 3 4 5 6 7 8 9" at bounding box center [105, 203] width 210 height 32
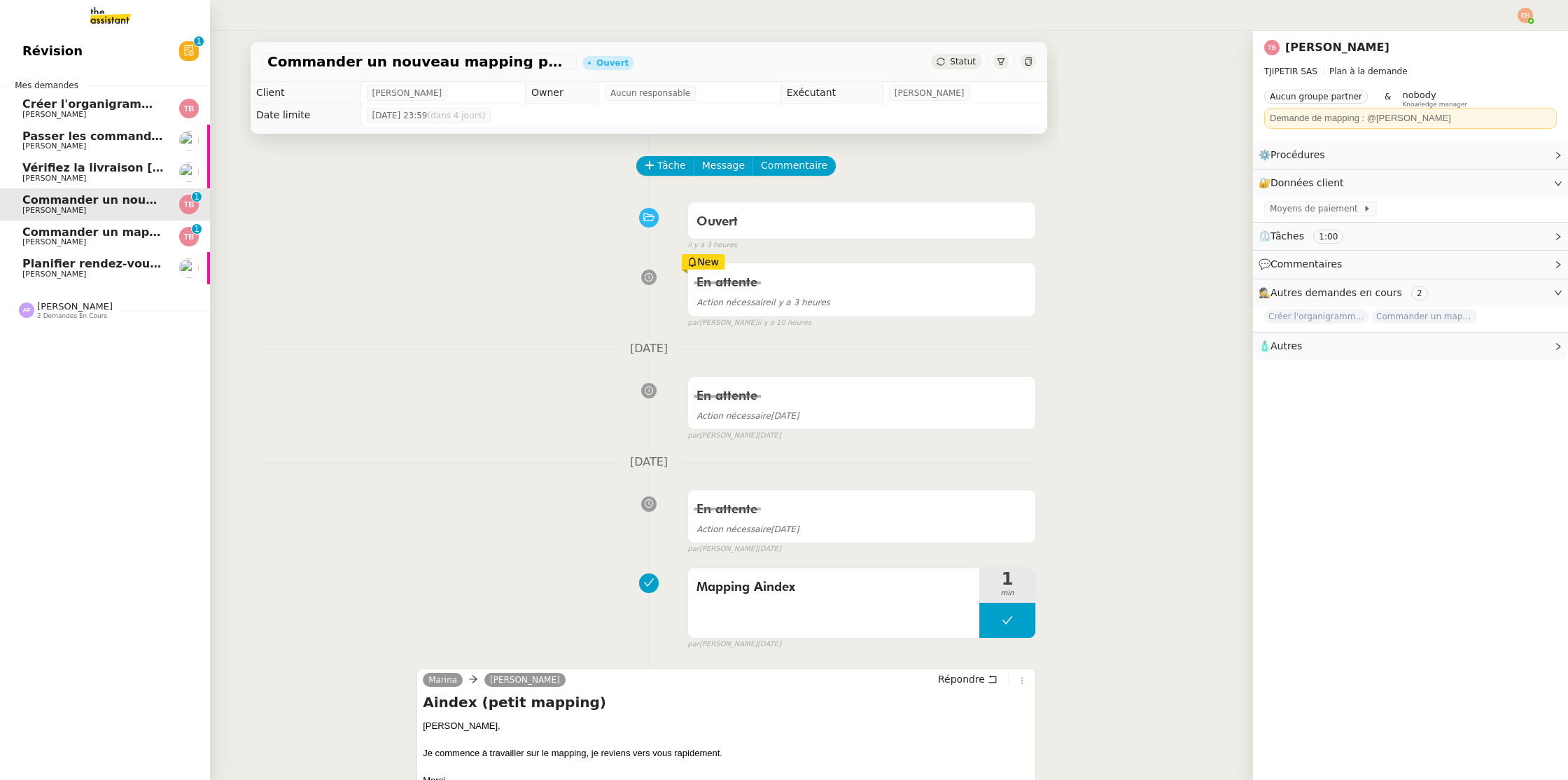
click at [107, 237] on div "Commander un mapping pour ACORA Thomas Blanc" at bounding box center [93, 236] width 141 height 21
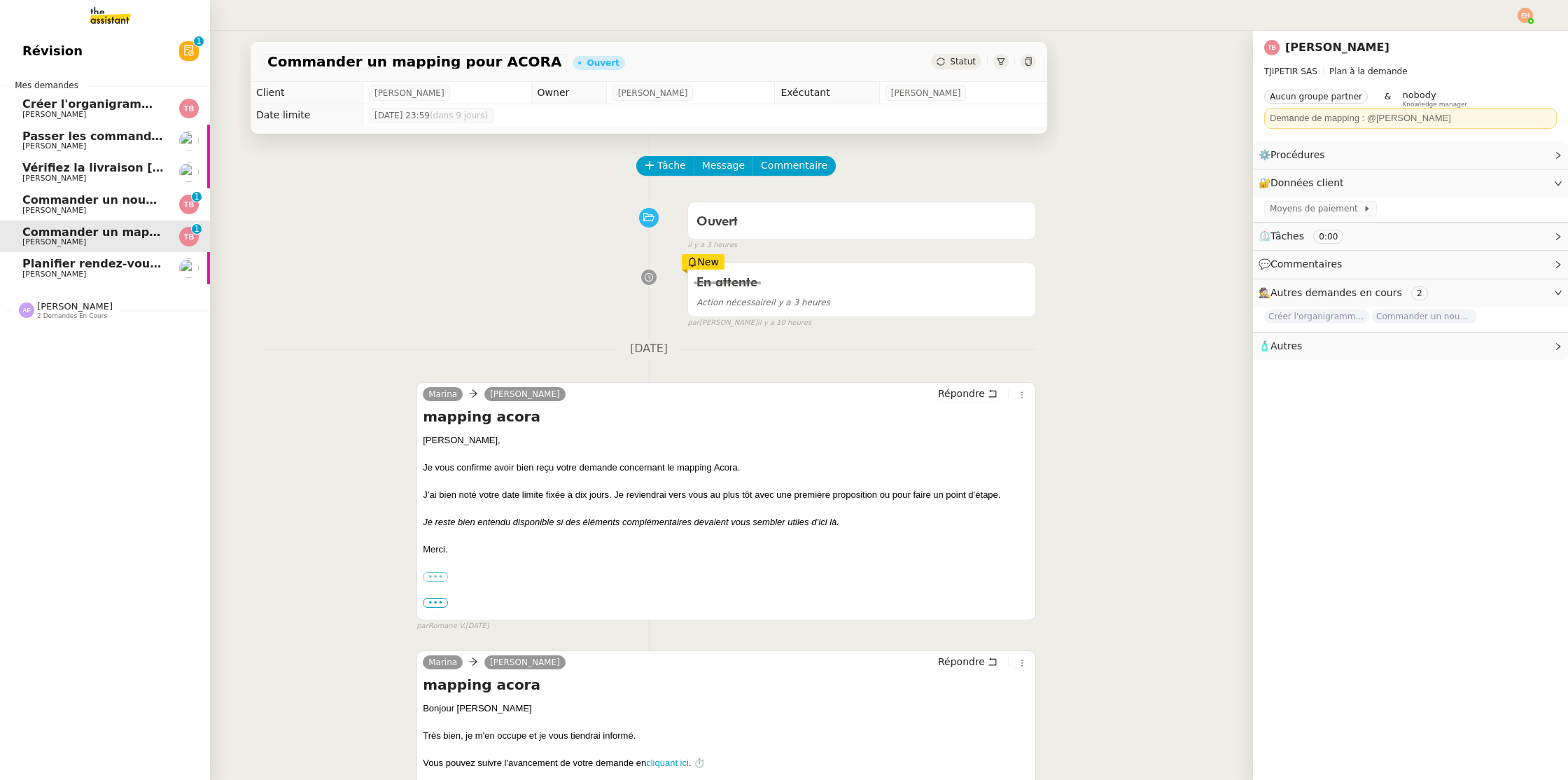
click at [107, 263] on span "Planifier rendez-vous avec candidats" at bounding box center [139, 264] width 233 height 14
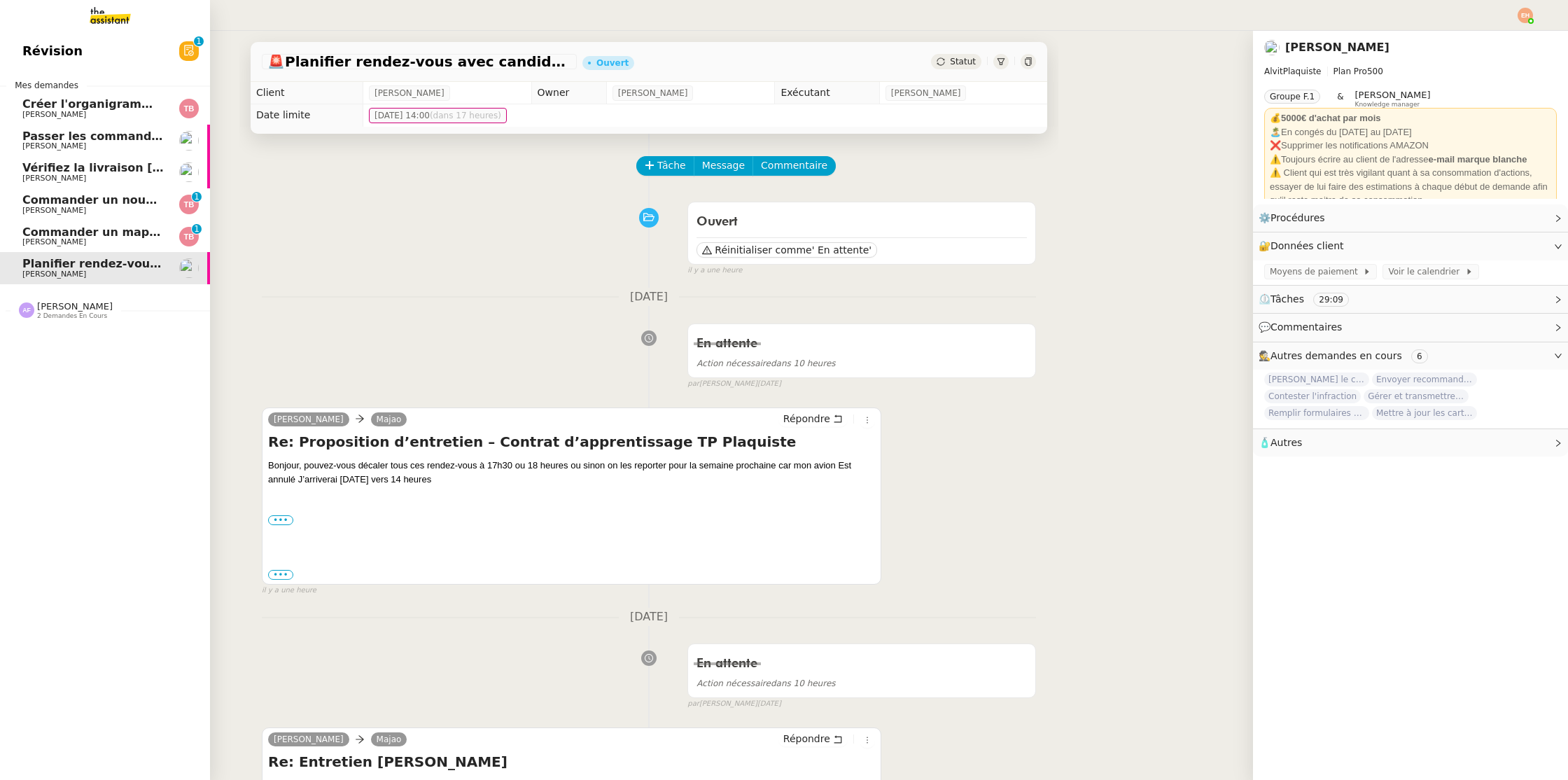
click at [120, 231] on span "Commander un mapping pour ACORA" at bounding box center [141, 232] width 235 height 14
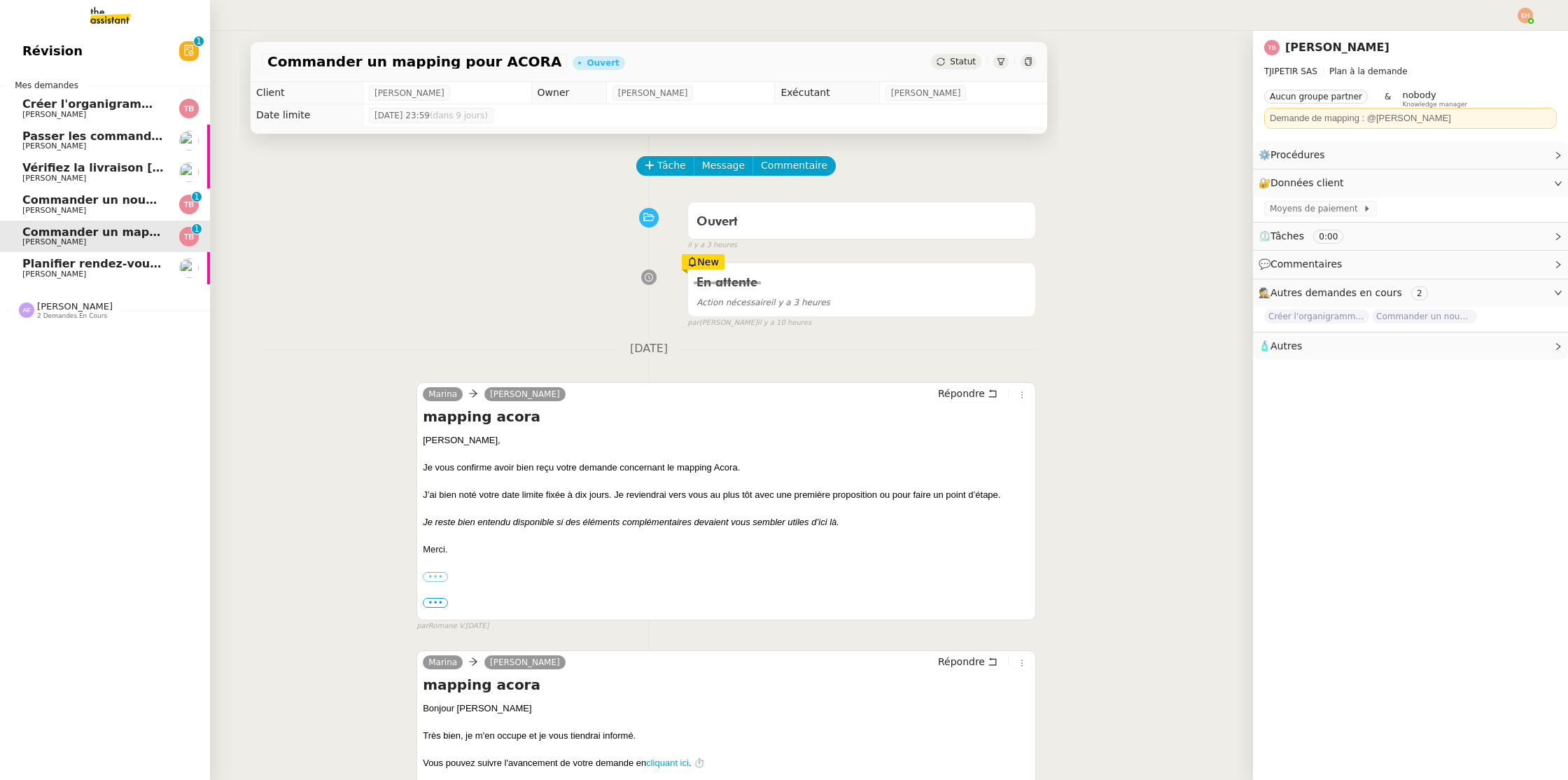
click at [137, 198] on span "Commander un nouveau mapping pour AINDEX" at bounding box center [172, 200] width 298 height 14
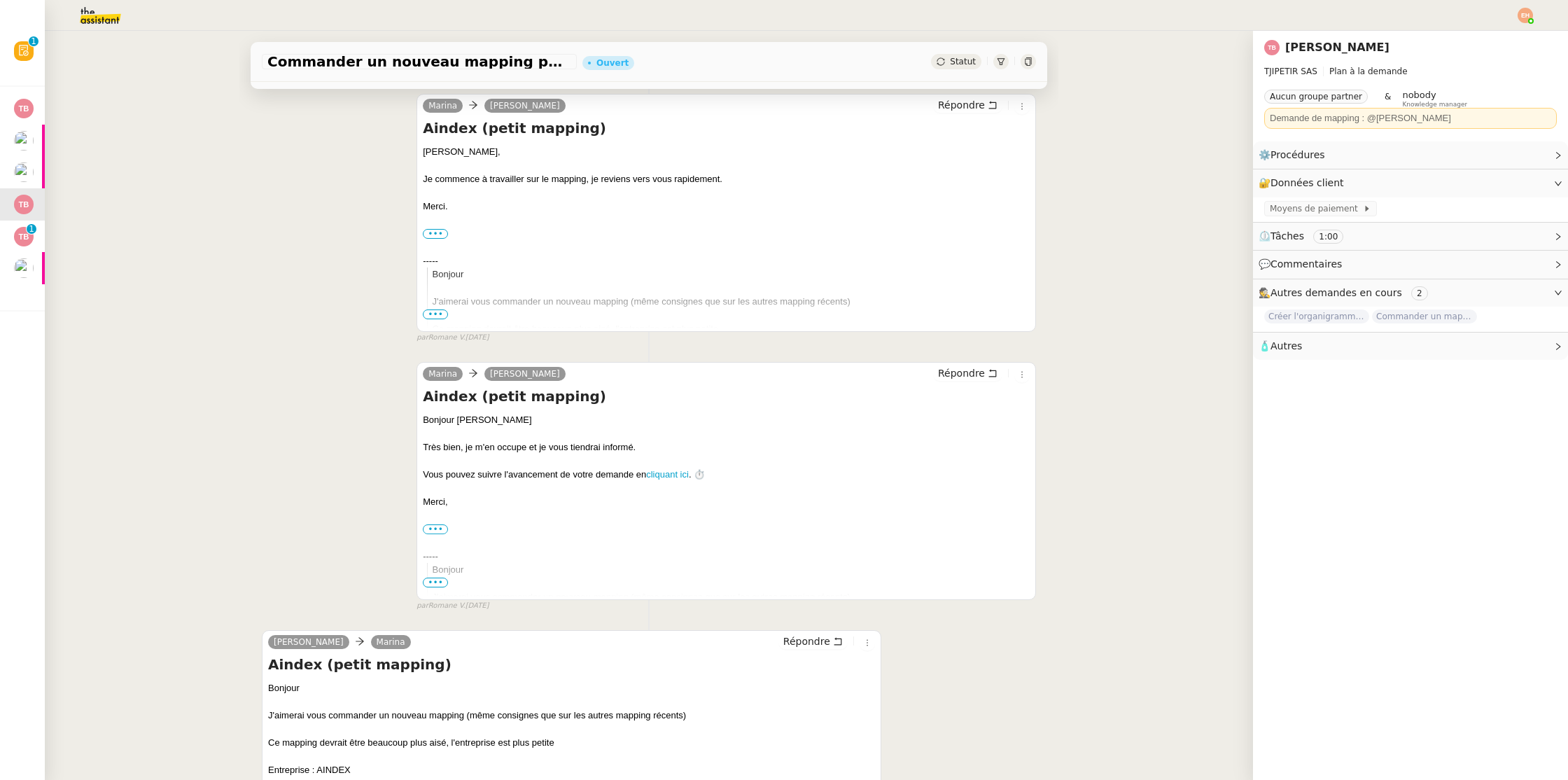
scroll to position [741, 0]
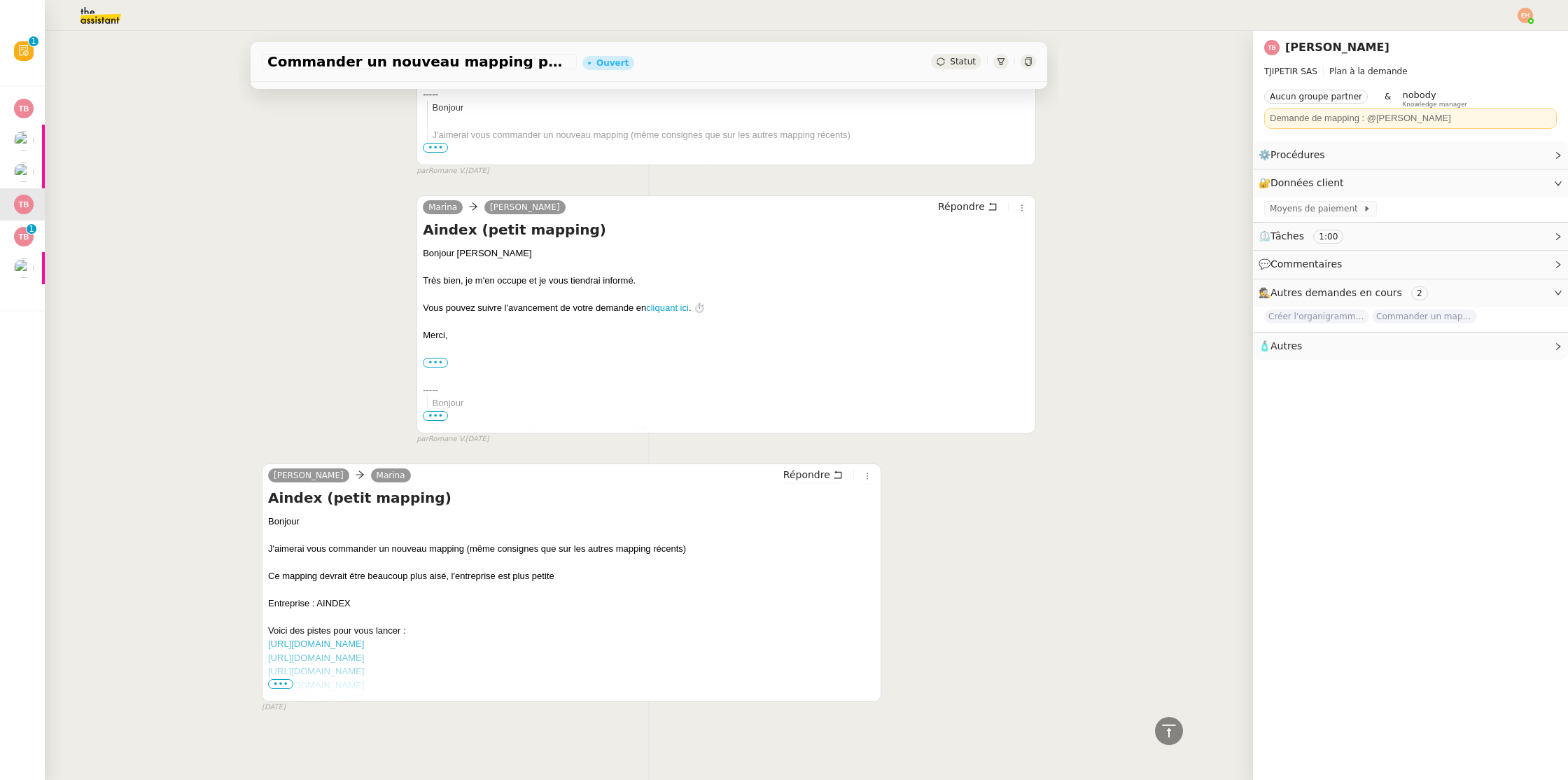
click at [284, 683] on span "•••" at bounding box center [281, 683] width 26 height 10
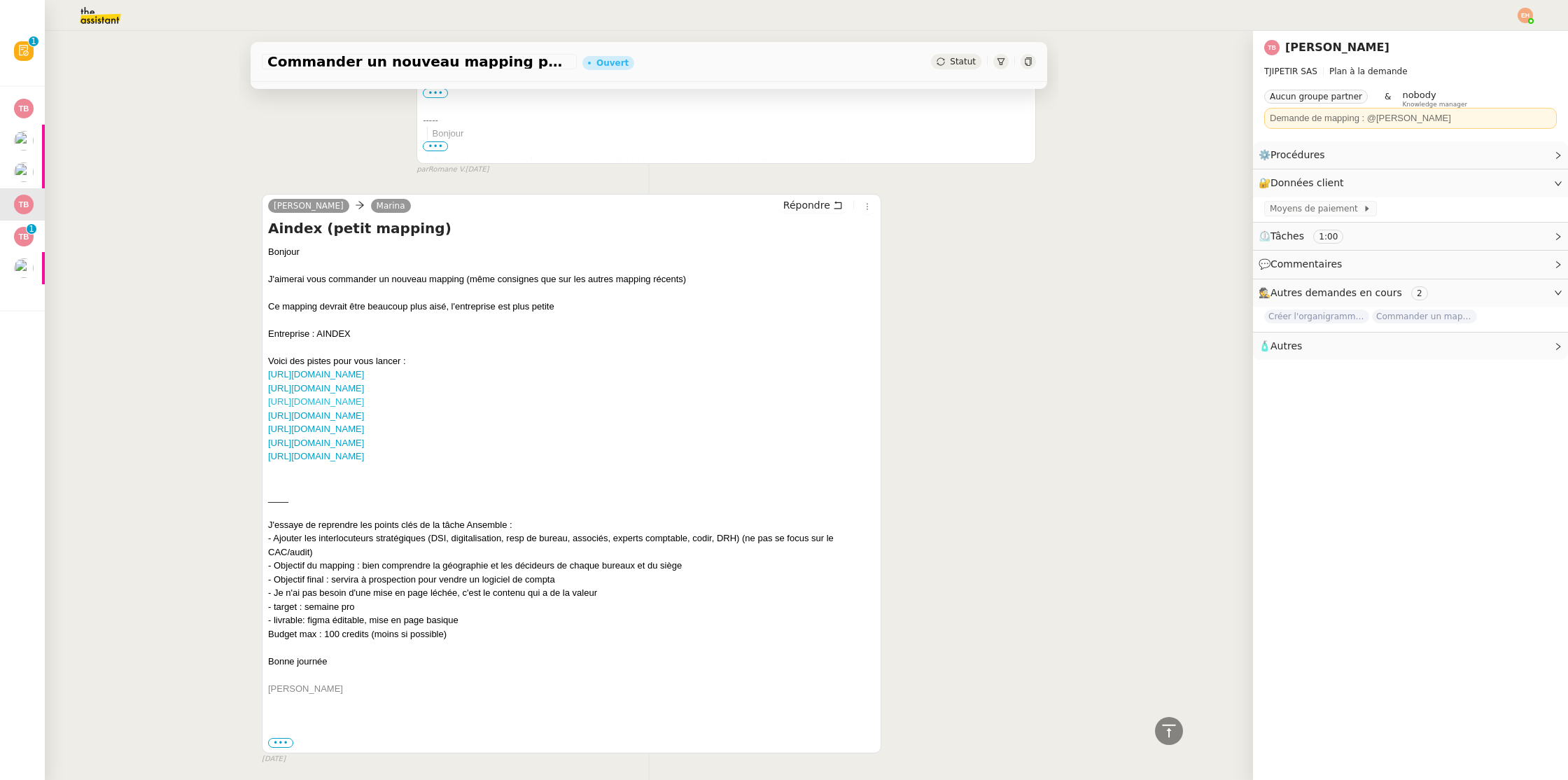
scroll to position [1062, 0]
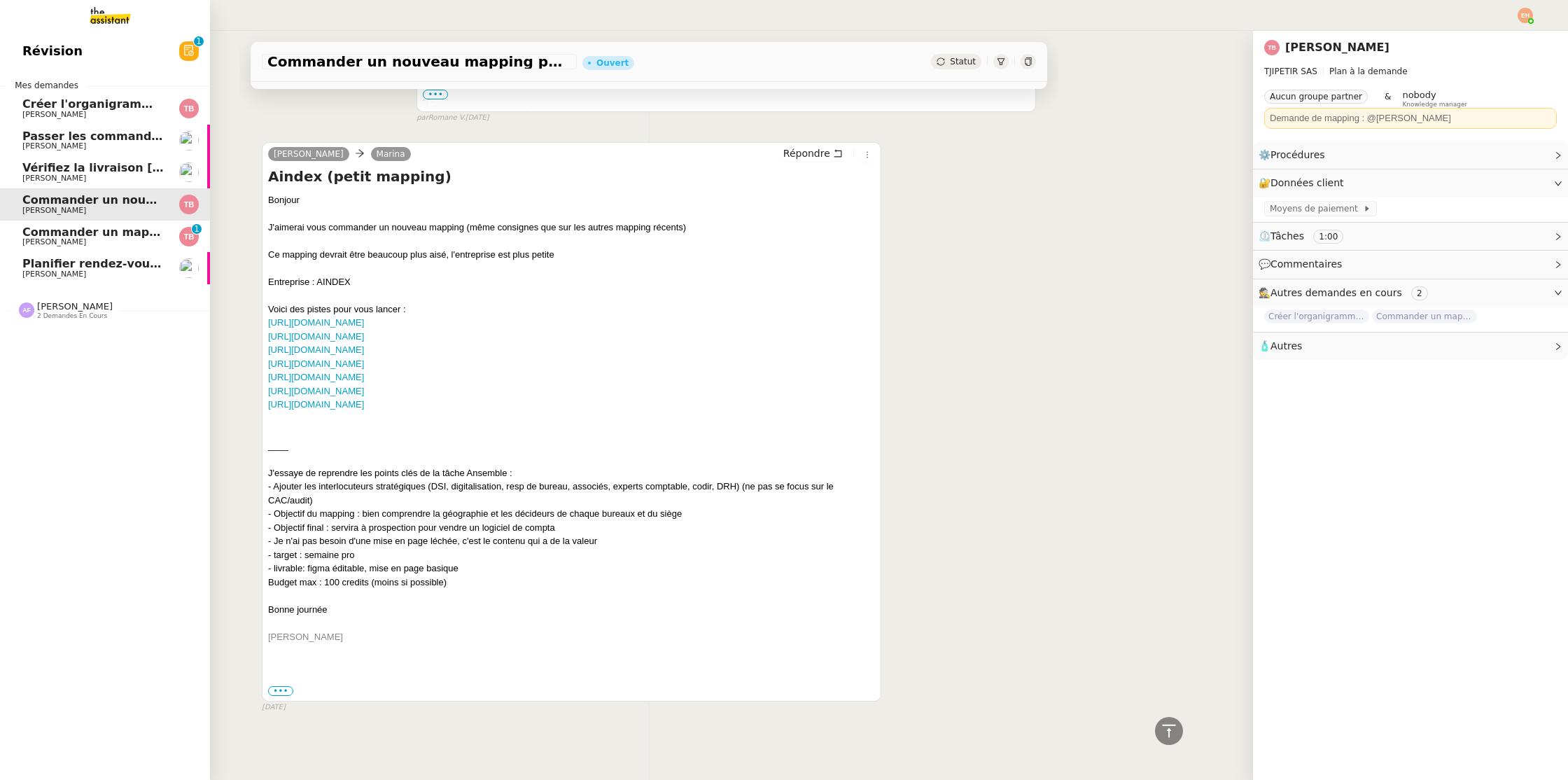
click at [80, 235] on span "Commander un mapping pour ACORA" at bounding box center [141, 232] width 235 height 14
